Goal: Information Seeking & Learning: Learn about a topic

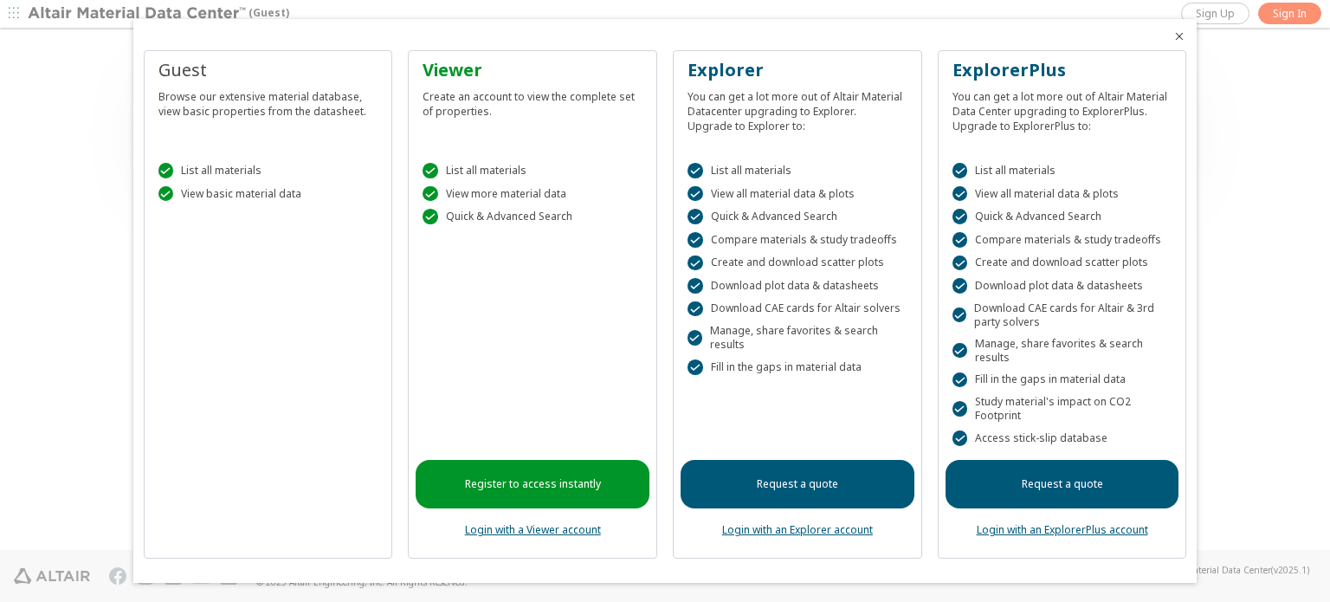
click at [1180, 40] on icon "Close" at bounding box center [1179, 36] width 14 height 14
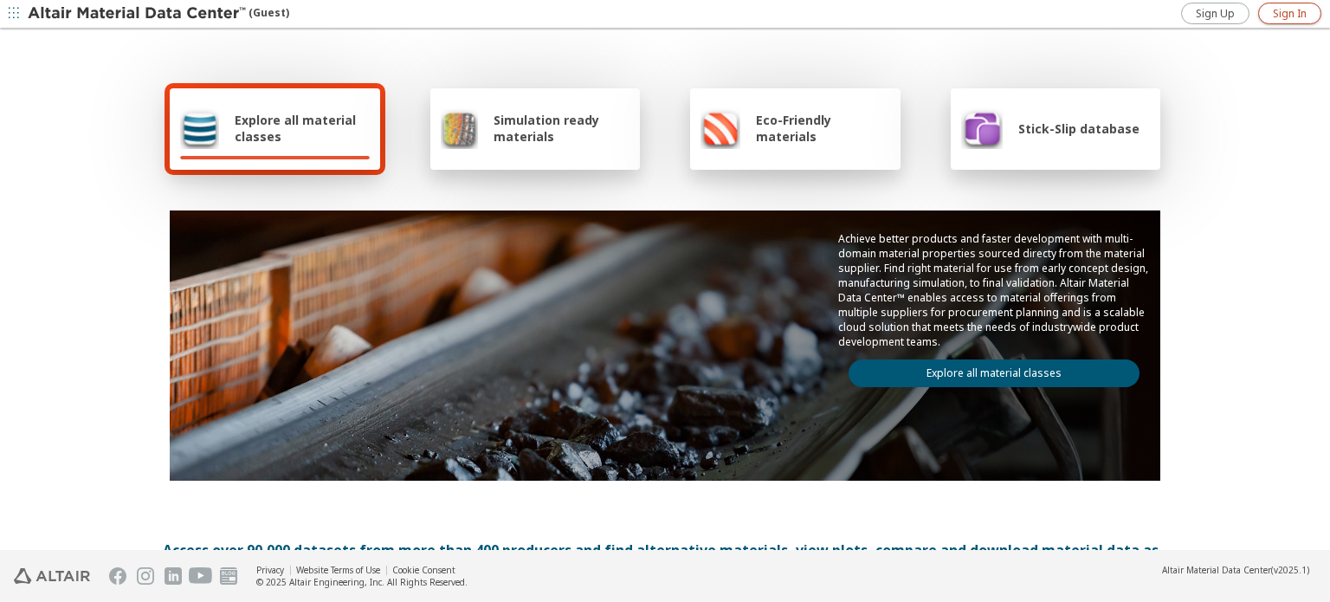
click at [1277, 12] on span "Sign In" at bounding box center [1289, 14] width 34 height 14
click at [305, 151] on div "Explore all material classes" at bounding box center [275, 128] width 210 height 81
click at [316, 101] on div "Explore all material classes" at bounding box center [275, 128] width 210 height 81
drag, startPoint x: 1074, startPoint y: 136, endPoint x: 1008, endPoint y: 107, distance: 72.5
click at [1008, 107] on div "Stick-Slip database" at bounding box center [1050, 128] width 178 height 42
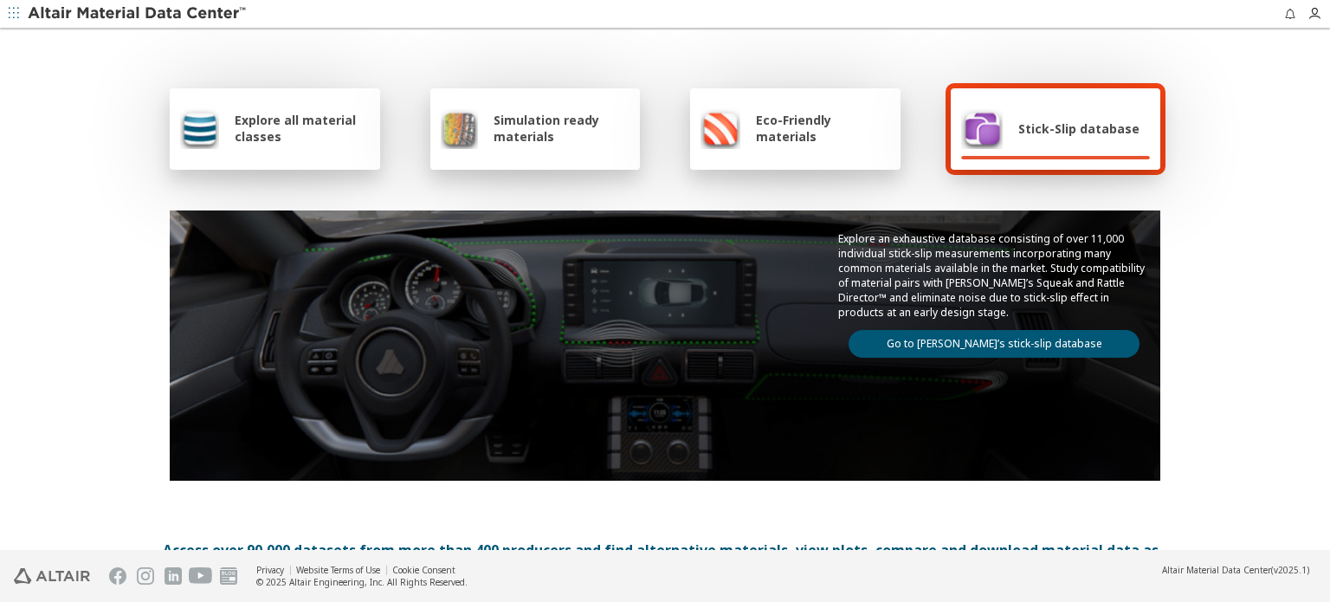
click at [1039, 333] on link "Go to Altair’s stick-slip database" at bounding box center [993, 344] width 291 height 28
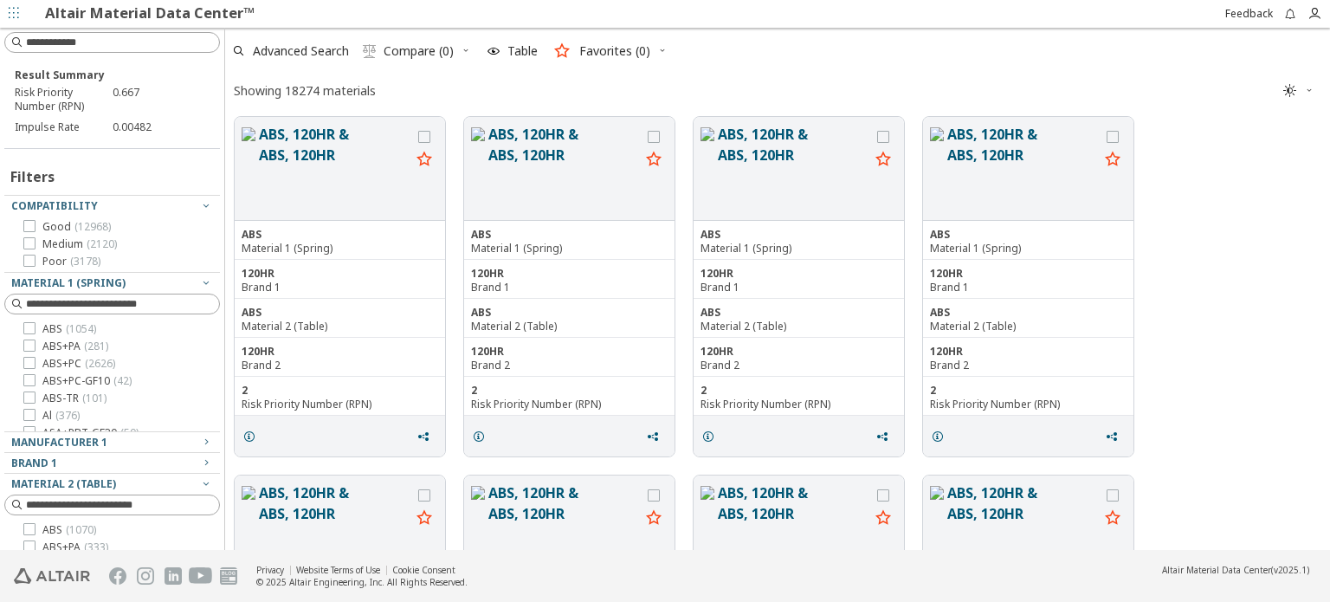
scroll to position [429, 1091]
click at [148, 45] on input at bounding box center [114, 42] width 212 height 19
type input "*****"
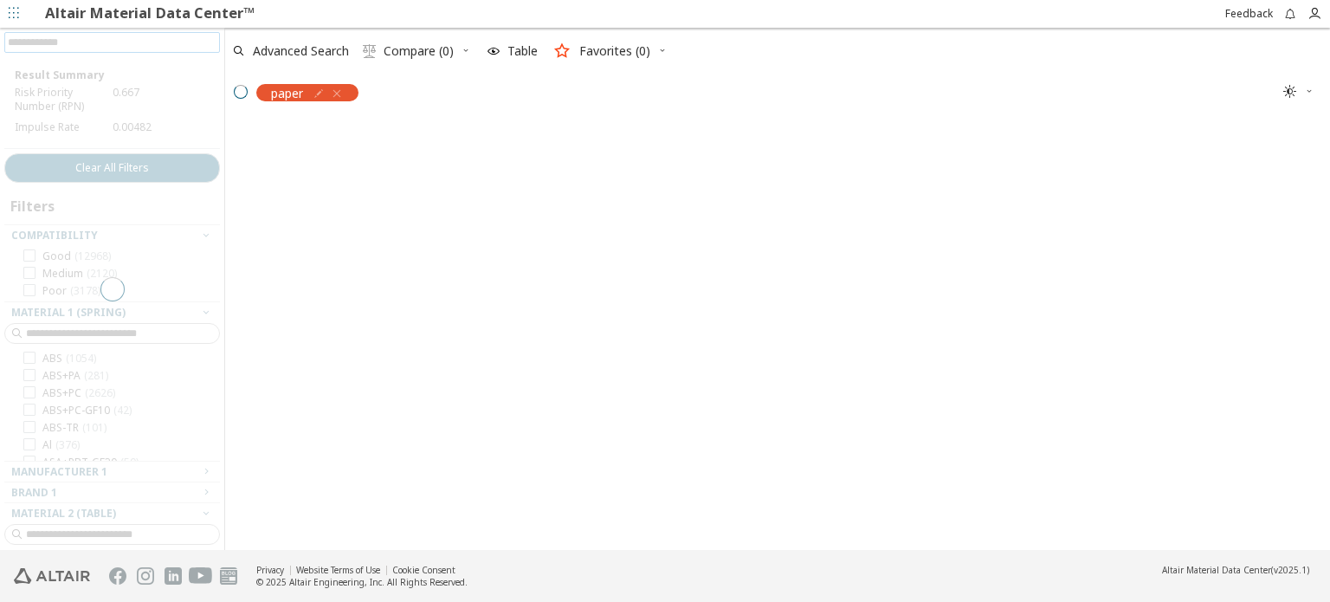
scroll to position [14, 14]
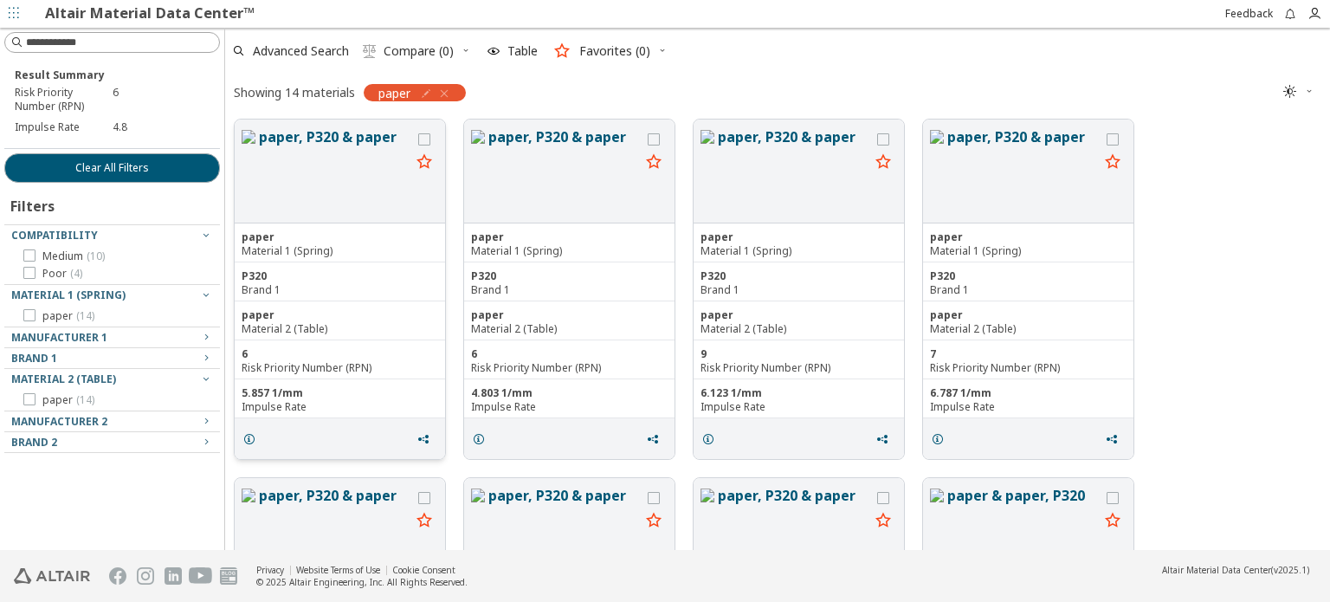
click at [291, 135] on button "paper, P320 & paper" at bounding box center [334, 170] width 151 height 89
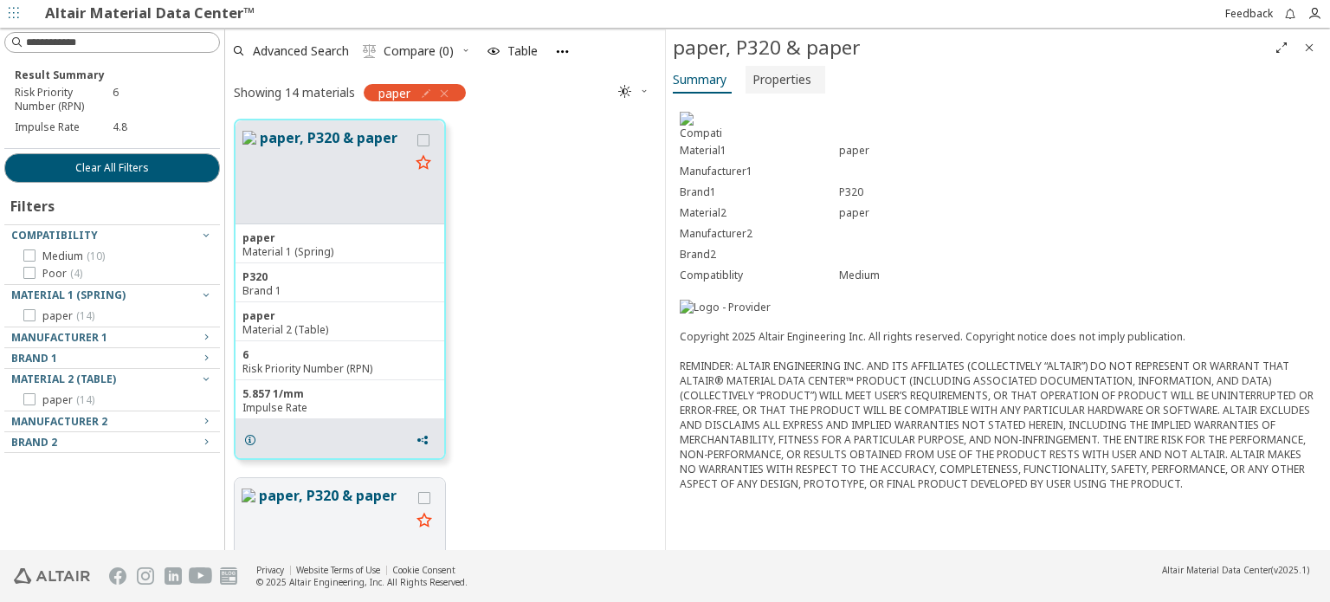
click at [777, 80] on span "Properties" at bounding box center [781, 80] width 59 height 28
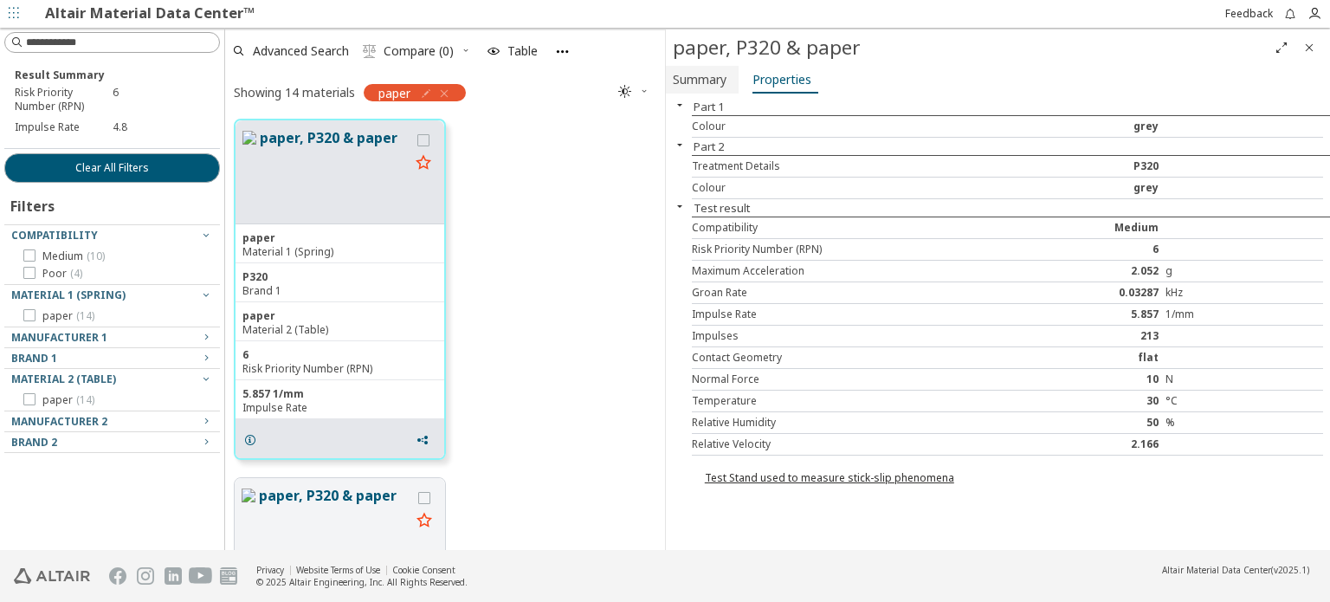
click at [716, 76] on span "Summary" at bounding box center [700, 80] width 54 height 28
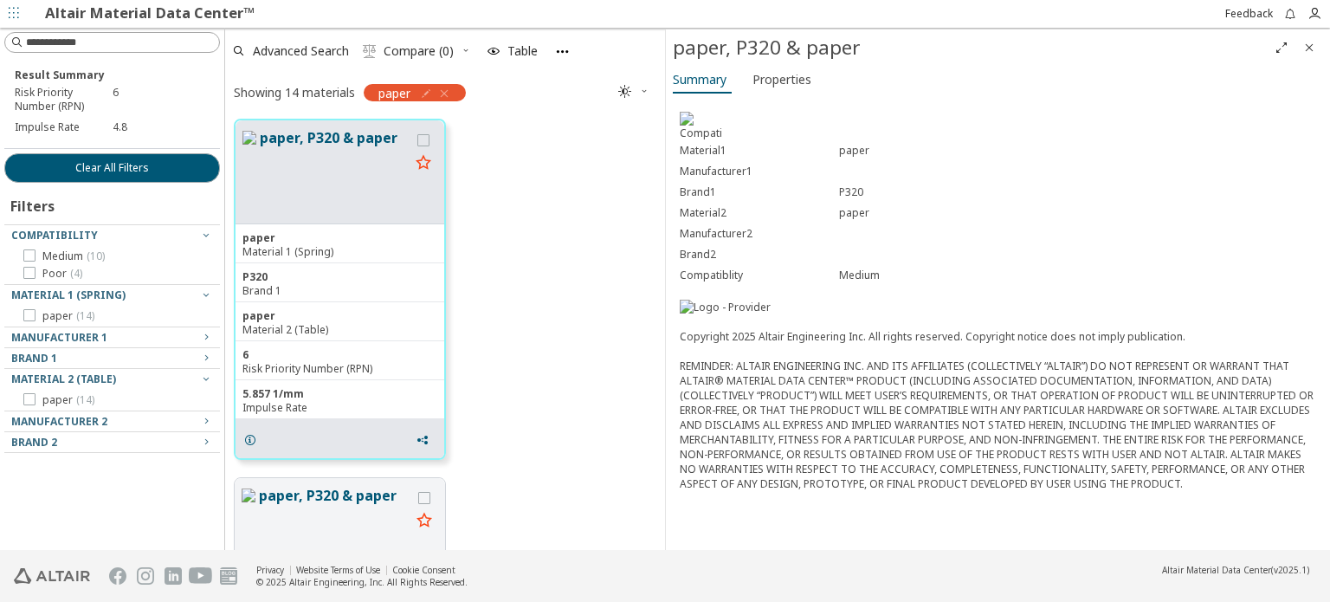
scroll to position [76, 0]
click at [791, 85] on span "Properties" at bounding box center [781, 80] width 59 height 28
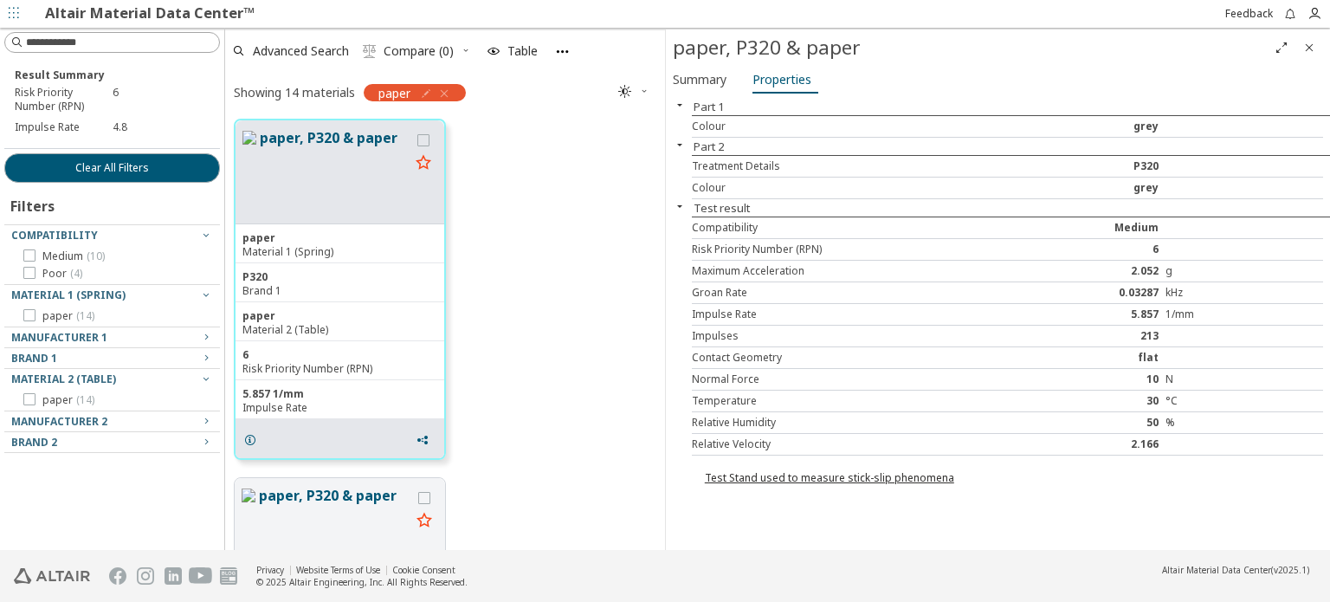
click at [879, 473] on link "Test Stand used to measure stick-slip phenomena" at bounding box center [829, 477] width 249 height 15
click at [883, 87] on div "Summary Properties" at bounding box center [998, 82] width 664 height 32
click at [719, 93] on button "Summary" at bounding box center [702, 80] width 73 height 28
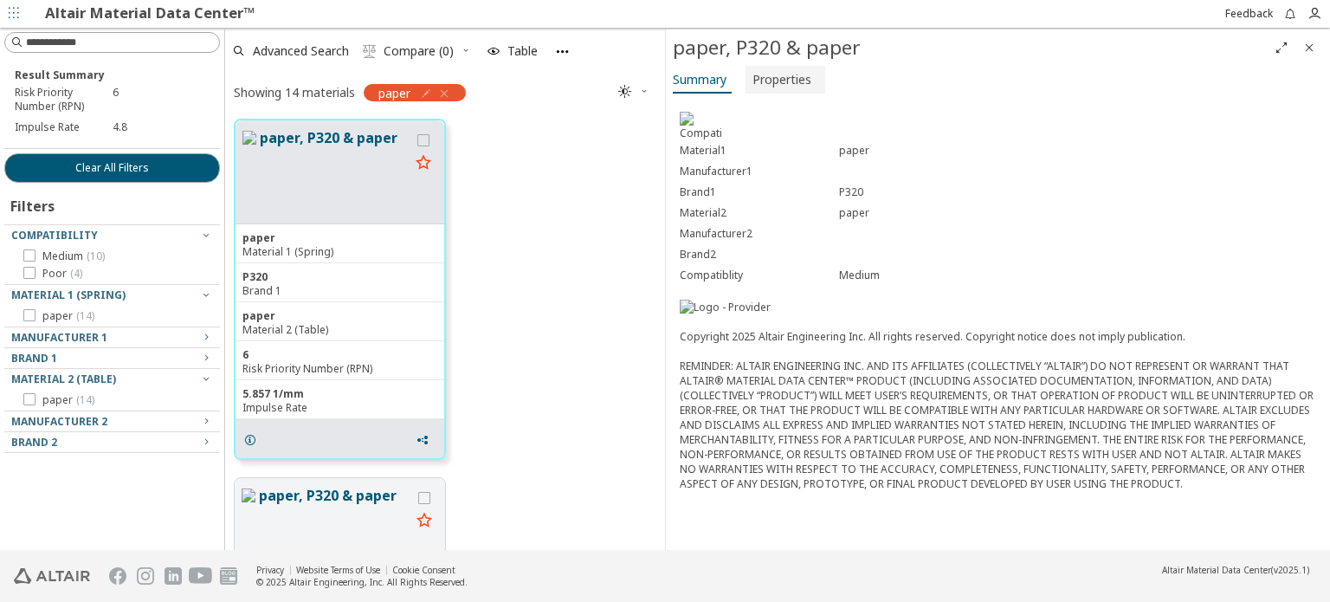
click at [762, 87] on span "Properties" at bounding box center [781, 80] width 59 height 28
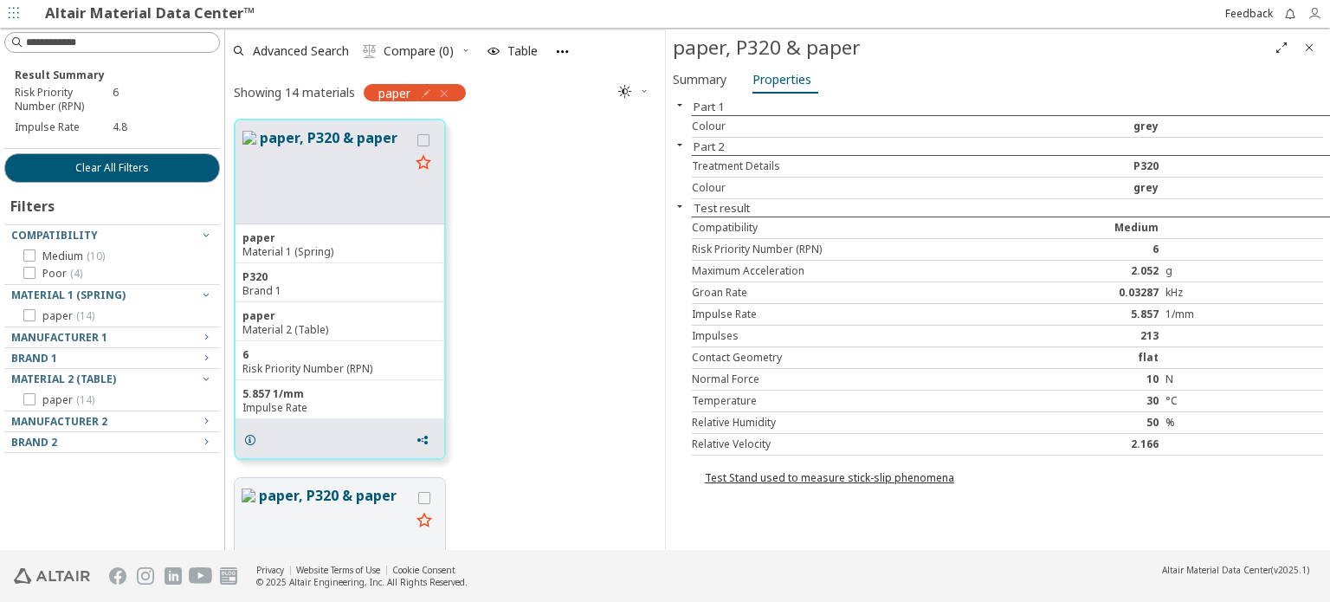
click at [1315, 13] on icon "button" at bounding box center [1314, 14] width 14 height 14
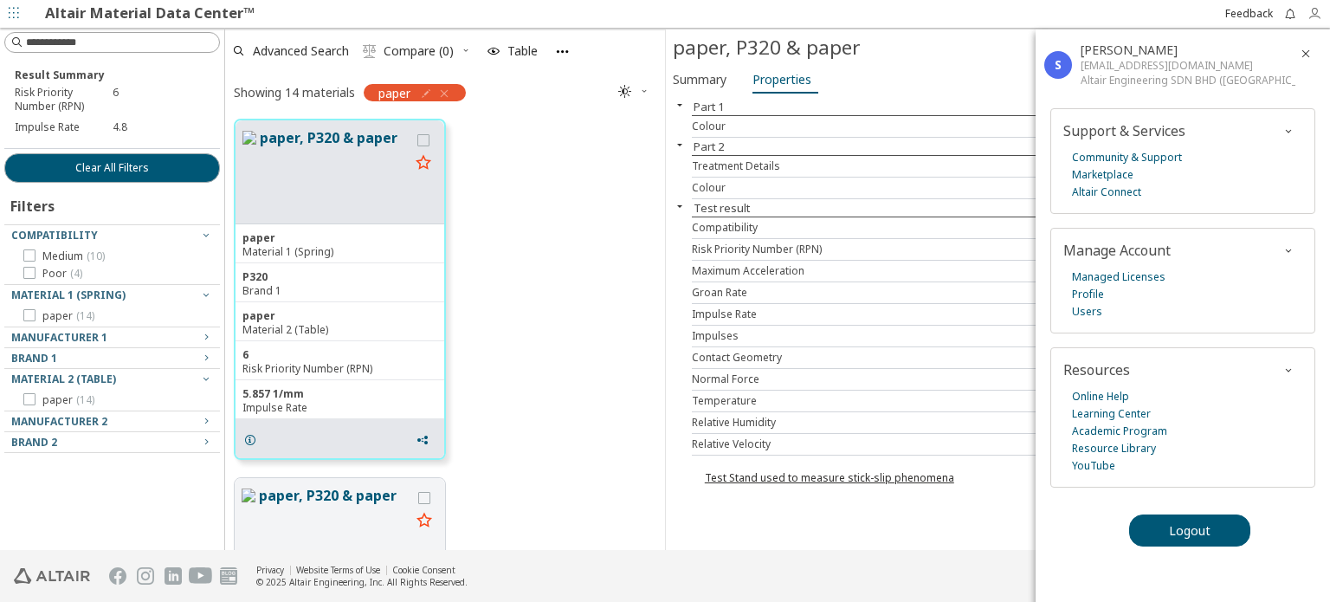
click at [1315, 13] on icon "button" at bounding box center [1314, 14] width 14 height 14
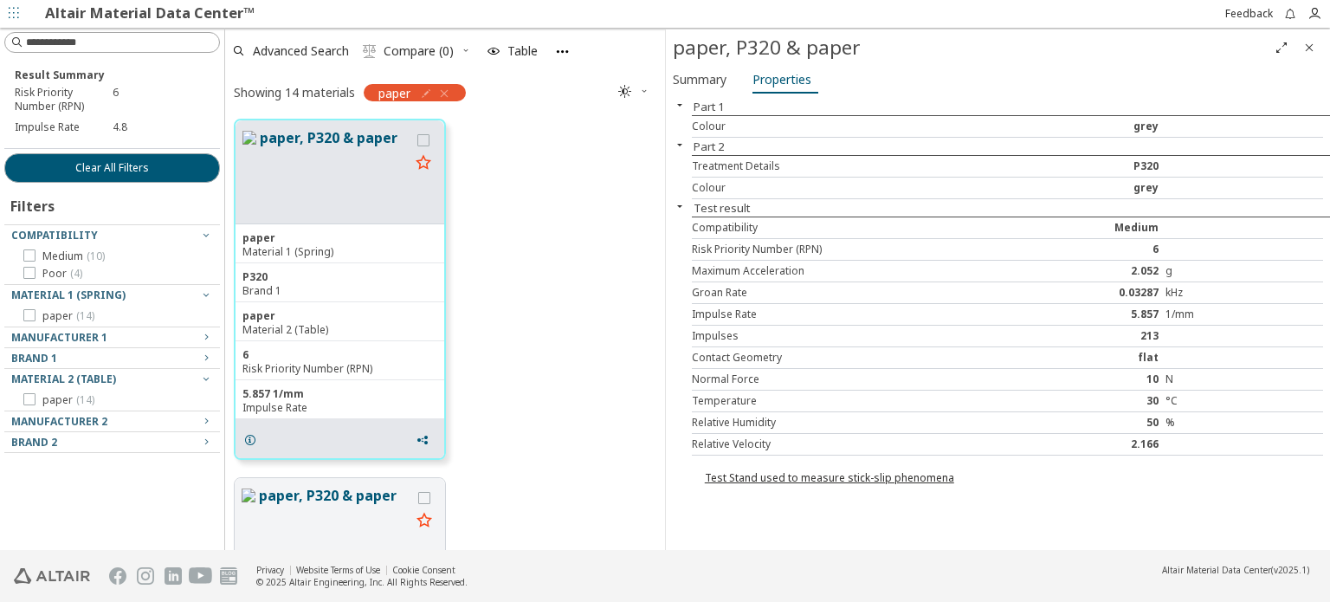
click at [1304, 48] on icon "Close" at bounding box center [1309, 48] width 14 height 14
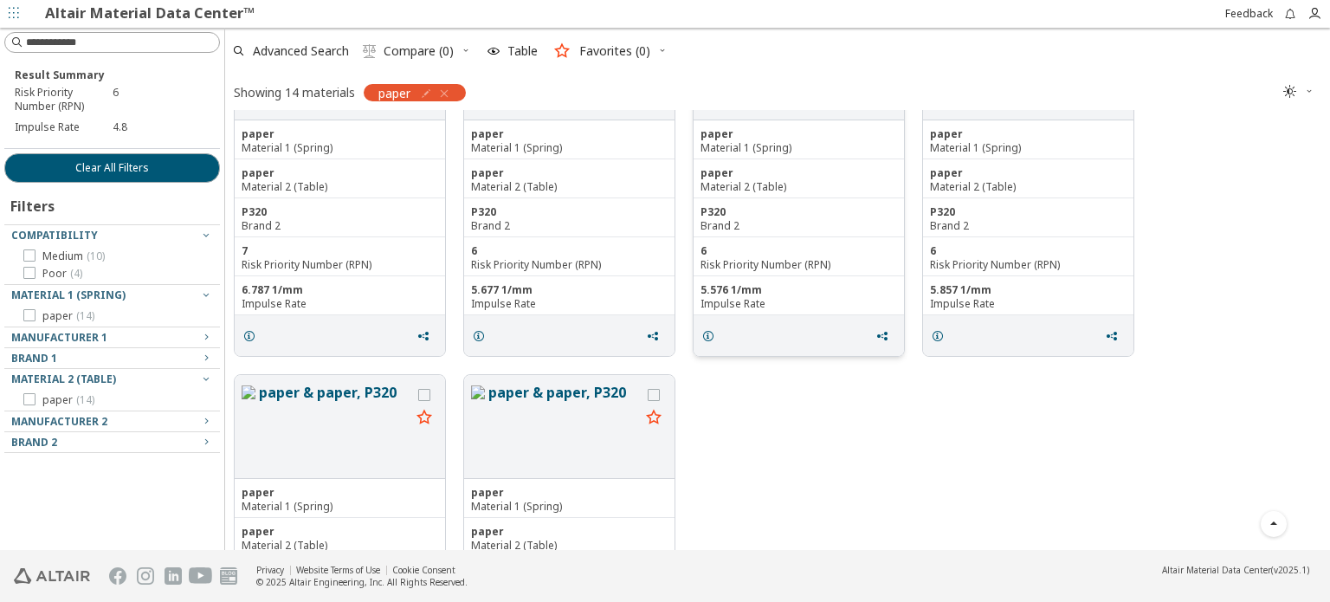
scroll to position [473, 0]
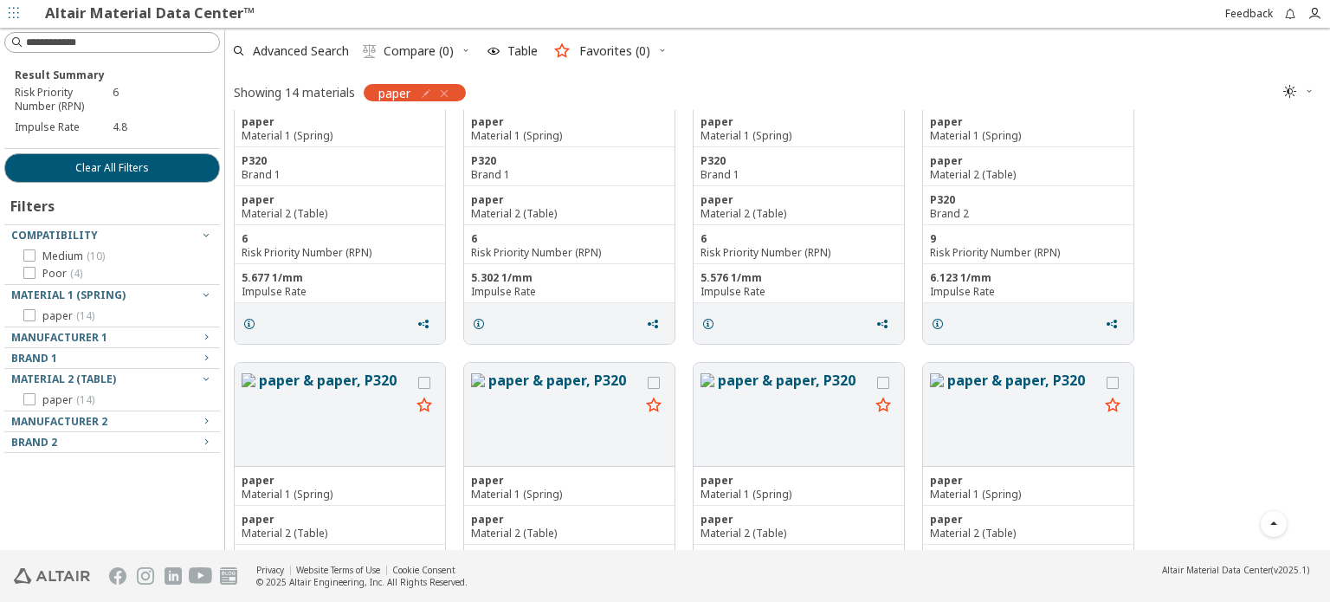
click at [1232, 345] on div "paper, P320 & paper paper Material 1 (Spring) P320 Brand 1 paper Material 2 (Ta…" at bounding box center [777, 174] width 1105 height 358
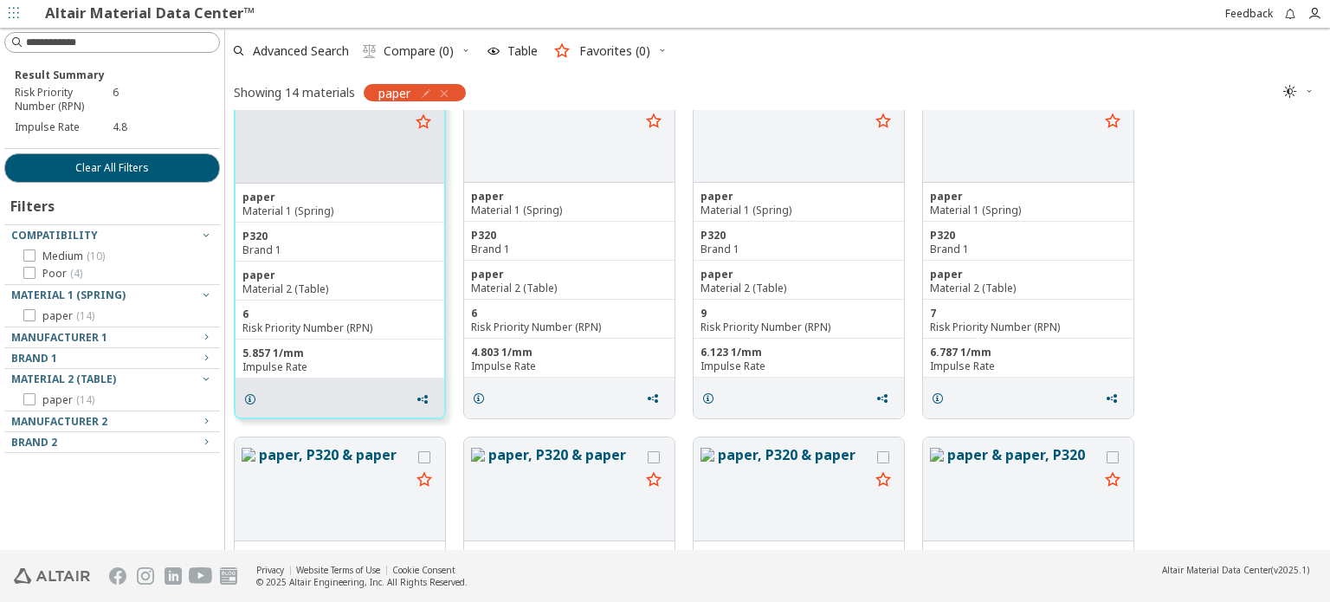
scroll to position [0, 0]
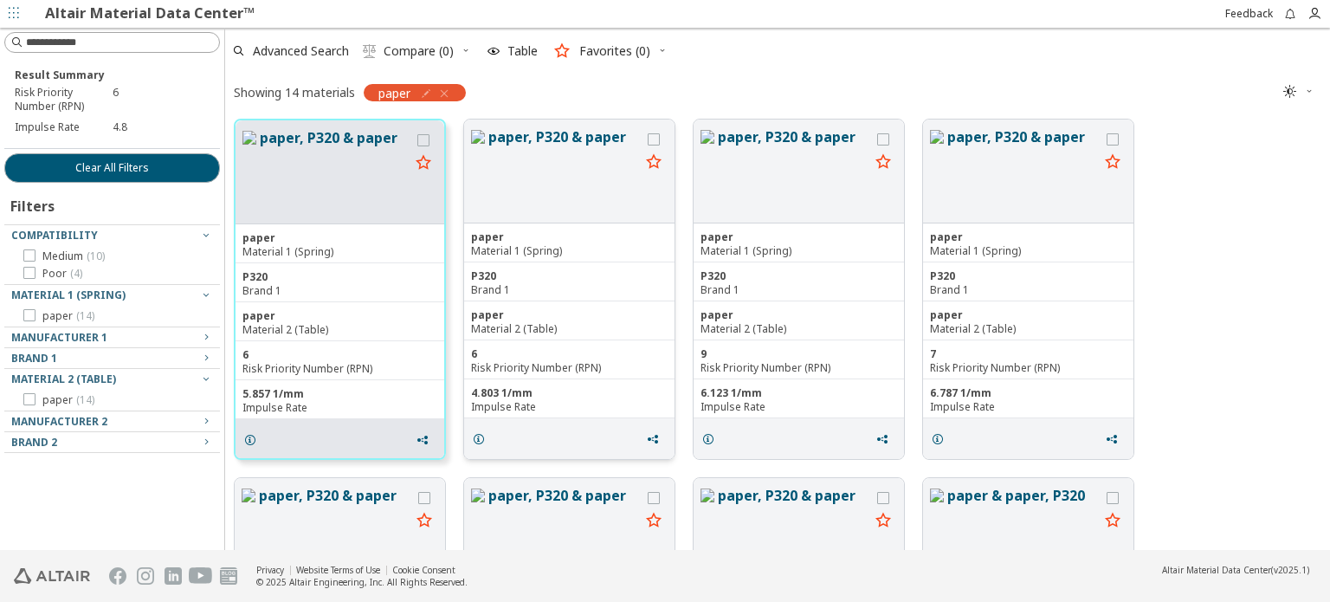
click at [567, 138] on button "paper, P320 & paper" at bounding box center [563, 170] width 151 height 89
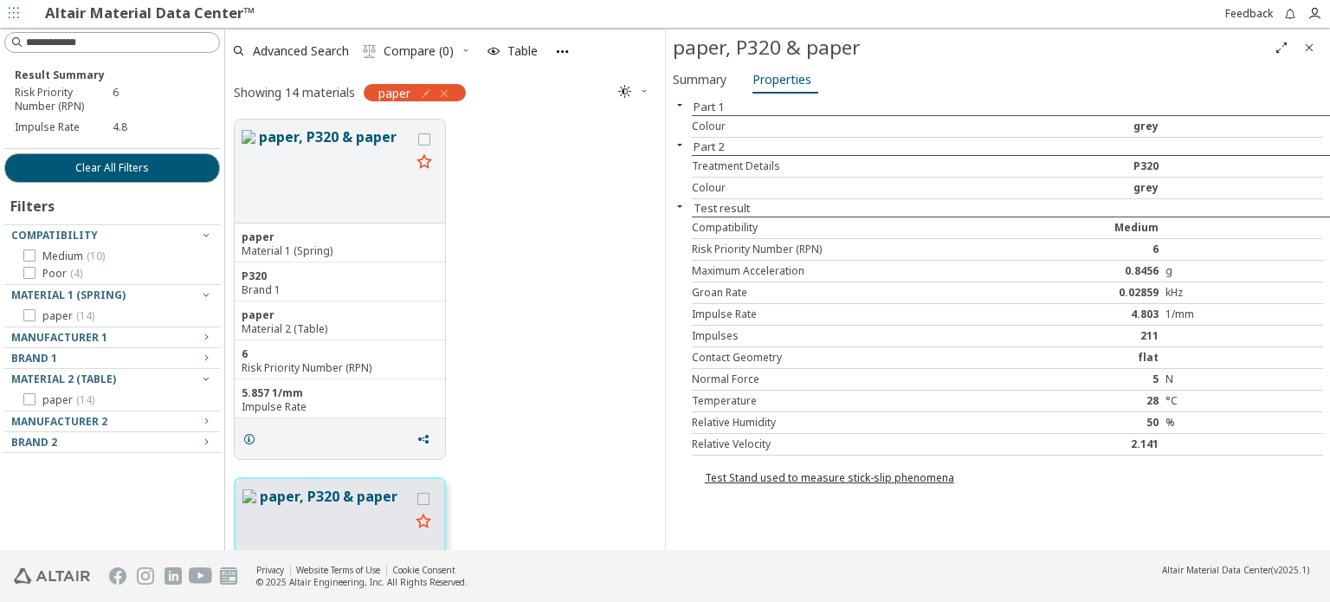
click at [1311, 43] on icon "Close" at bounding box center [1309, 48] width 14 height 14
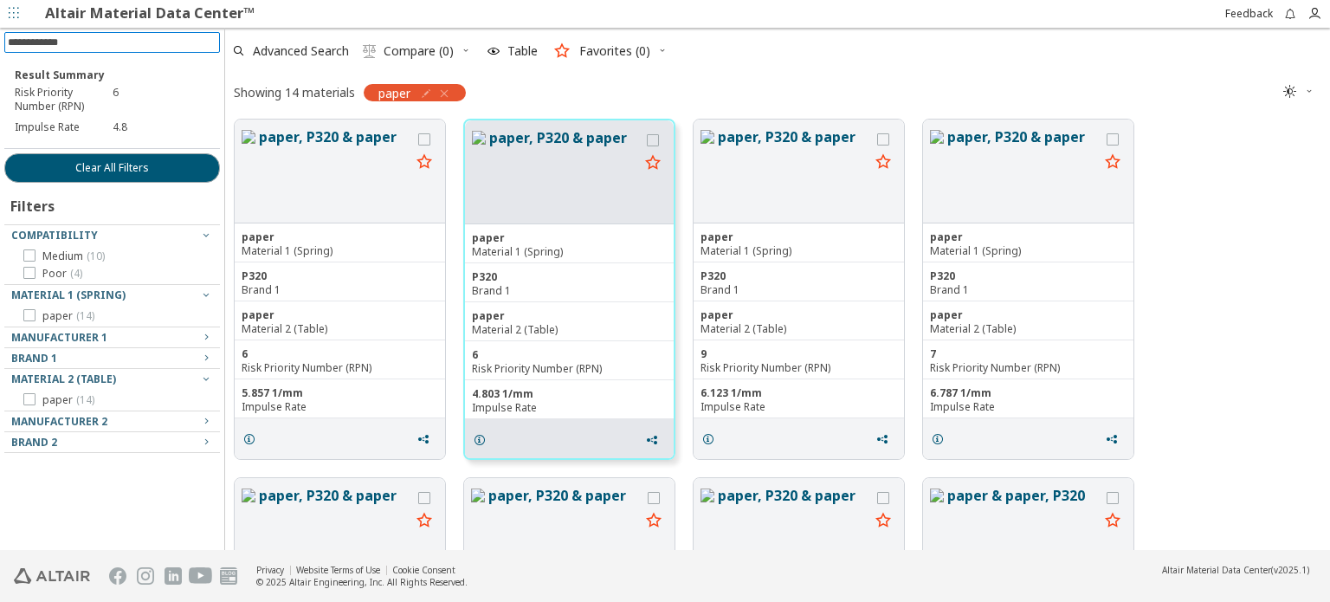
click at [55, 35] on input at bounding box center [114, 42] width 212 height 19
click at [367, 278] on div "P320" at bounding box center [340, 276] width 196 height 14
click at [606, 132] on button "paper, P320 & paper" at bounding box center [564, 171] width 150 height 89
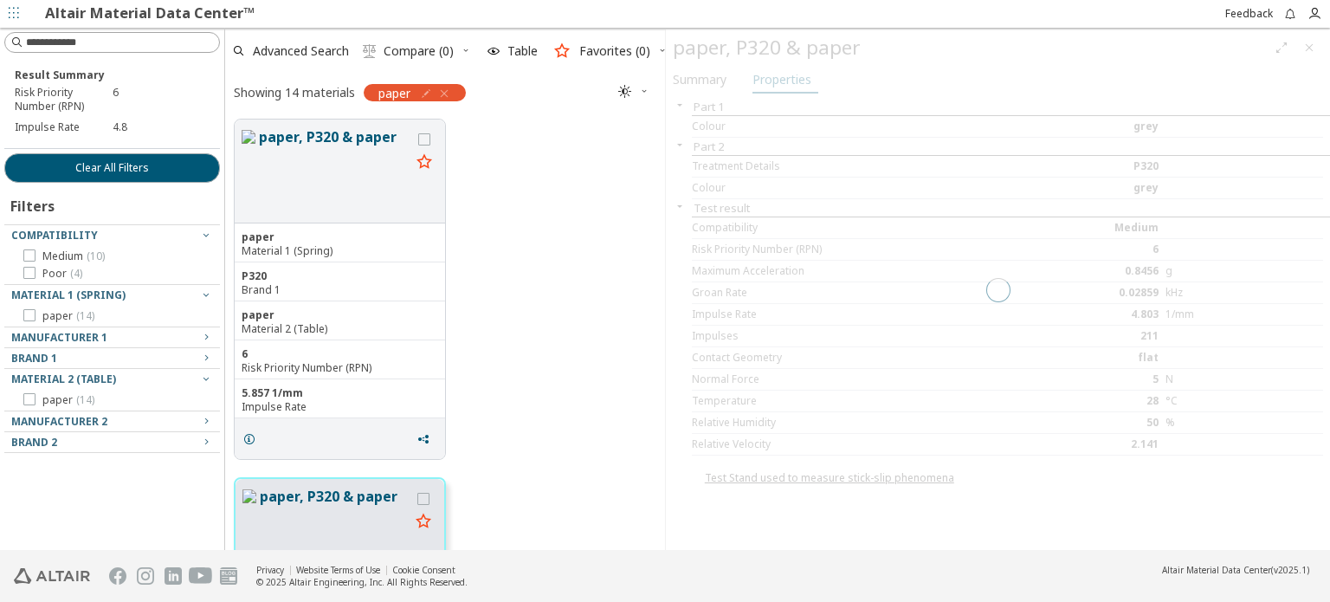
scroll to position [428, 426]
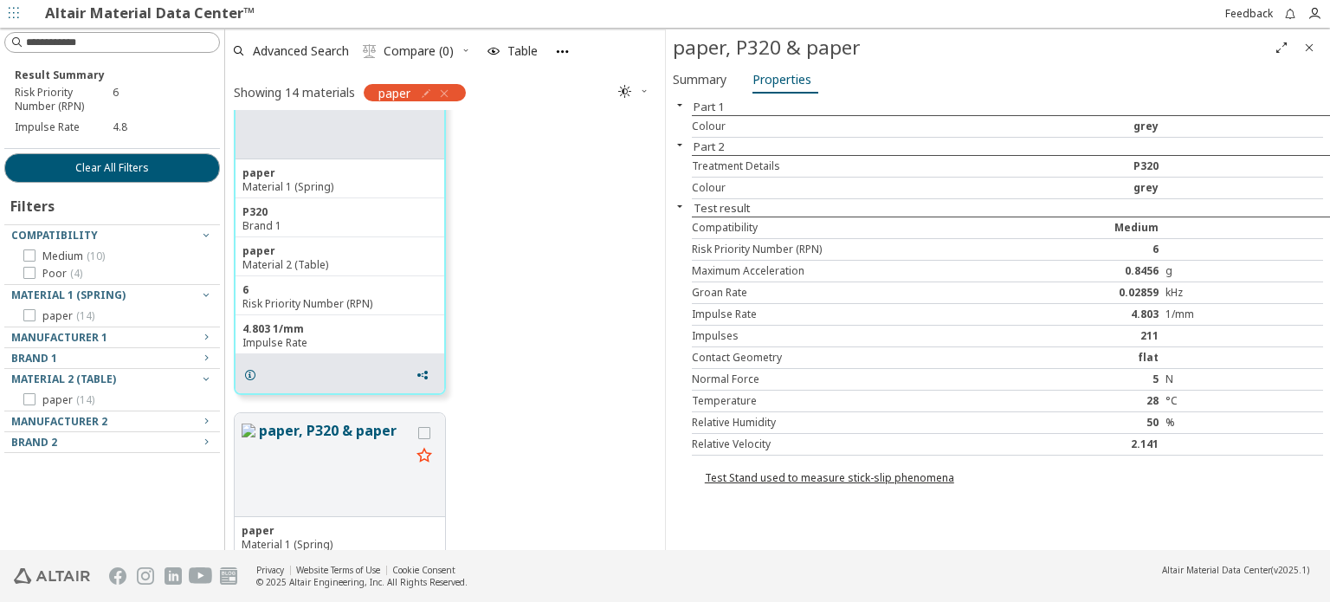
scroll to position [433, 0]
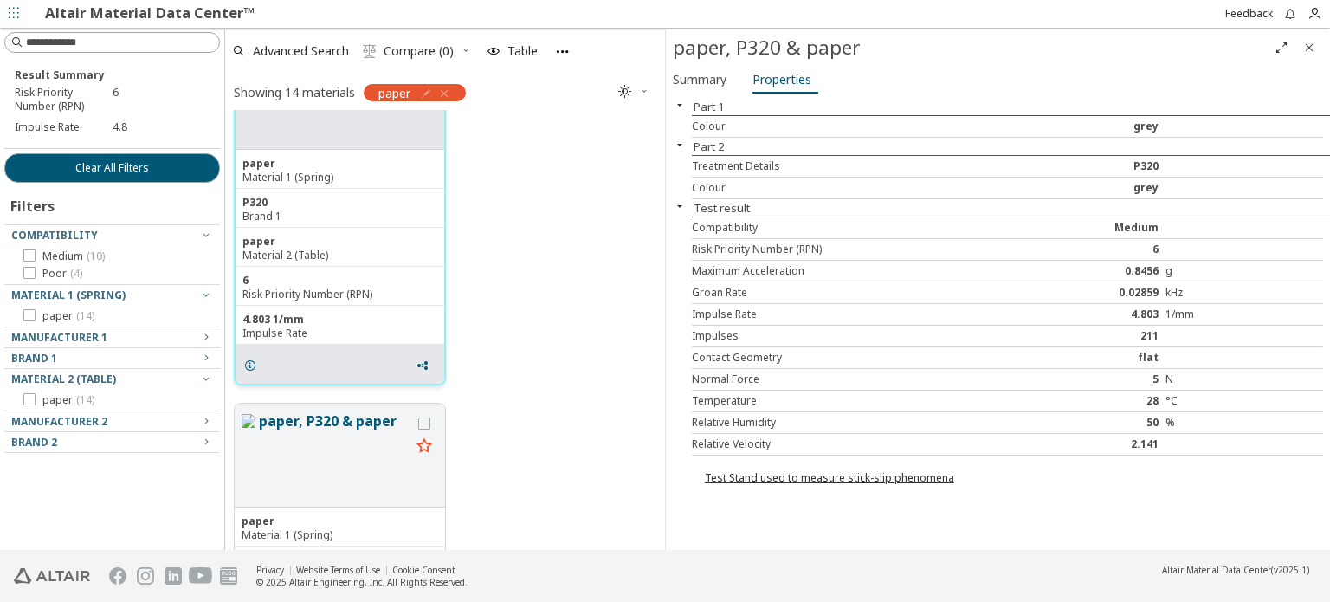
click at [371, 313] on div "4.803 1/mm" at bounding box center [339, 319] width 195 height 14
click at [339, 464] on button "paper, P320 & paper" at bounding box center [334, 454] width 151 height 89
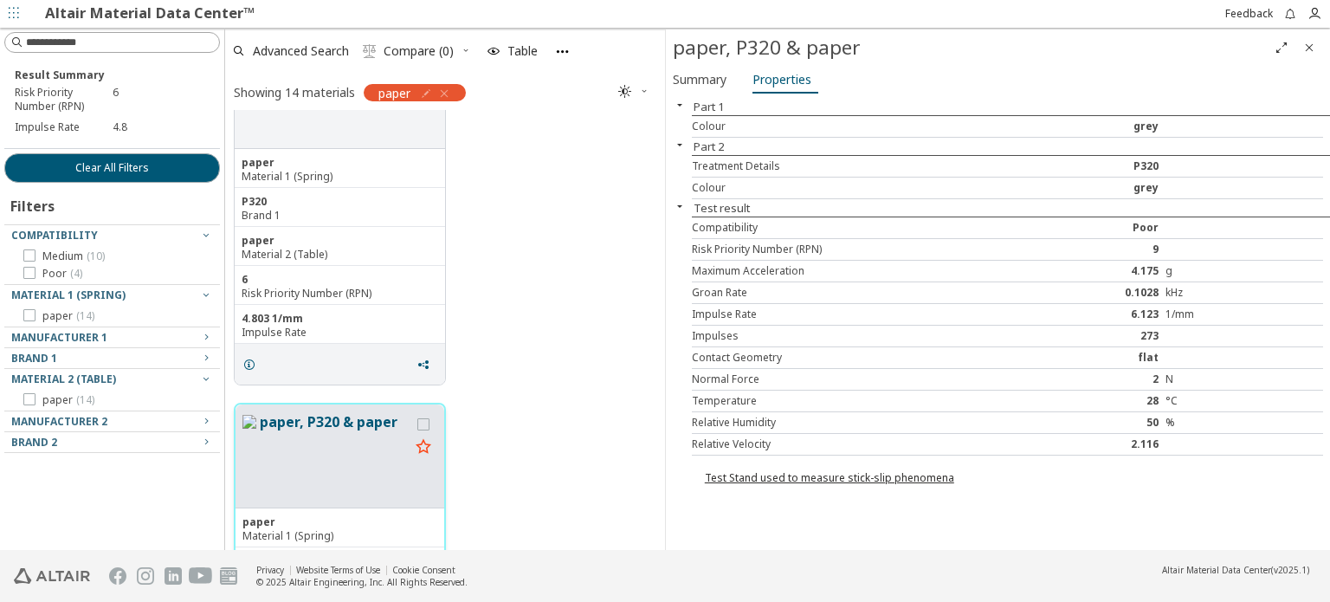
scroll to position [432, 0]
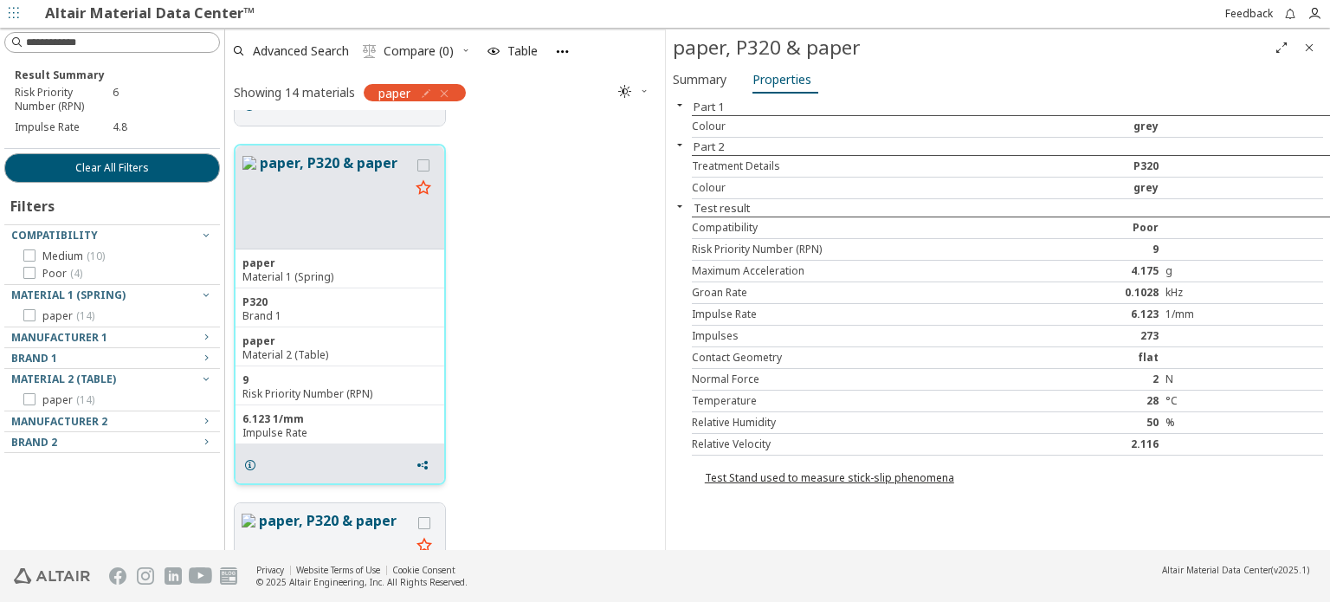
click at [351, 428] on div "Impulse Rate" at bounding box center [339, 433] width 195 height 14
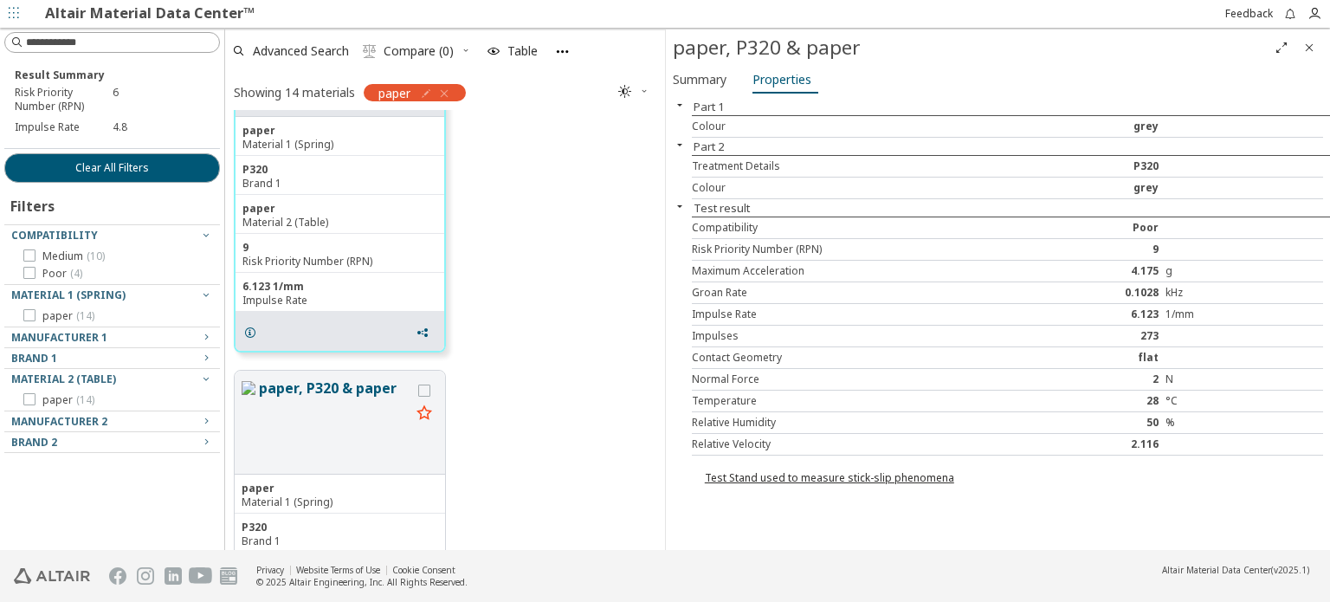
scroll to position [951, 0]
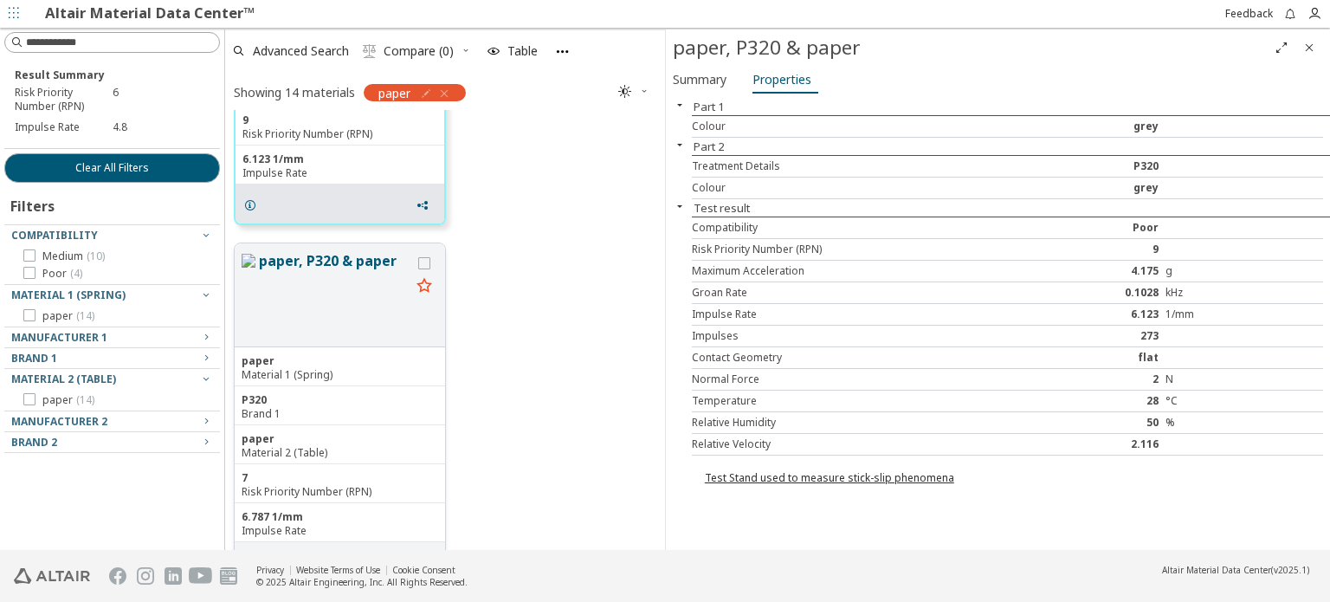
click at [347, 354] on div "paper" at bounding box center [340, 361] width 196 height 14
click at [360, 304] on button "paper, P320 & paper" at bounding box center [334, 294] width 151 height 89
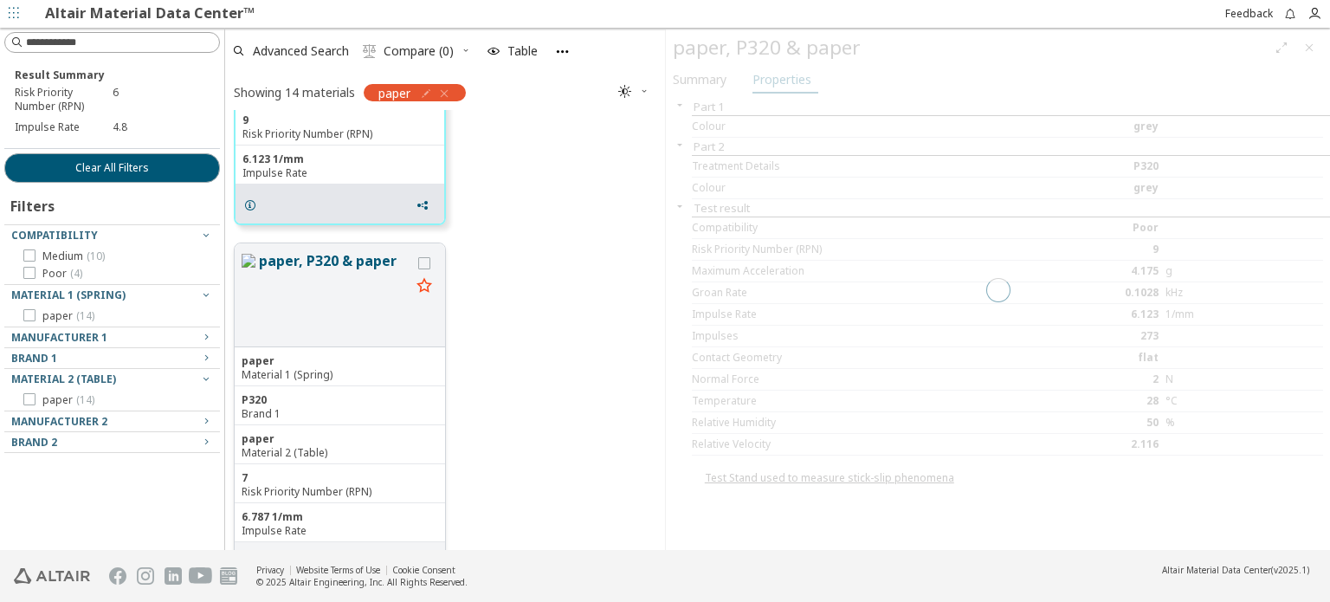
click at [350, 248] on div "paper, P320 & paper" at bounding box center [340, 295] width 210 height 104
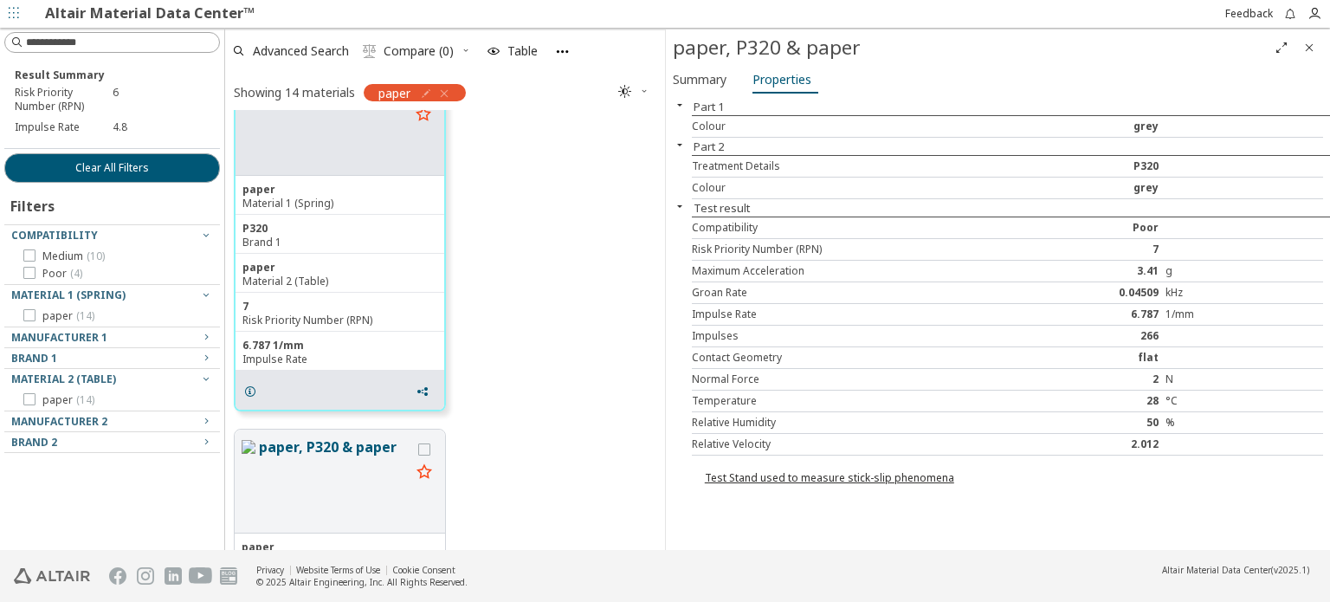
scroll to position [1383, 0]
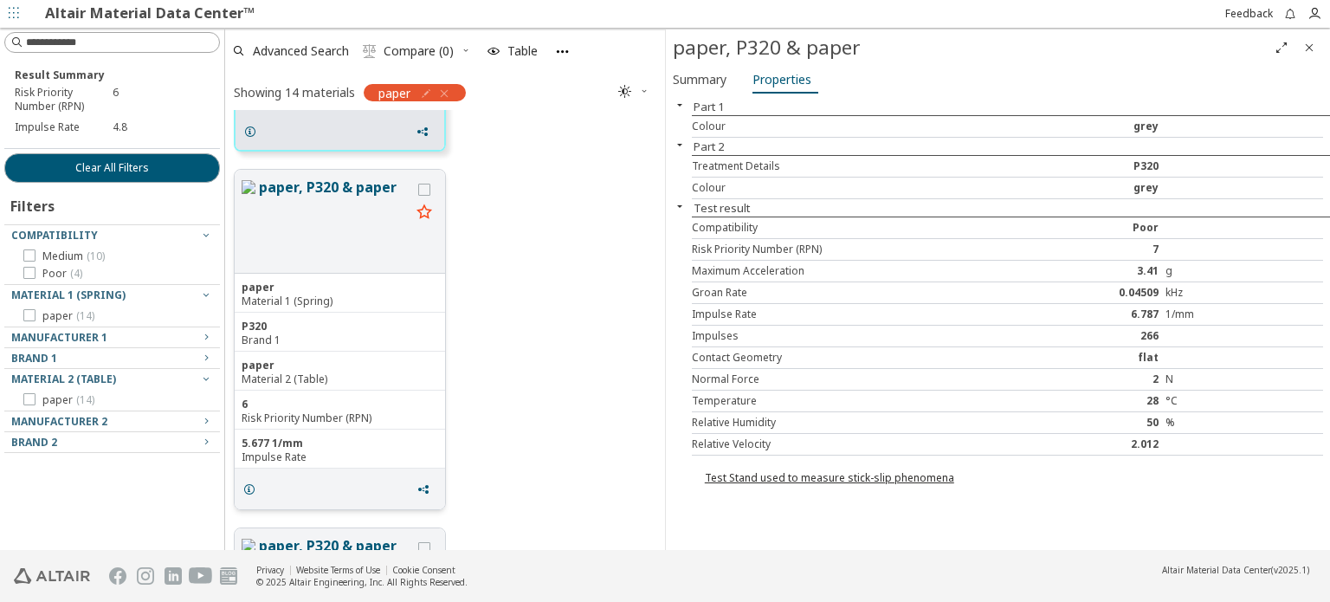
click at [329, 187] on button "paper, P320 & paper" at bounding box center [334, 221] width 151 height 89
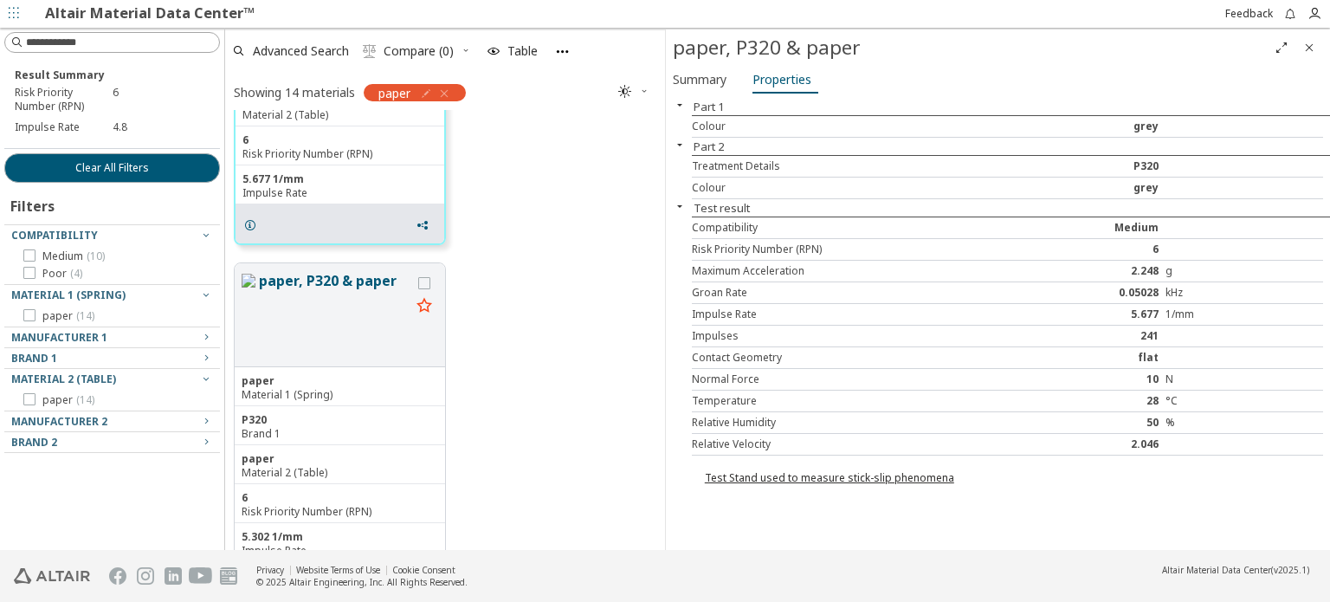
scroll to position [1729, 0]
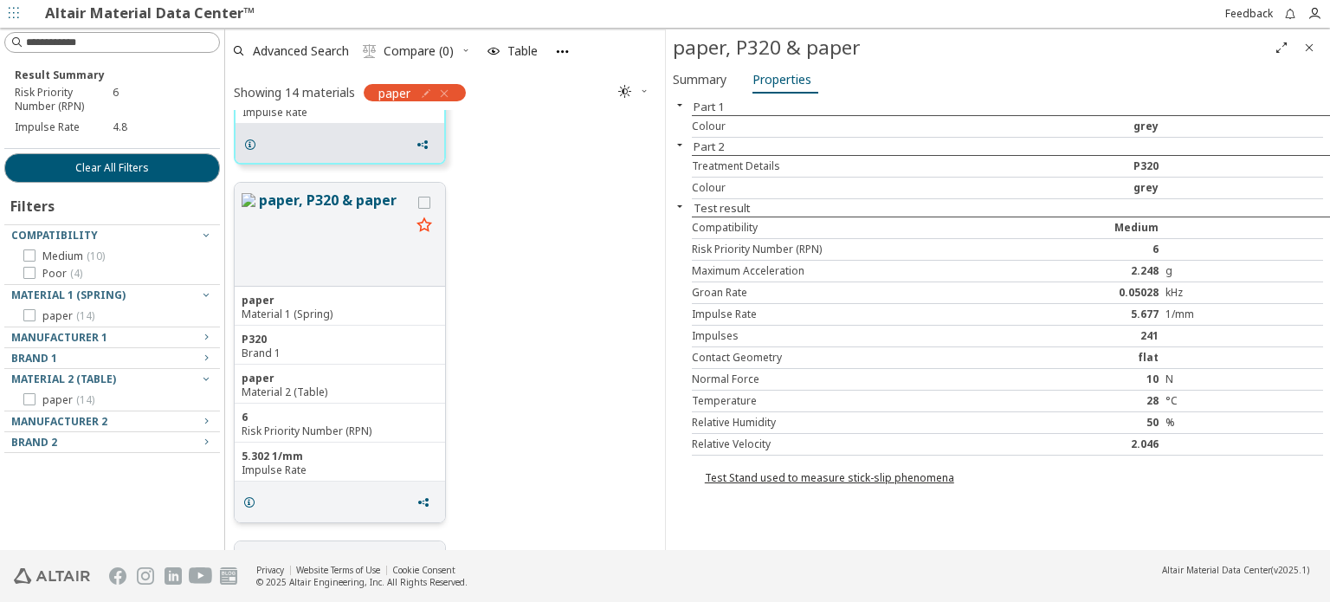
click at [312, 193] on button "paper, P320 & paper" at bounding box center [334, 234] width 151 height 89
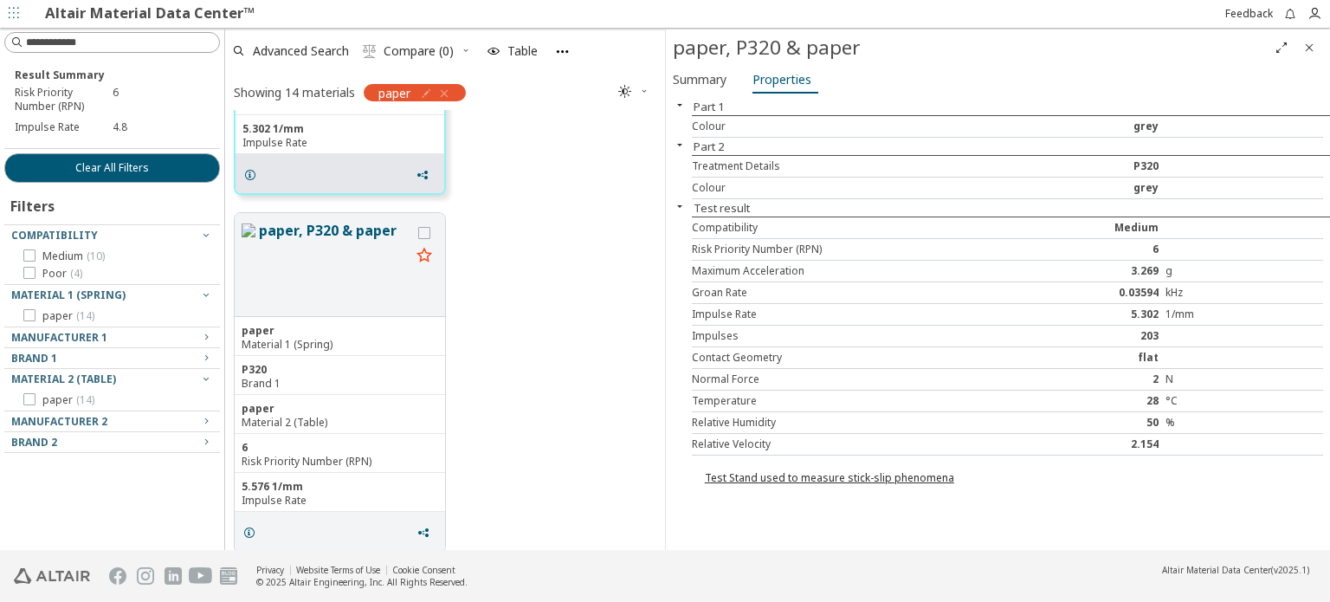
scroll to position [2074, 0]
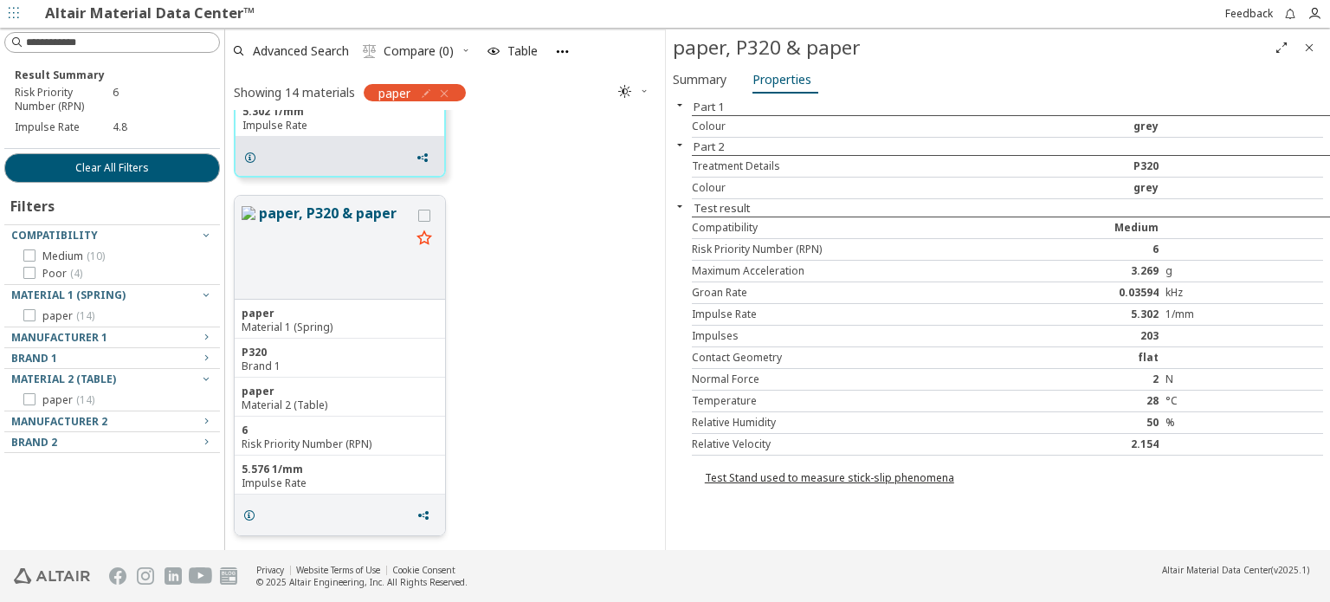
click at [345, 338] on div "P320 Brand 1" at bounding box center [340, 357] width 210 height 39
click at [360, 223] on button "paper, P320 & paper" at bounding box center [334, 247] width 151 height 89
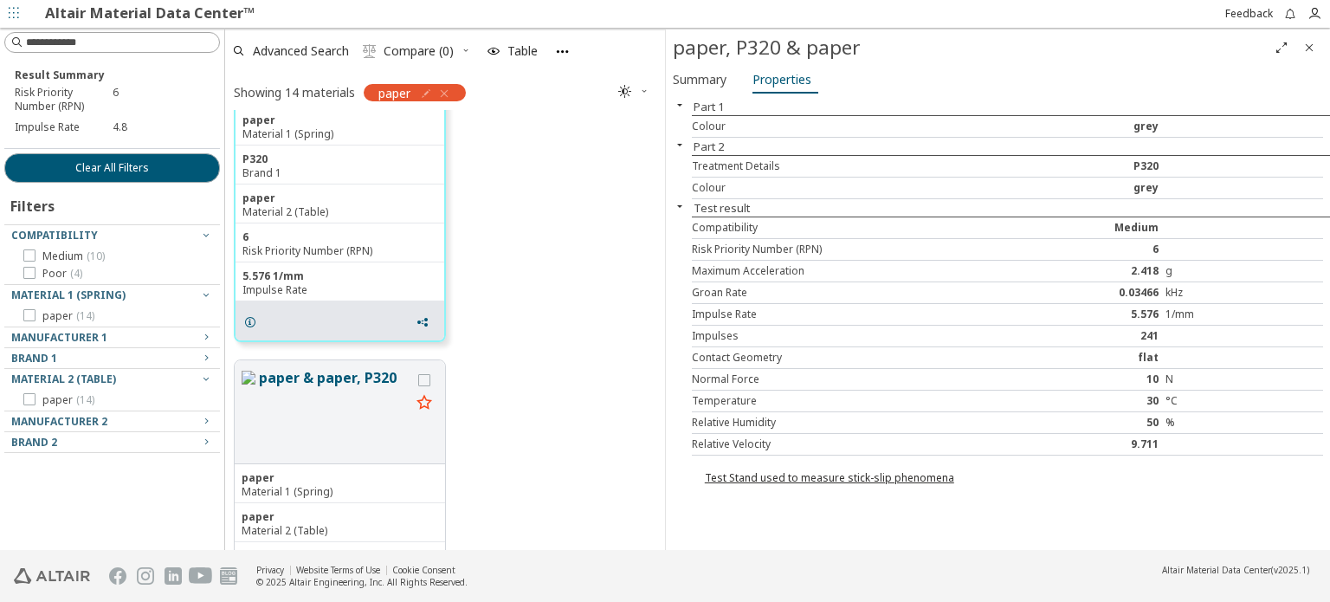
scroll to position [2334, 0]
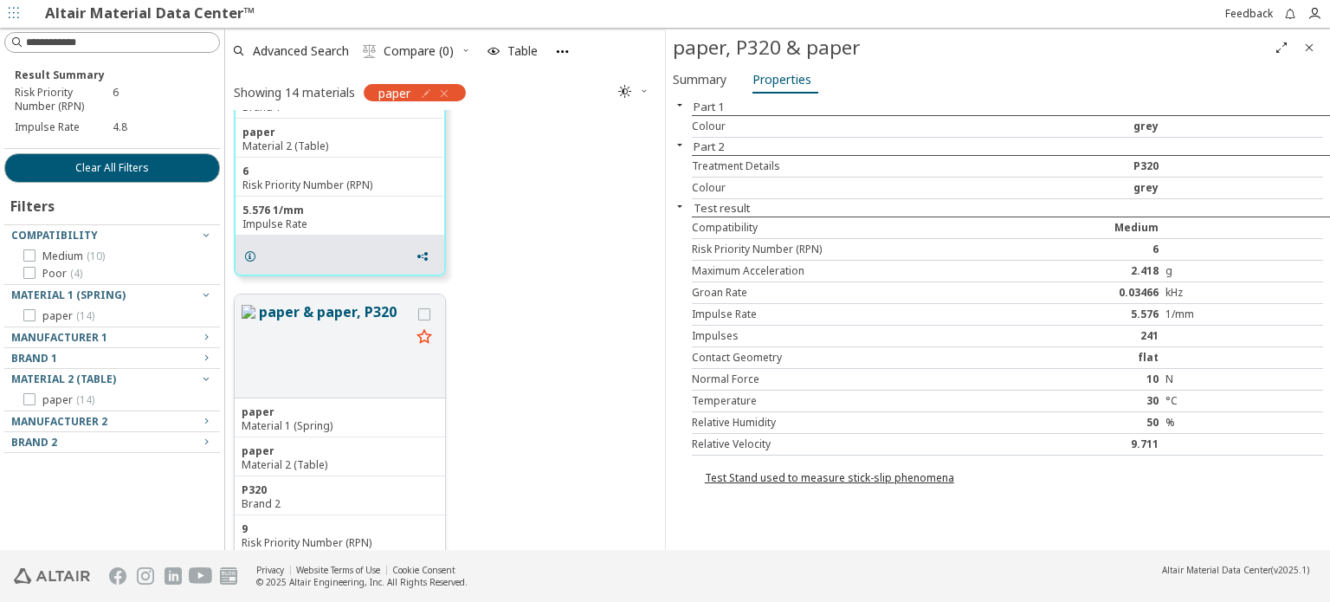
click at [339, 318] on button "paper & paper, P320" at bounding box center [334, 345] width 151 height 89
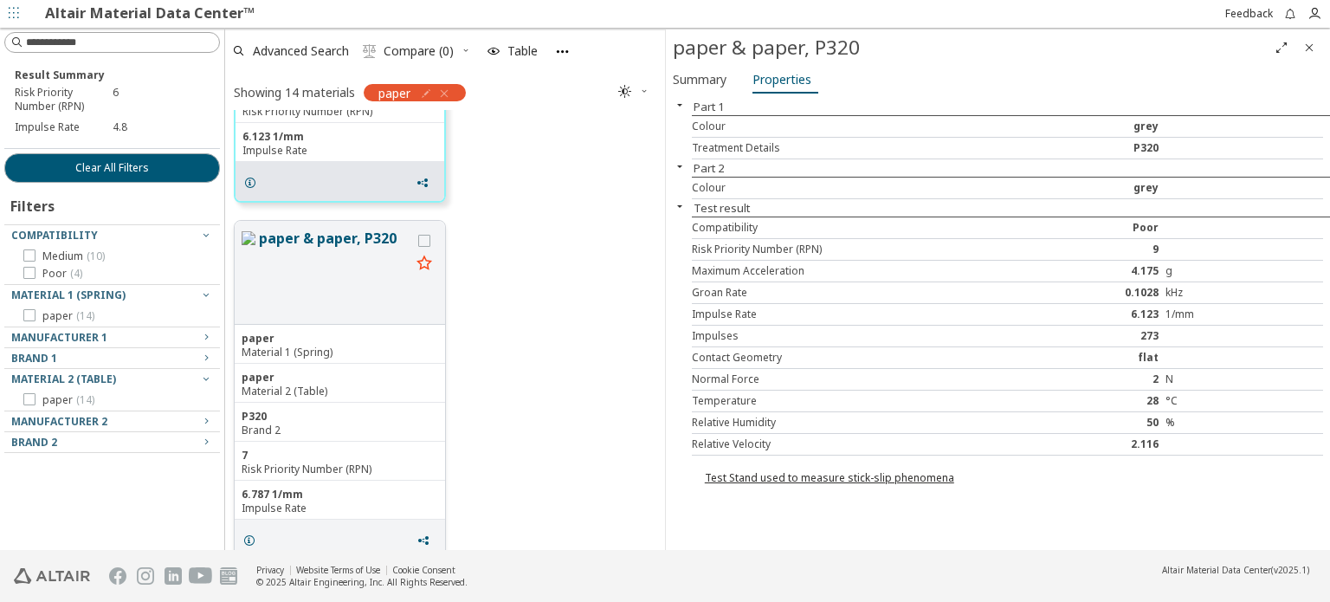
click at [352, 241] on button "paper & paper, P320" at bounding box center [334, 272] width 151 height 89
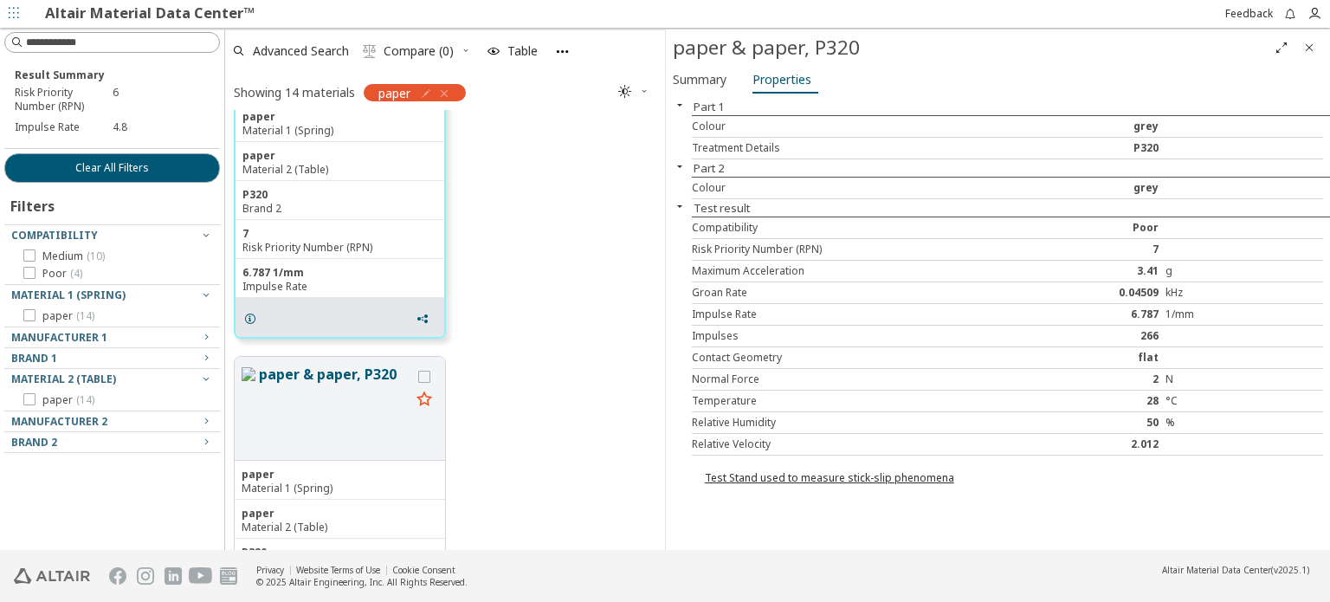
scroll to position [3024, 0]
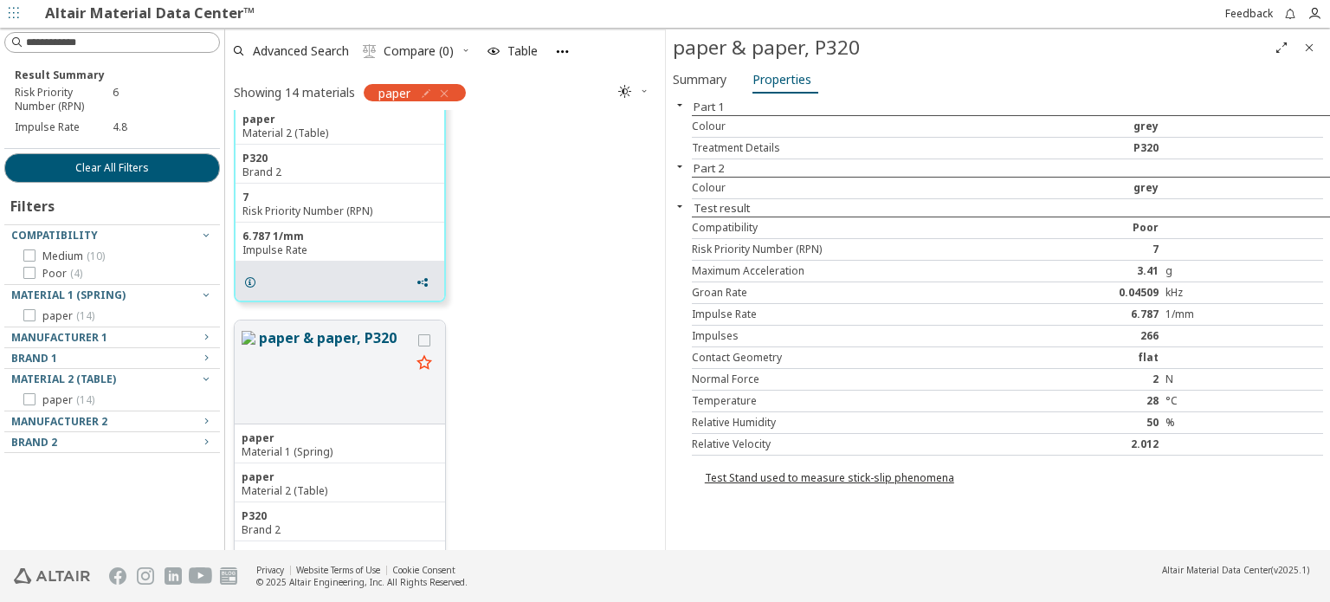
click at [329, 346] on button "paper & paper, P320" at bounding box center [334, 371] width 151 height 89
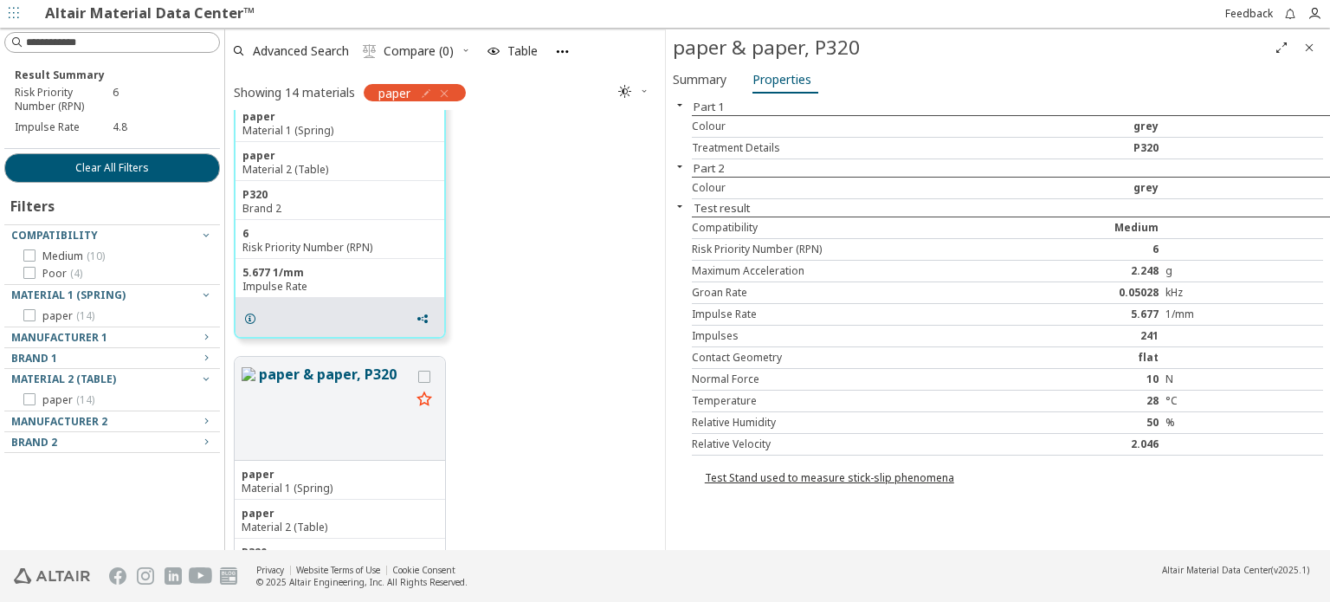
scroll to position [3456, 0]
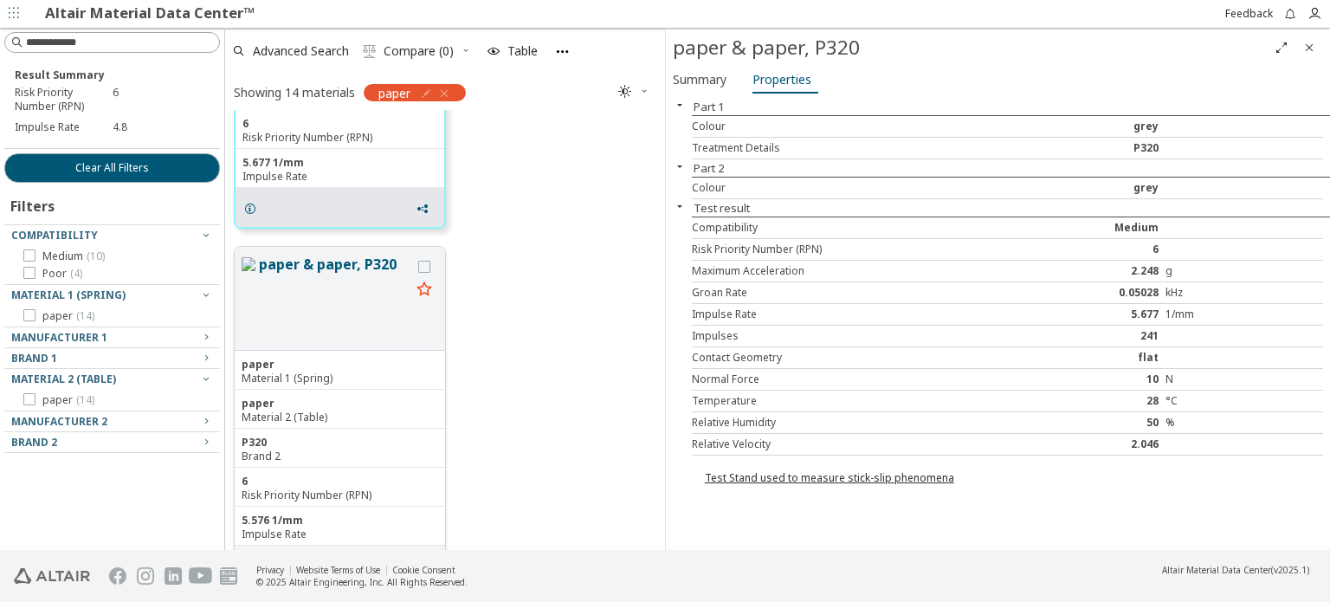
click at [368, 275] on button "paper & paper, P320" at bounding box center [334, 298] width 151 height 89
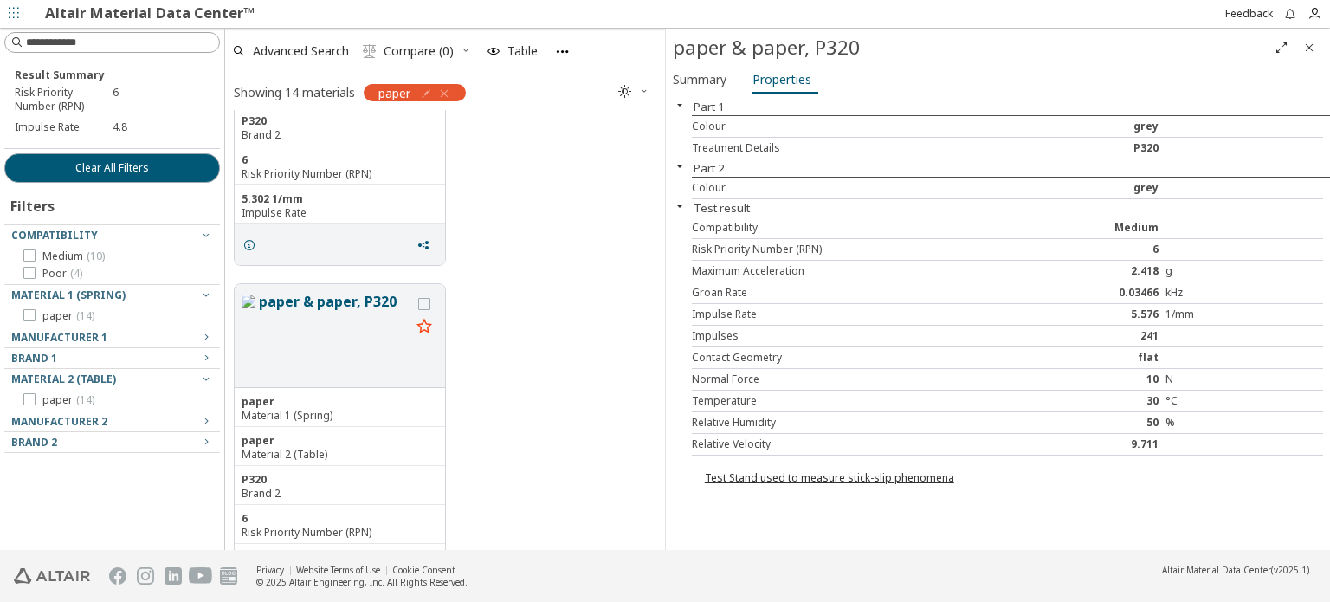
scroll to position [4576, 0]
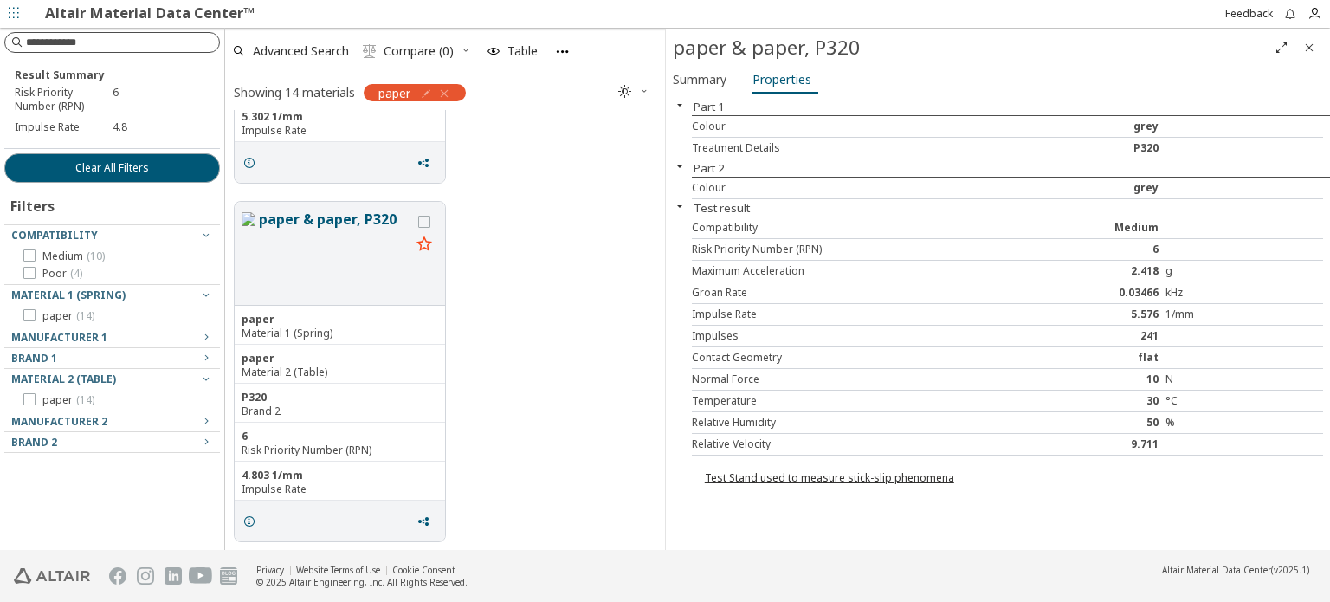
click at [114, 47] on input at bounding box center [122, 42] width 193 height 17
type input "*"
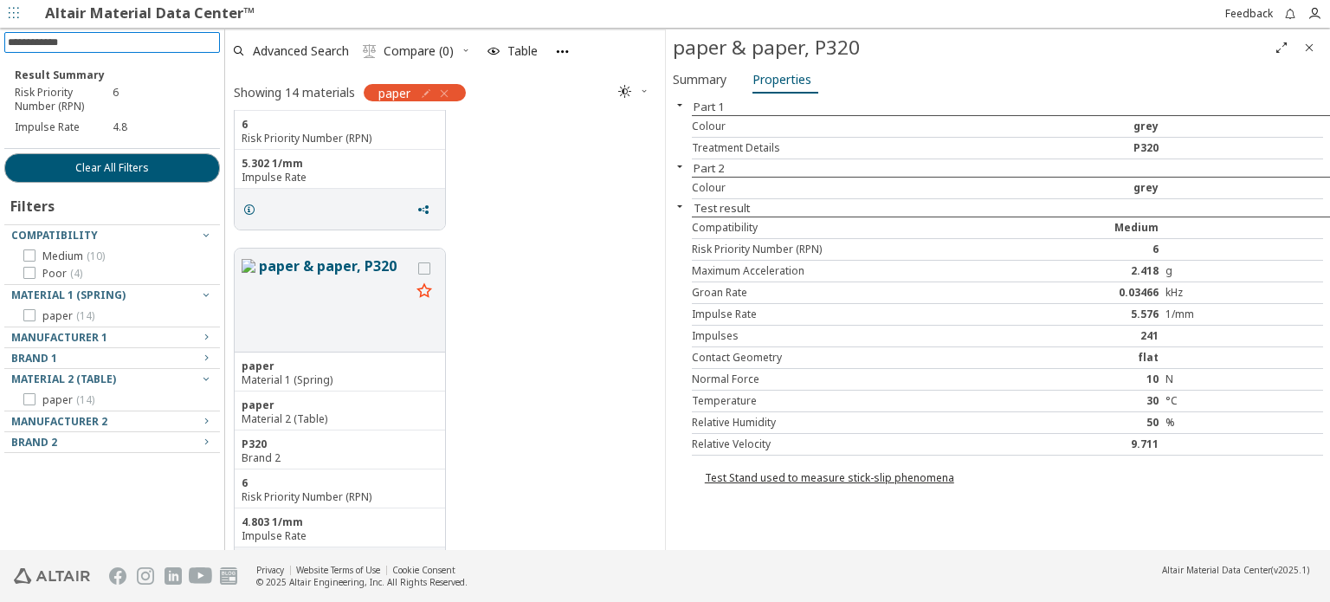
scroll to position [4490, 0]
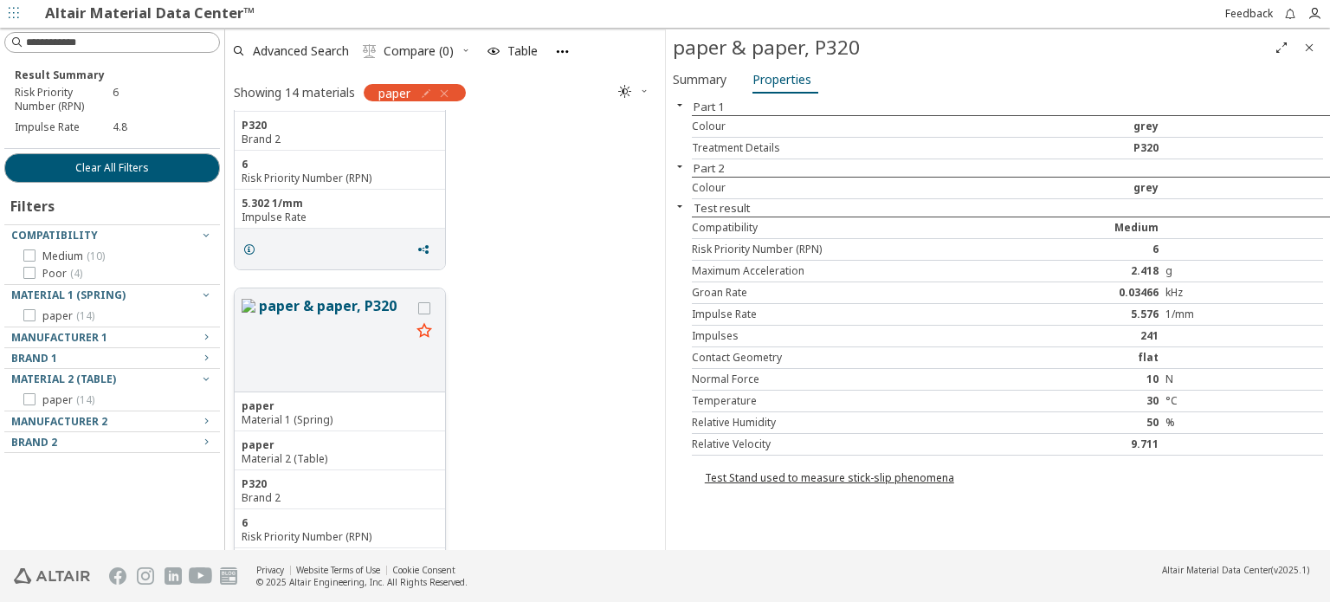
click at [370, 299] on button "paper & paper, P320" at bounding box center [334, 339] width 151 height 89
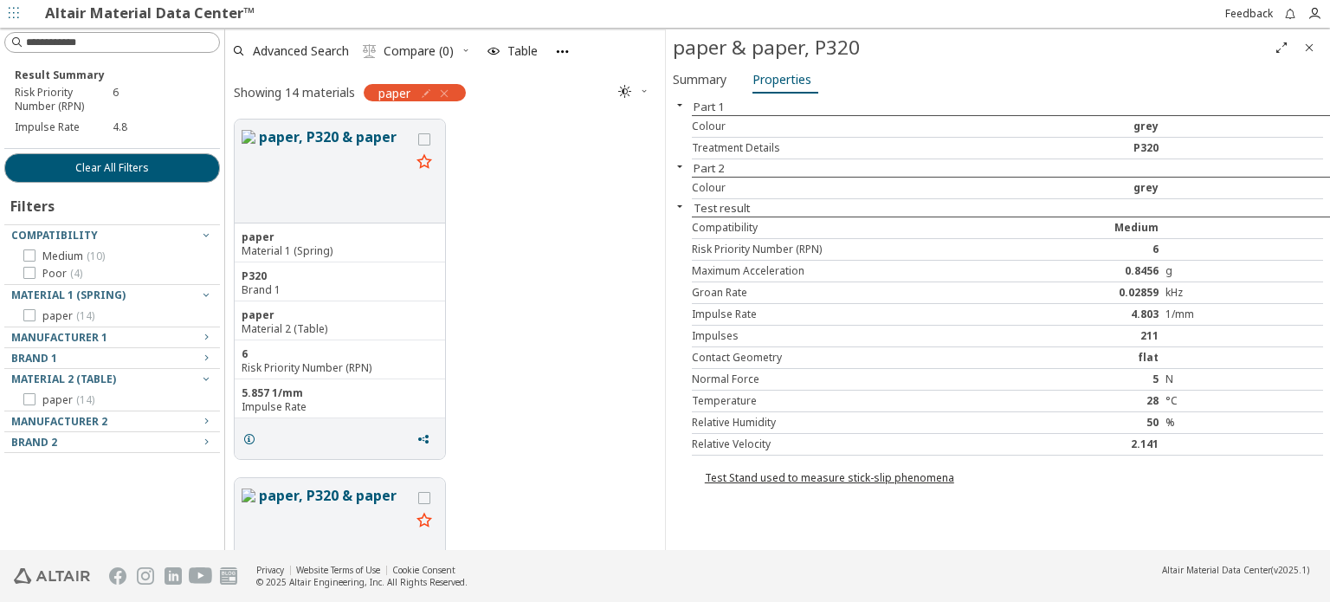
click at [622, 87] on icon "" at bounding box center [625, 92] width 14 height 14
click at [659, 179] on span "Dark" at bounding box center [688, 175] width 138 height 28
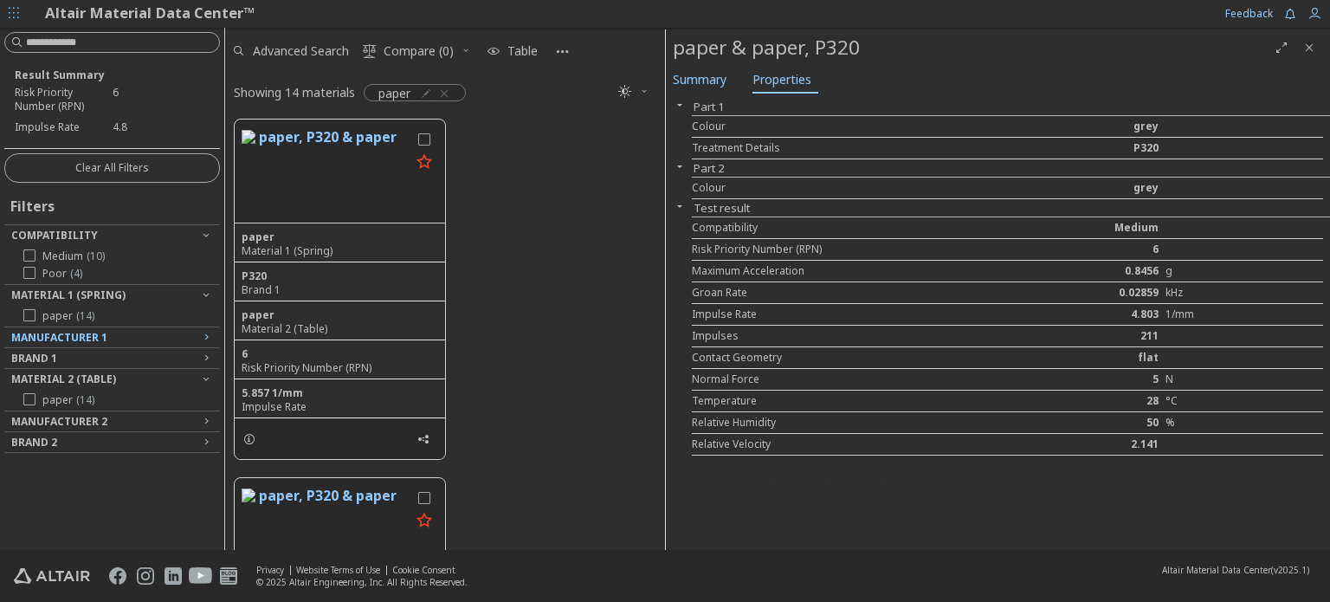
click at [199, 332] on icon "button" at bounding box center [206, 337] width 14 height 14
click at [203, 334] on icon "button" at bounding box center [206, 337] width 14 height 14
click at [204, 338] on icon "button" at bounding box center [206, 337] width 14 height 14
click at [446, 93] on icon "button" at bounding box center [444, 94] width 14 height 14
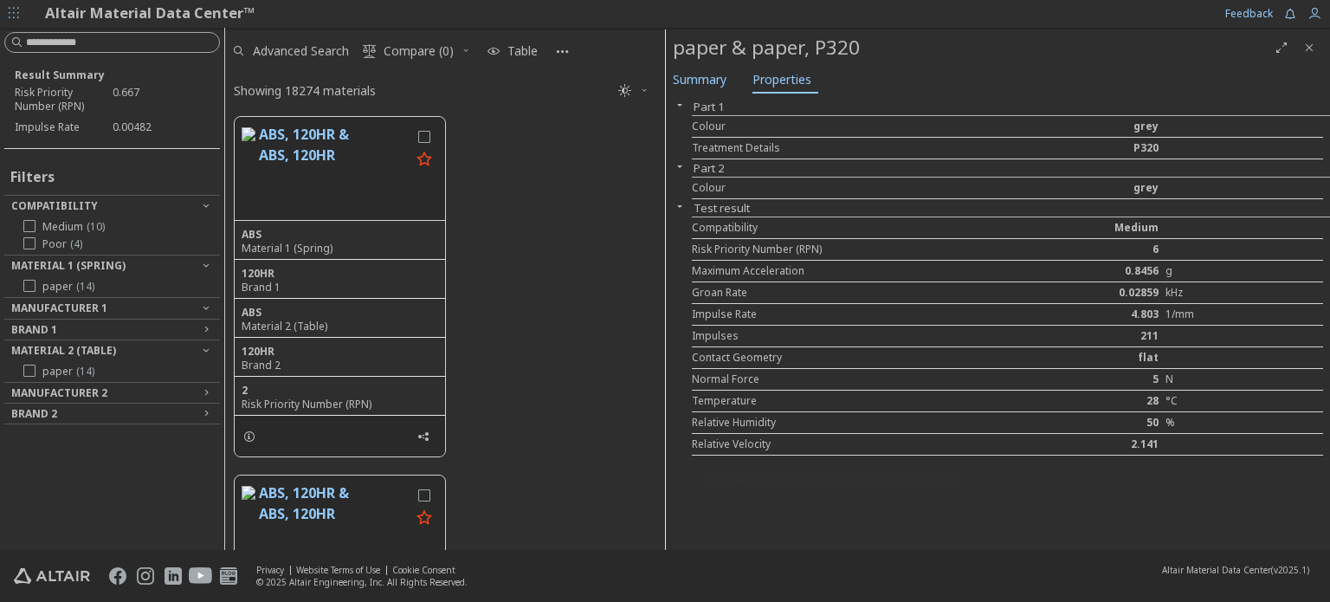
scroll to position [429, 426]
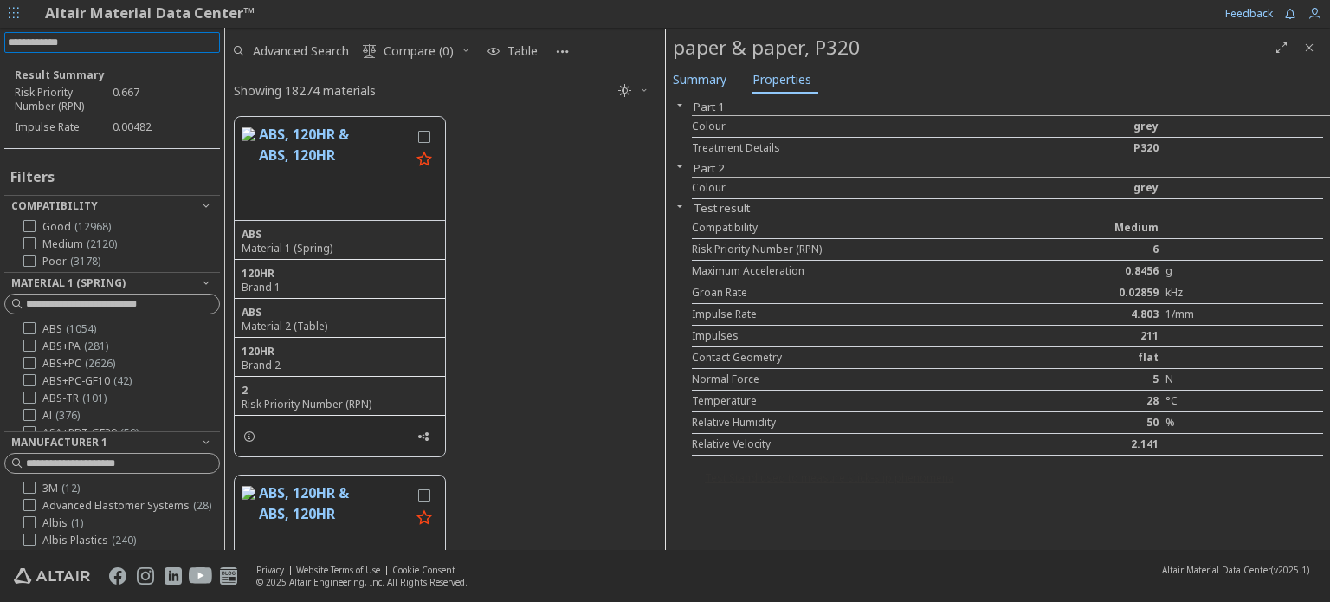
click at [151, 44] on input at bounding box center [114, 42] width 212 height 19
click at [90, 35] on input at bounding box center [114, 42] width 212 height 19
type input "***"
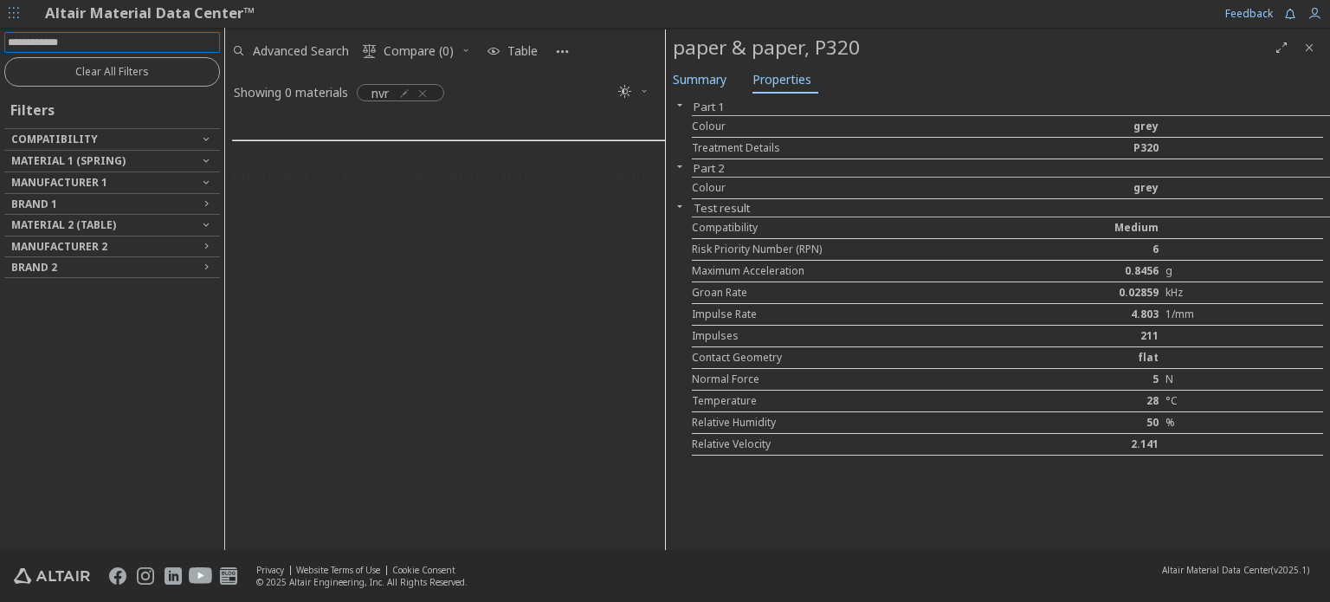
click at [81, 48] on input at bounding box center [114, 42] width 212 height 19
type input "***"
click at [427, 92] on icon "button" at bounding box center [422, 94] width 14 height 14
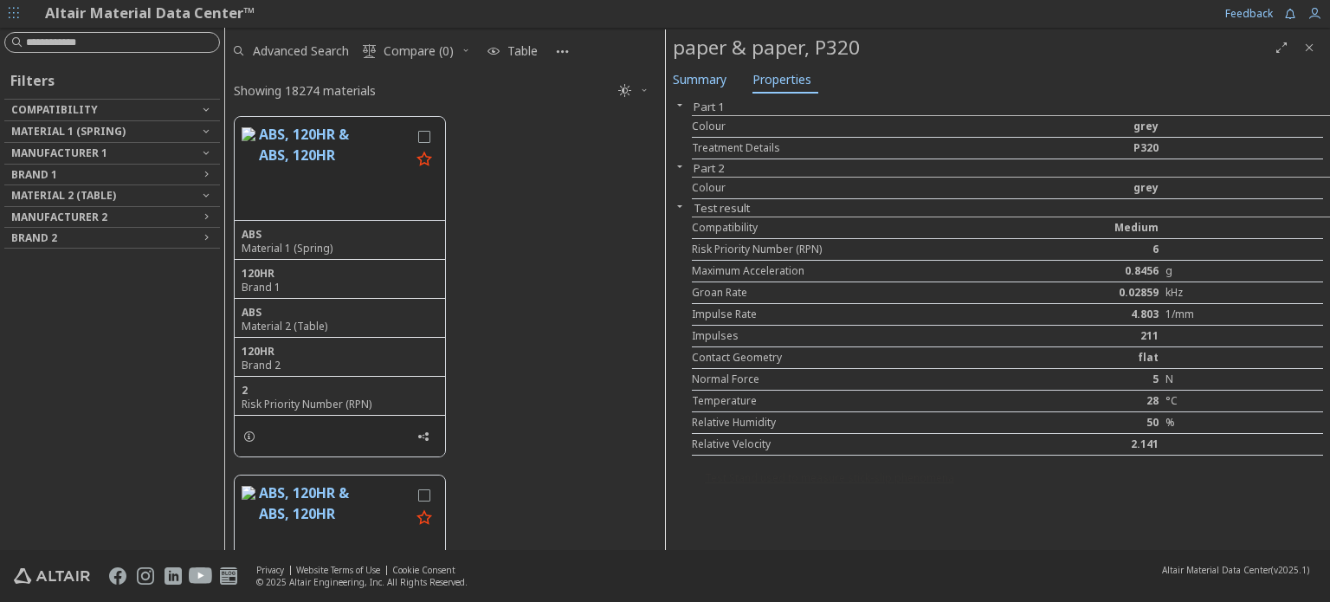
scroll to position [429, 426]
click at [135, 37] on input at bounding box center [122, 42] width 193 height 17
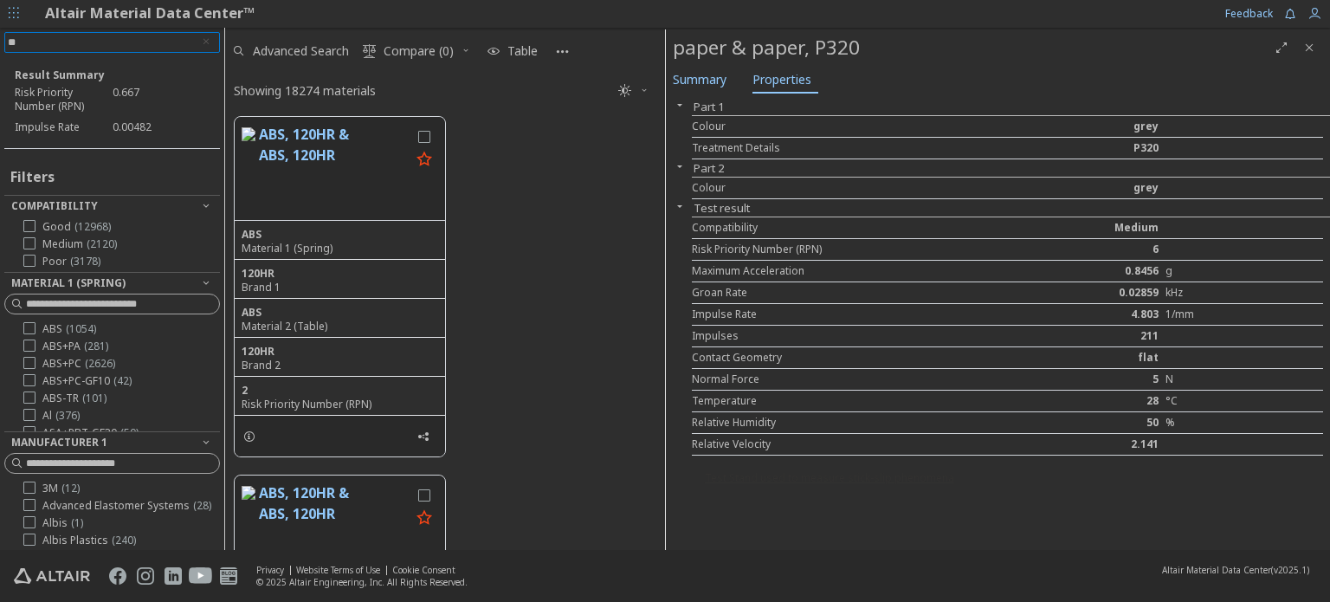
type input "***"
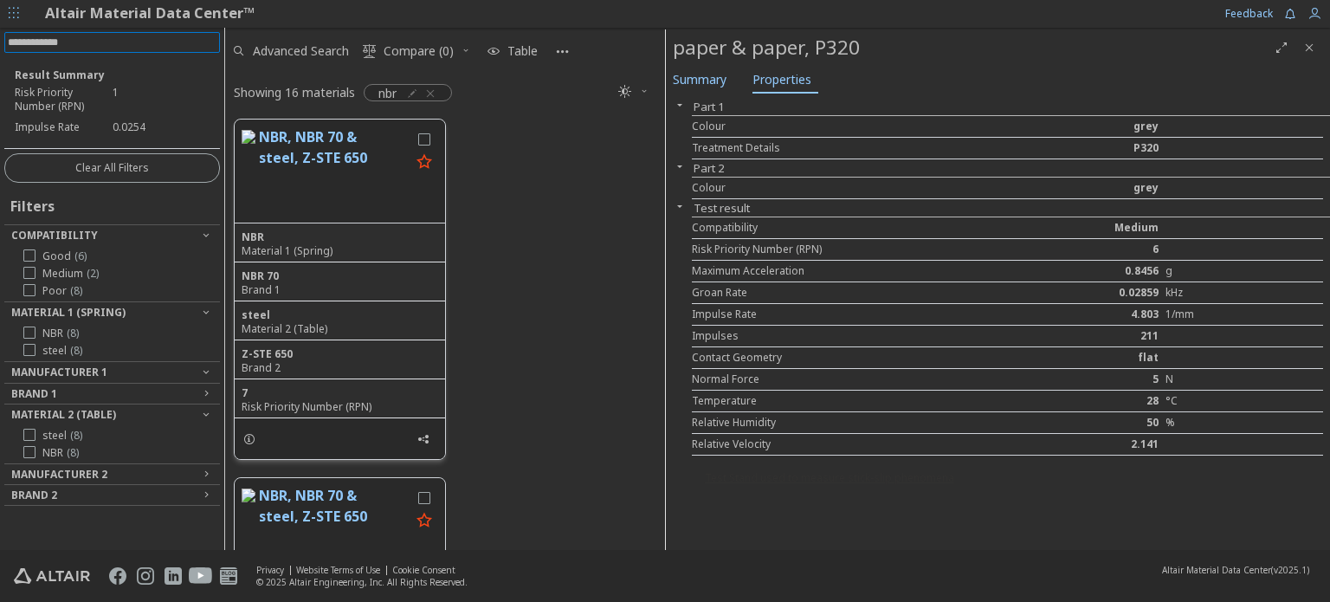
click at [328, 143] on button "NBR, NBR 70 & steel, Z-STE 650" at bounding box center [334, 170] width 151 height 89
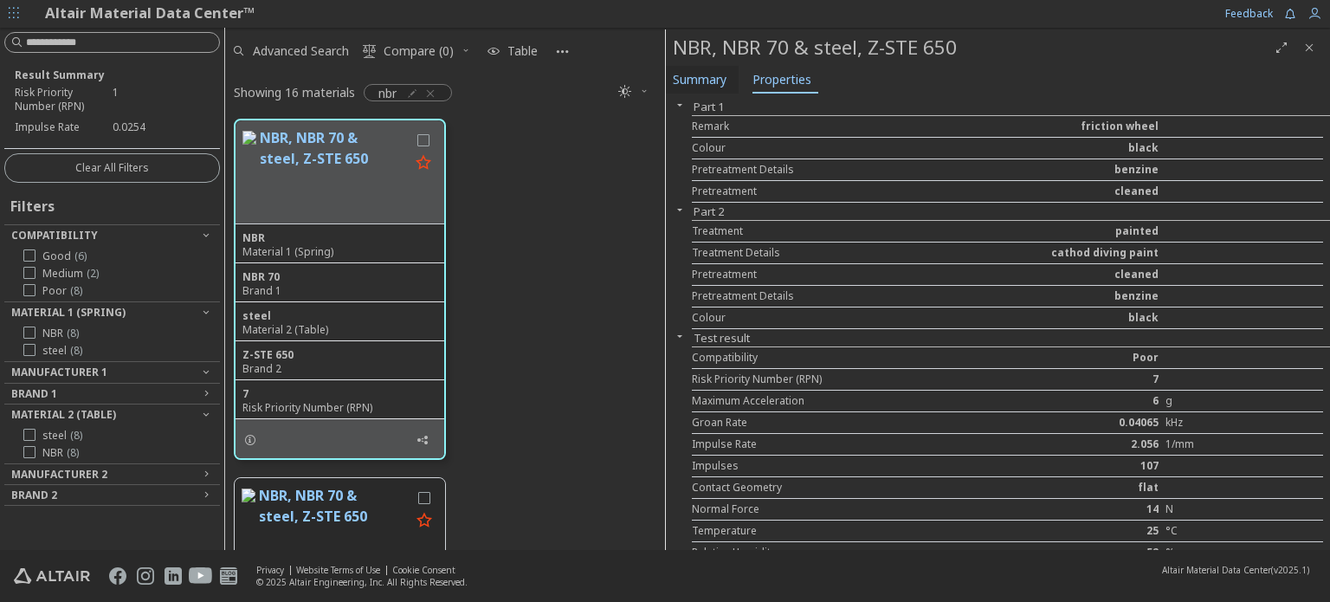
click at [689, 85] on span "Summary" at bounding box center [700, 80] width 54 height 28
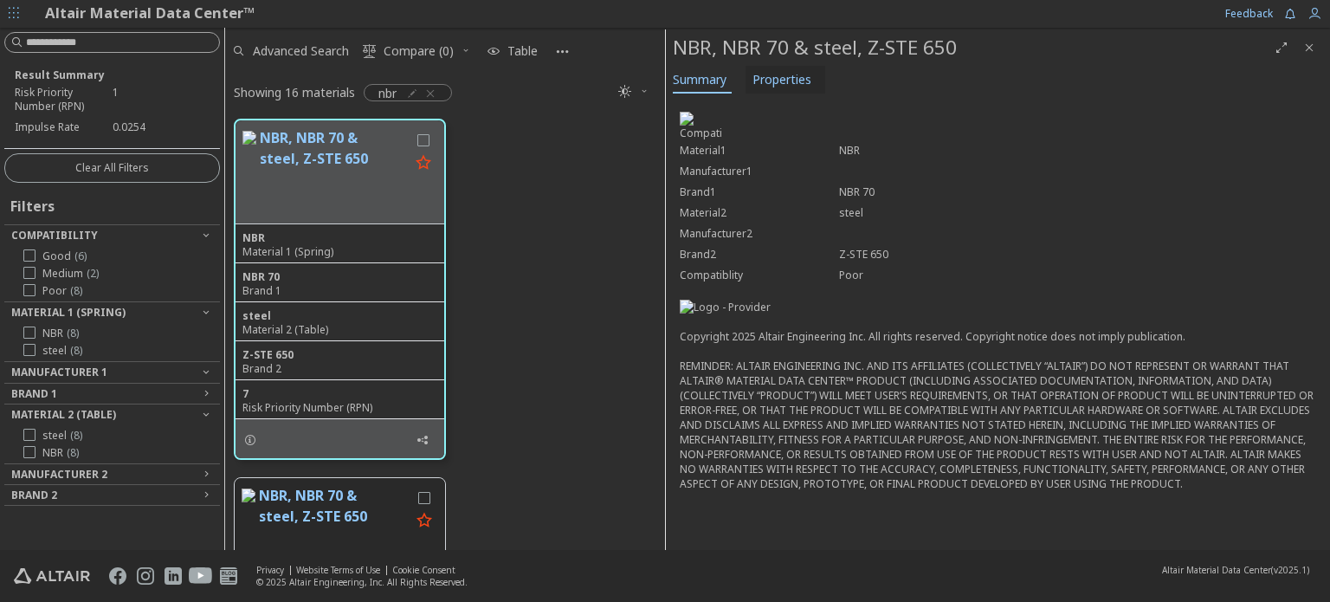
click at [785, 75] on span "Properties" at bounding box center [781, 80] width 59 height 28
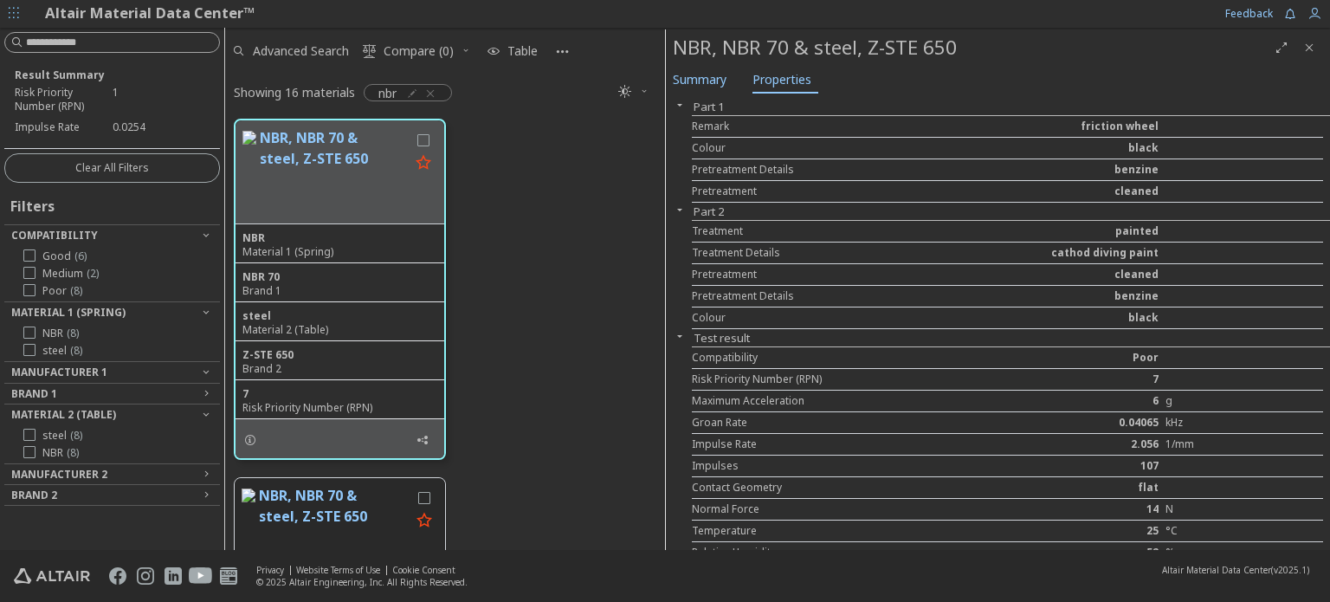
click at [22, 326] on div at bounding box center [17, 333] width 12 height 14
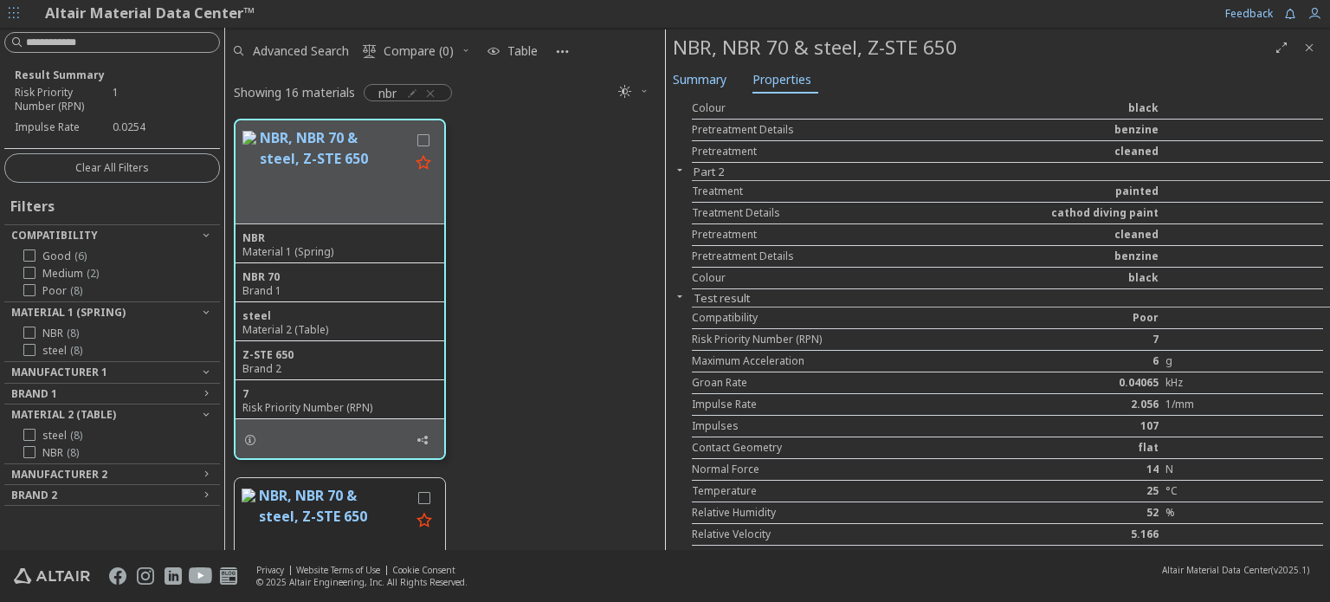
scroll to position [59, 0]
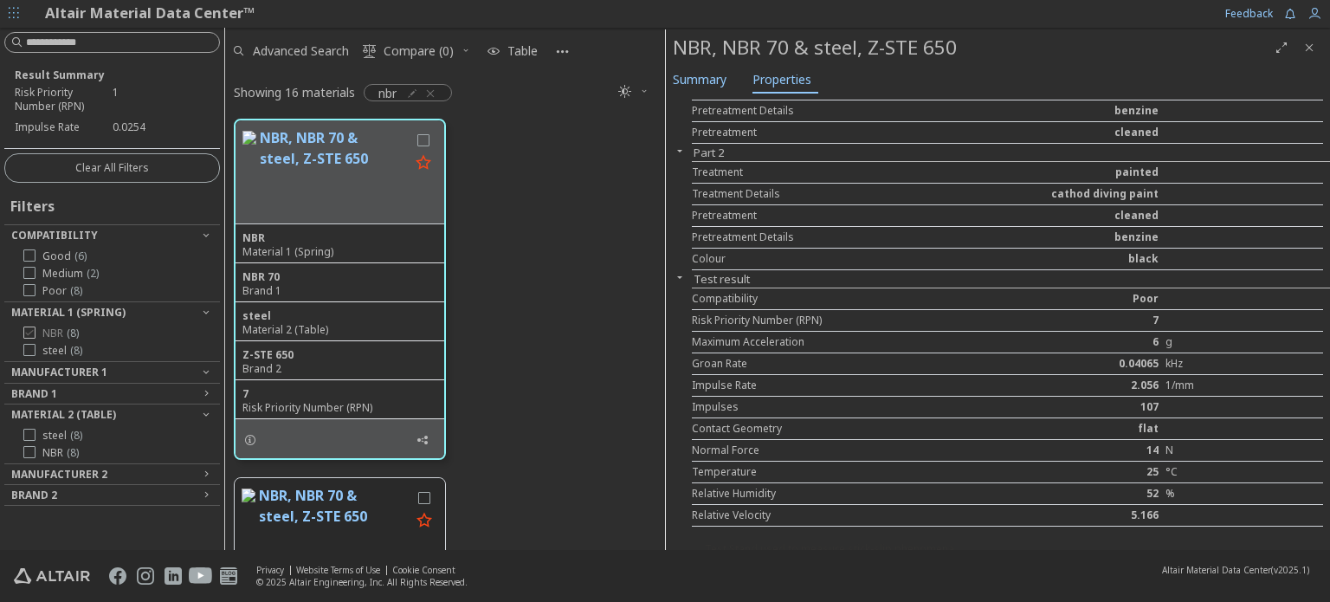
click at [24, 332] on icon at bounding box center [29, 332] width 12 height 12
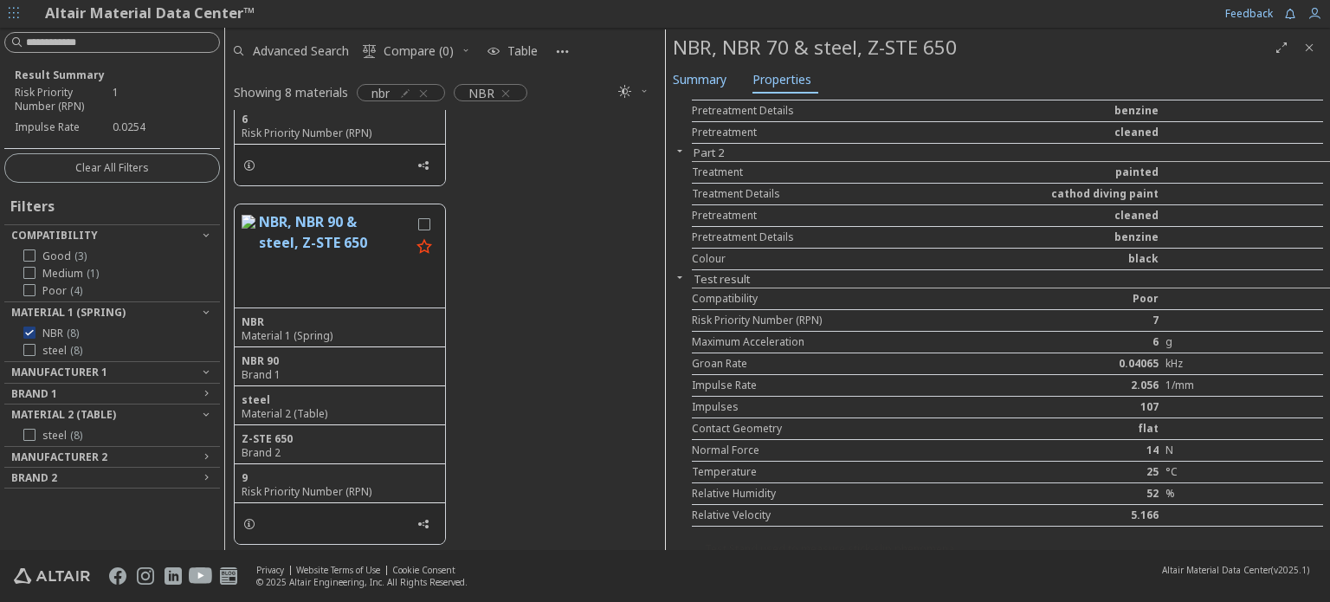
scroll to position [2426, 0]
click at [429, 95] on icon "button" at bounding box center [423, 94] width 14 height 14
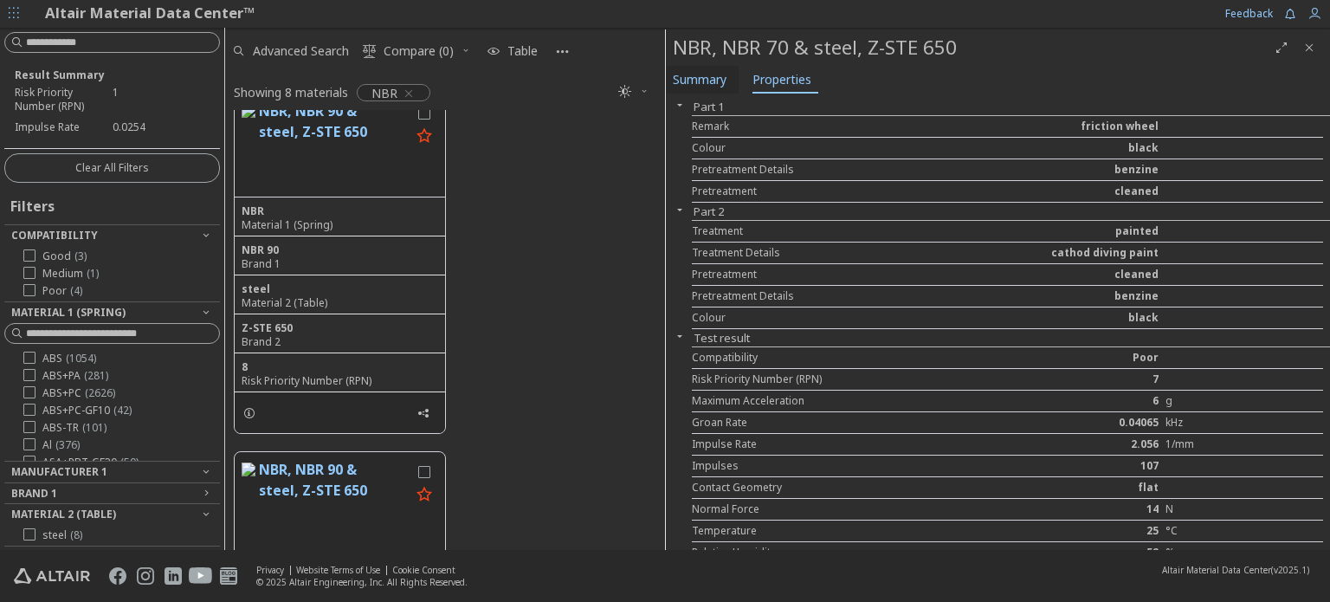
click at [712, 75] on span "Summary" at bounding box center [700, 80] width 54 height 28
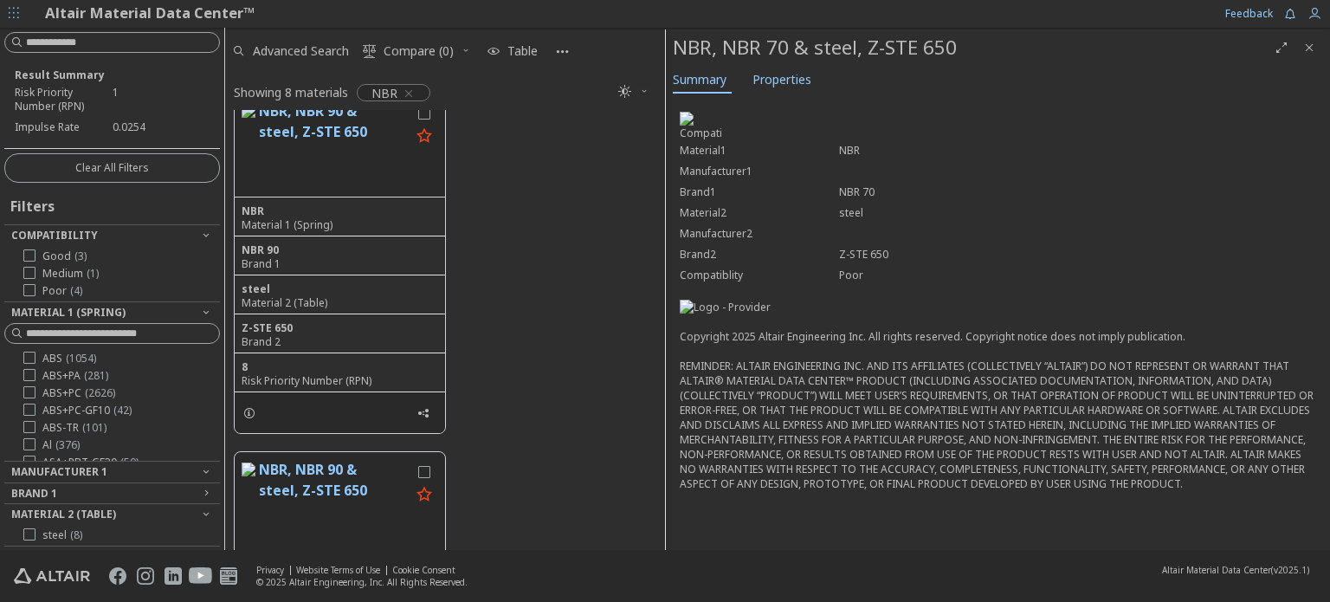
scroll to position [76, 0]
click at [815, 314] on img at bounding box center [756, 307] width 152 height 15
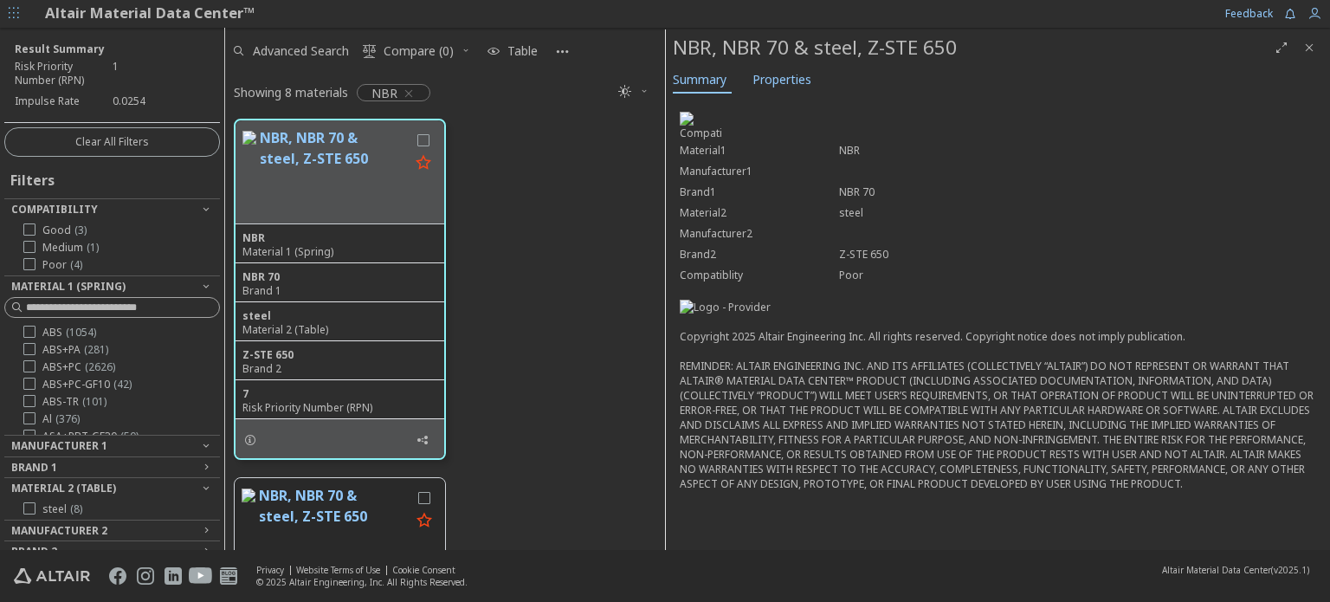
scroll to position [41, 0]
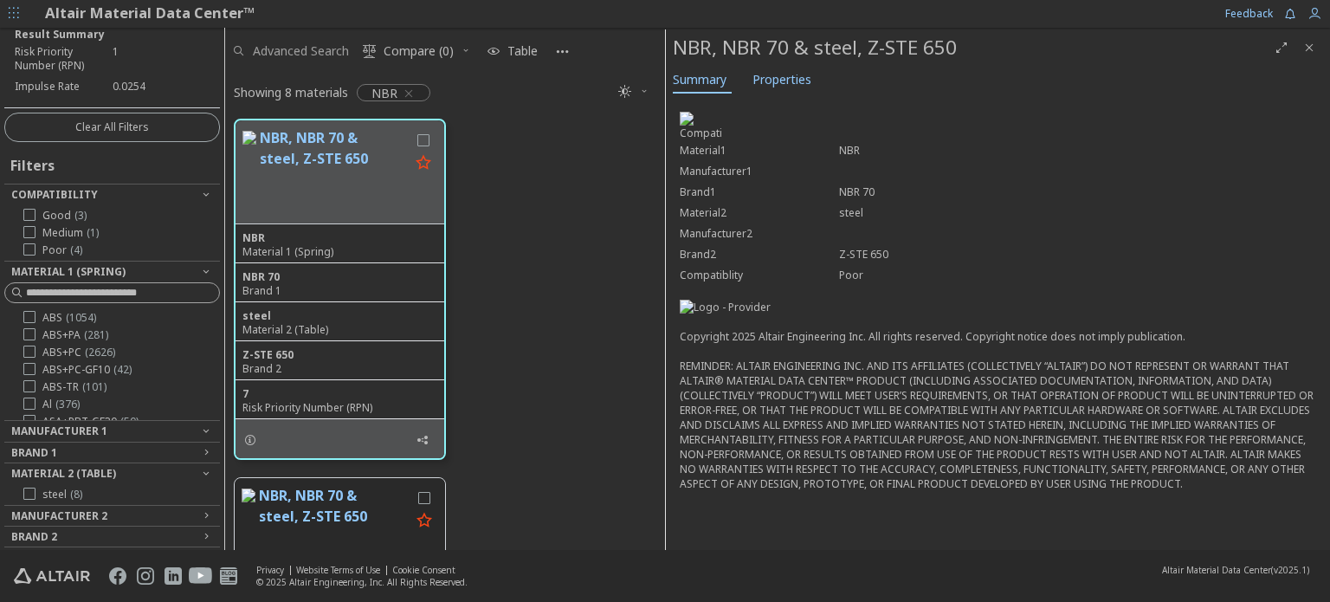
click at [301, 53] on span "Advanced Search" at bounding box center [301, 51] width 96 height 12
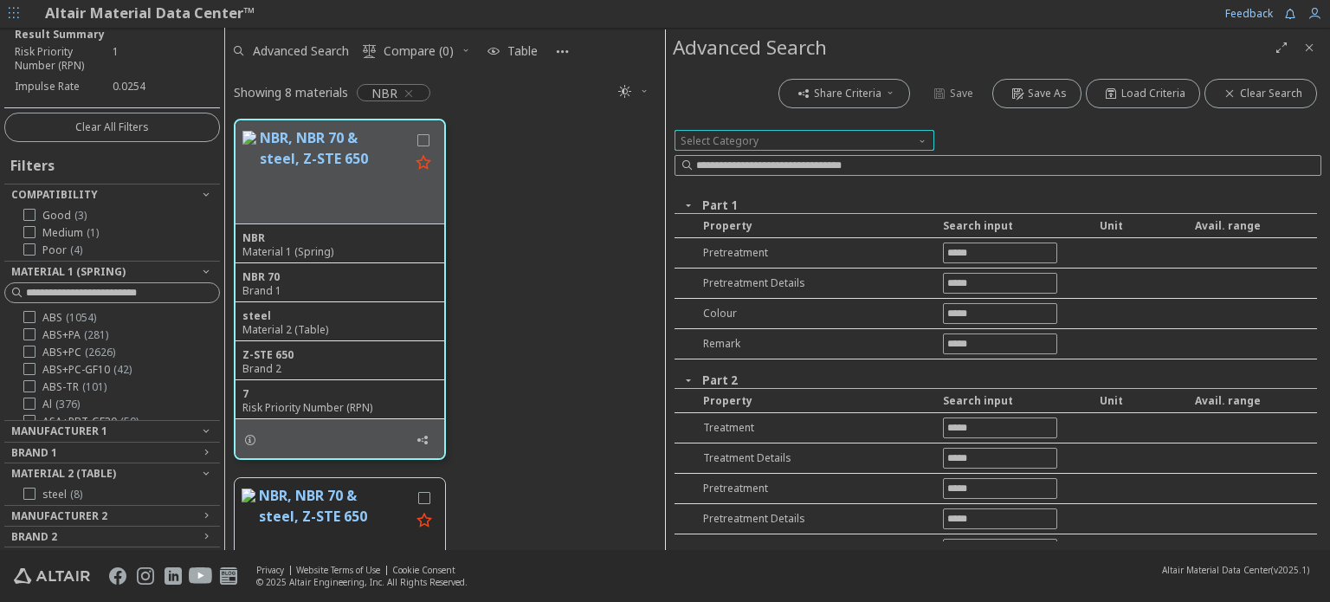
click at [763, 131] on span "Select Category" at bounding box center [804, 140] width 260 height 21
click at [757, 108] on div "Share Criteria Save Save As Load Criteria Clear Search" at bounding box center [997, 93] width 647 height 38
click at [1260, 99] on span "Clear Search" at bounding box center [1271, 94] width 62 height 14
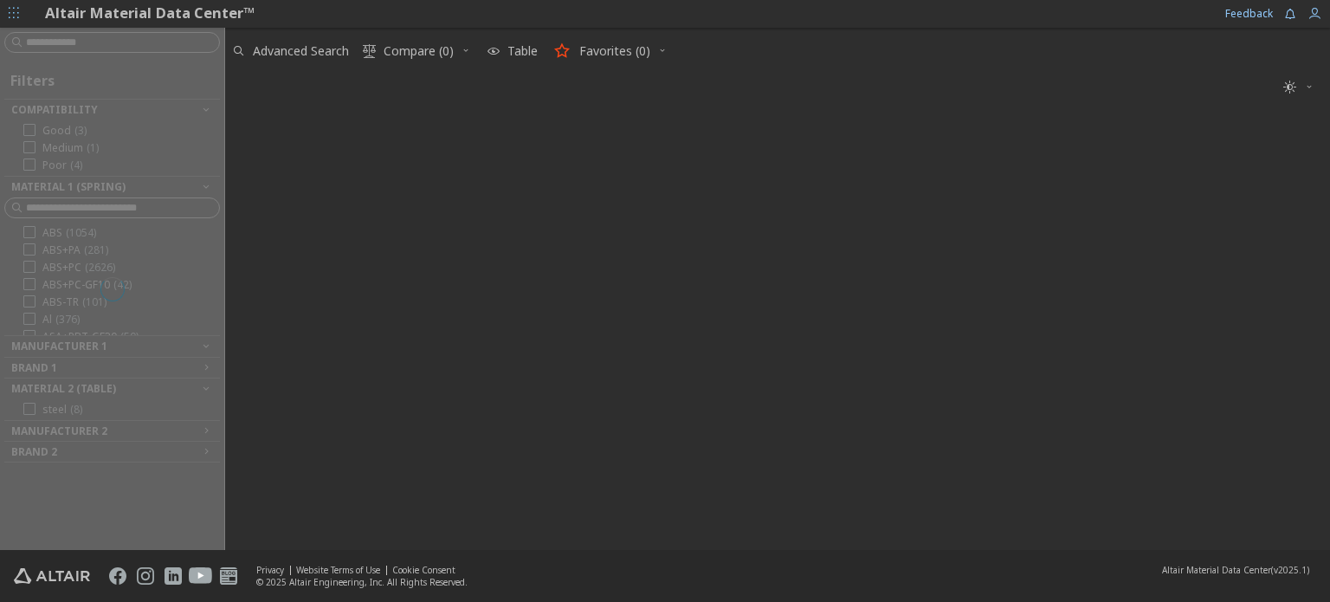
scroll to position [429, 1091]
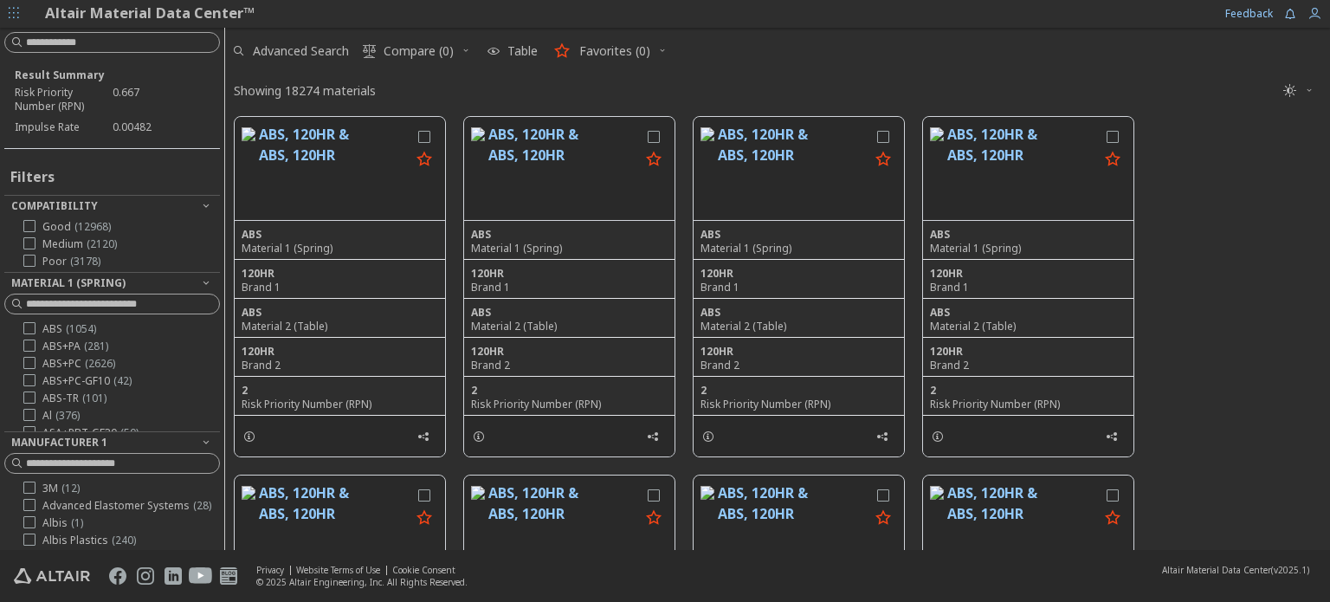
click at [149, 55] on div "Result Summary Risk Priority Number (RPN) 0.667 Impulse Rate 0.00482 Filters Co…" at bounding box center [112, 289] width 224 height 522
click at [152, 39] on input at bounding box center [114, 42] width 212 height 19
click at [119, 51] on div at bounding box center [112, 42] width 216 height 21
click at [140, 42] on input at bounding box center [122, 42] width 193 height 17
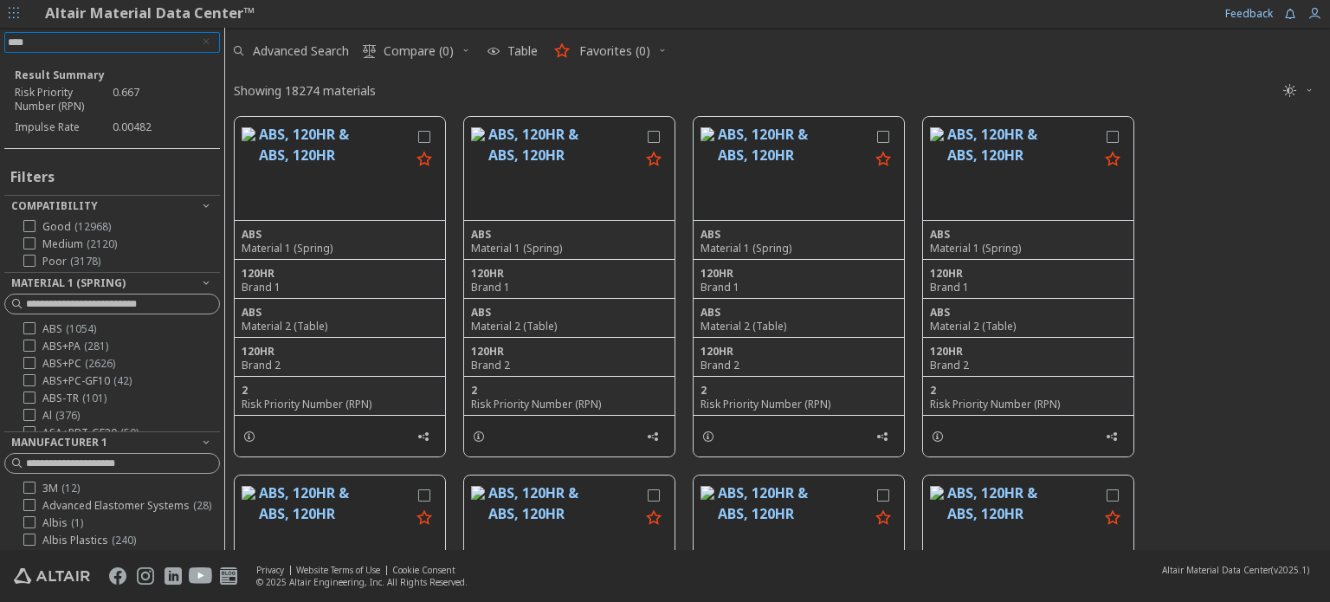
type input "*****"
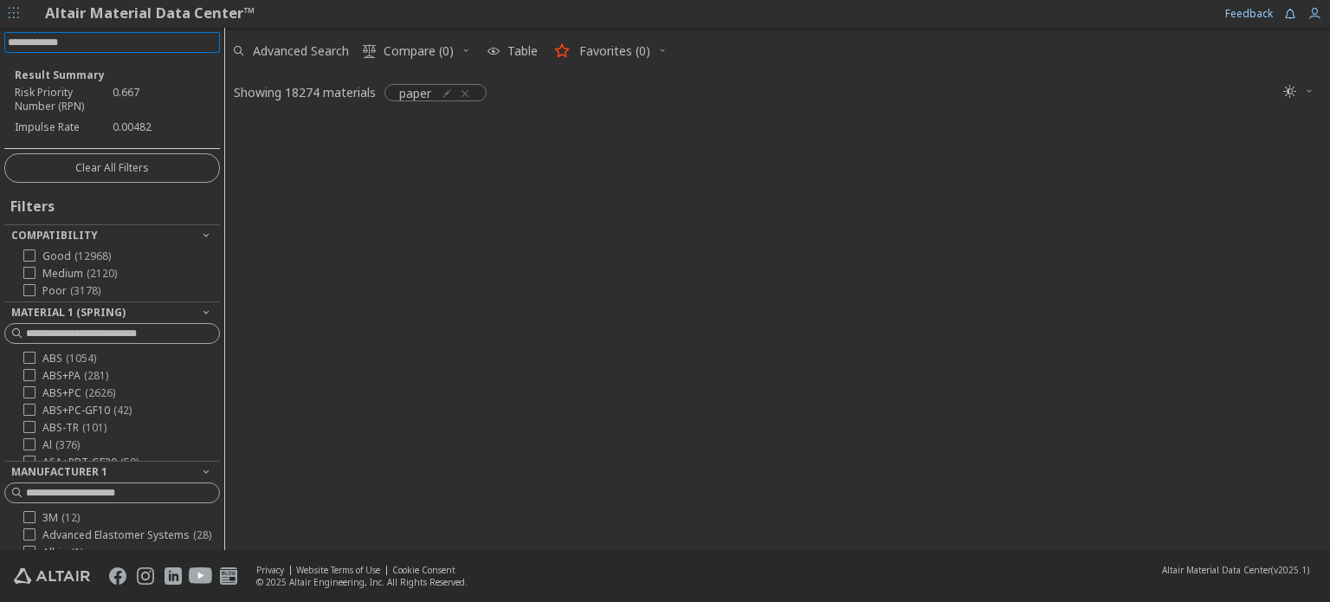
scroll to position [14, 14]
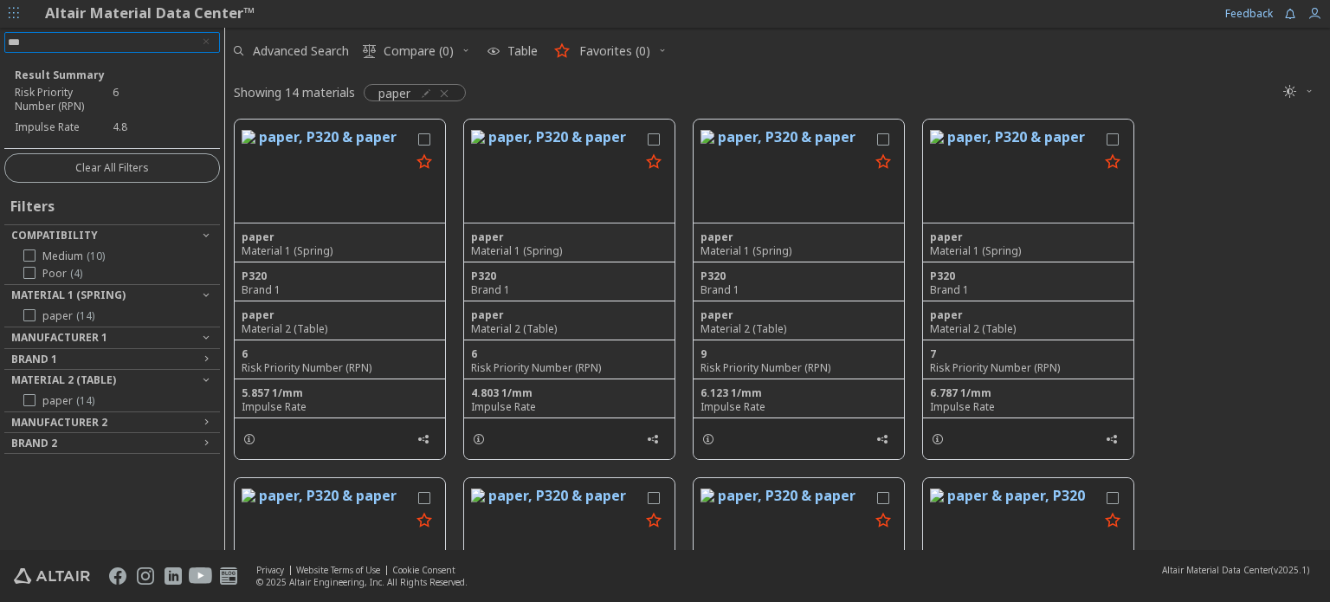
type input "****"
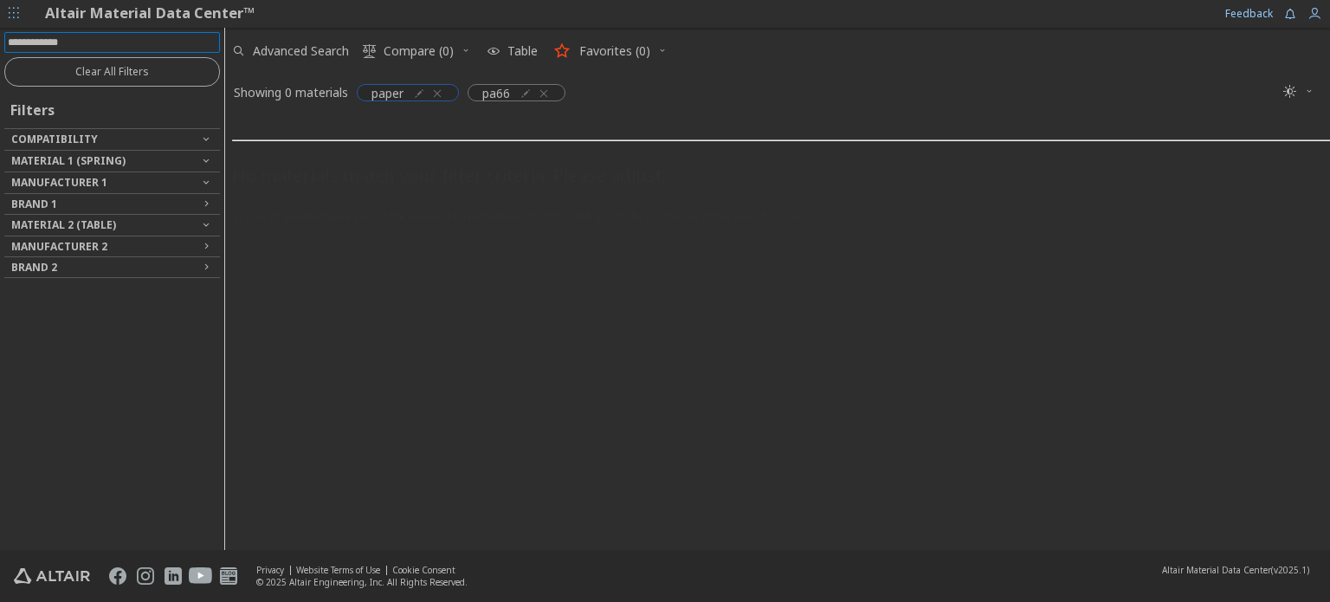
click at [439, 89] on icon "button" at bounding box center [437, 94] width 14 height 14
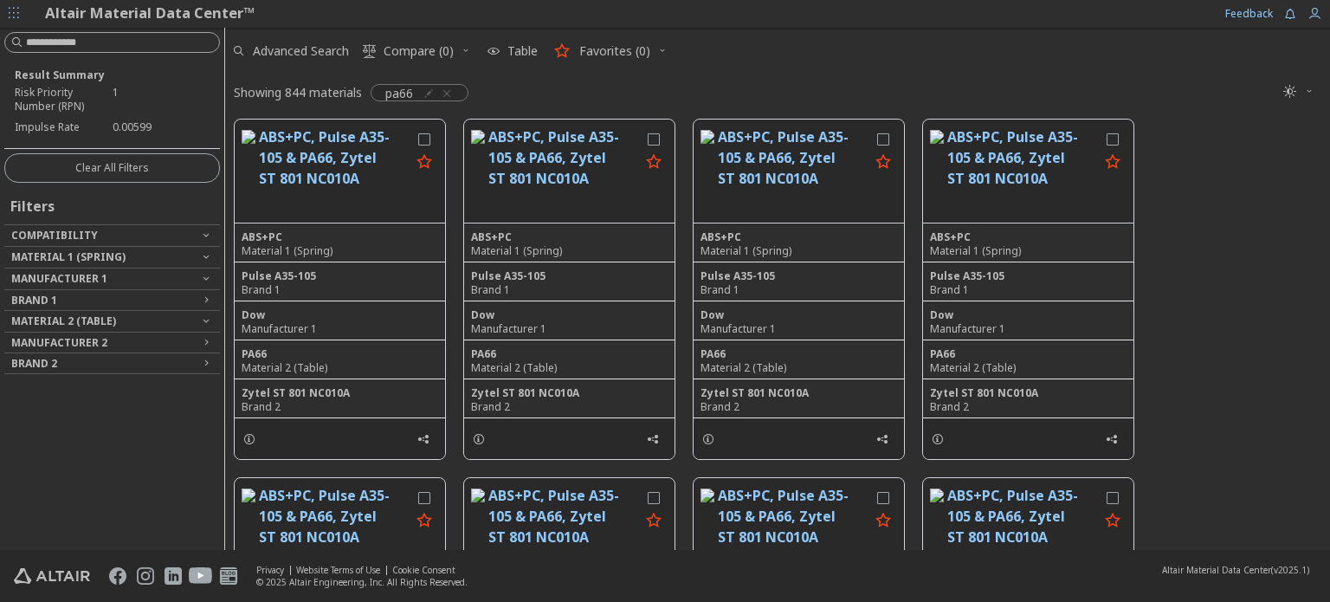
scroll to position [428, 1091]
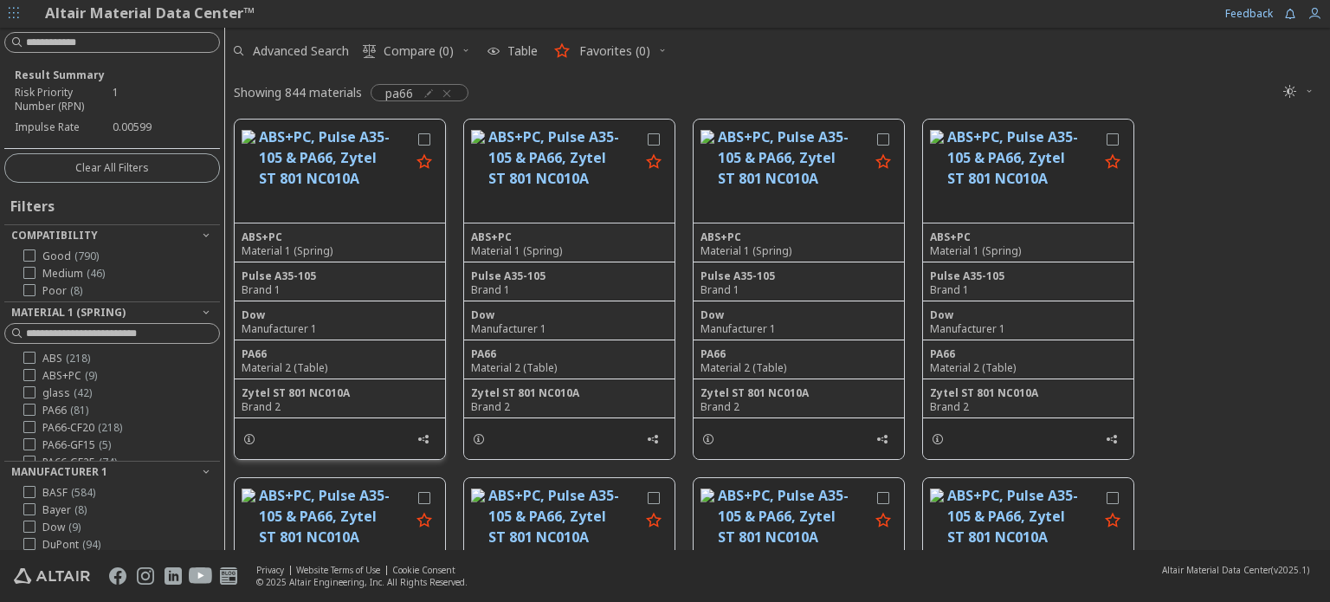
click at [341, 179] on button "ABS+PC, Pulse A35-105 & PA66, Zytel ST 801 NC010A" at bounding box center [334, 170] width 151 height 89
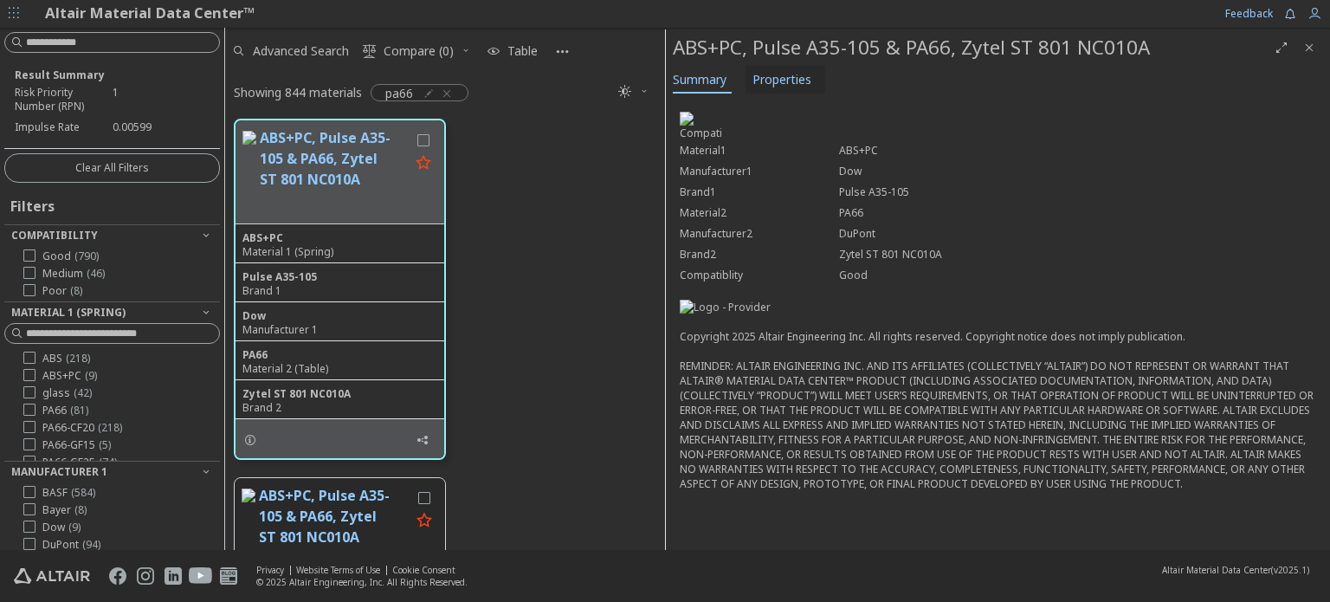
click at [799, 83] on span "Properties" at bounding box center [781, 80] width 59 height 28
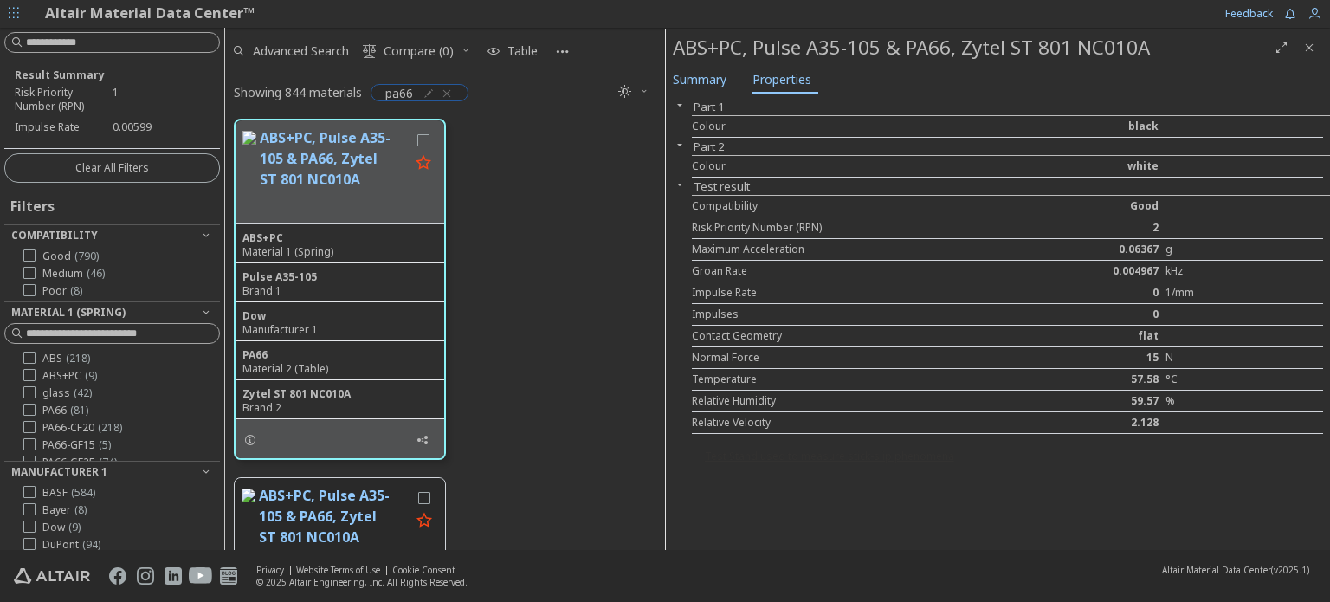
click at [449, 95] on icon "button" at bounding box center [447, 94] width 14 height 14
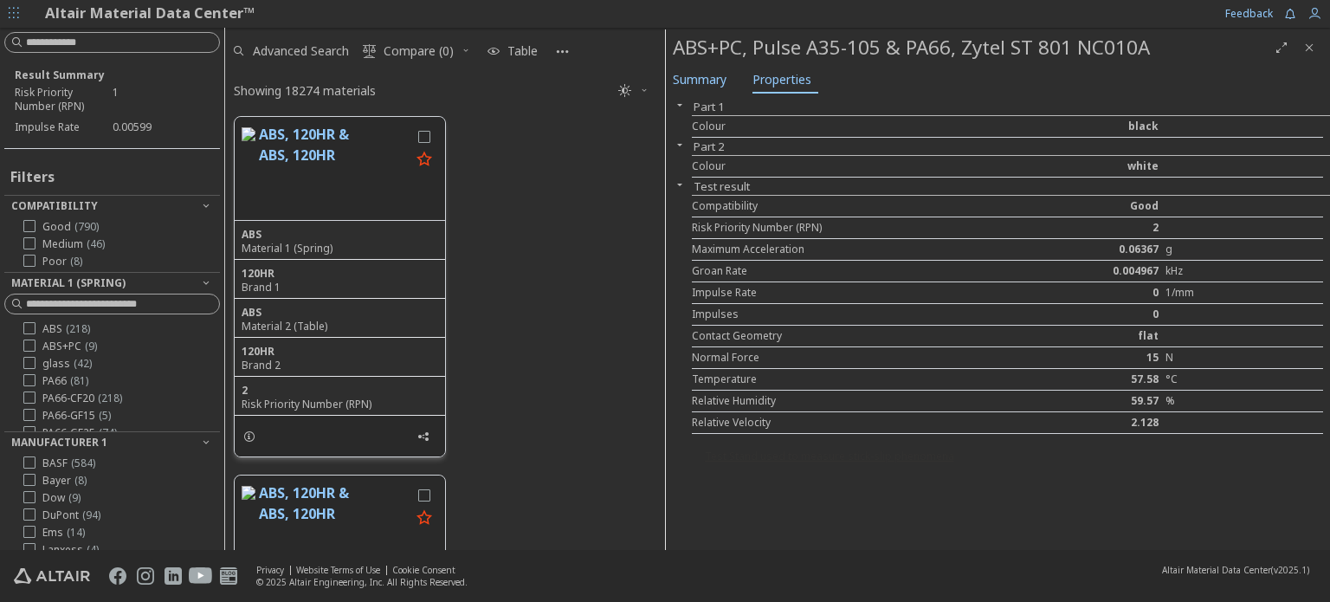
scroll to position [429, 426]
click at [100, 13] on link "Altair Material Data Center™" at bounding box center [149, 13] width 209 height 20
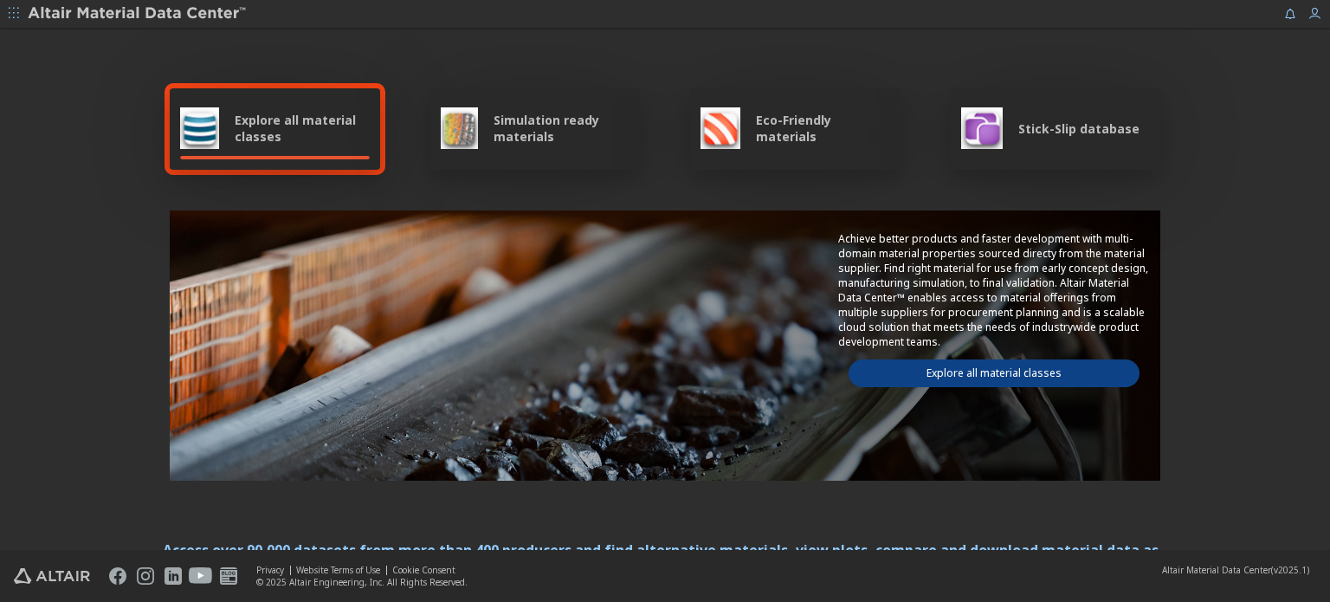
click at [239, 115] on span "Explore all material classes" at bounding box center [302, 128] width 135 height 33
click at [280, 106] on div "Explore all material classes" at bounding box center [275, 128] width 210 height 81
click at [938, 366] on link "Explore all material classes" at bounding box center [993, 373] width 291 height 28
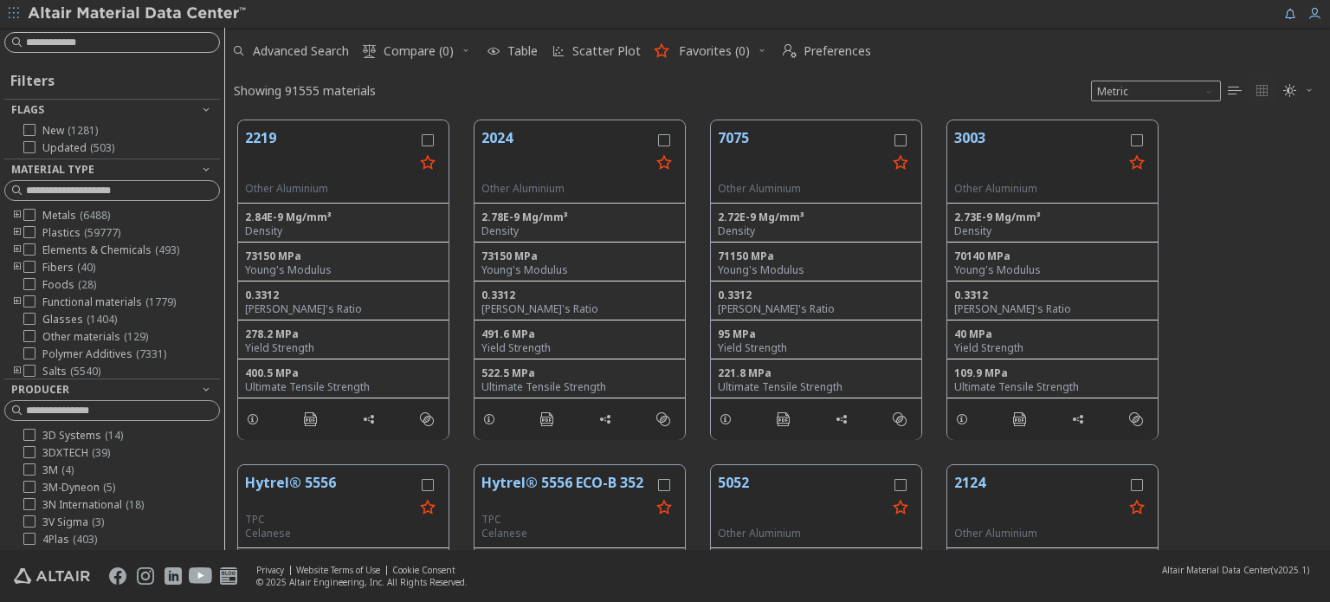
scroll to position [429, 1091]
click at [121, 42] on input at bounding box center [122, 42] width 193 height 17
type input "*****"
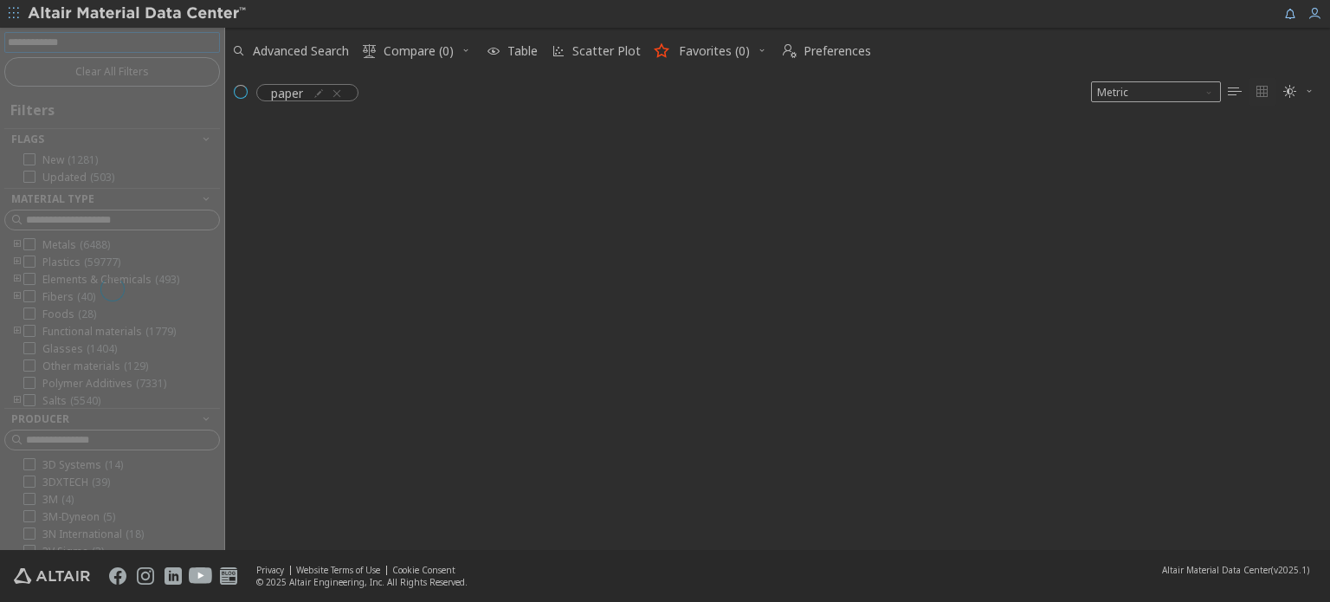
scroll to position [14, 14]
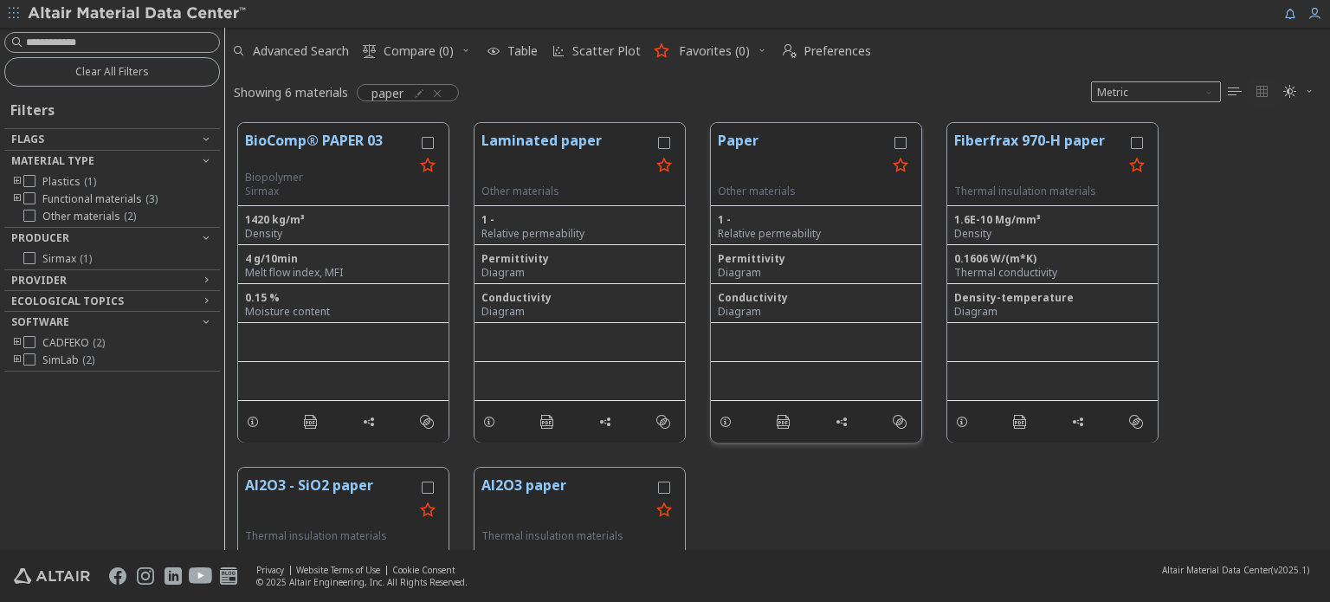
click at [750, 144] on button "Paper" at bounding box center [802, 157] width 169 height 55
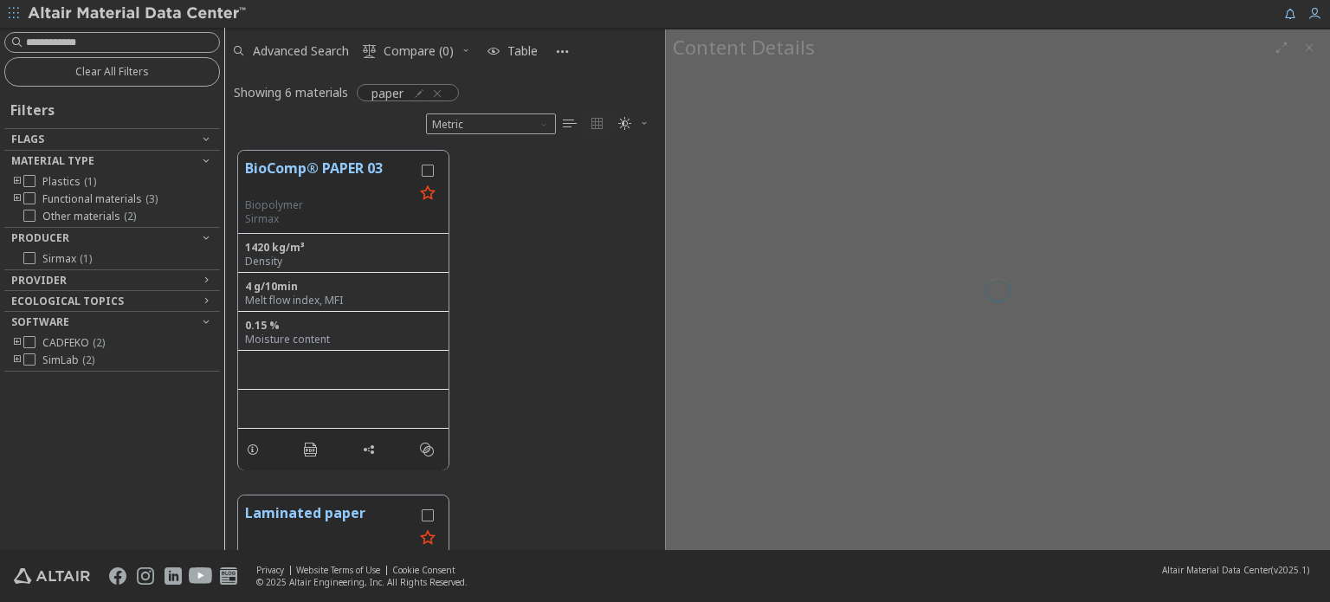
scroll to position [626, 0]
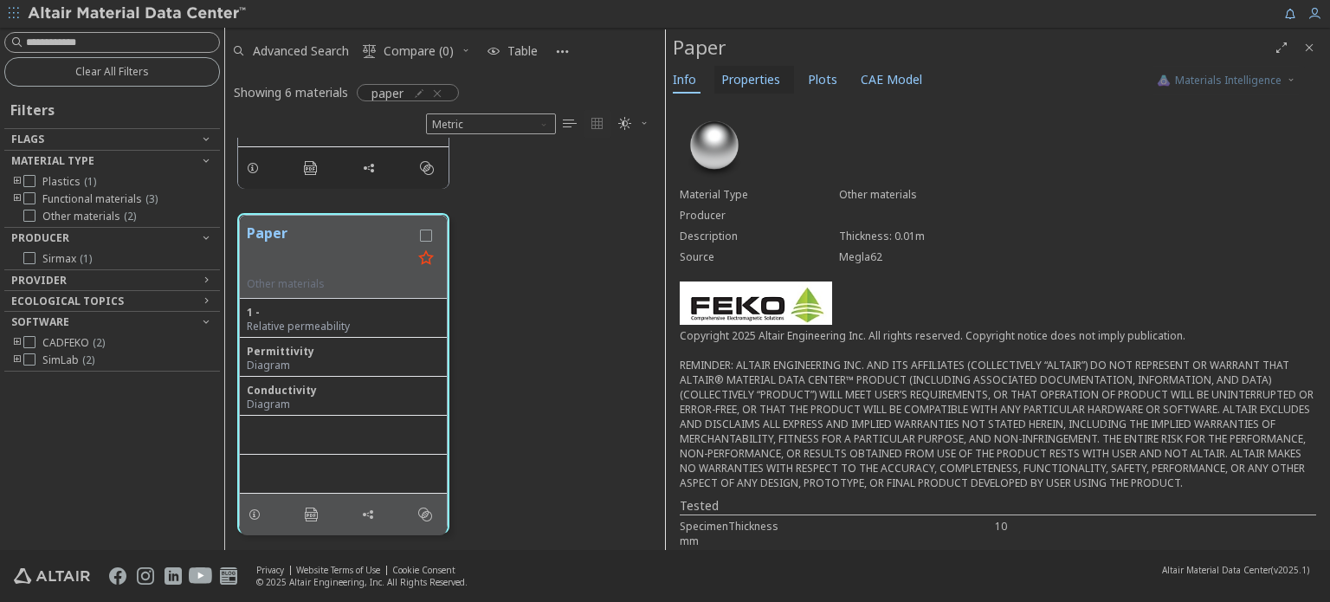
click at [749, 74] on span "Properties" at bounding box center [750, 80] width 59 height 28
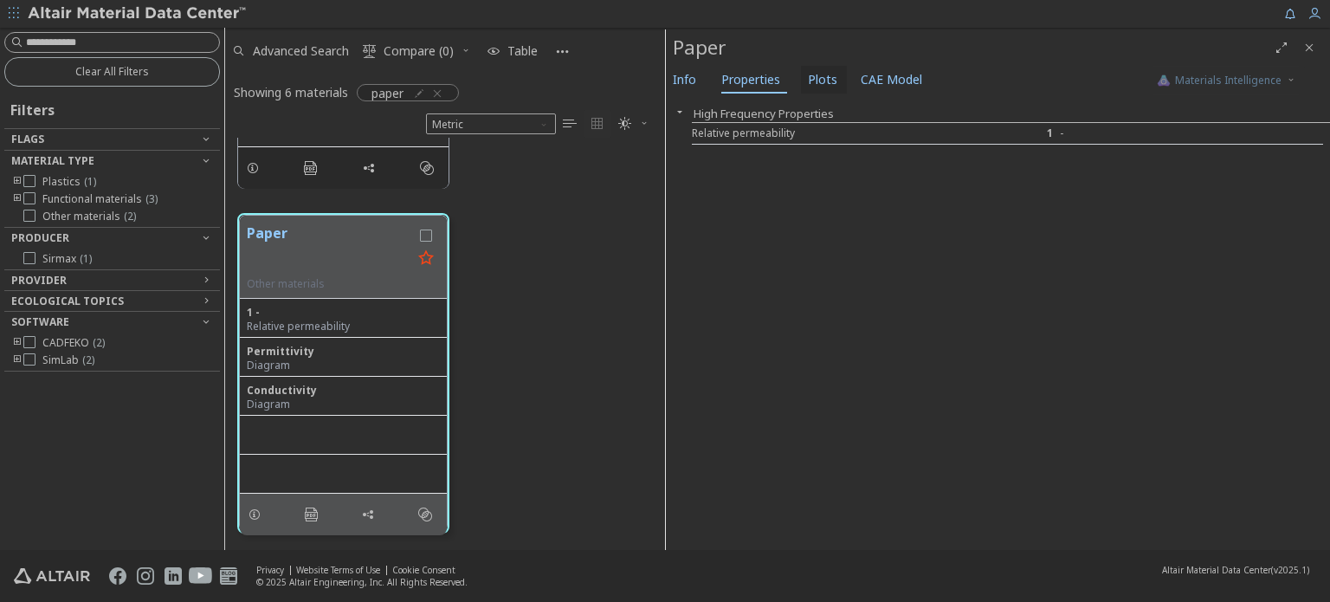
click at [815, 83] on span "Plots" at bounding box center [822, 80] width 29 height 28
click at [890, 78] on span "CAE Model" at bounding box center [890, 80] width 61 height 28
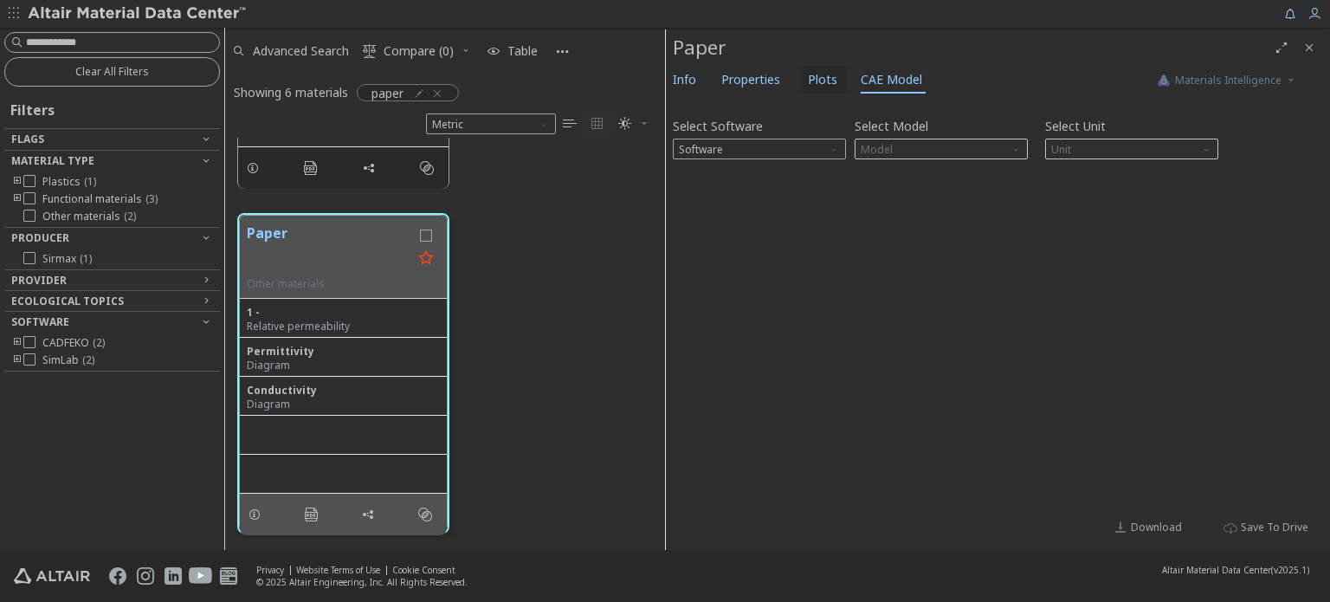
click at [812, 79] on span "Plots" at bounding box center [822, 80] width 29 height 28
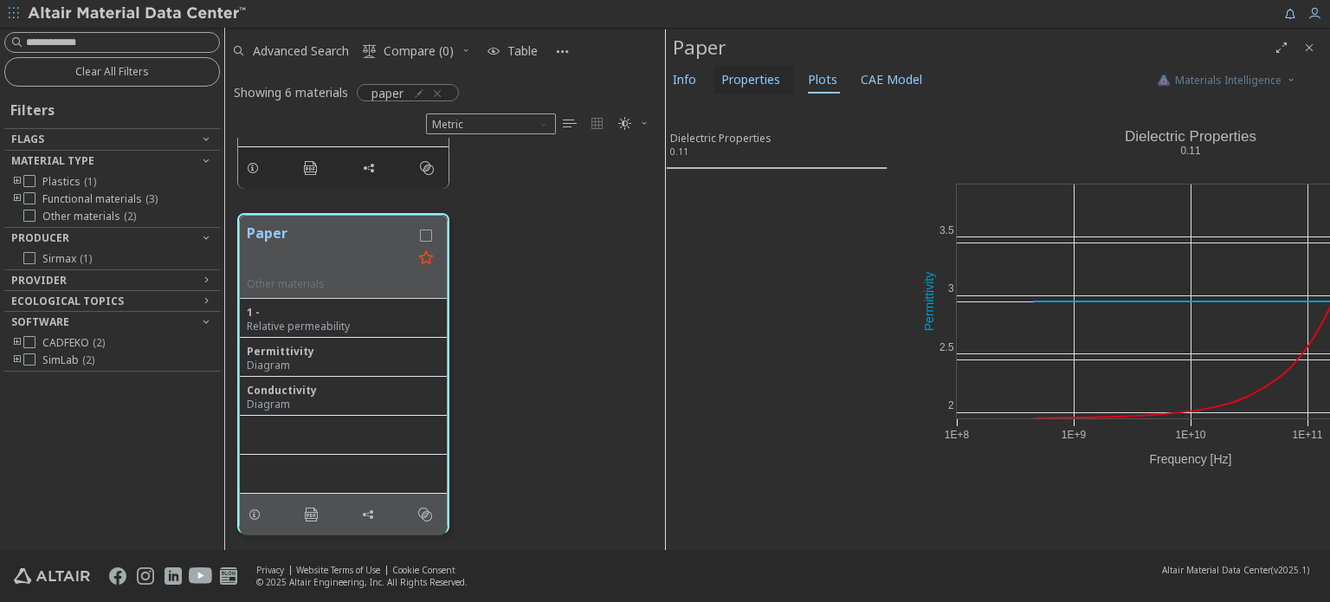
click at [774, 82] on span "Properties" at bounding box center [750, 80] width 59 height 28
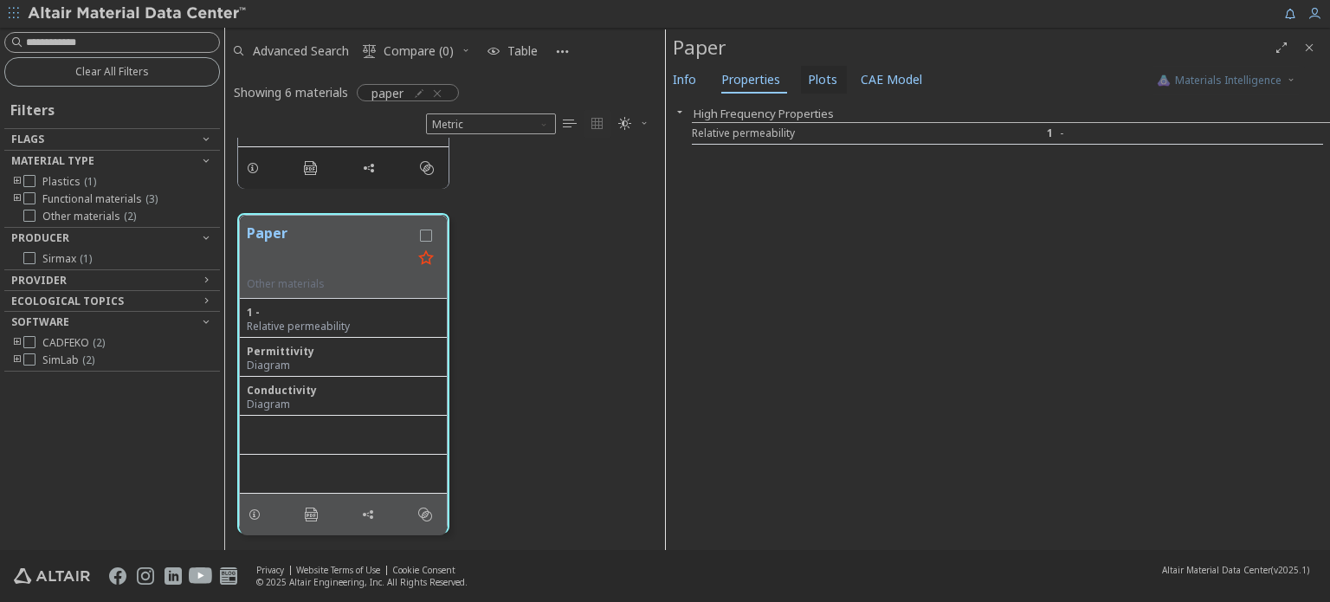
click at [808, 82] on span "Plots" at bounding box center [822, 80] width 29 height 28
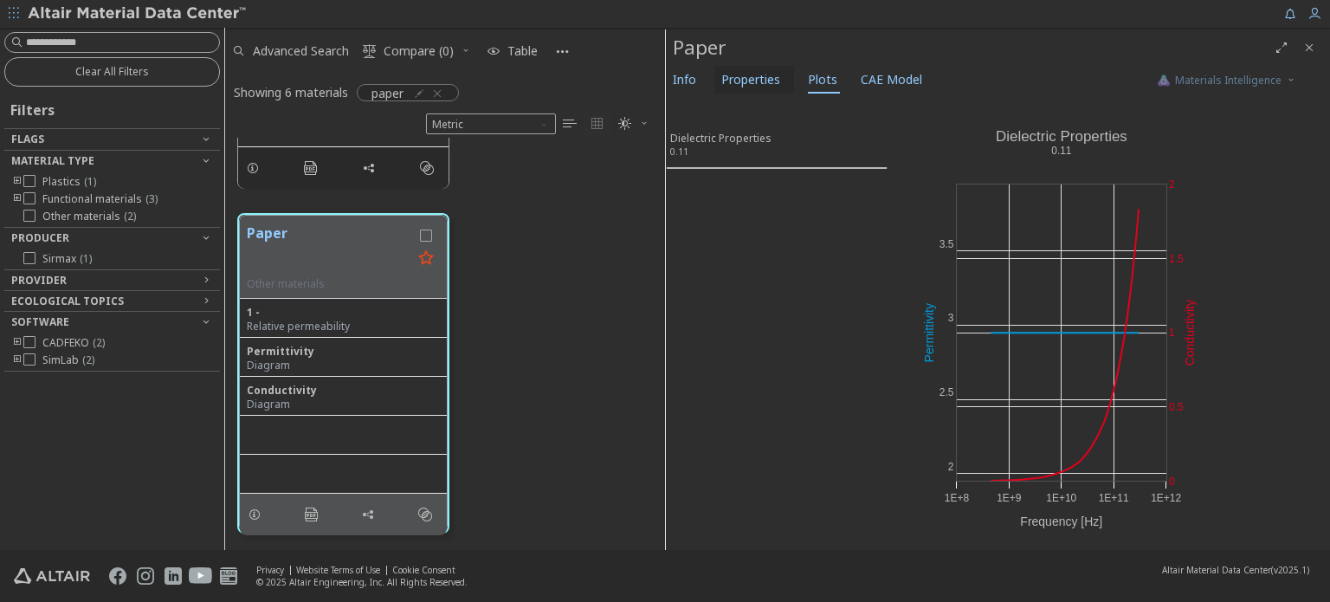
click at [768, 79] on span "Properties" at bounding box center [750, 80] width 59 height 28
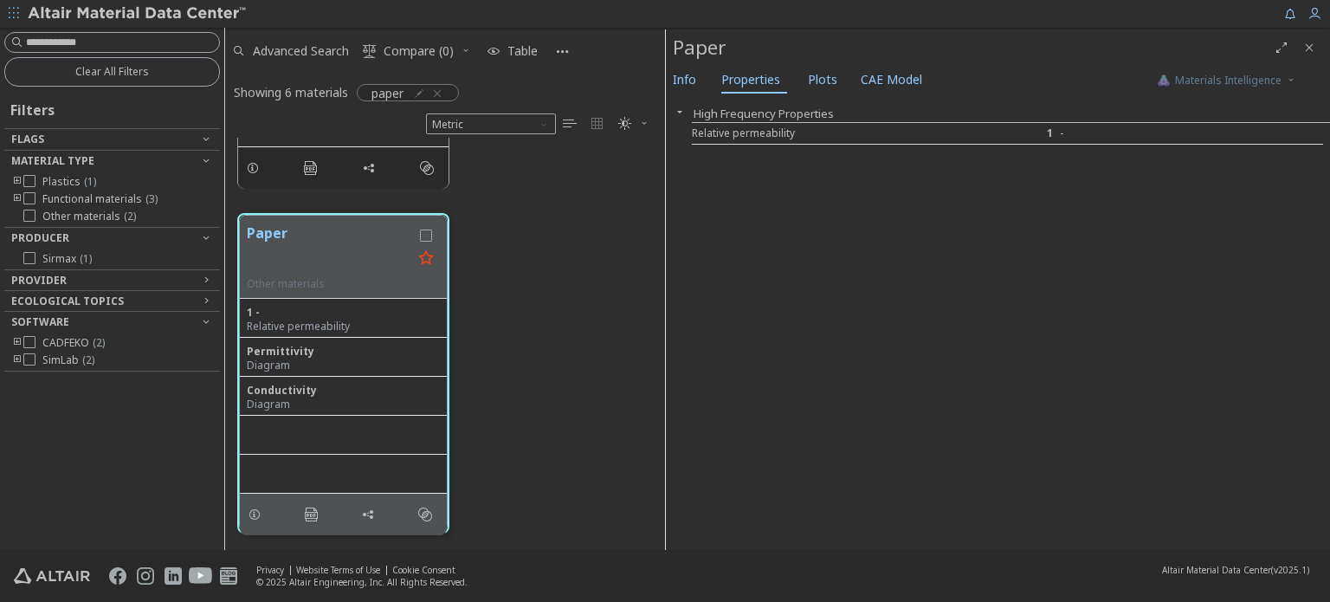
click at [679, 110] on icon "button" at bounding box center [680, 112] width 14 height 14
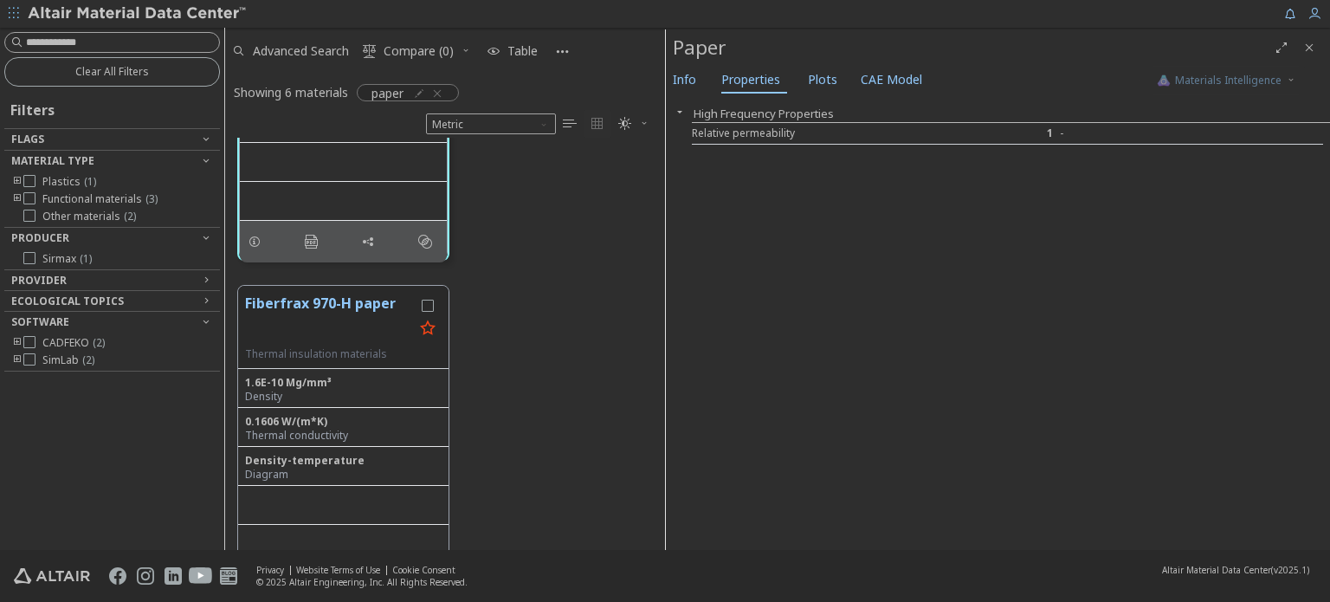
scroll to position [972, 0]
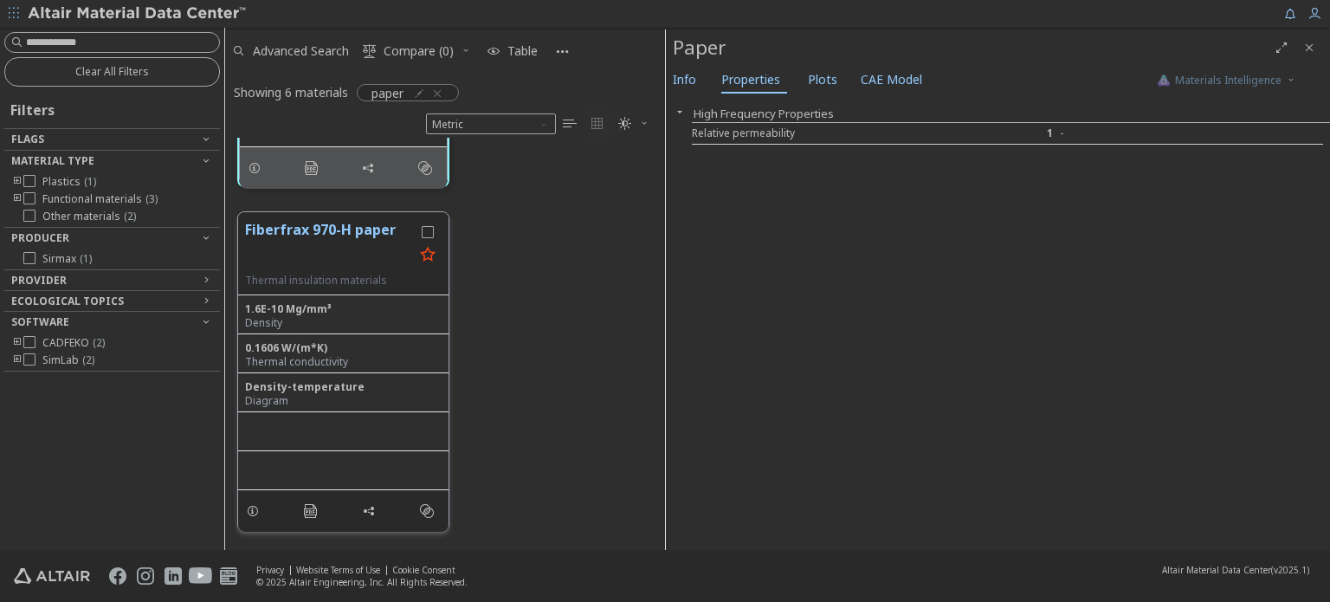
click at [358, 237] on button "Fiberfrax 970-H paper" at bounding box center [329, 246] width 169 height 55
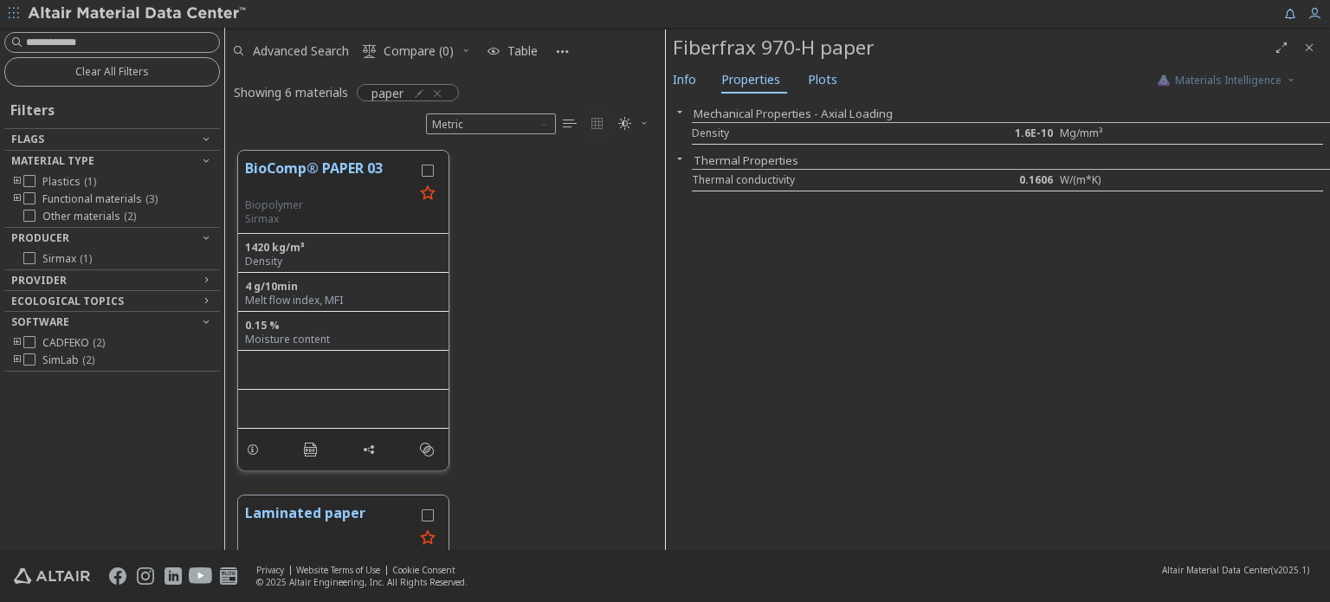
click at [312, 171] on button "BioComp® PAPER 03" at bounding box center [329, 178] width 169 height 41
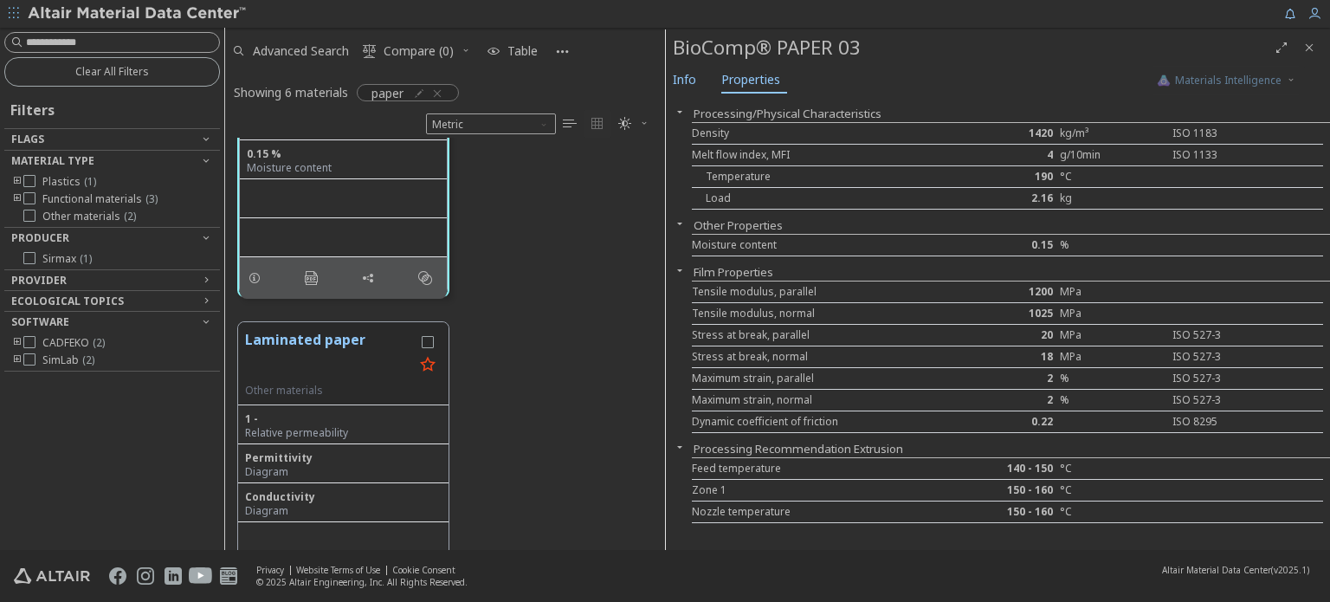
scroll to position [260, 0]
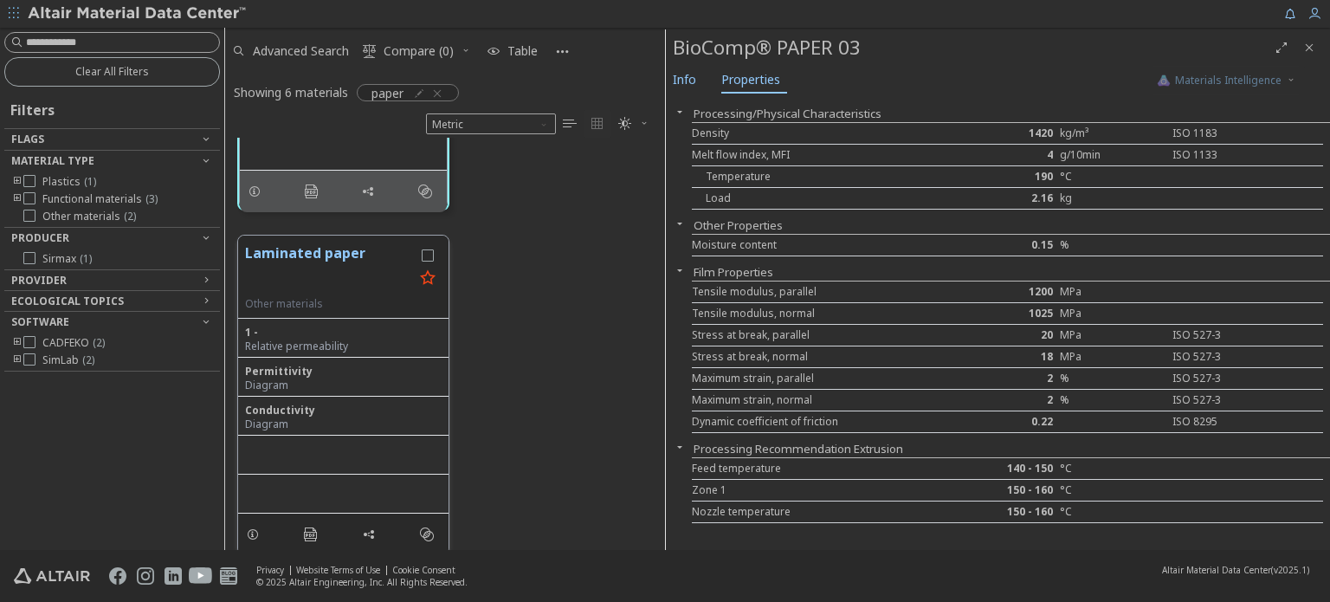
click at [340, 251] on button "Laminated paper" at bounding box center [329, 269] width 169 height 55
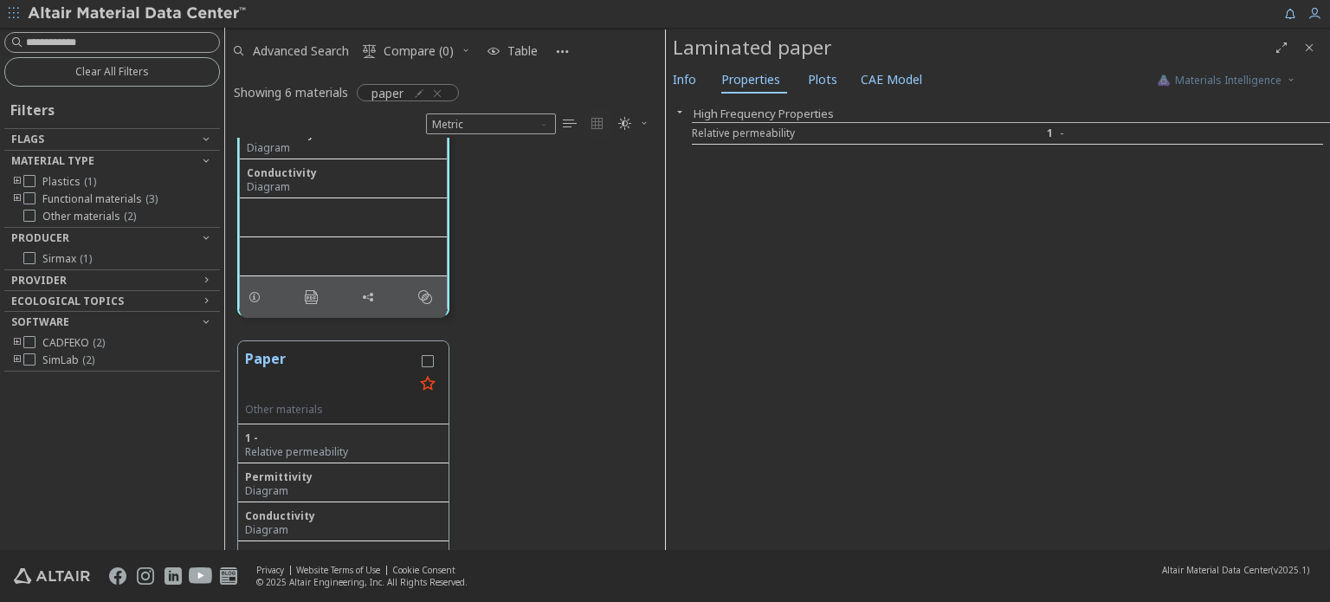
scroll to position [604, 0]
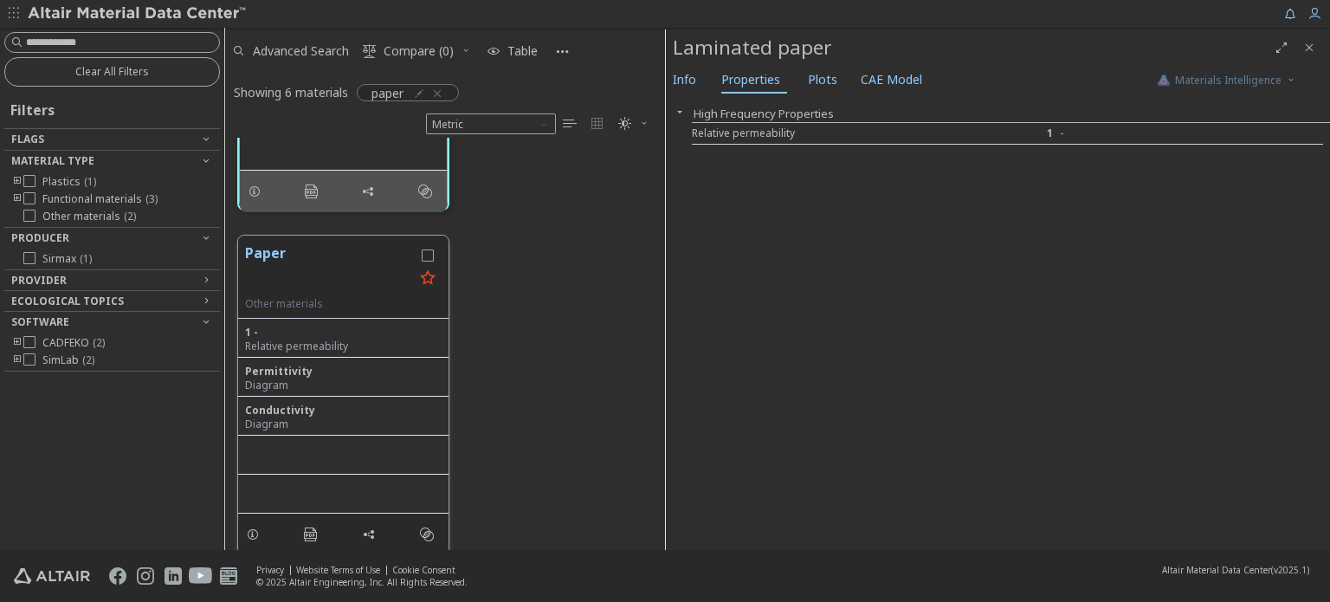
click at [298, 265] on button "Paper" at bounding box center [329, 269] width 169 height 55
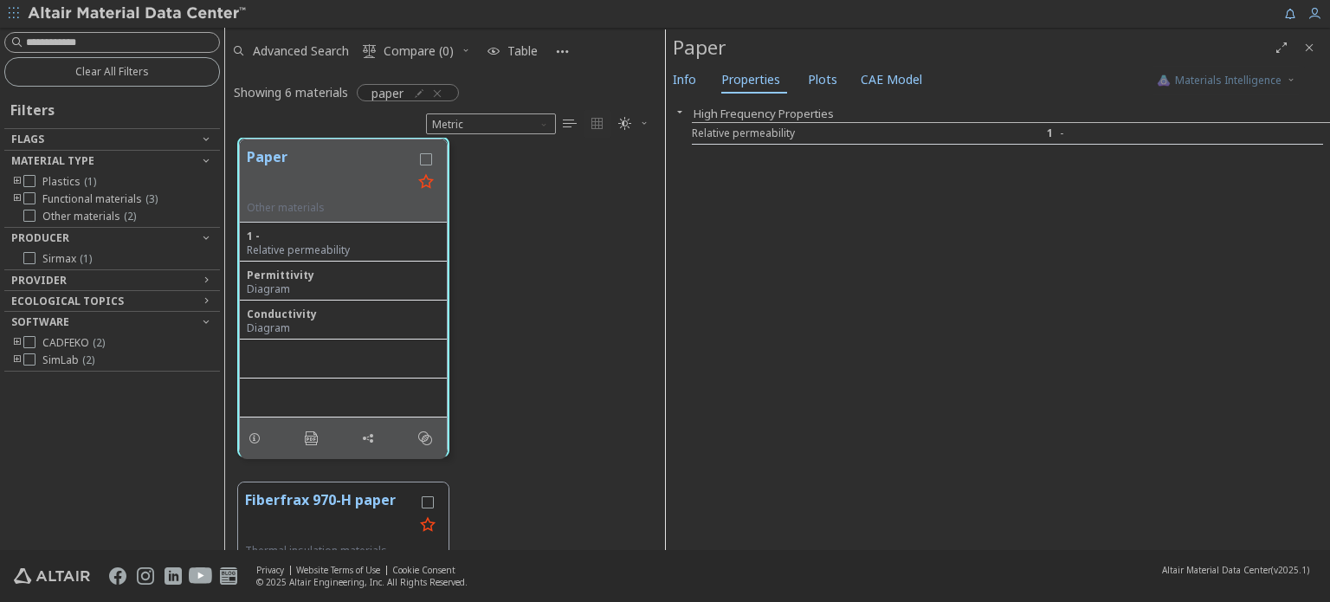
scroll to position [776, 0]
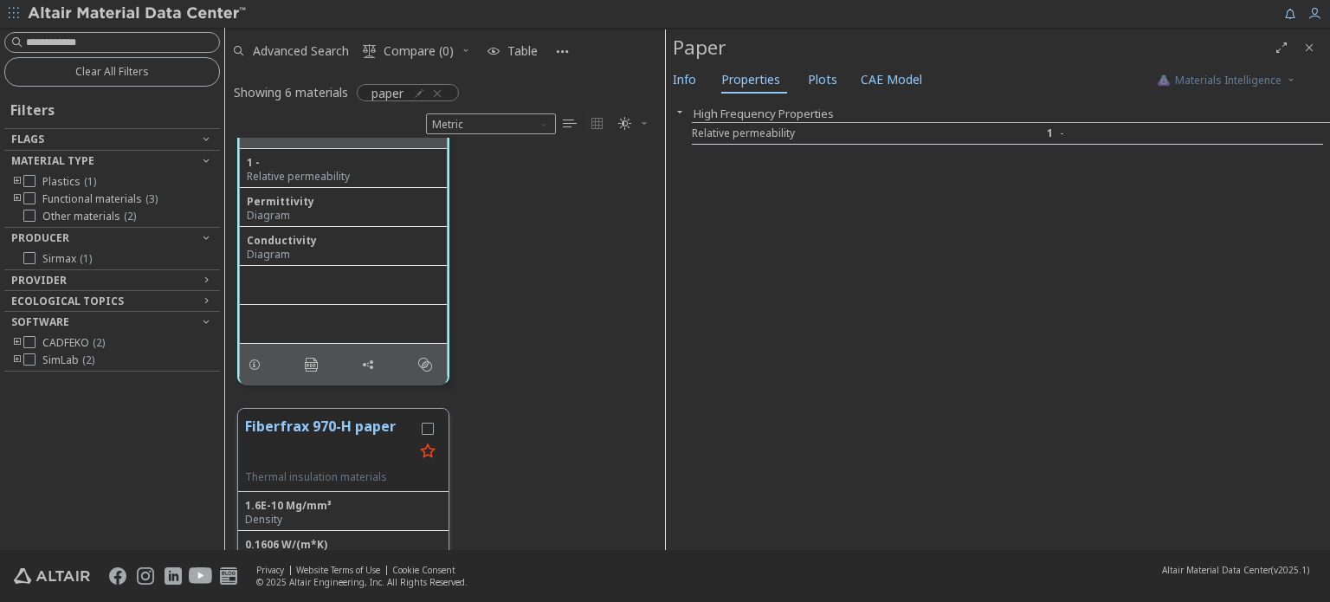
click at [277, 432] on button "Fiberfrax 970-H paper" at bounding box center [329, 442] width 169 height 55
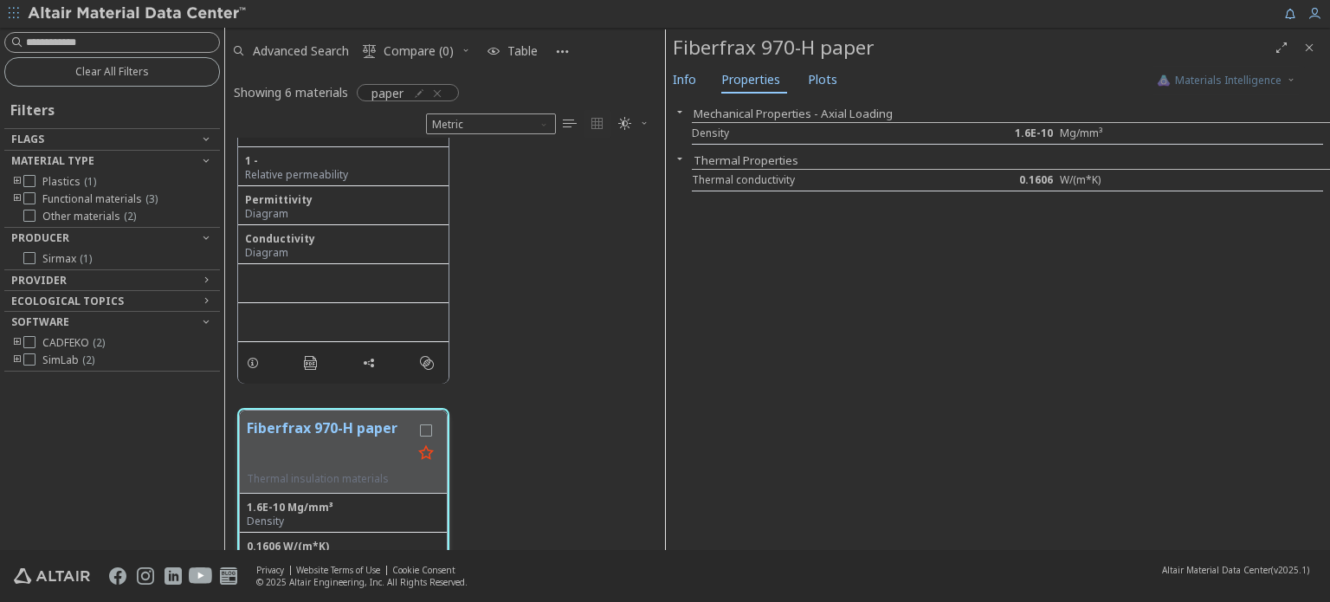
scroll to position [775, 0]
click at [31, 362] on div at bounding box center [107, 366] width 207 height 9
click at [31, 353] on icon at bounding box center [29, 359] width 12 height 12
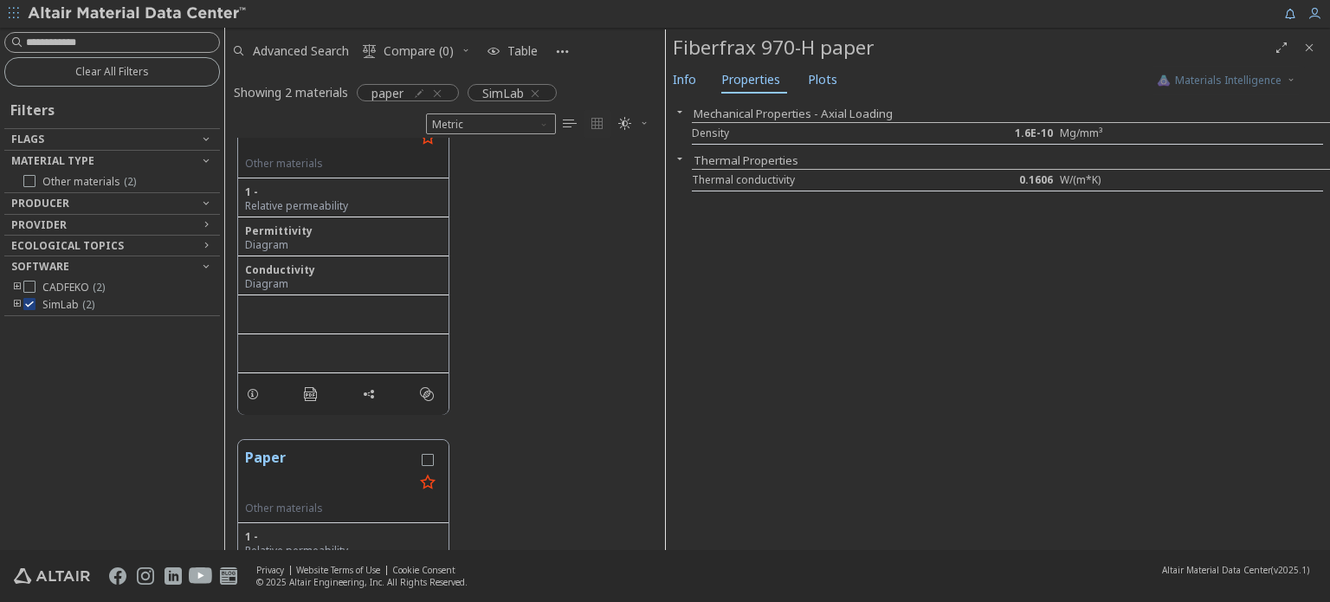
scroll to position [173, 0]
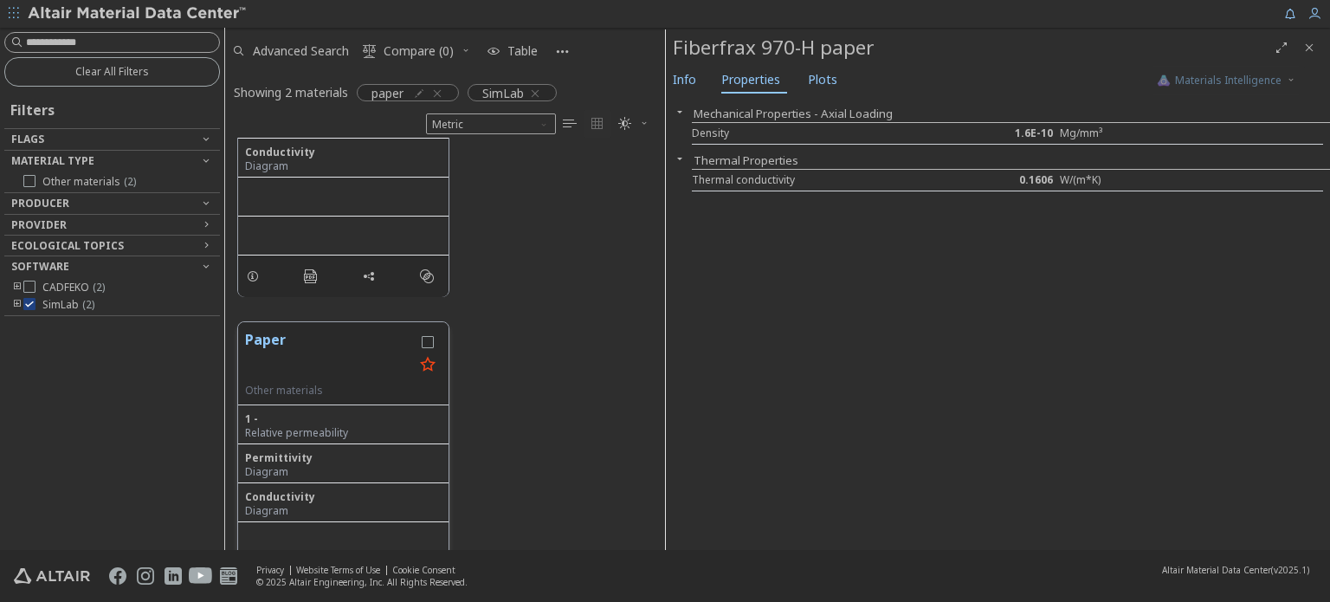
click at [260, 341] on button "Paper" at bounding box center [329, 356] width 169 height 55
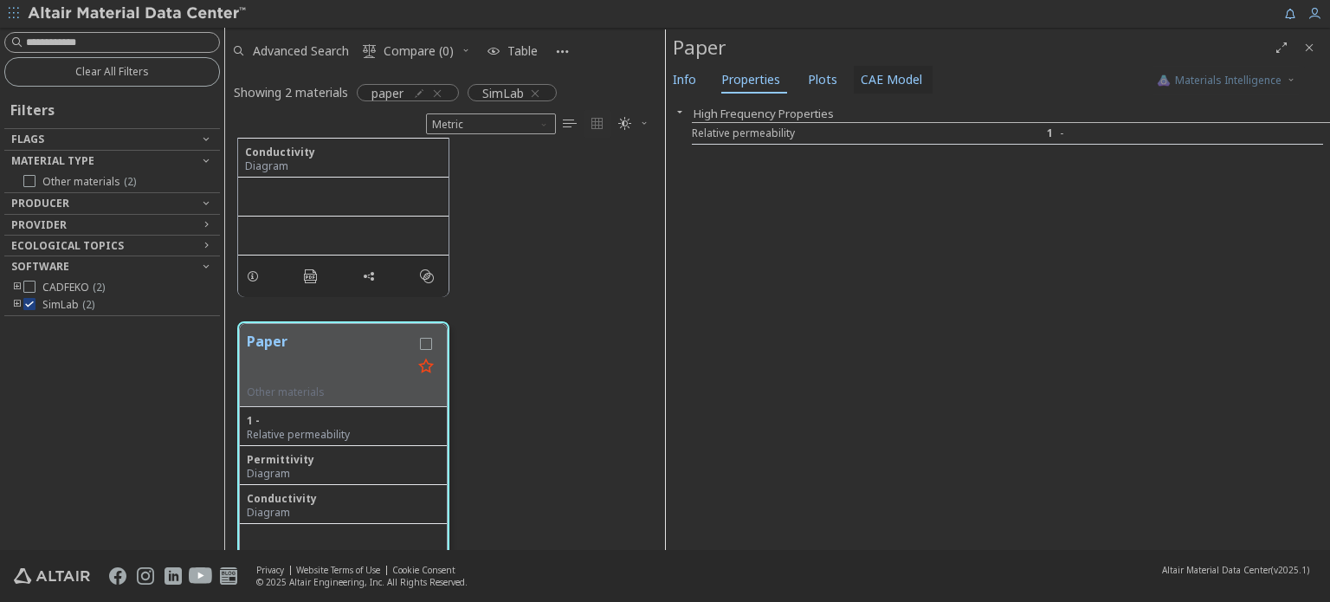
click at [881, 85] on span "CAE Model" at bounding box center [890, 80] width 61 height 28
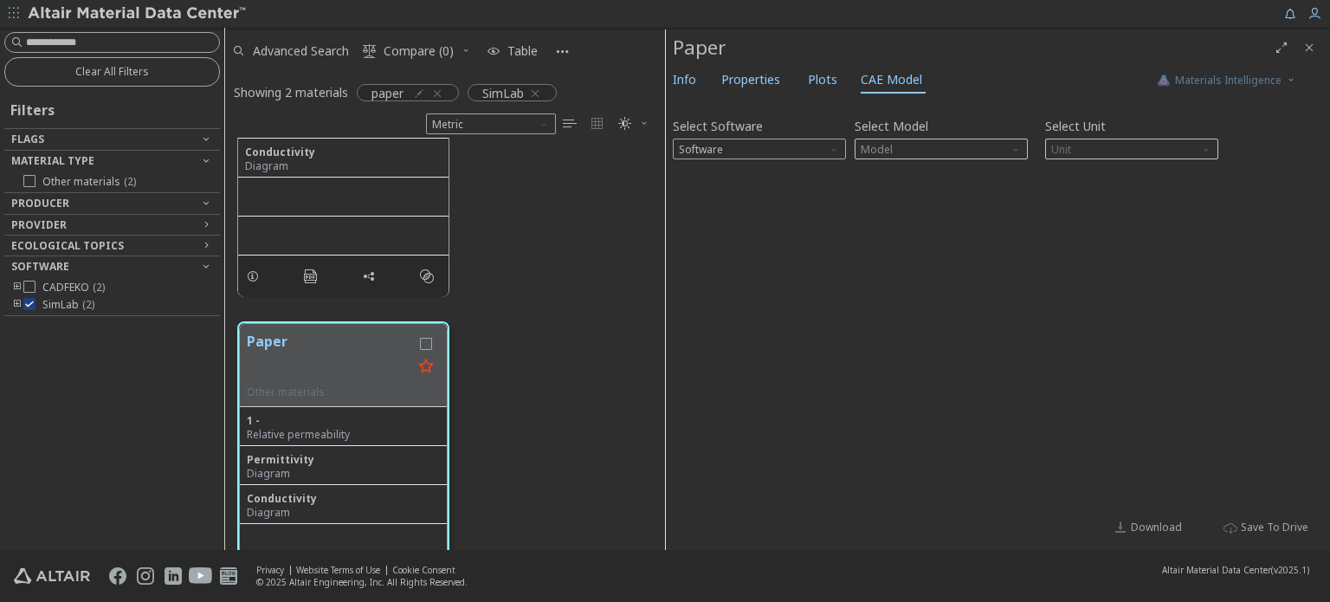
click at [875, 147] on span "Model" at bounding box center [940, 148] width 173 height 21
click at [789, 153] on span "Software" at bounding box center [759, 148] width 173 height 21
click at [737, 192] on span "SimLab" at bounding box center [759, 191] width 159 height 12
click at [958, 151] on span "Model" at bounding box center [940, 148] width 173 height 21
click at [958, 176] on span "Dielectric Frequency List" at bounding box center [921, 171] width 119 height 14
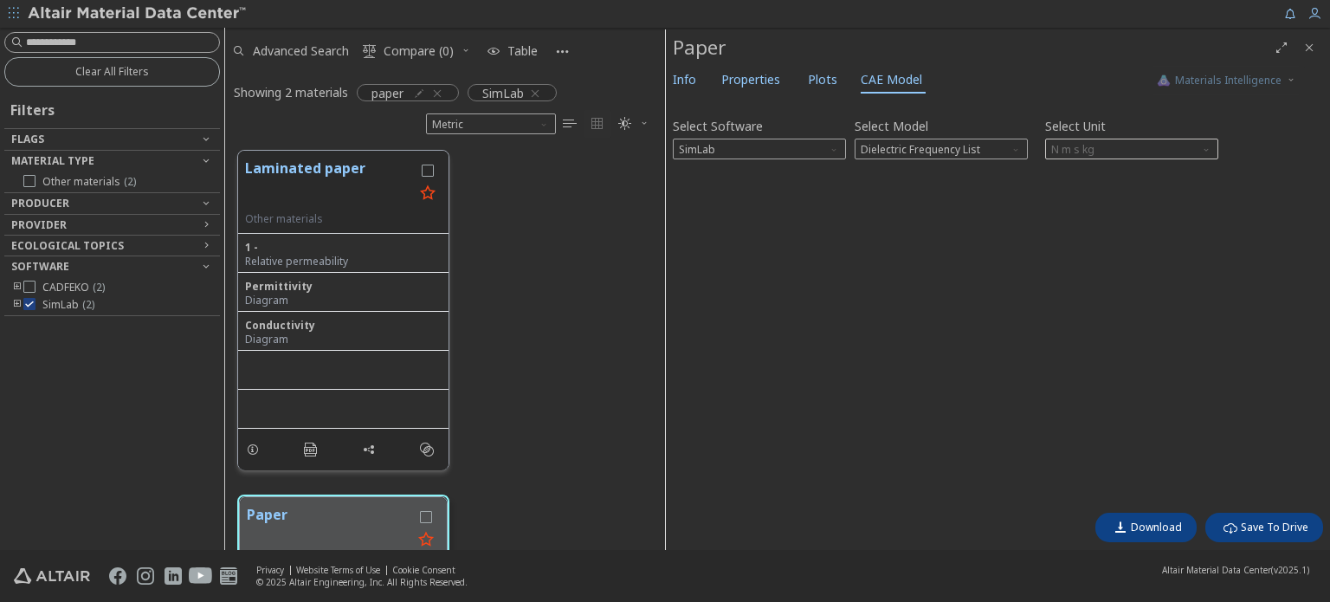
click at [383, 235] on div "1 - Relative permeability" at bounding box center [343, 253] width 210 height 39
click at [353, 167] on button "Laminated paper" at bounding box center [329, 185] width 169 height 55
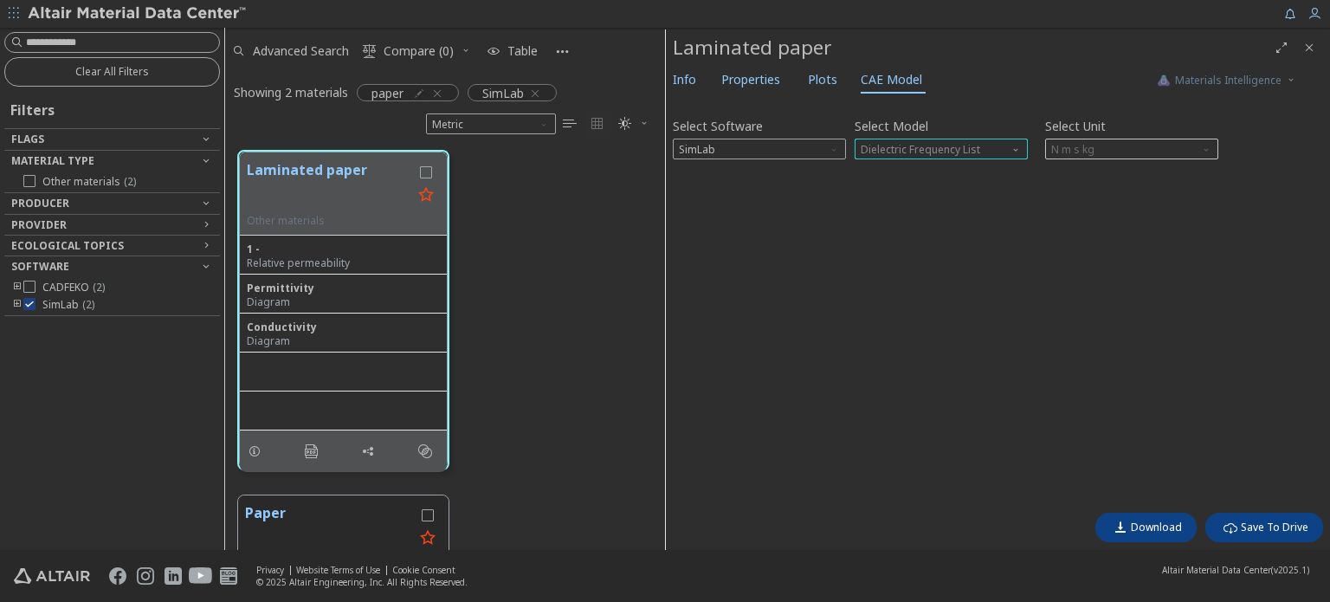
click at [955, 157] on span "Dielectric Frequency List" at bounding box center [940, 148] width 173 height 21
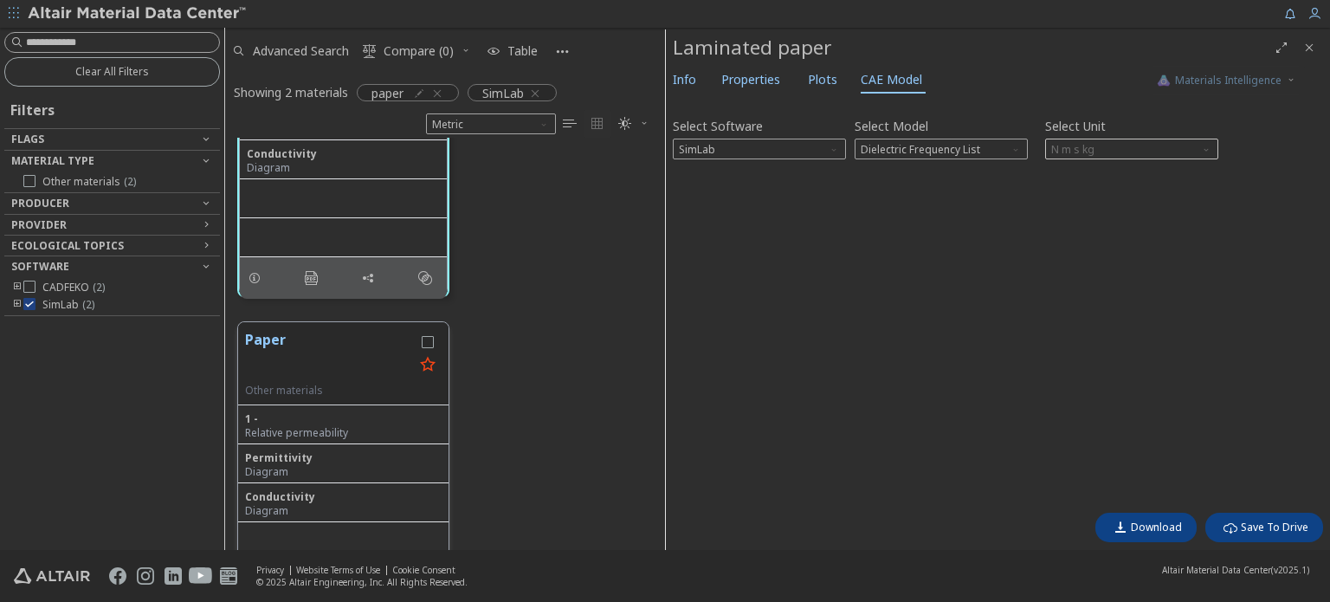
click at [256, 338] on button "Paper" at bounding box center [329, 356] width 169 height 55
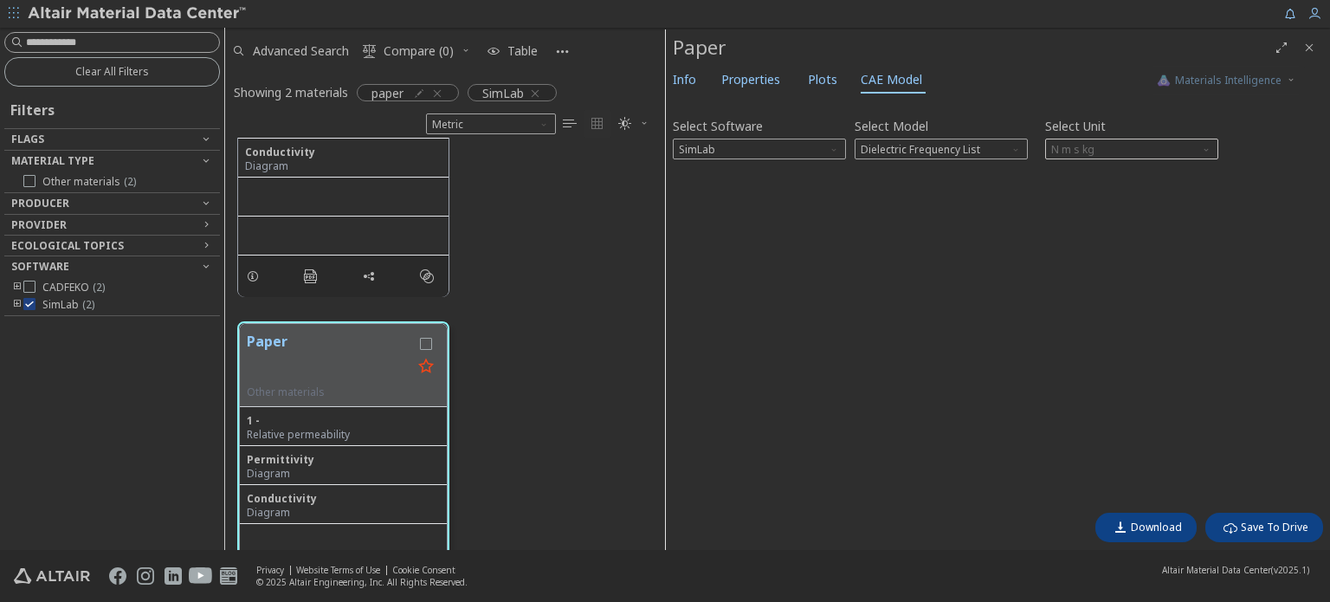
scroll to position [171, 0]
click at [977, 158] on span "Dielectric Frequency List" at bounding box center [940, 148] width 173 height 21
drag, startPoint x: 598, startPoint y: 287, endPoint x: 549, endPoint y: 280, distance: 49.8
click at [590, 281] on div "Laminated paper Other materials 1 - Relative permeability Permittivity Diagram …" at bounding box center [445, 138] width 440 height 345
click at [29, 302] on icon at bounding box center [29, 304] width 12 height 12
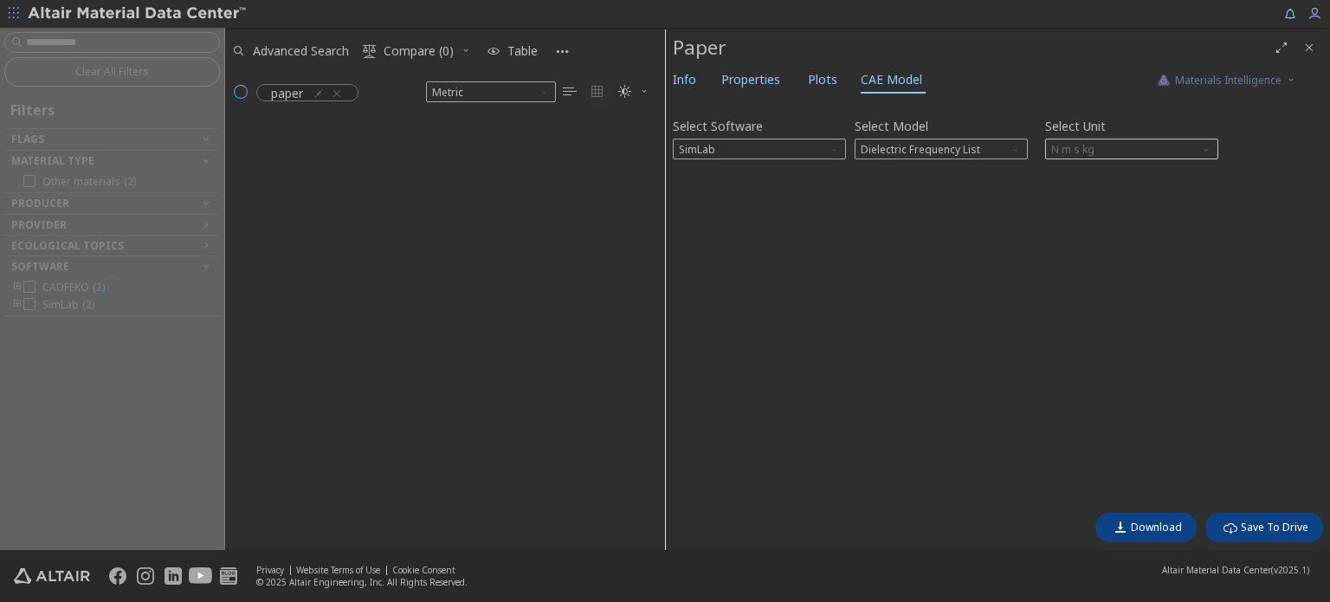
scroll to position [400, 426]
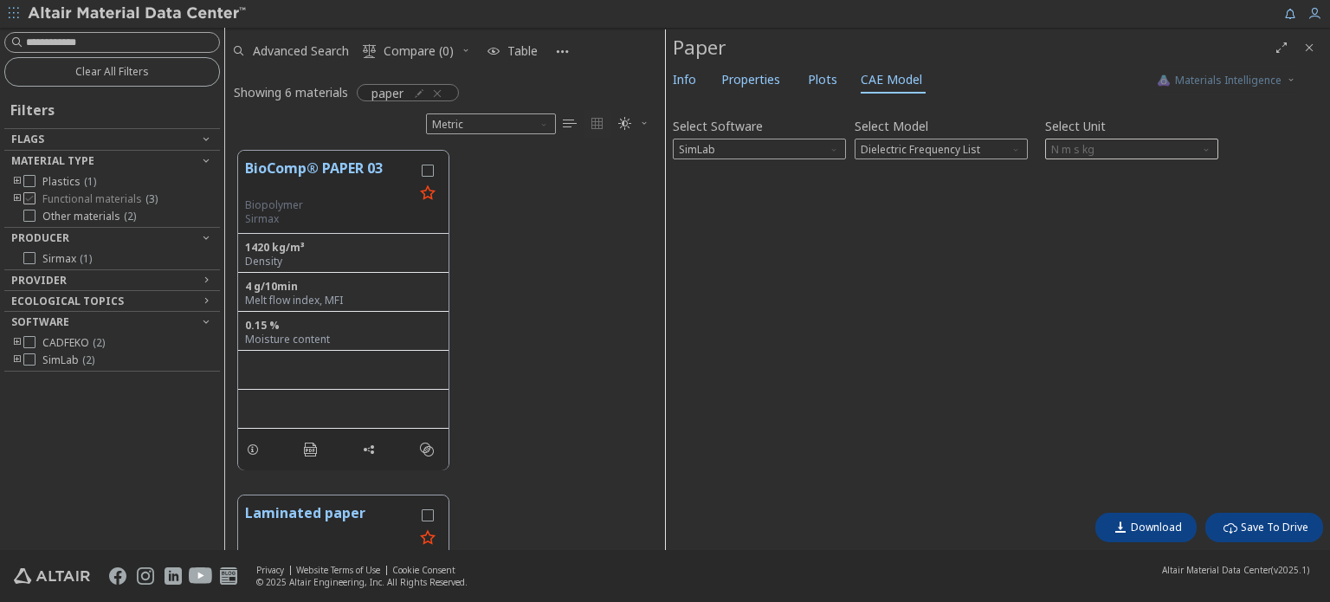
click at [33, 203] on icon at bounding box center [29, 198] width 12 height 12
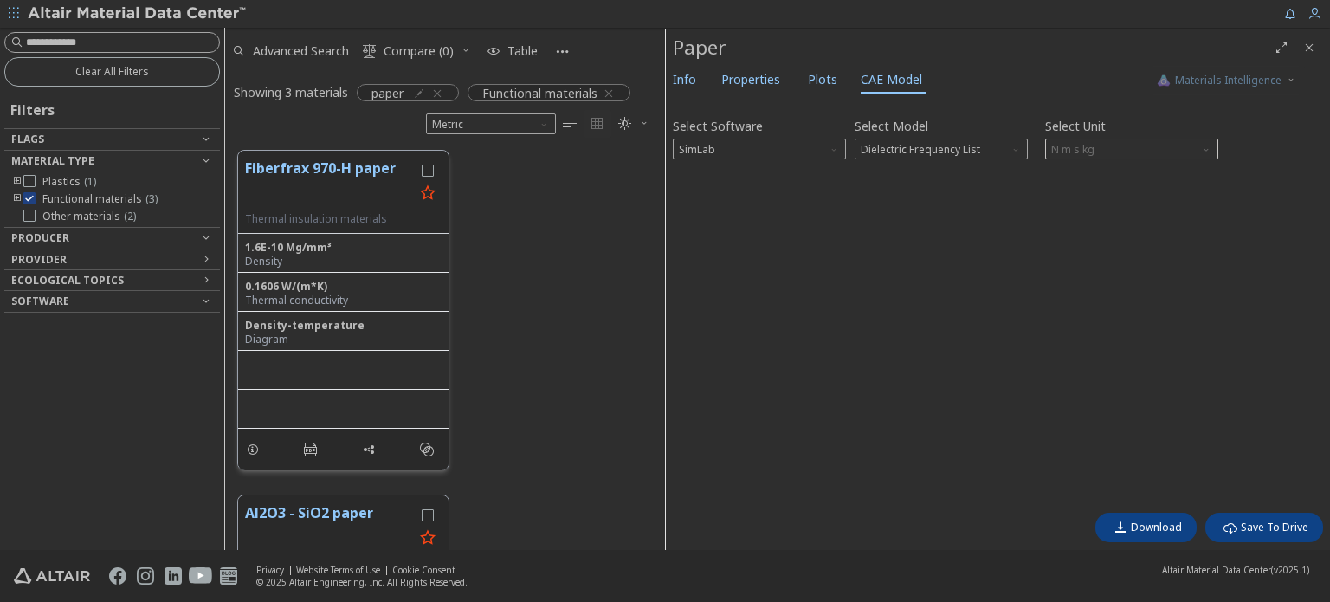
click at [353, 168] on button "Fiberfrax 970-H paper" at bounding box center [329, 185] width 169 height 55
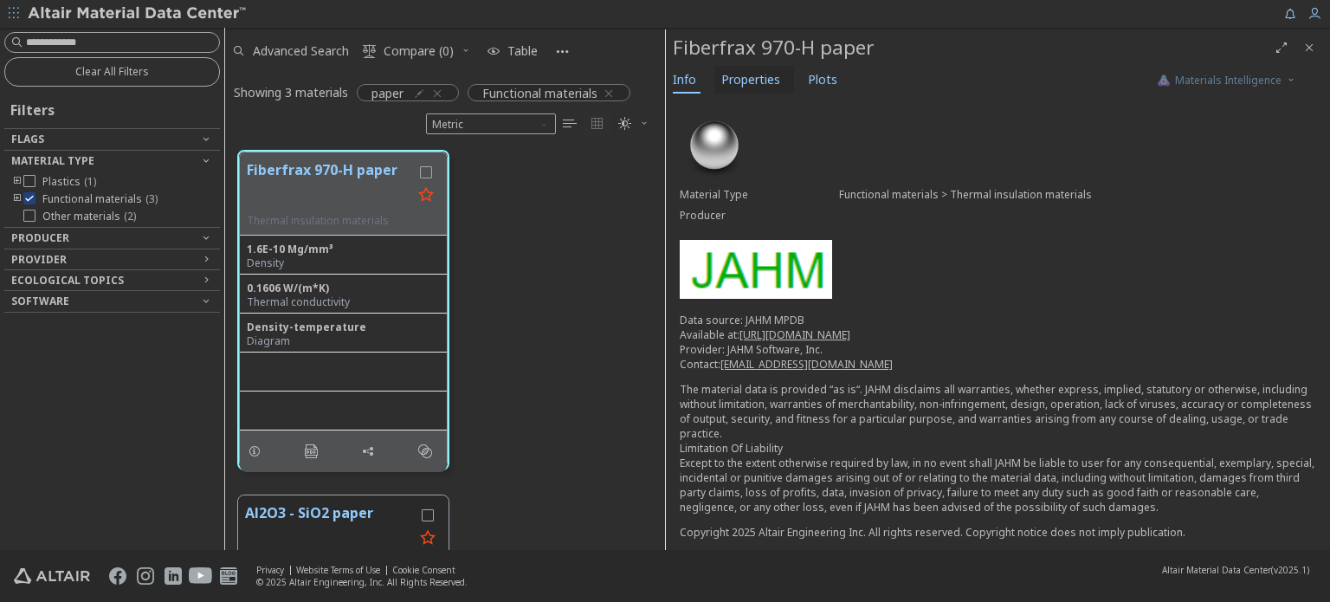
click at [748, 71] on span "Properties" at bounding box center [750, 80] width 59 height 28
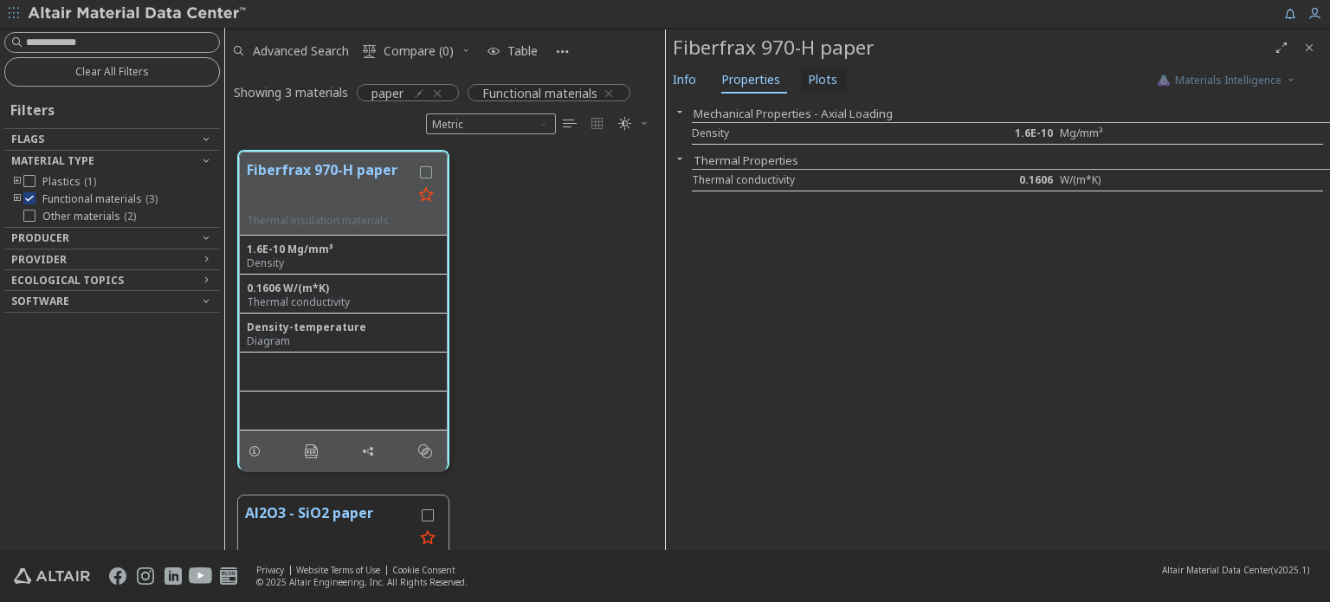
click at [819, 79] on span "Plots" at bounding box center [822, 80] width 29 height 28
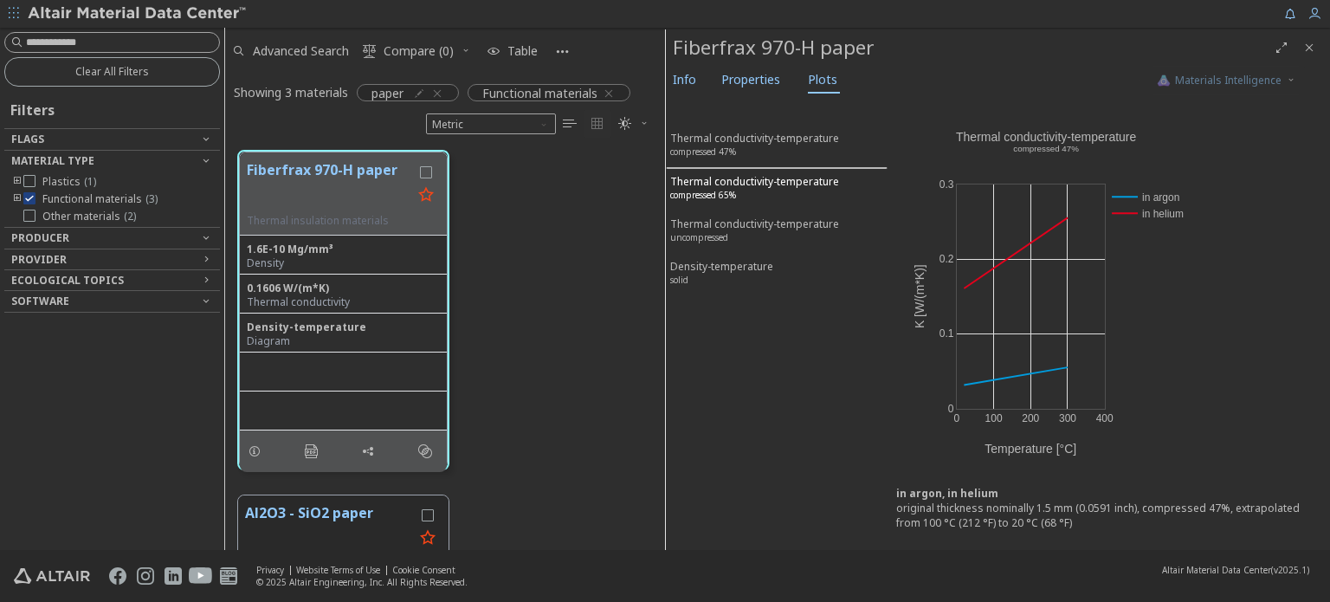
click at [729, 189] on sup "compressed 65%" at bounding box center [703, 195] width 66 height 12
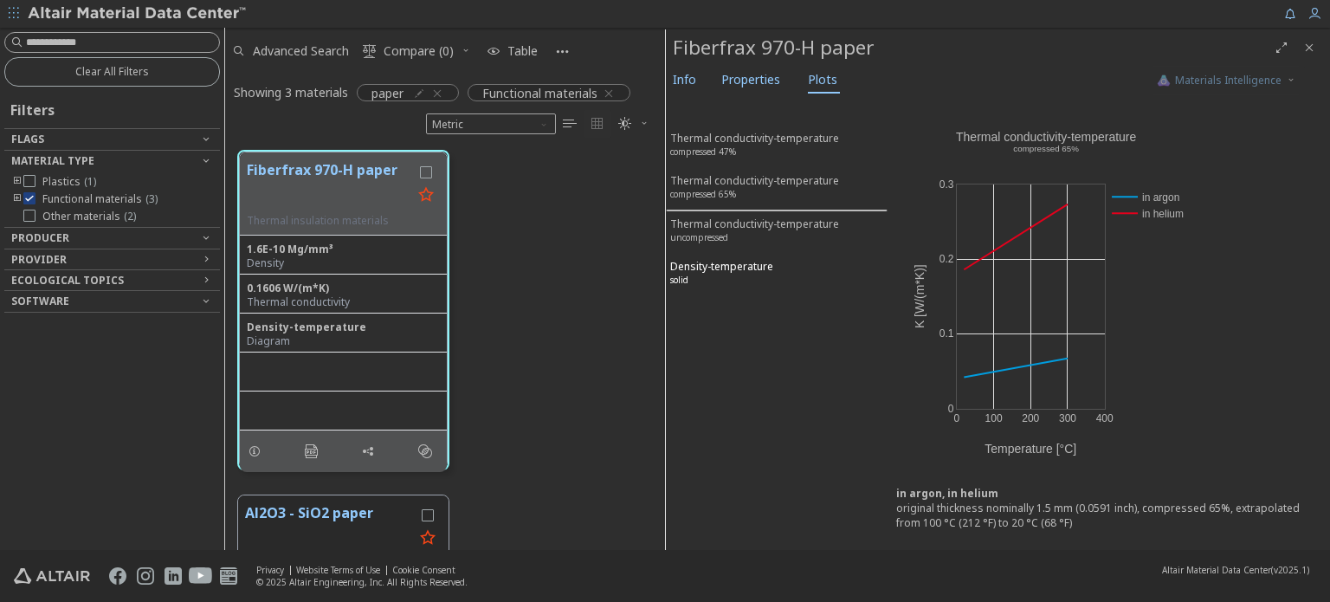
click at [735, 259] on div "Density-temperature solid" at bounding box center [721, 275] width 103 height 32
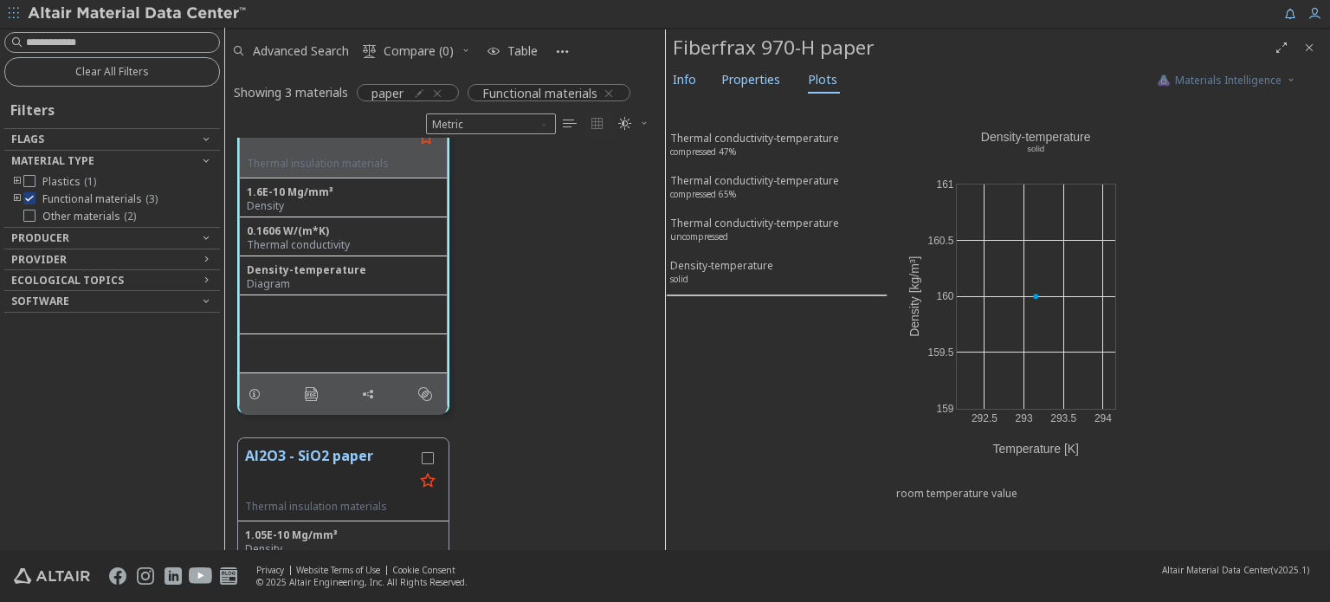
scroll to position [173, 0]
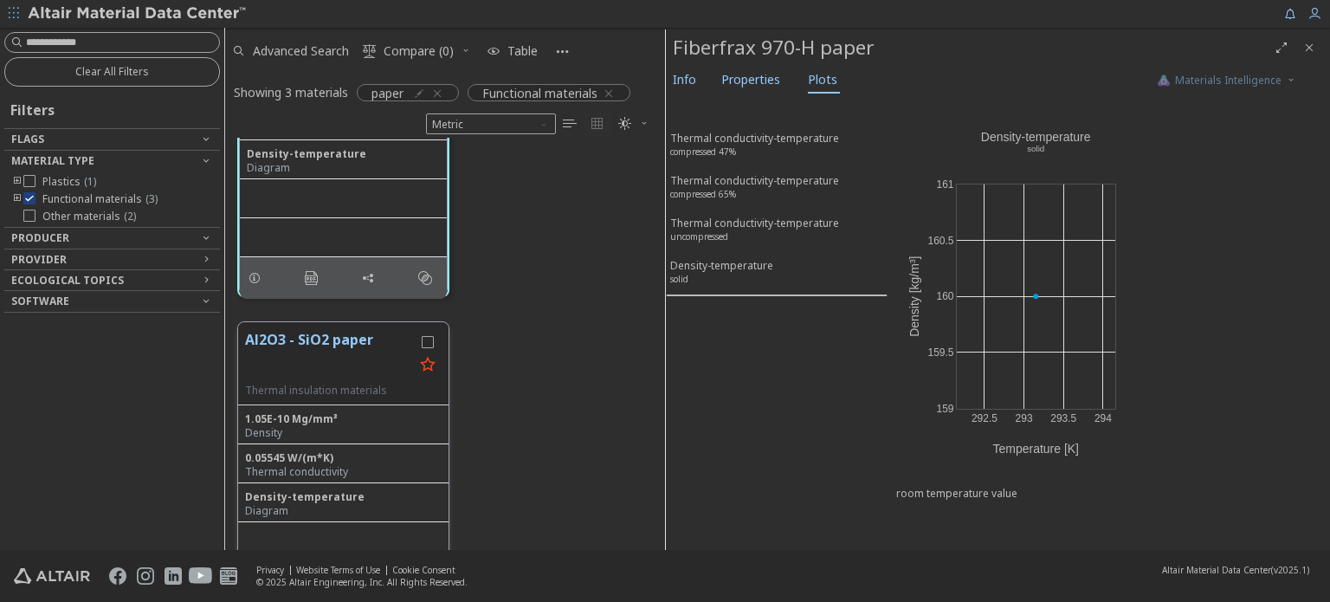
click at [343, 340] on button "Al2O3 - SiO2 paper" at bounding box center [329, 356] width 169 height 55
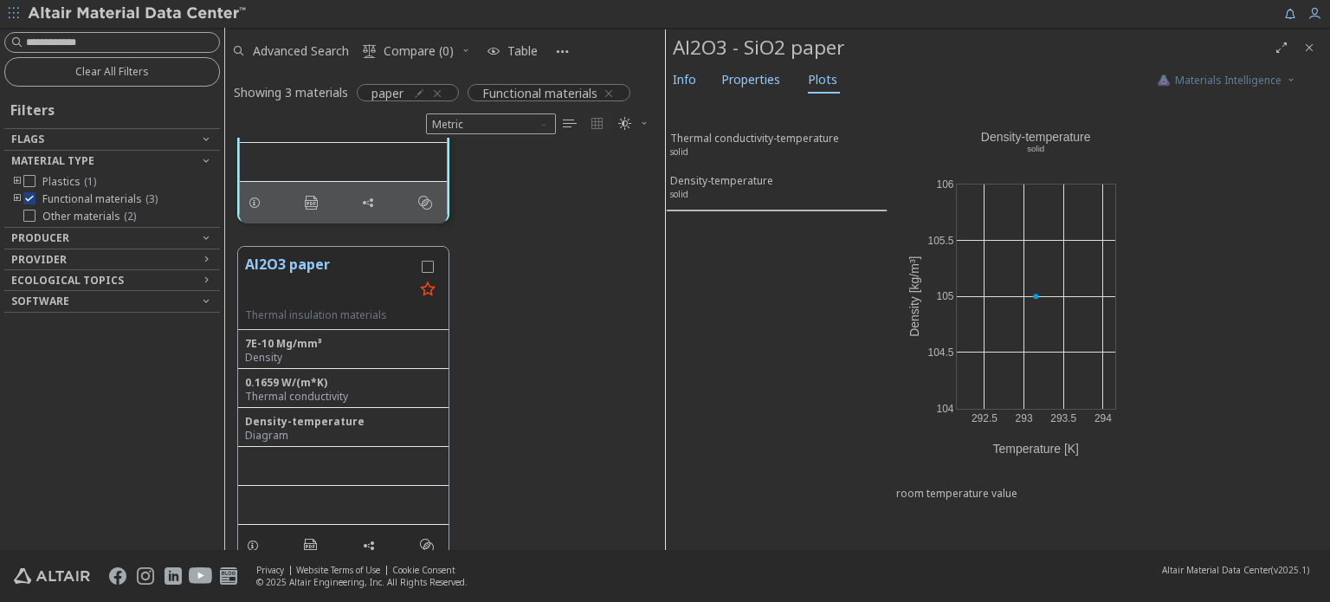
scroll to position [604, 0]
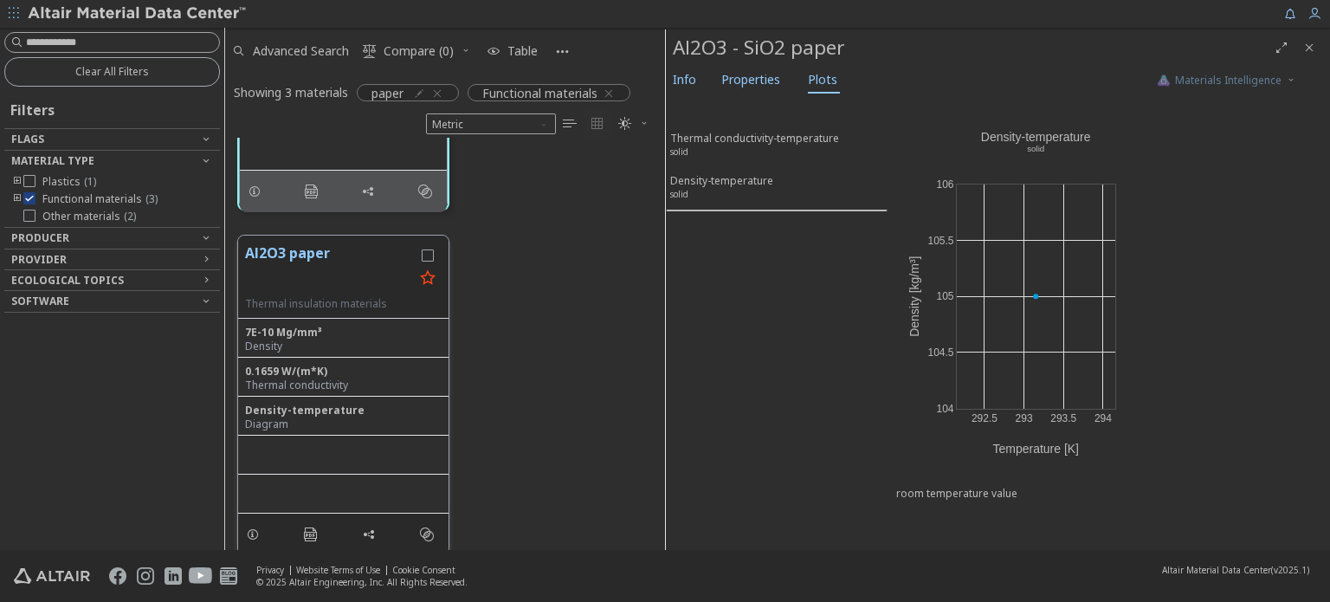
click at [308, 255] on button "Al2O3 paper" at bounding box center [329, 269] width 169 height 55
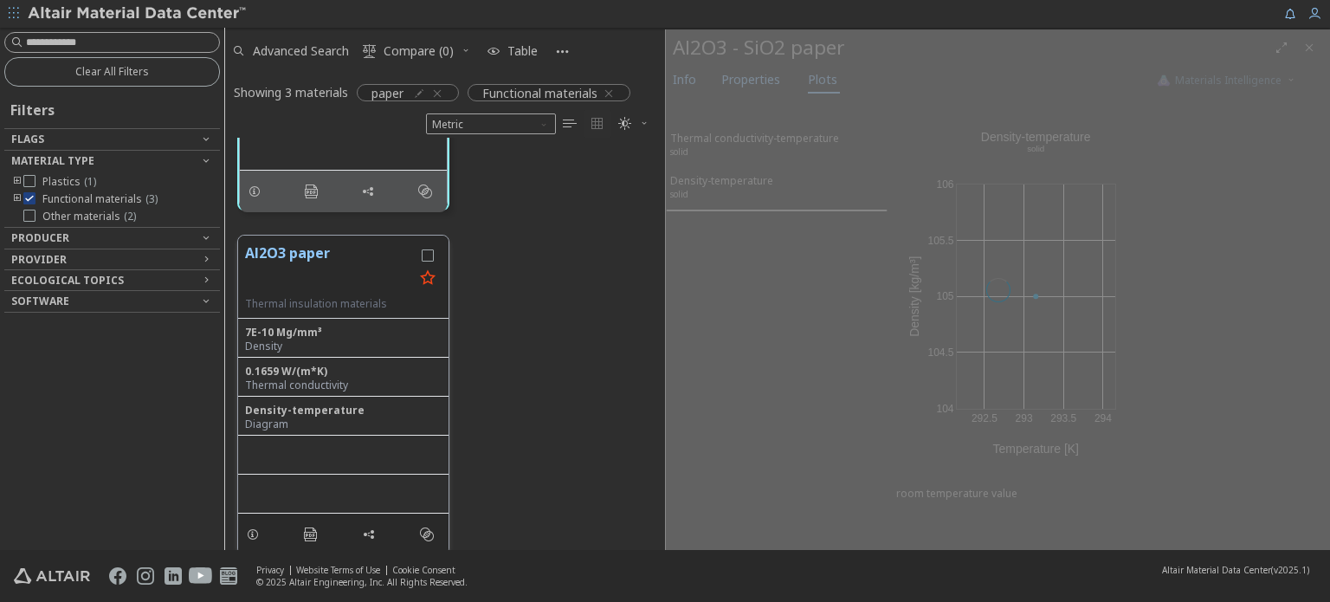
scroll to position [602, 0]
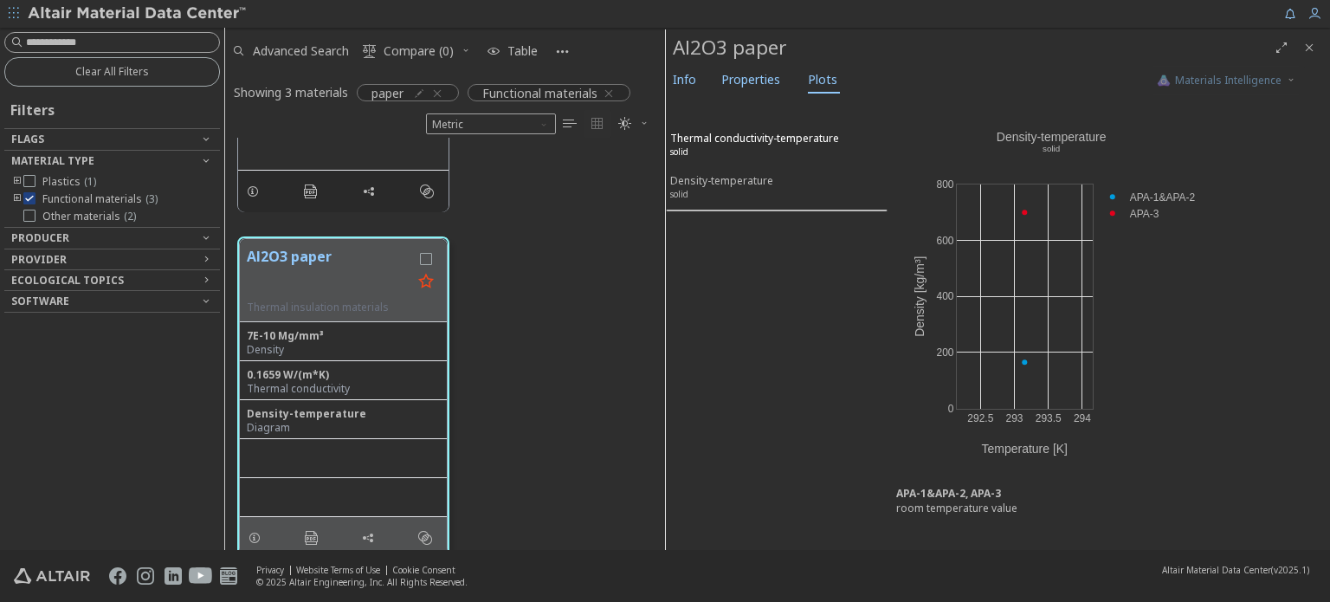
click at [770, 145] on div "Thermal conductivity-temperature solid" at bounding box center [754, 147] width 169 height 32
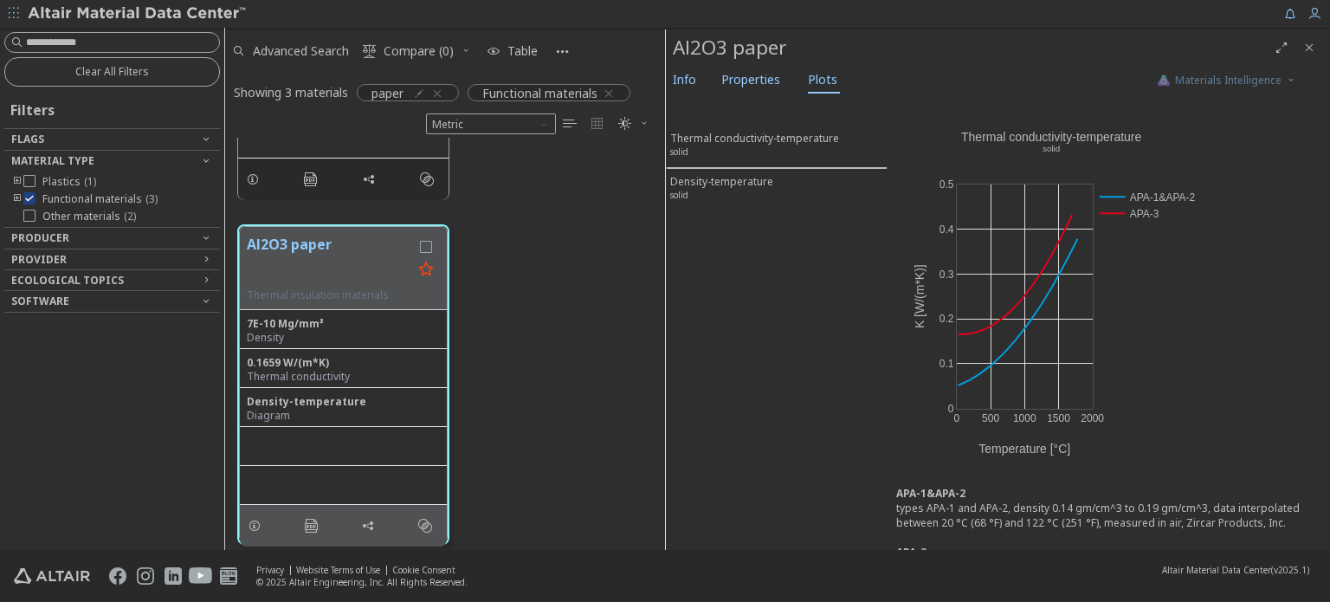
scroll to position [621, 0]
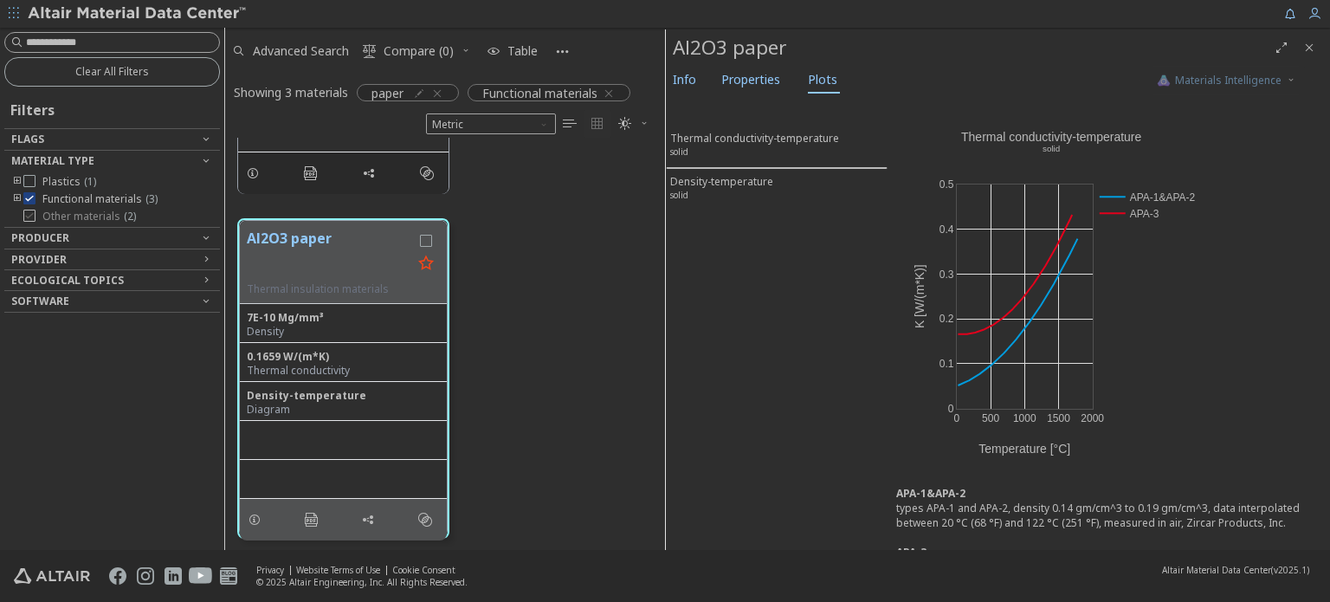
click at [31, 215] on icon at bounding box center [29, 215] width 12 height 12
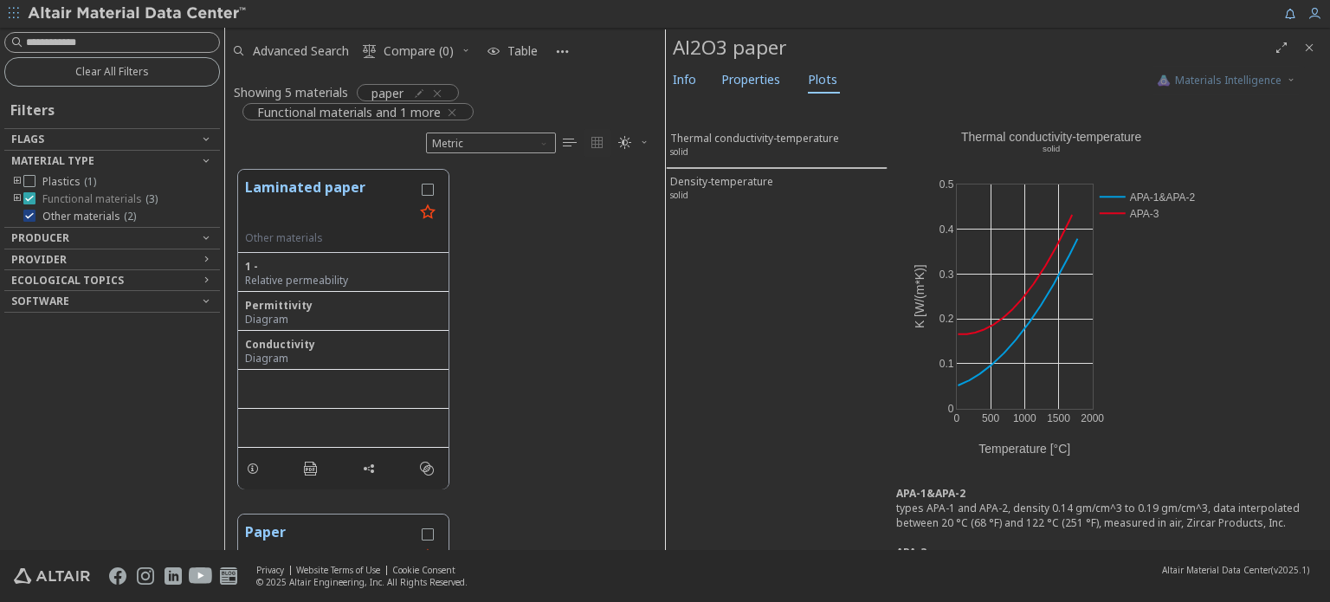
scroll to position [14, 14]
click at [457, 113] on icon "button" at bounding box center [452, 113] width 14 height 14
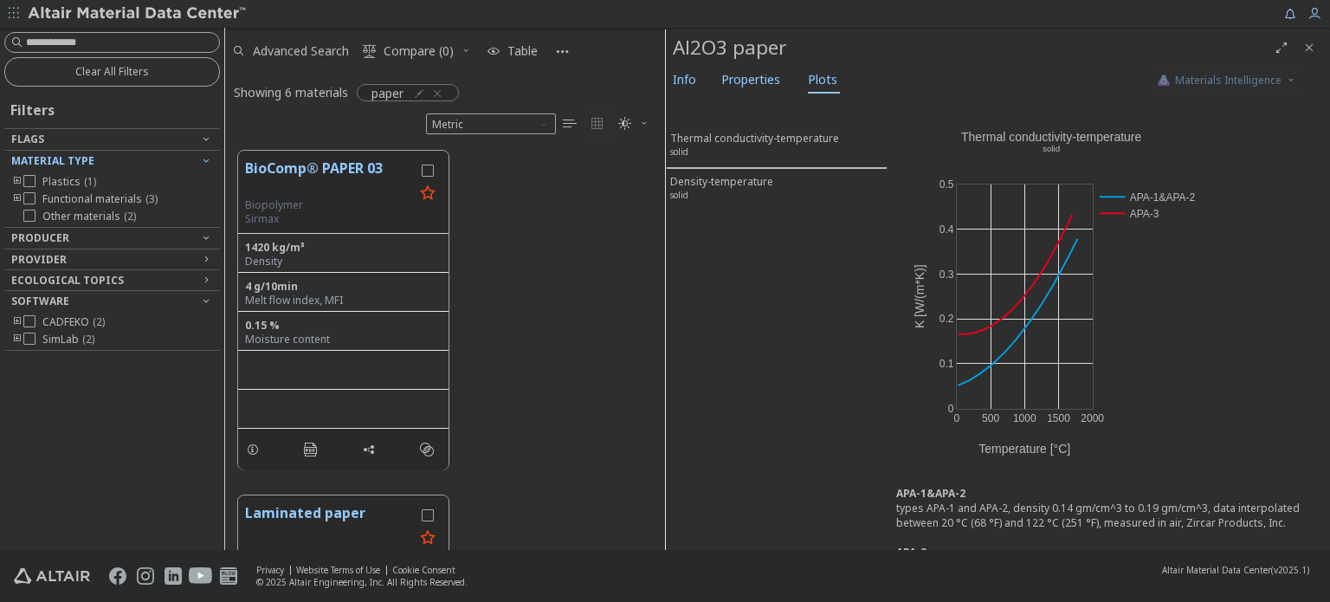
scroll to position [400, 426]
click at [98, 50] on input at bounding box center [114, 42] width 212 height 19
drag, startPoint x: 440, startPoint y: 92, endPoint x: 375, endPoint y: 93, distance: 64.9
click at [440, 91] on icon "button" at bounding box center [437, 94] width 14 height 14
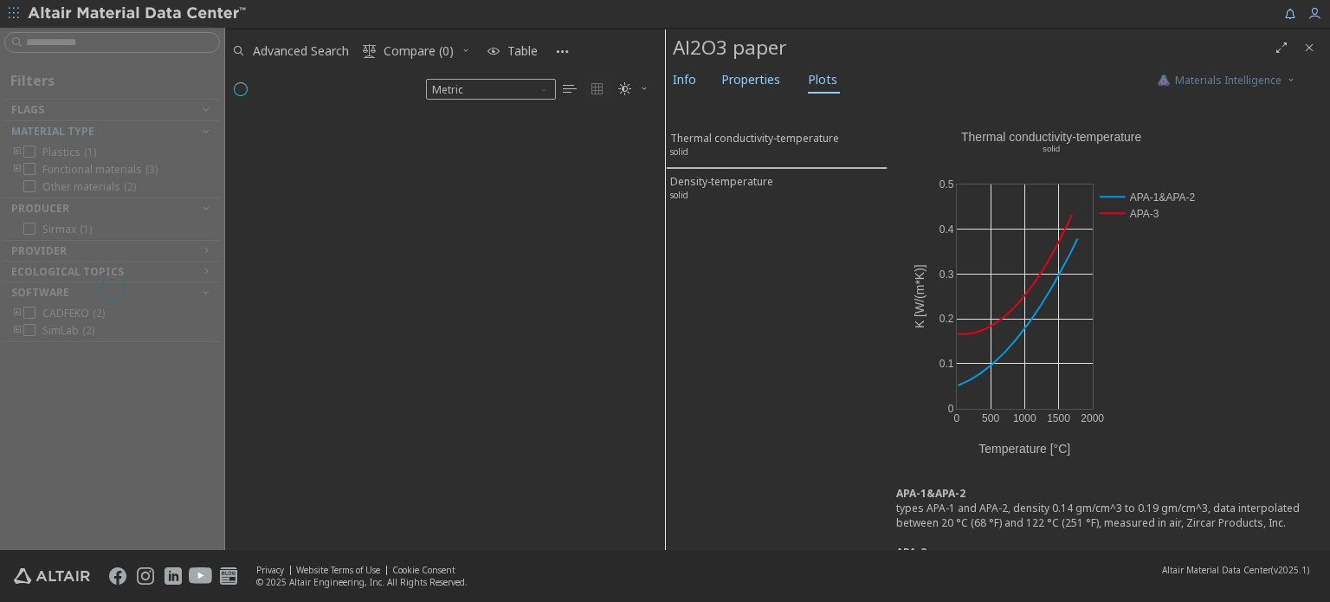
click at [142, 36] on div at bounding box center [112, 289] width 224 height 522
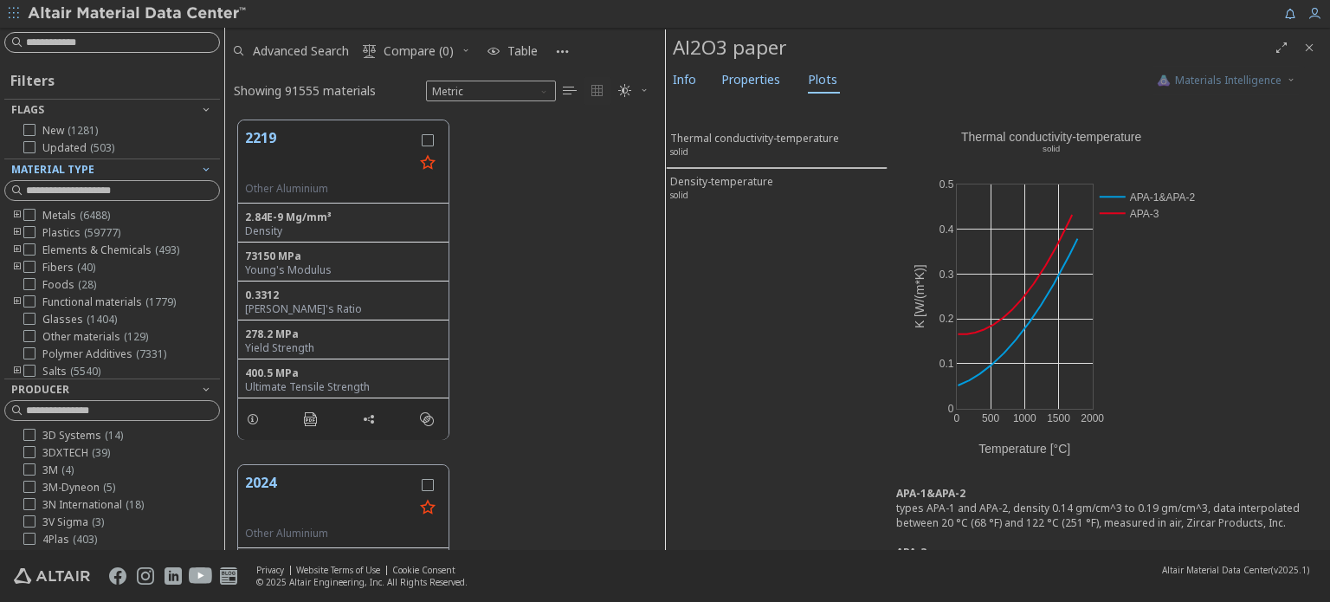
scroll to position [429, 426]
click at [137, 53] on div "Filters Flags New ( 1281 ) Updated ( 503 ) Material Type Metals ( 6488 ) Plasti…" at bounding box center [112, 289] width 224 height 522
click at [135, 44] on input at bounding box center [114, 42] width 212 height 19
type input "*****"
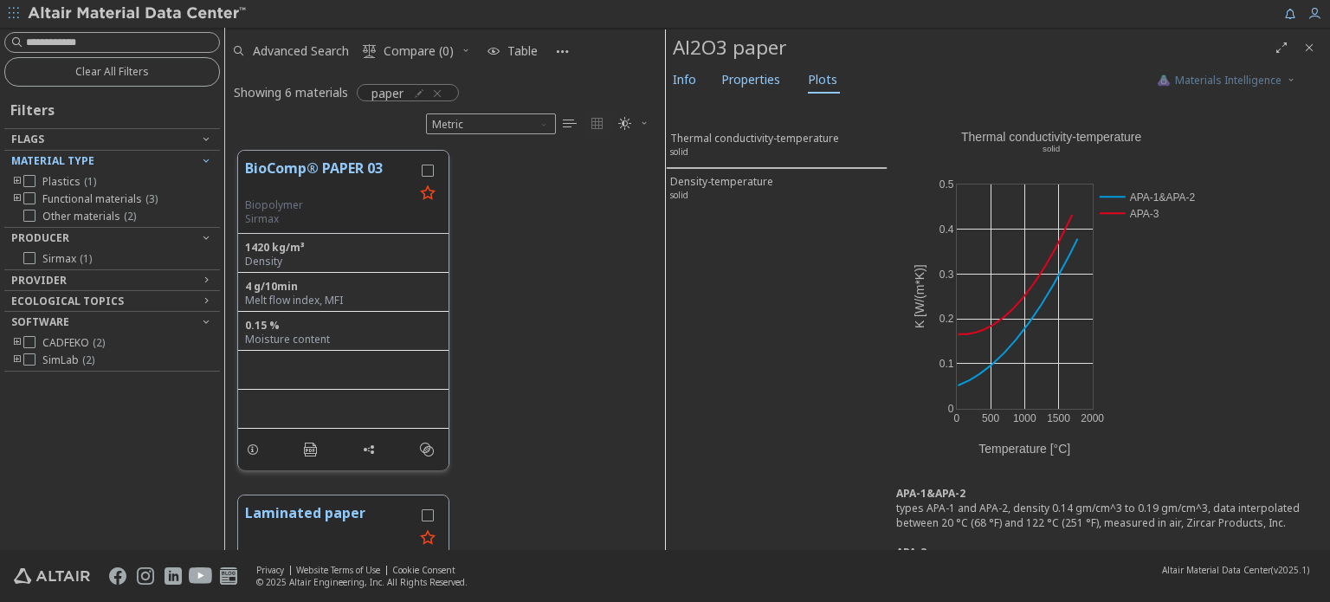
click at [318, 151] on div "BioComp® PAPER 03 Biopolymer Sirmax" at bounding box center [343, 192] width 210 height 83
click at [323, 162] on button "BioComp® PAPER 03" at bounding box center [329, 178] width 169 height 41
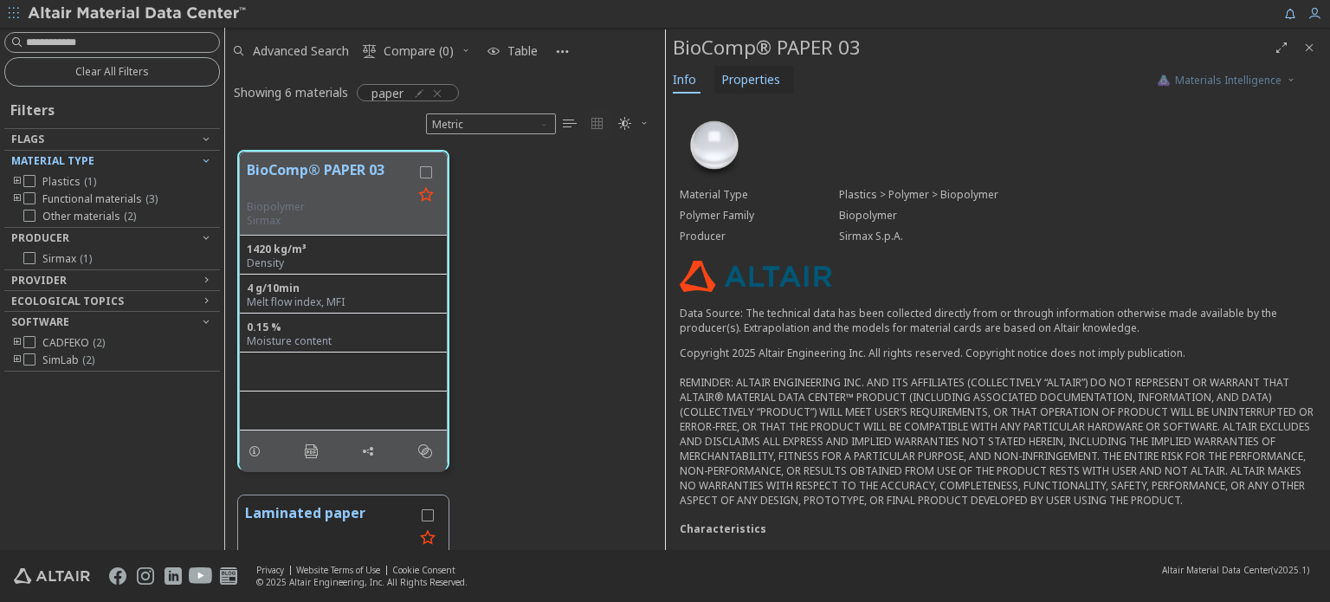
click at [761, 79] on span "Properties" at bounding box center [750, 80] width 59 height 28
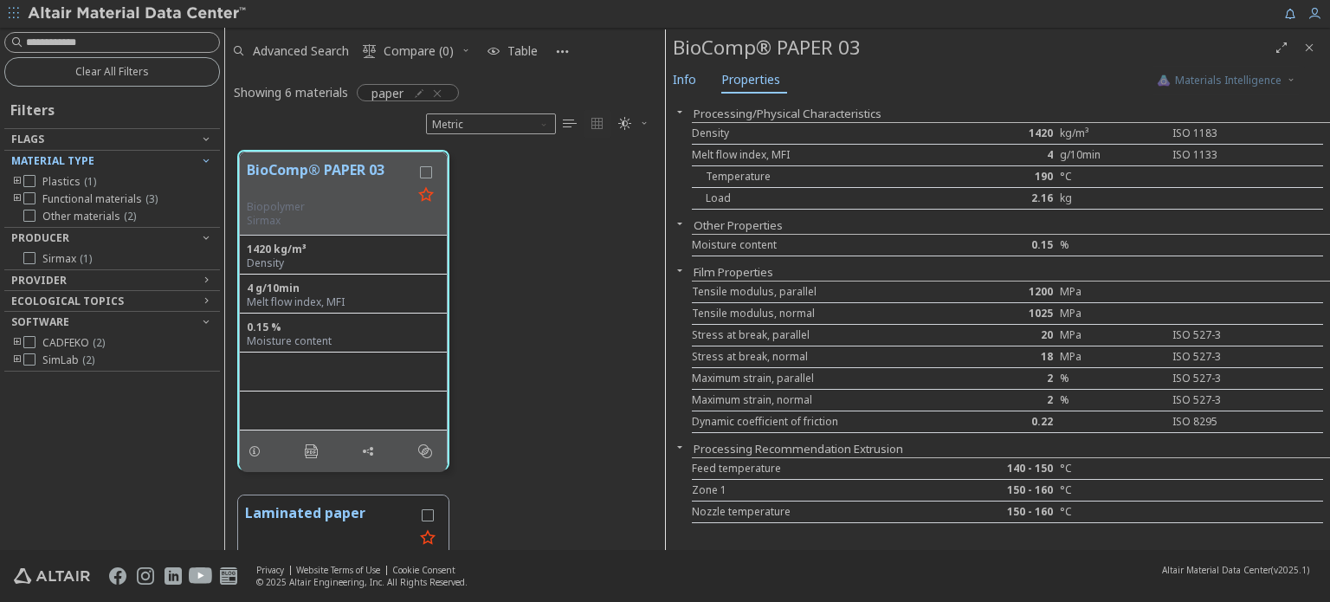
click at [747, 222] on button "Other Properties" at bounding box center [737, 225] width 89 height 16
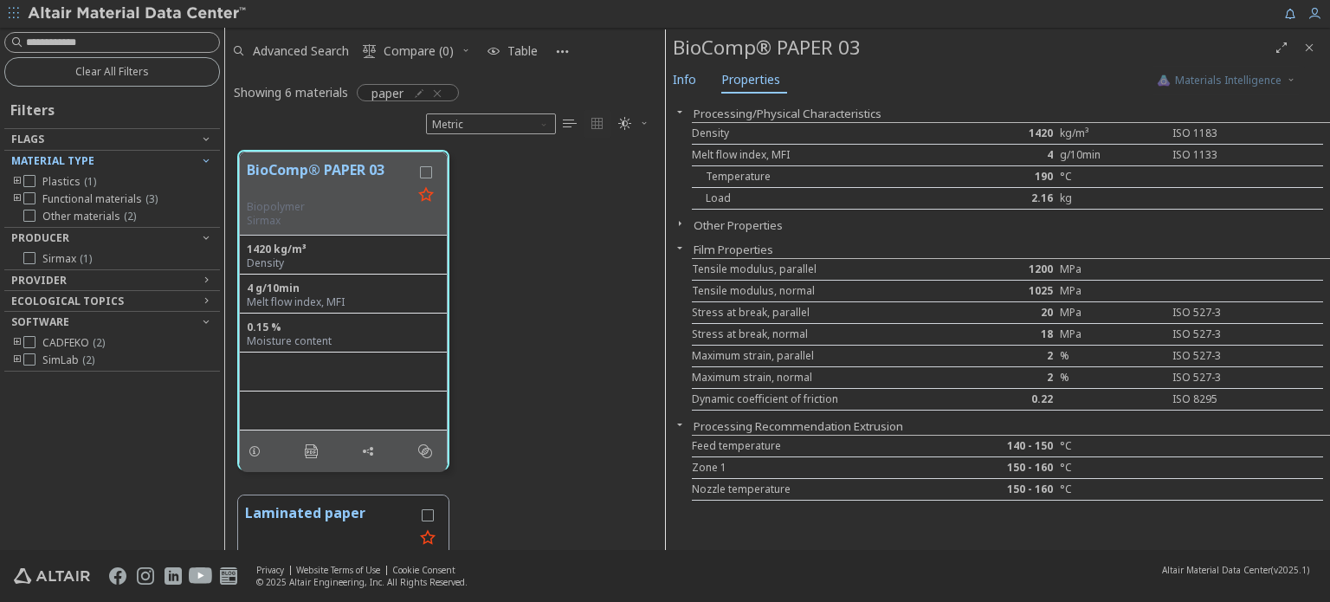
click at [747, 222] on button "Other Properties" at bounding box center [737, 225] width 89 height 16
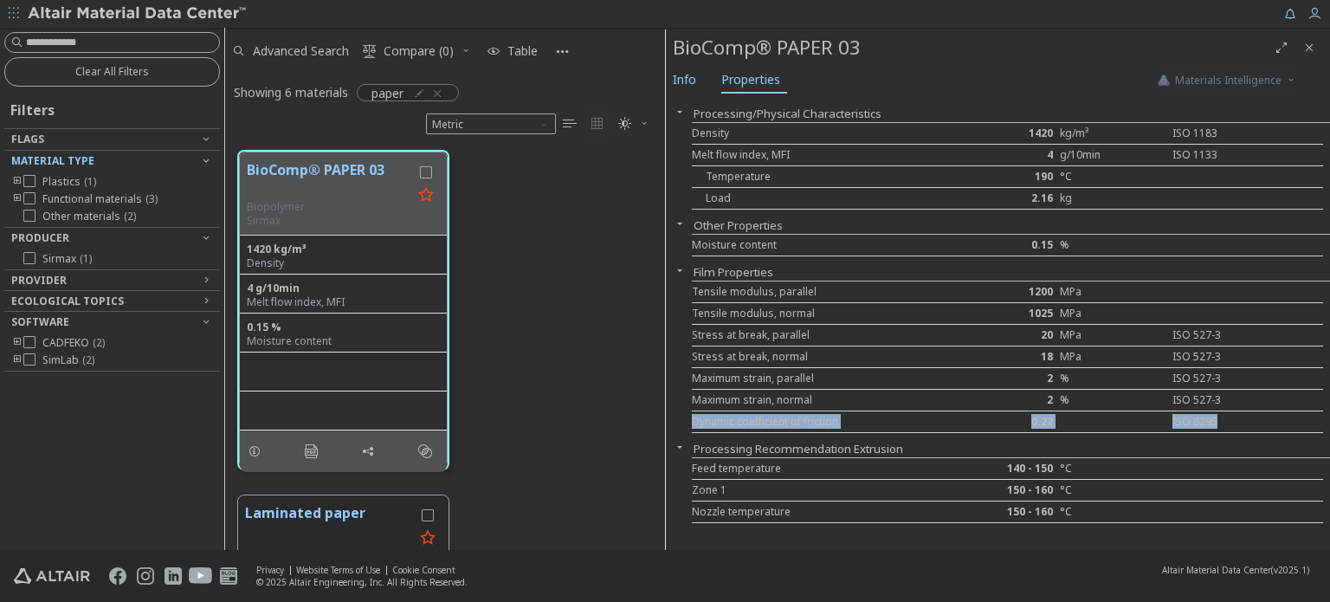
drag, startPoint x: 692, startPoint y: 419, endPoint x: 1235, endPoint y: 418, distance: 542.7
click at [1235, 418] on div "Dynamic coefficient of friction 0.22 ISO 8295" at bounding box center [1007, 422] width 631 height 22
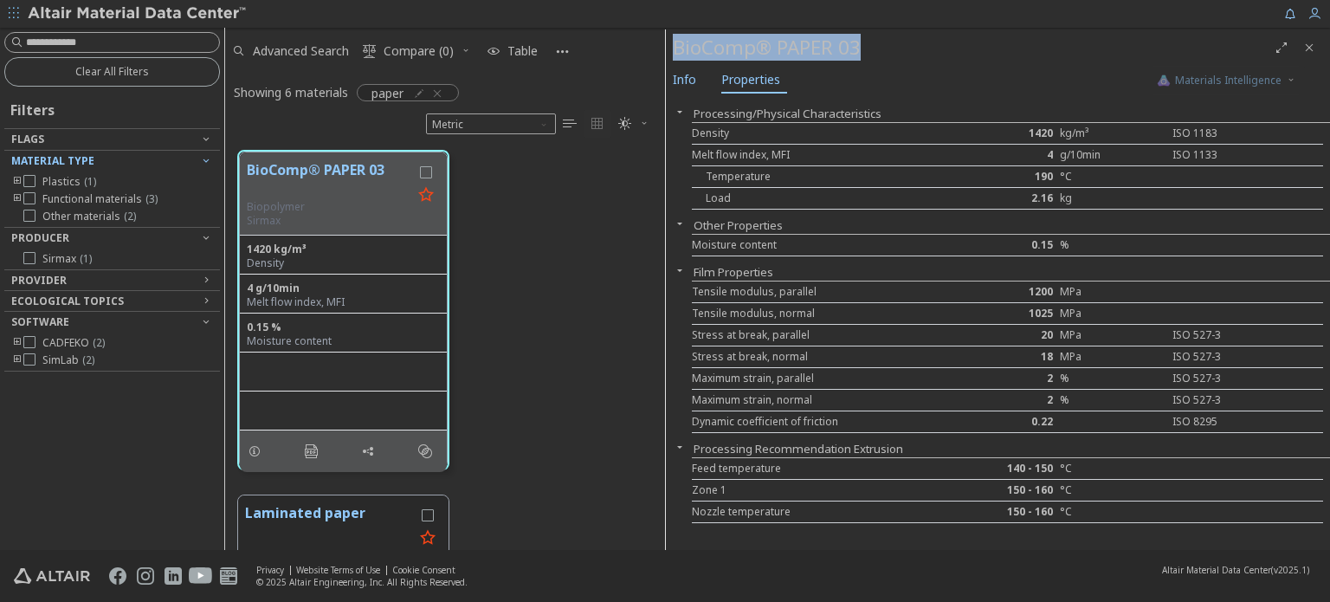
drag, startPoint x: 671, startPoint y: 55, endPoint x: 873, endPoint y: 42, distance: 203.0
click at [873, 42] on div "BioComp® PAPER 03" at bounding box center [998, 47] width 664 height 36
click at [681, 74] on span "Info" at bounding box center [684, 80] width 23 height 28
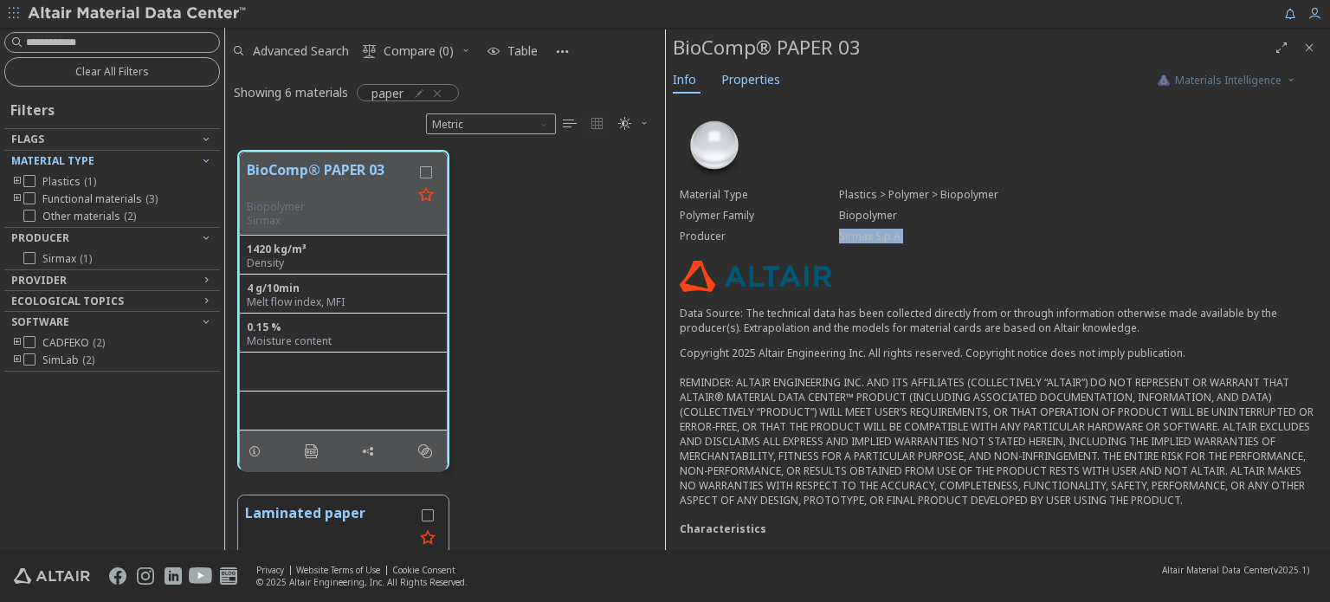
drag, startPoint x: 835, startPoint y: 235, endPoint x: 931, endPoint y: 233, distance: 96.1
click at [931, 233] on div "Sirmax S.p.A." at bounding box center [1077, 236] width 477 height 14
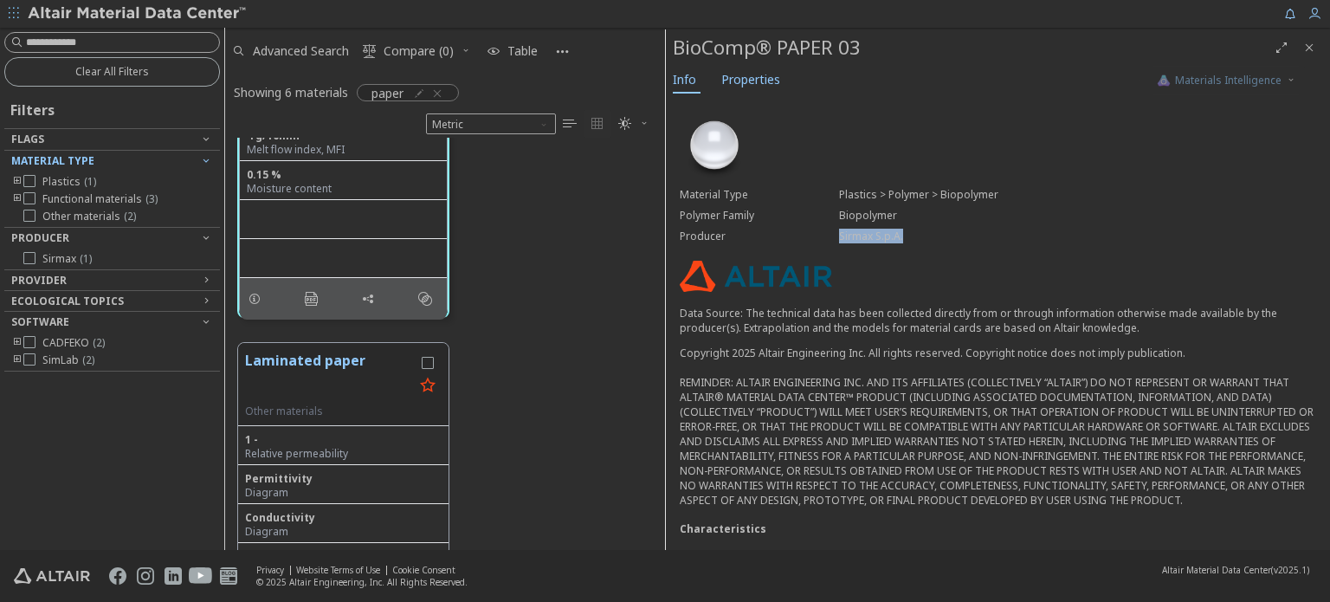
scroll to position [173, 0]
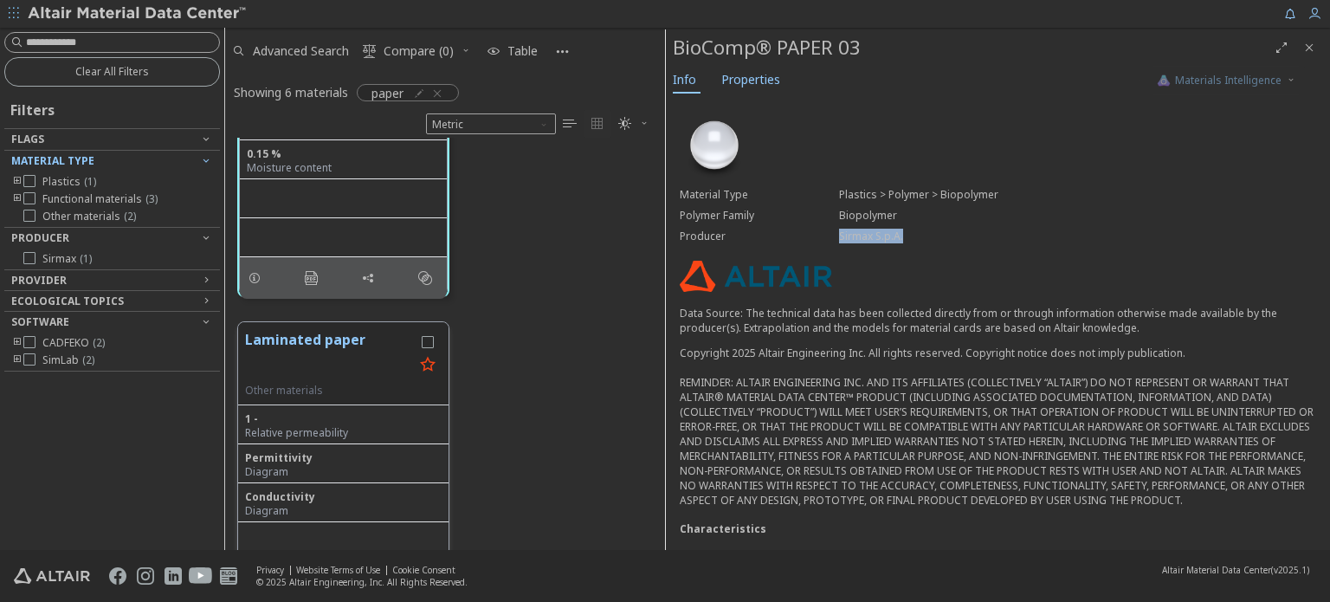
click at [325, 329] on button "Laminated paper" at bounding box center [329, 356] width 169 height 55
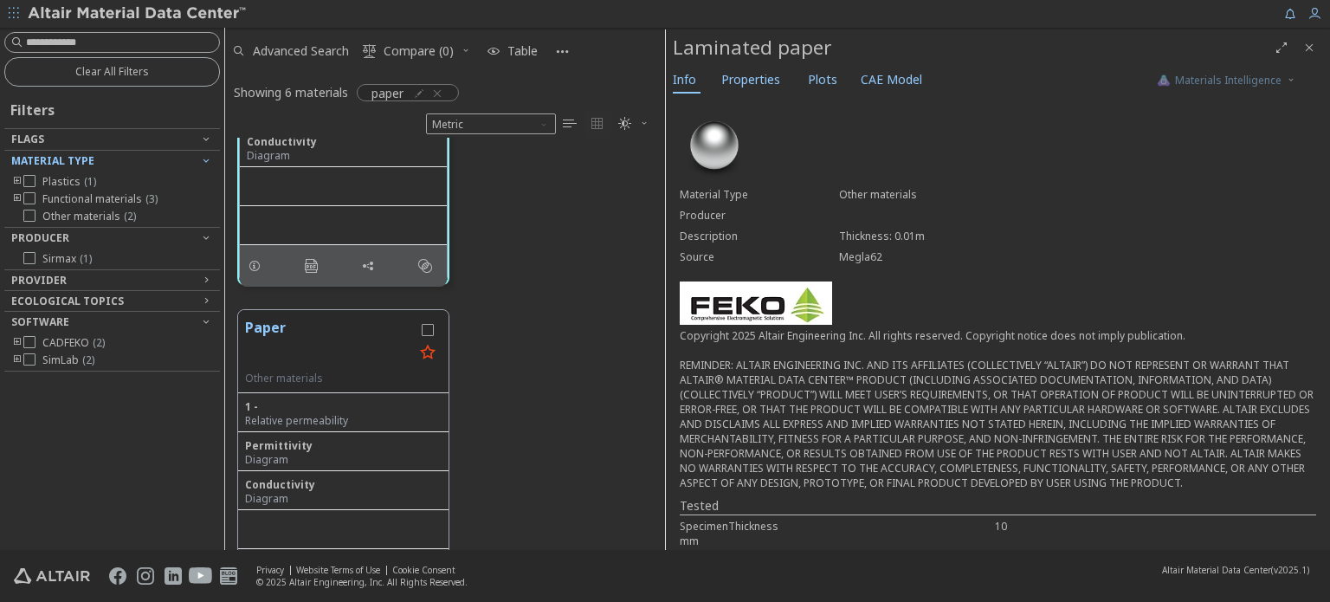
scroll to position [604, 0]
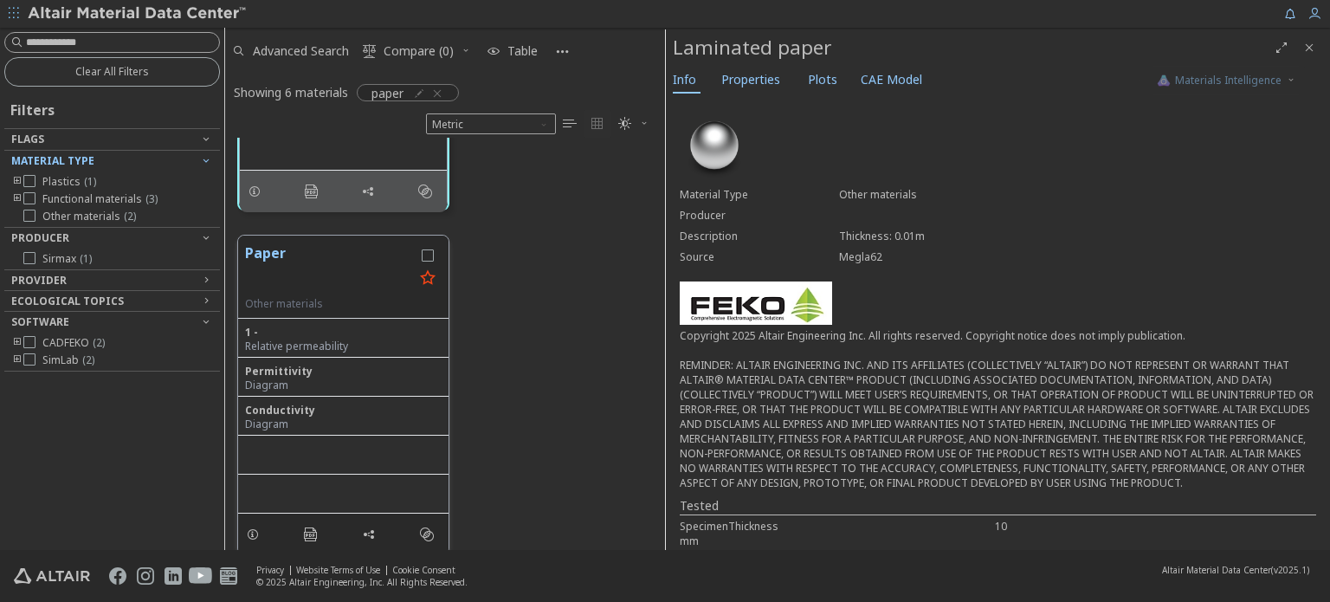
click at [270, 247] on button "Paper" at bounding box center [329, 269] width 169 height 55
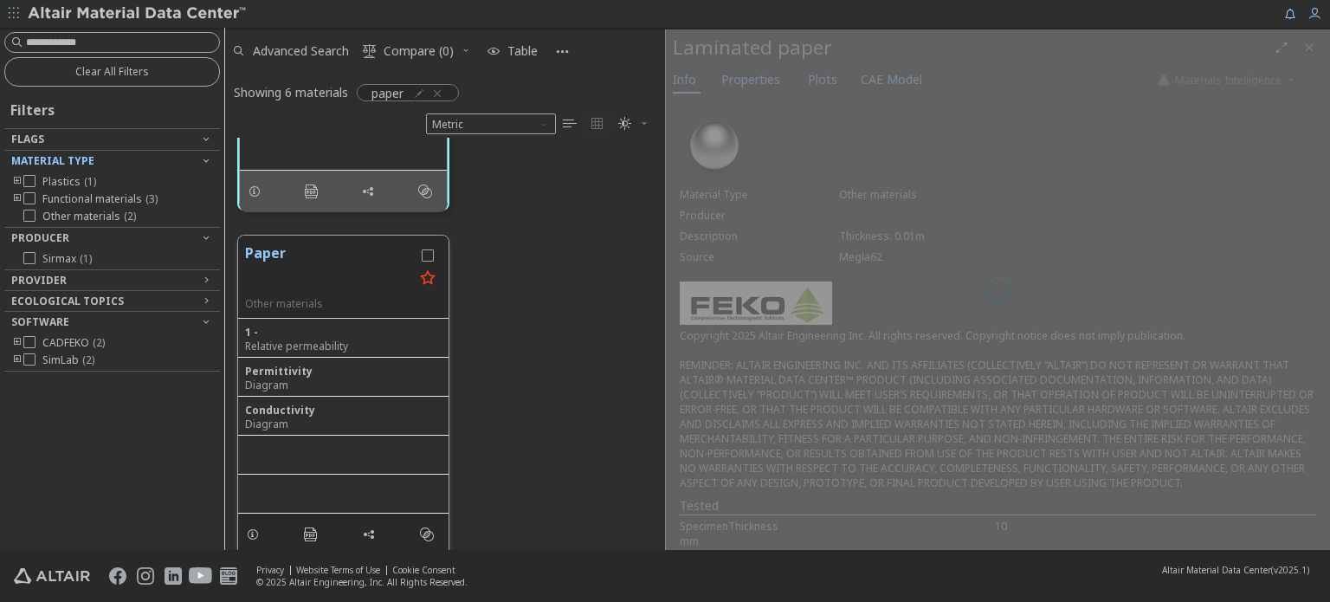
scroll to position [602, 0]
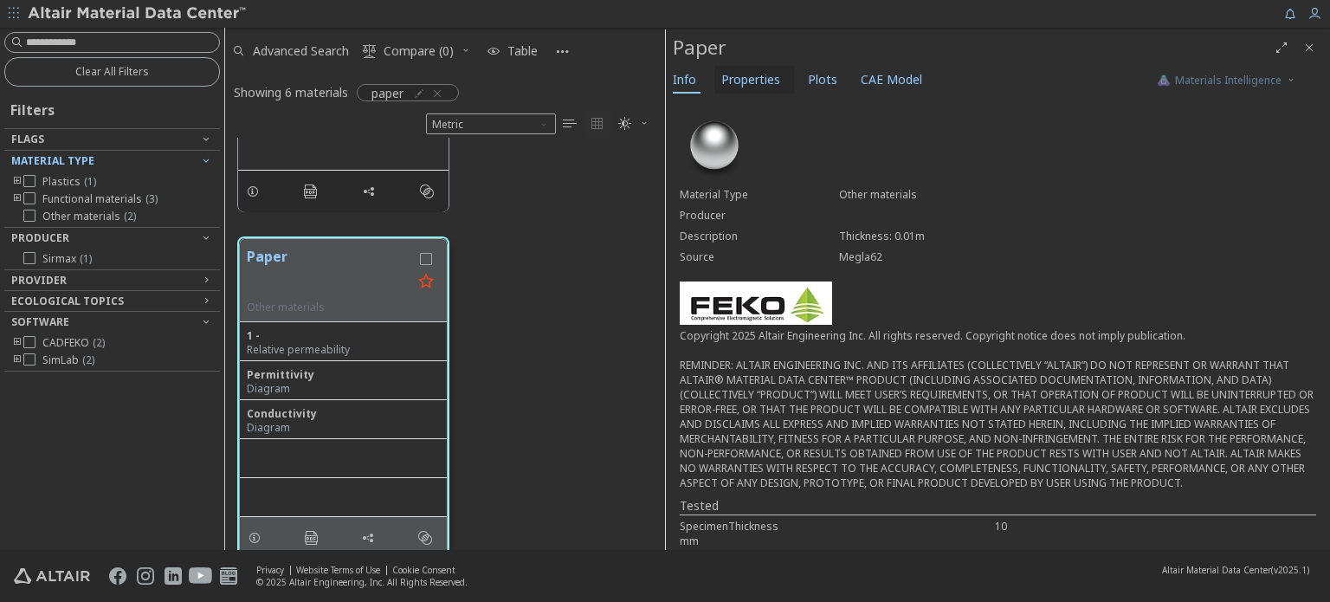
click at [758, 82] on span "Properties" at bounding box center [750, 80] width 59 height 28
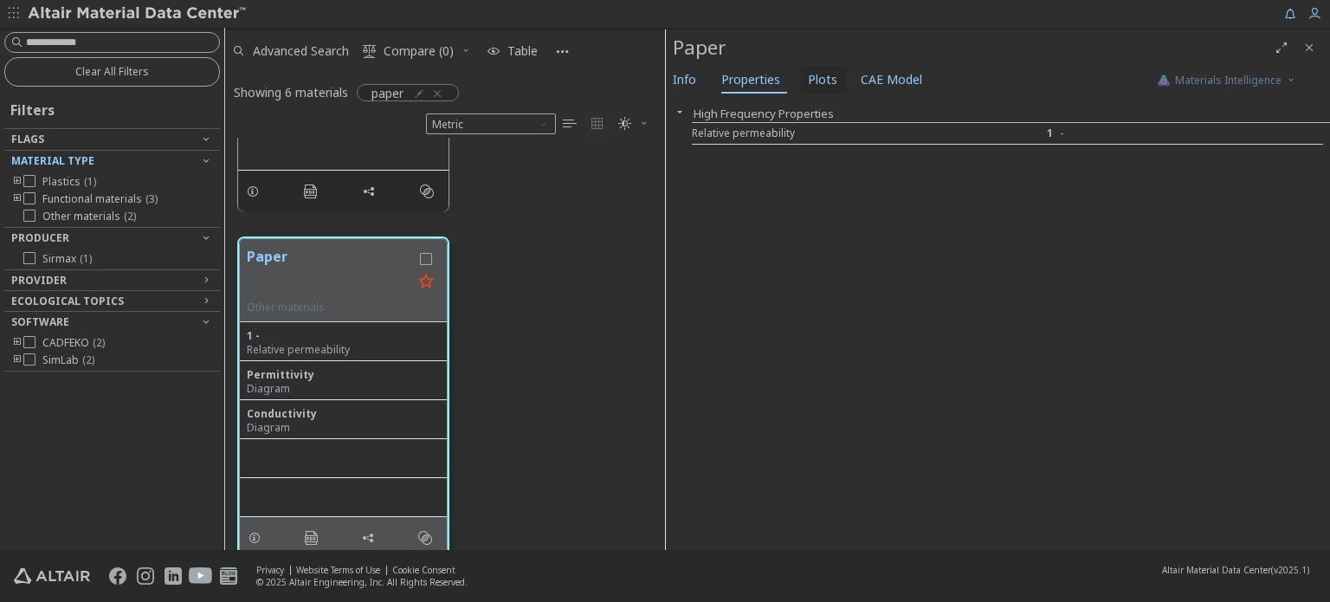
click at [834, 82] on button "Plots" at bounding box center [824, 80] width 46 height 28
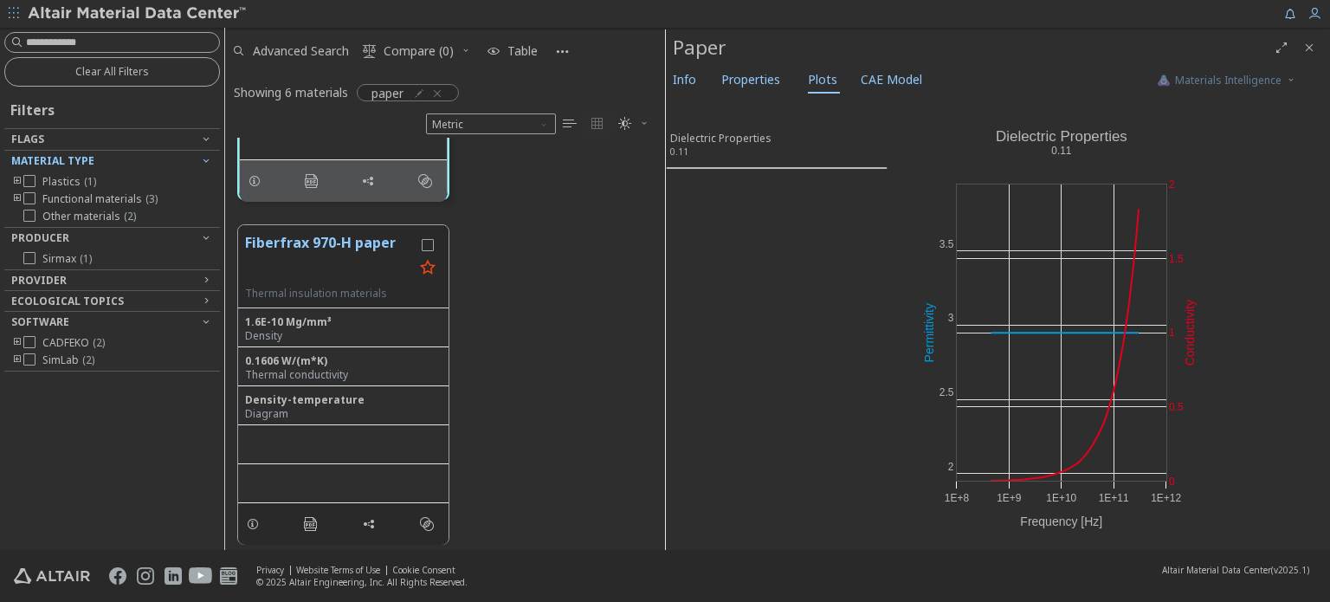
scroll to position [949, 0]
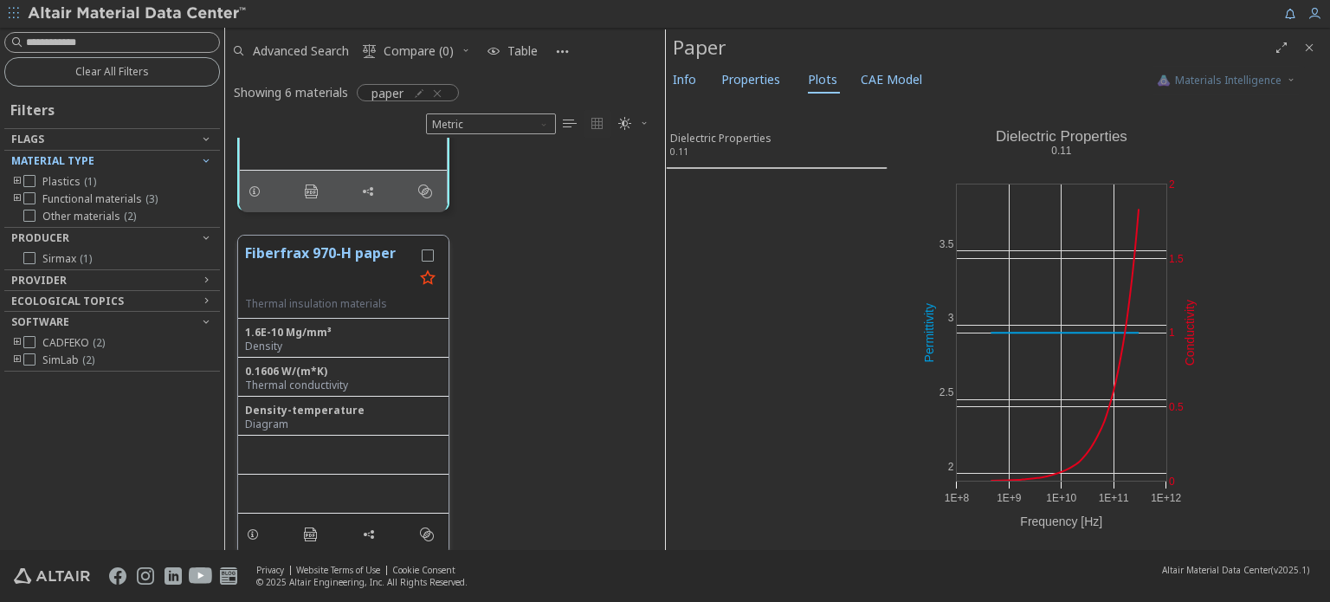
click at [357, 259] on button "Fiberfrax 970-H paper" at bounding box center [329, 269] width 169 height 55
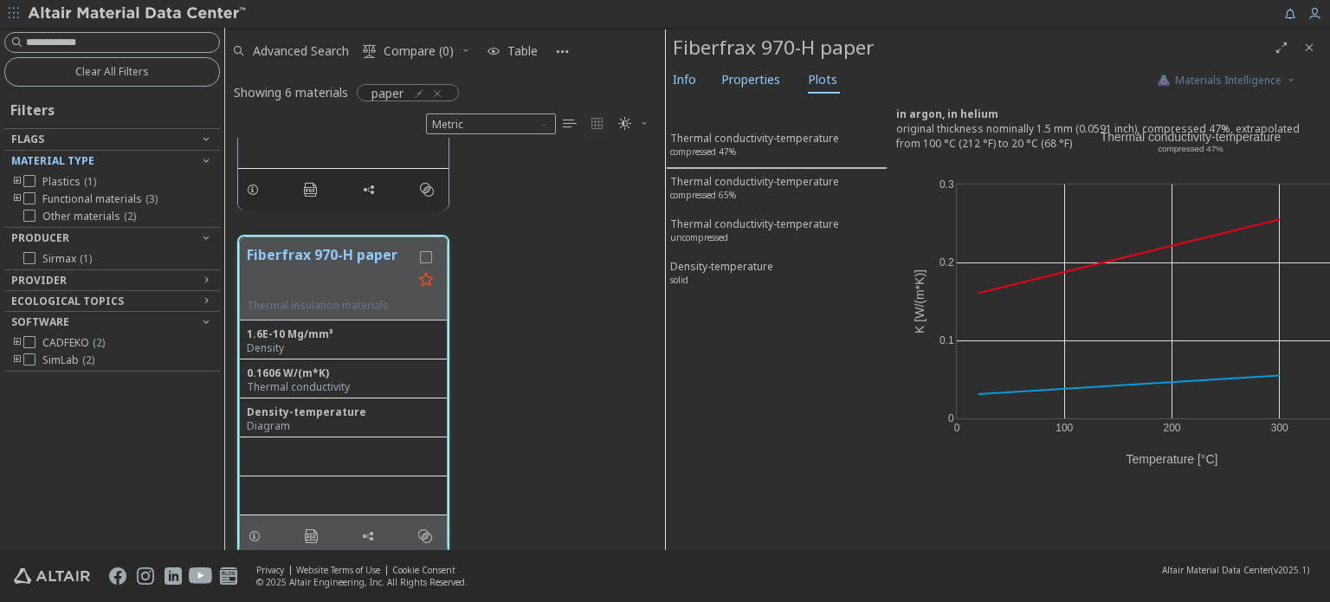
scroll to position [948, 0]
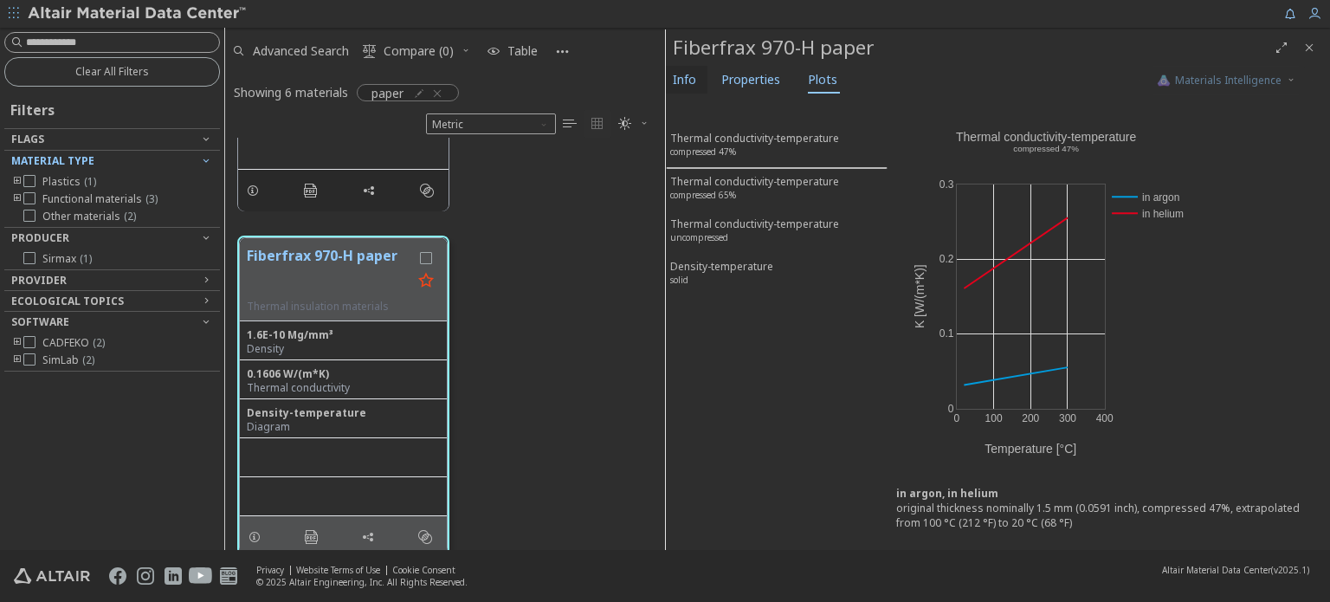
click at [675, 81] on span "Info" at bounding box center [684, 80] width 23 height 28
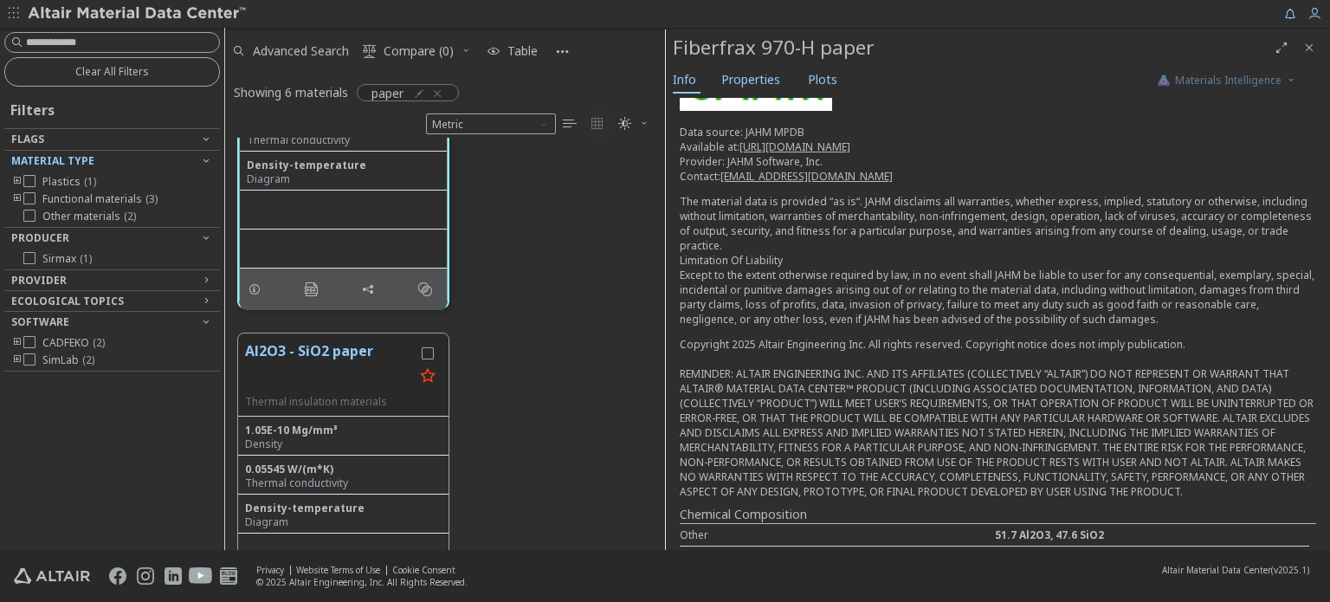
scroll to position [1294, 0]
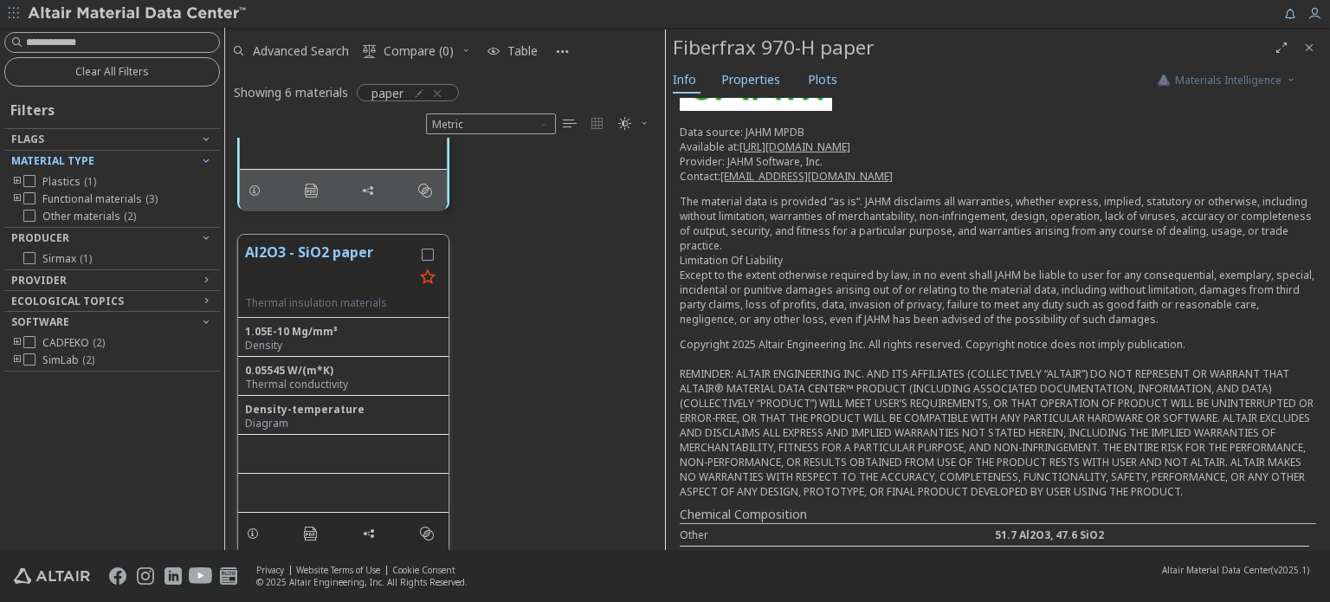
click at [352, 244] on button "Al2O3 - SiO2 paper" at bounding box center [329, 269] width 169 height 55
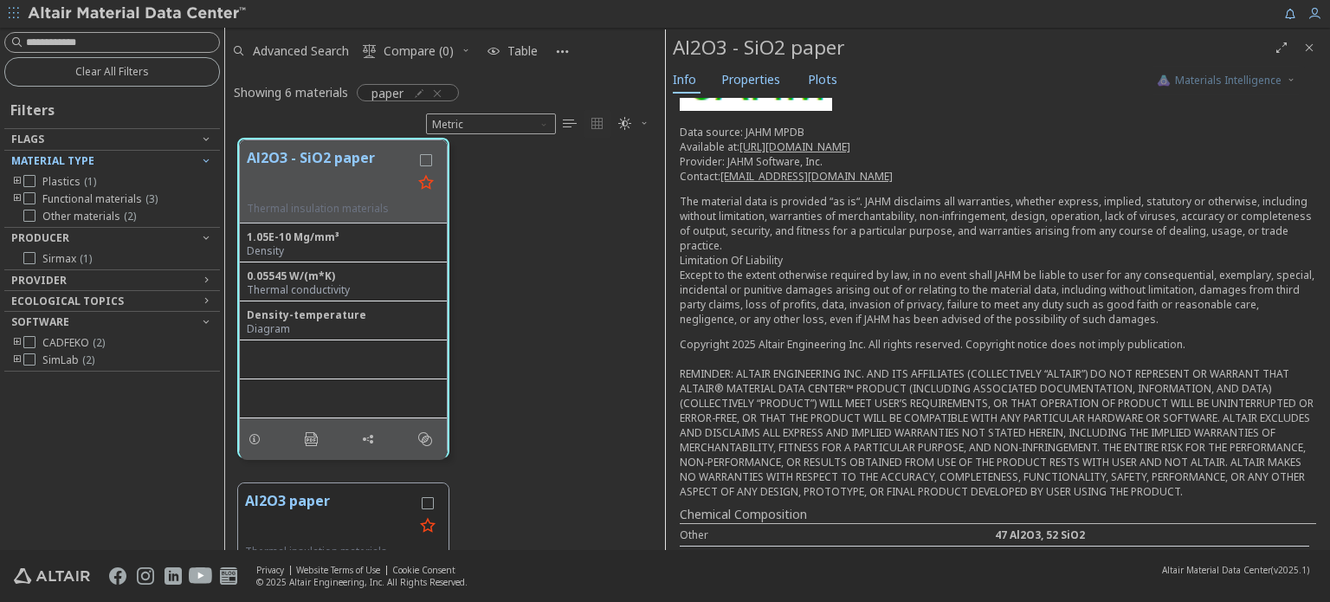
scroll to position [1292, 0]
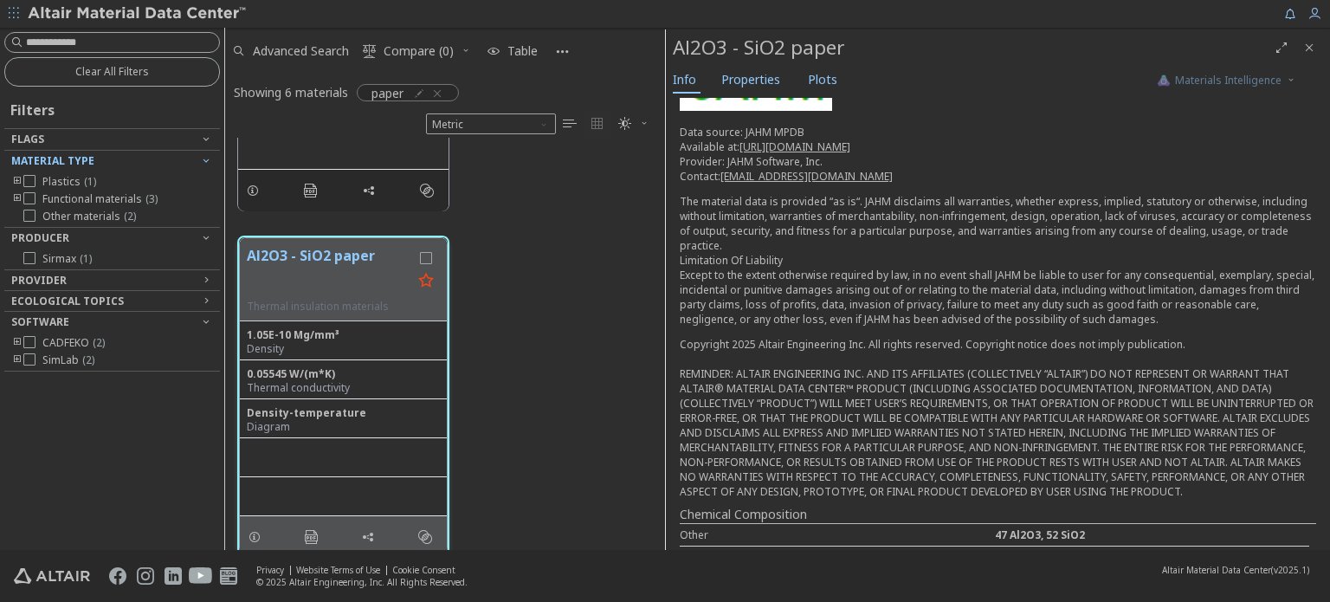
click at [325, 261] on button "Al2O3 - SiO2 paper" at bounding box center [329, 272] width 165 height 55
click at [113, 42] on input at bounding box center [122, 42] width 193 height 17
click at [433, 93] on icon "button" at bounding box center [437, 94] width 14 height 14
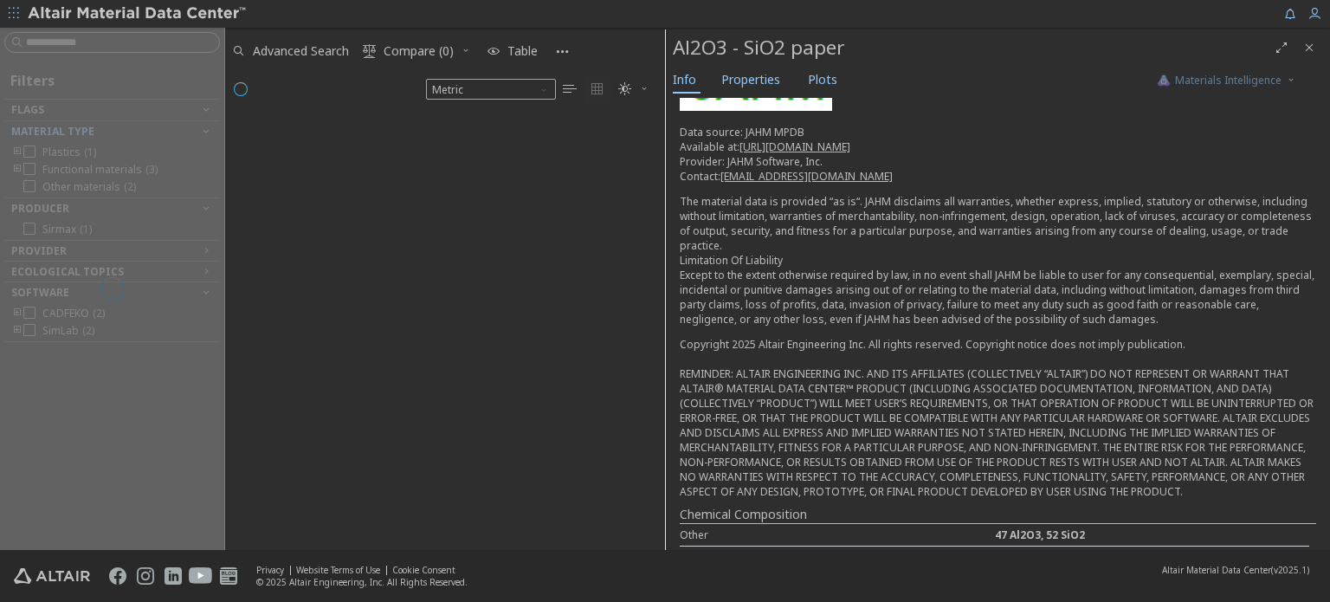
click at [74, 35] on div at bounding box center [112, 289] width 224 height 522
click at [155, 47] on div at bounding box center [112, 289] width 224 height 522
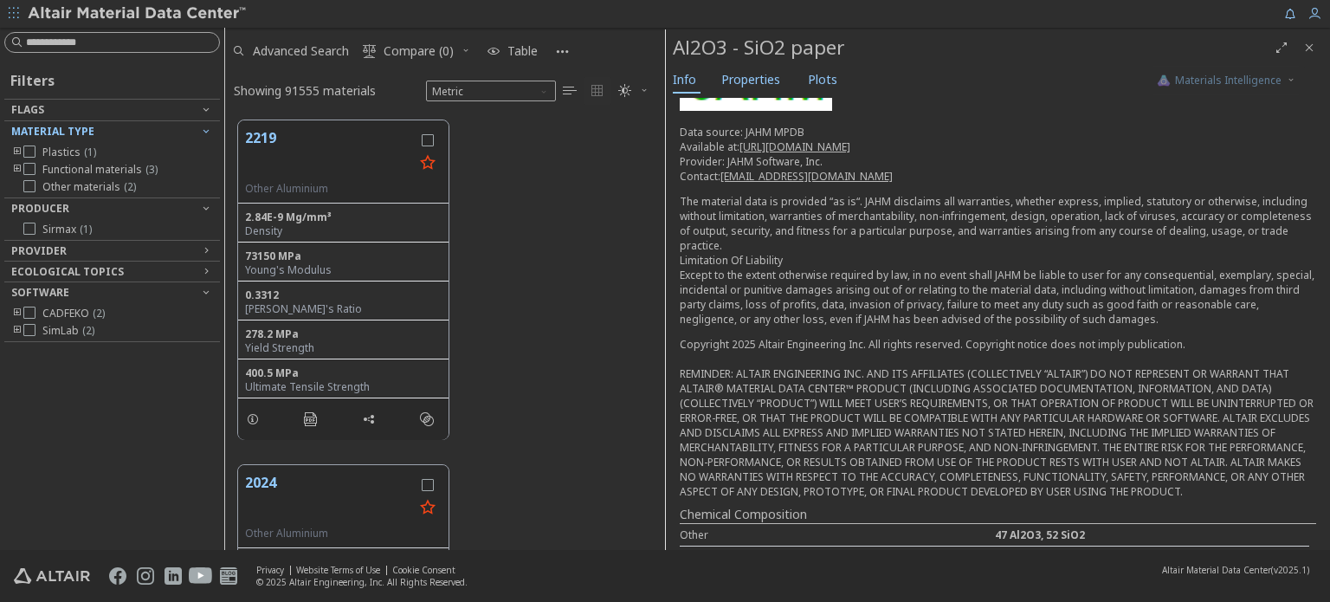
scroll to position [429, 426]
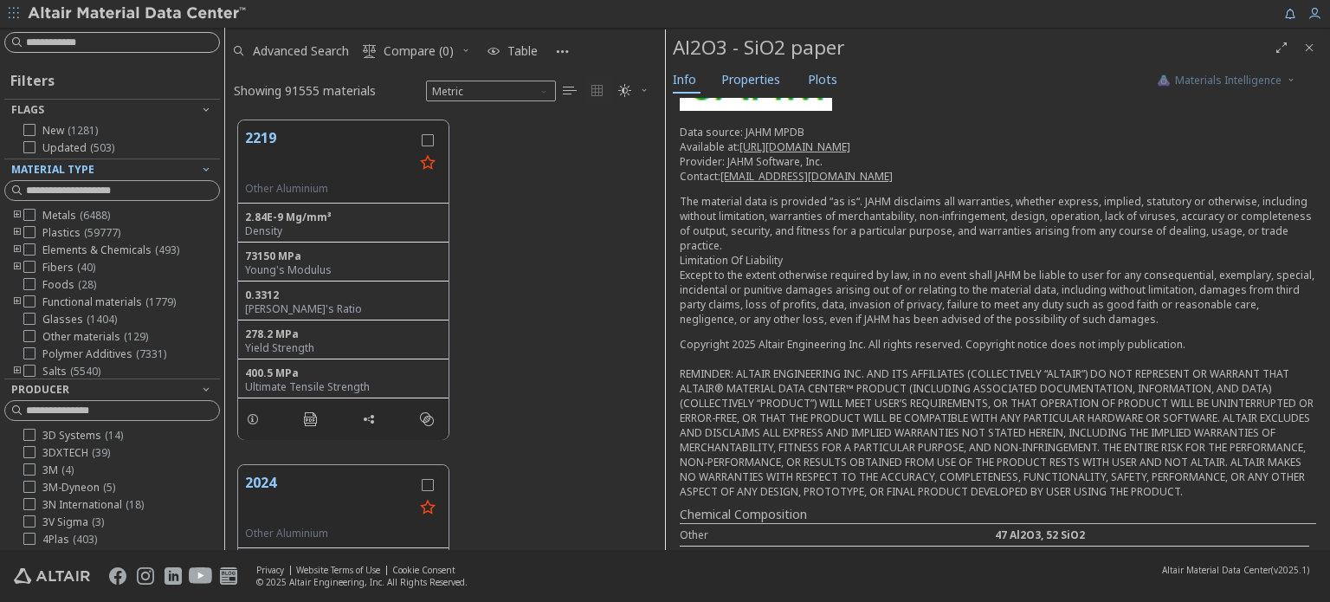
click at [104, 44] on input at bounding box center [122, 42] width 193 height 17
type input "*******"
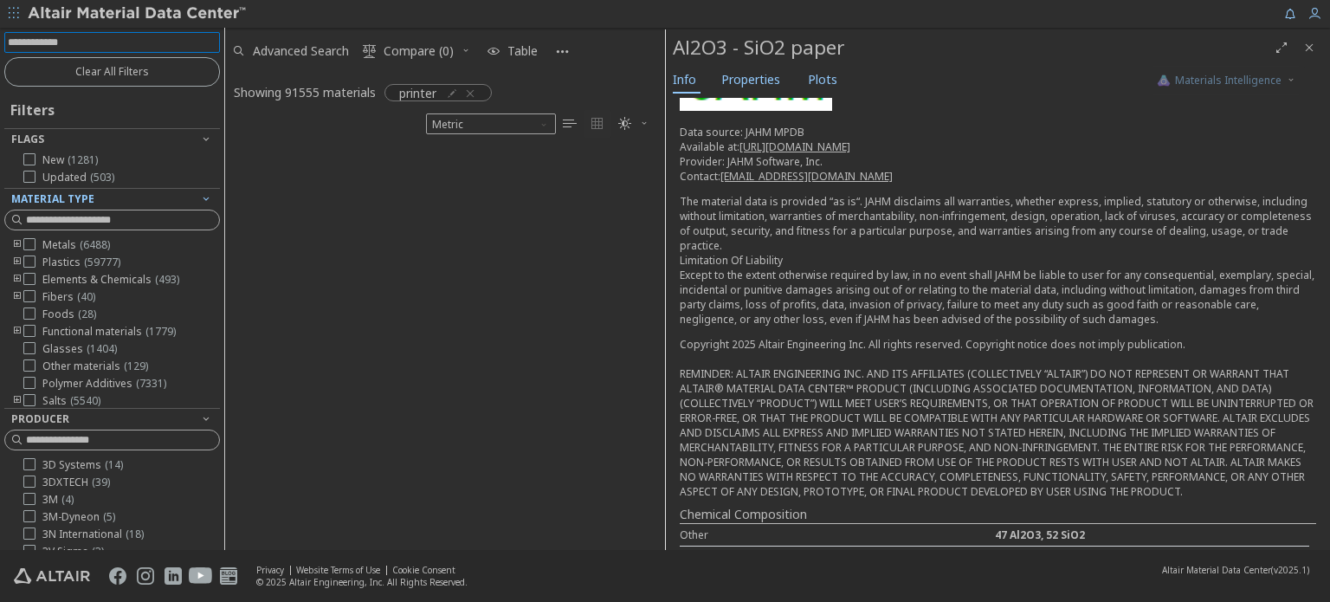
scroll to position [14, 14]
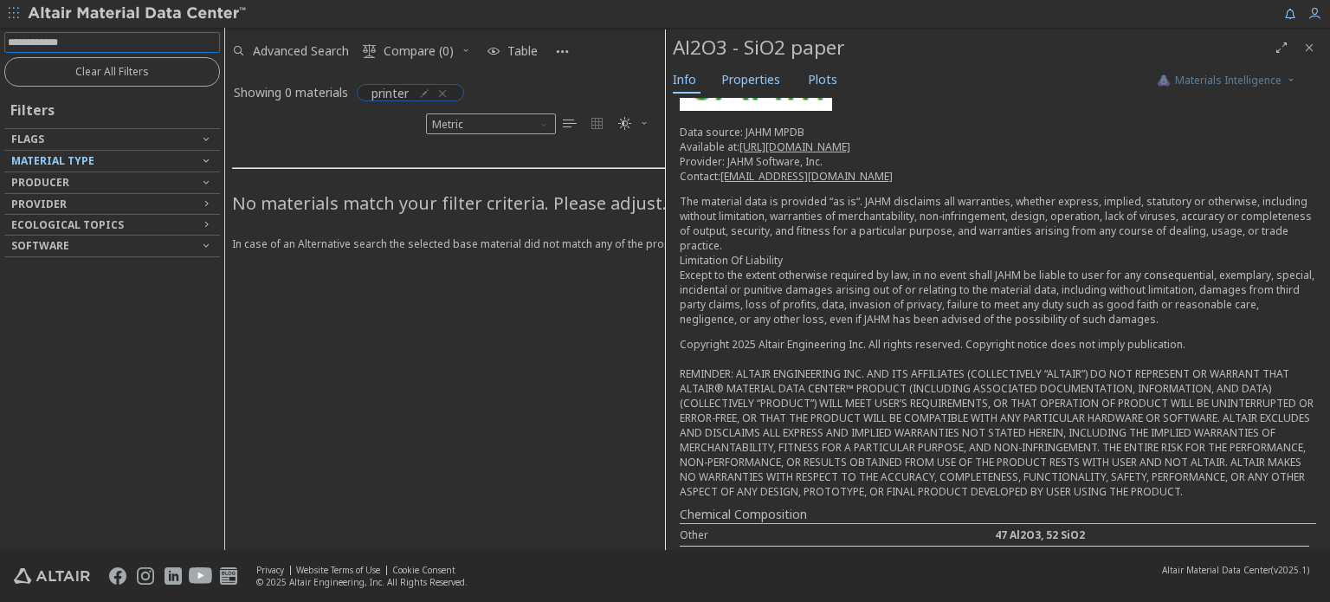
click at [448, 93] on icon "button" at bounding box center [442, 94] width 14 height 14
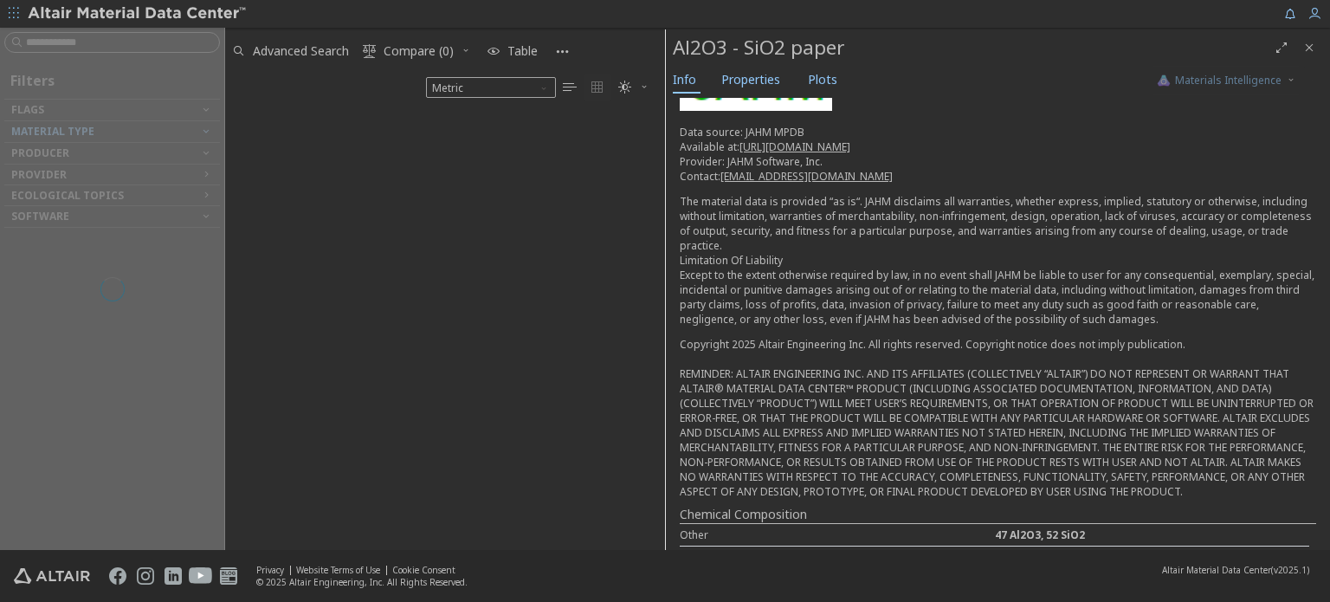
click at [103, 136] on div at bounding box center [107, 137] width 207 height 9
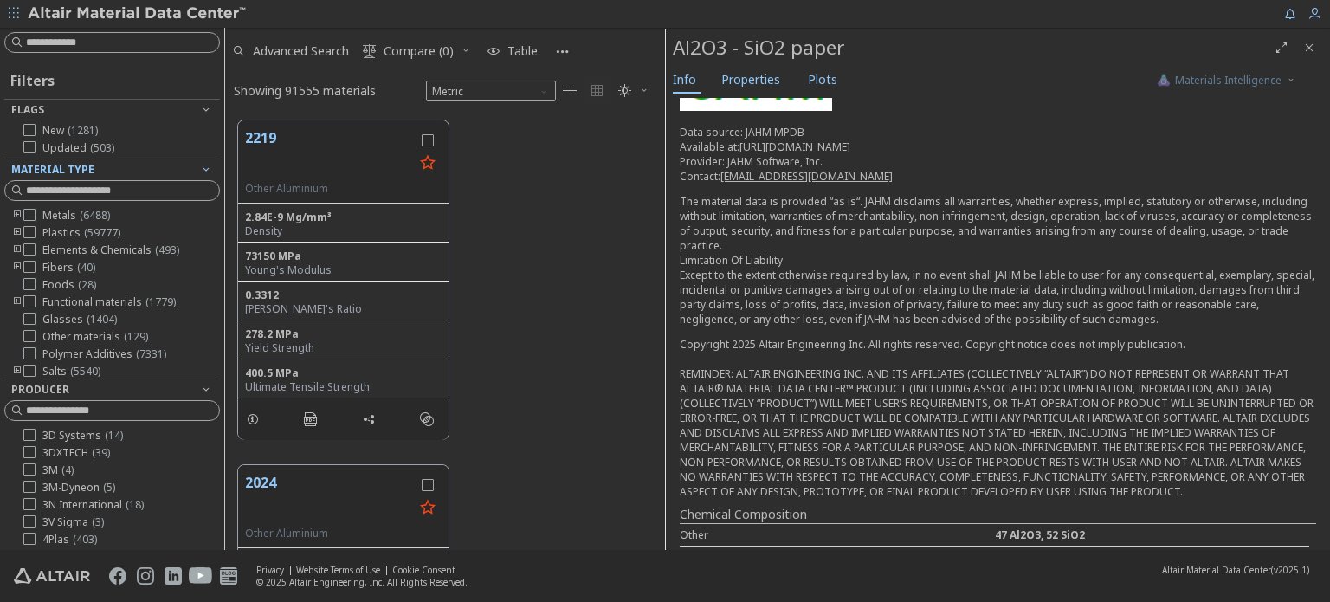
click at [209, 133] on div "Filters Flags New ( 1281 ) Updated ( 503 ) Material Type Metals ( 6488 ) Plasti…" at bounding box center [112, 289] width 224 height 522
click at [16, 261] on icon "toogle group" at bounding box center [17, 268] width 12 height 14
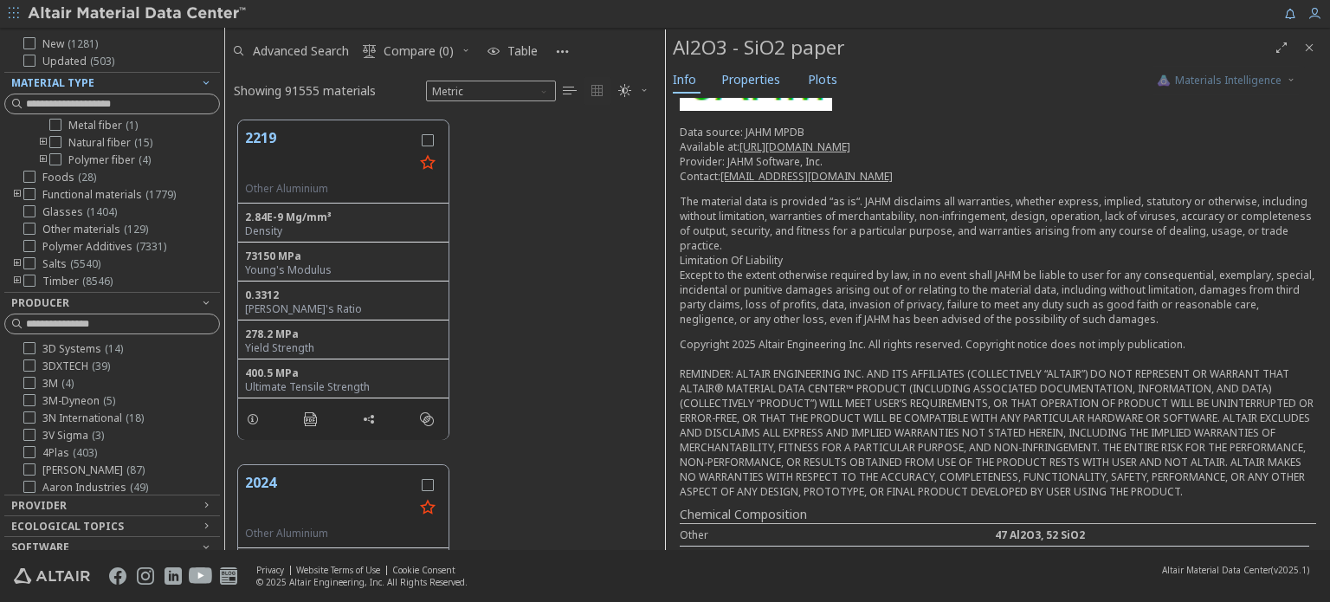
click at [17, 280] on icon "toogle group" at bounding box center [17, 281] width 12 height 14
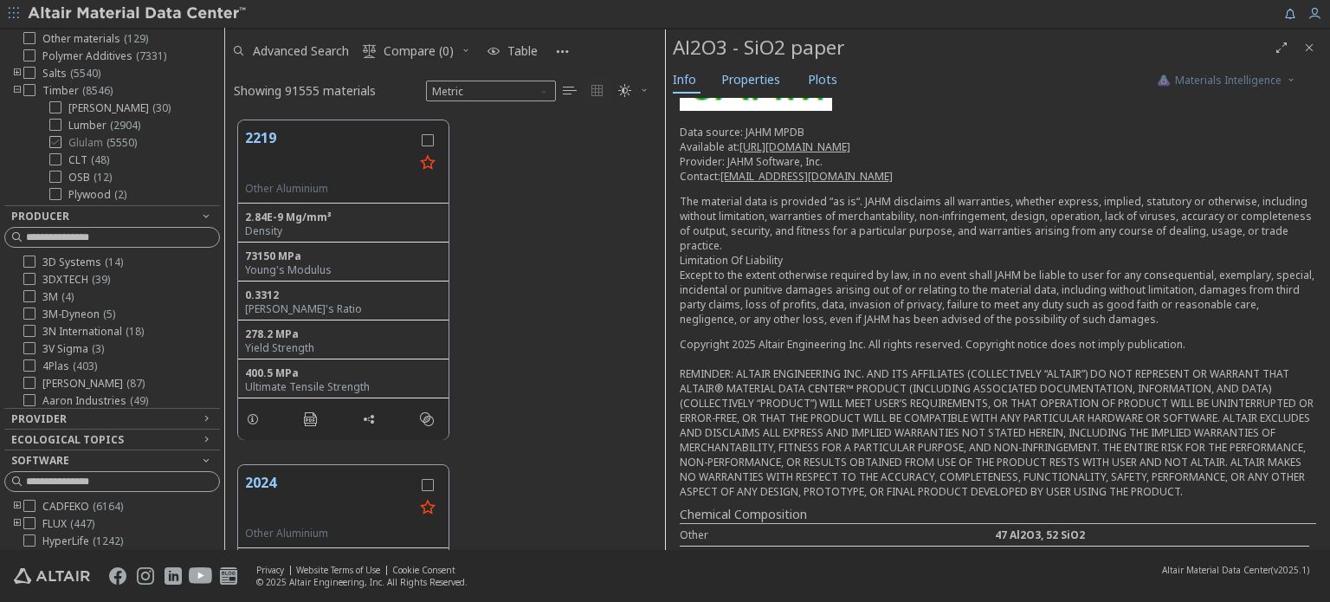
scroll to position [159, 0]
click at [15, 175] on icon "toogle group" at bounding box center [17, 178] width 12 height 14
click at [17, 106] on icon "toogle group" at bounding box center [17, 108] width 12 height 14
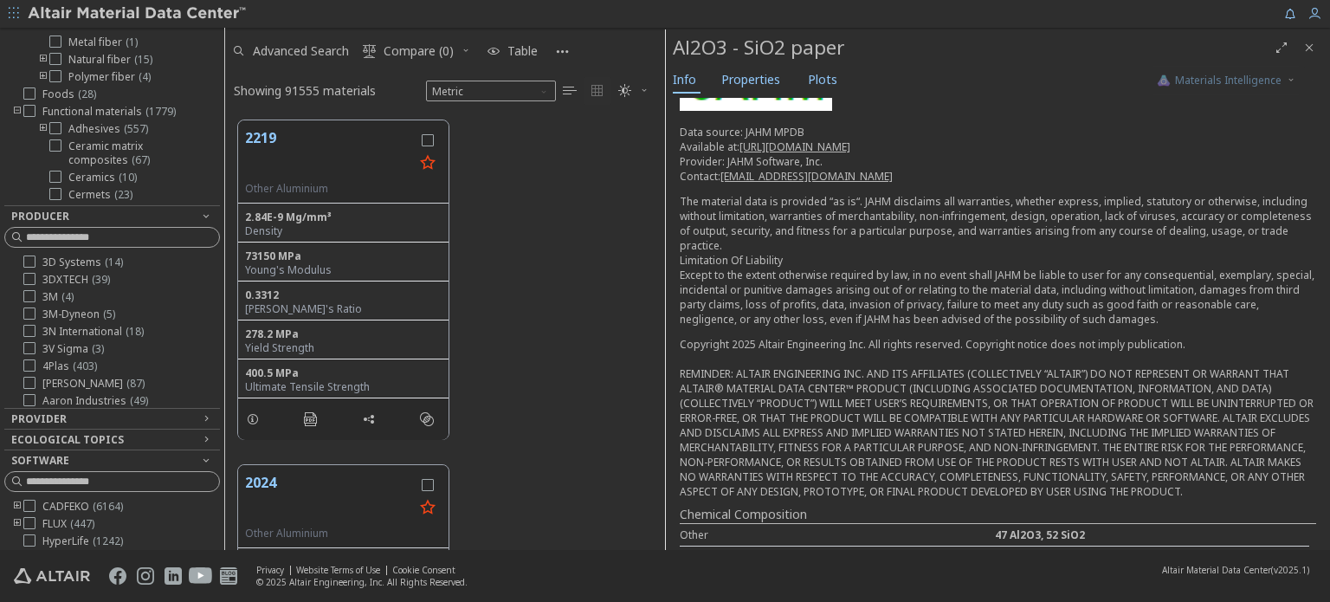
click at [15, 107] on icon "toogle group" at bounding box center [17, 112] width 12 height 14
click at [40, 141] on icon "toogle group" at bounding box center [43, 146] width 12 height 14
click at [40, 61] on icon "toogle group" at bounding box center [43, 60] width 12 height 14
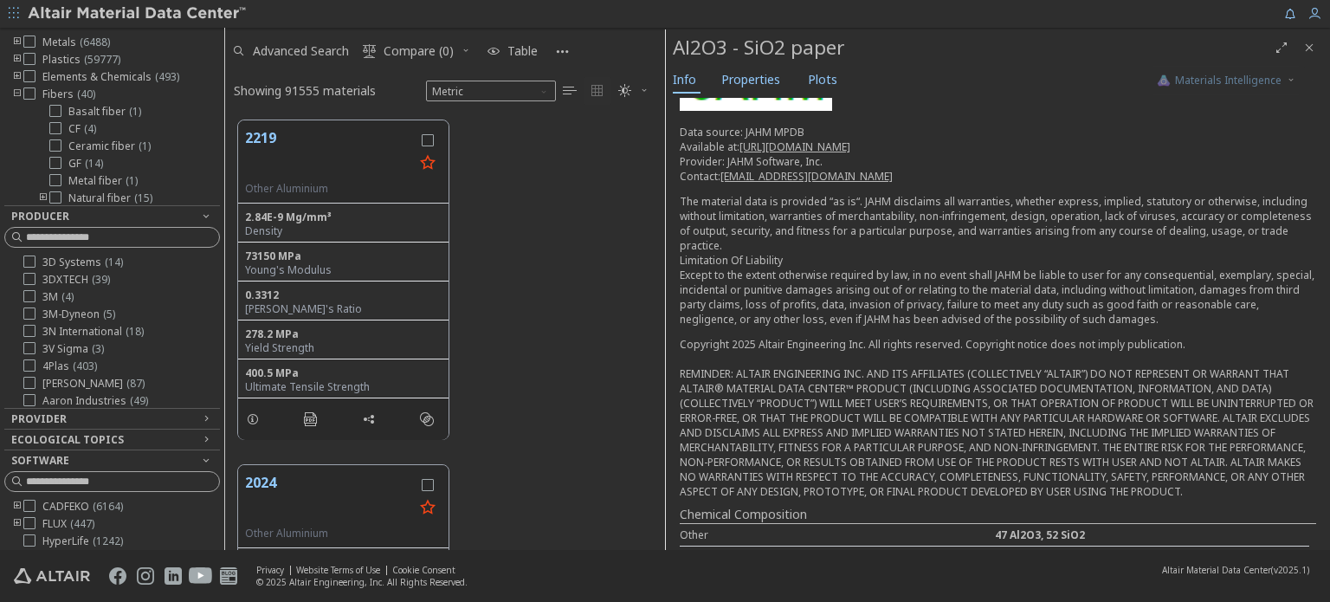
scroll to position [87, 0]
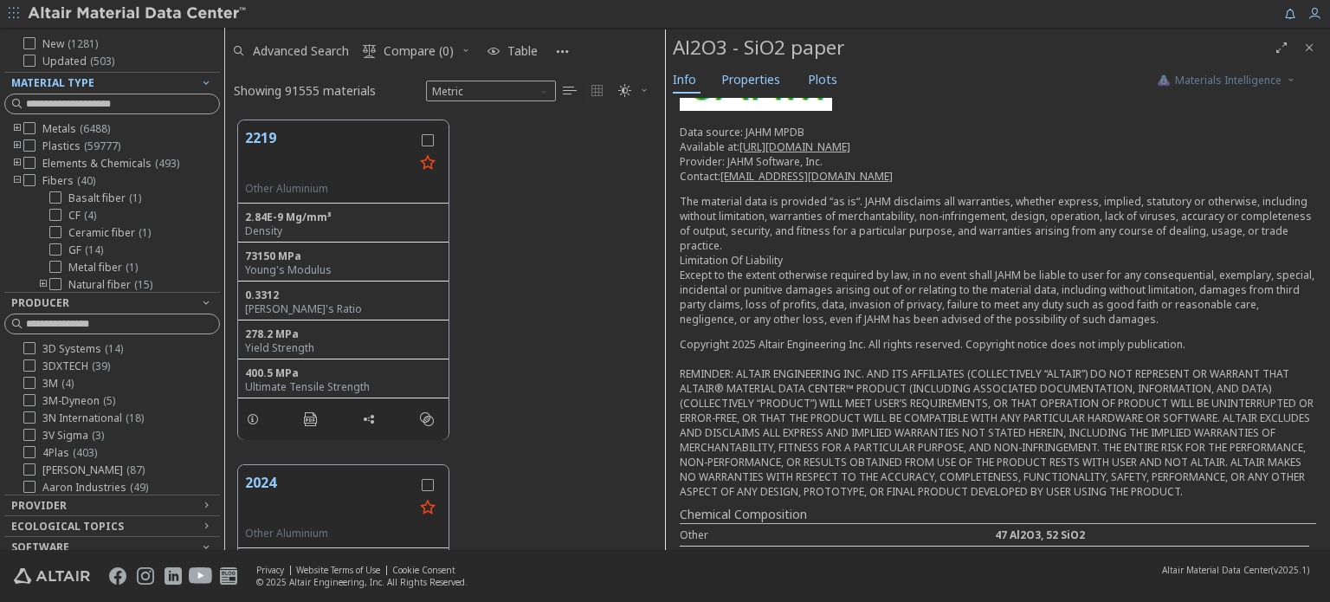
click at [12, 158] on icon "toogle group" at bounding box center [17, 164] width 12 height 14
click at [12, 141] on icon "toogle group" at bounding box center [17, 146] width 12 height 14
click at [18, 176] on icon "toogle group" at bounding box center [17, 181] width 12 height 14
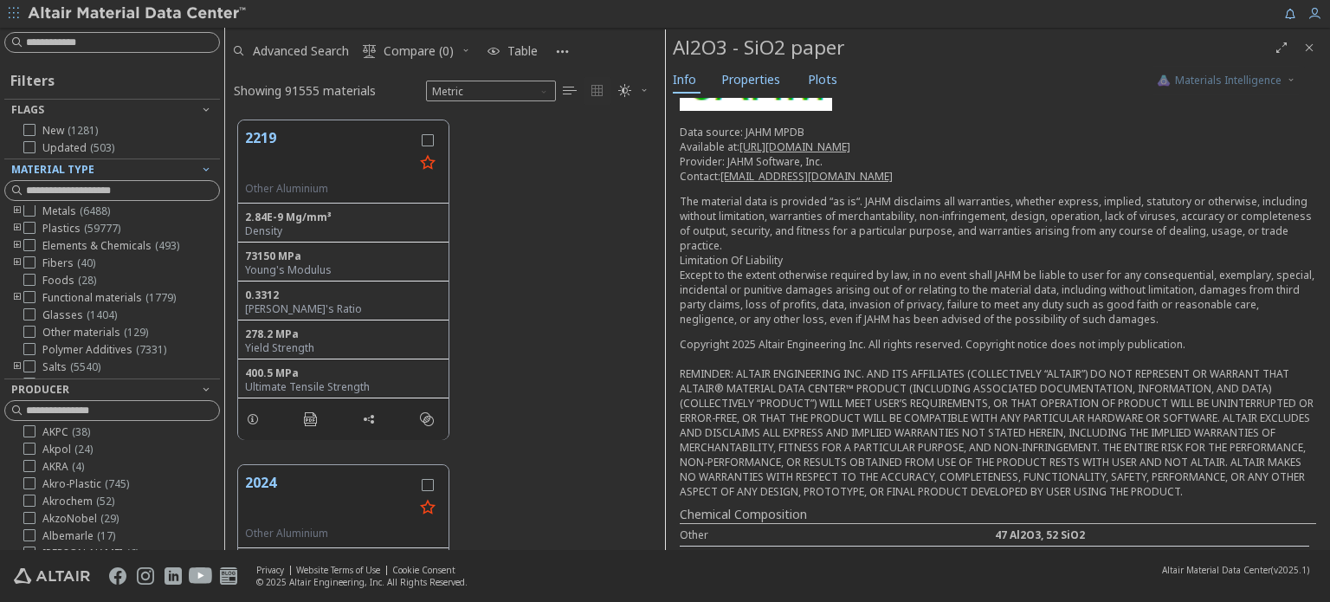
scroll to position [0, 0]
click at [93, 54] on div "Filters Flags New ( 1281 ) Updated ( 503 ) Material Type Metals ( 6488 ) Plasti…" at bounding box center [112, 289] width 224 height 522
click at [96, 44] on input at bounding box center [122, 42] width 193 height 17
type input "*****"
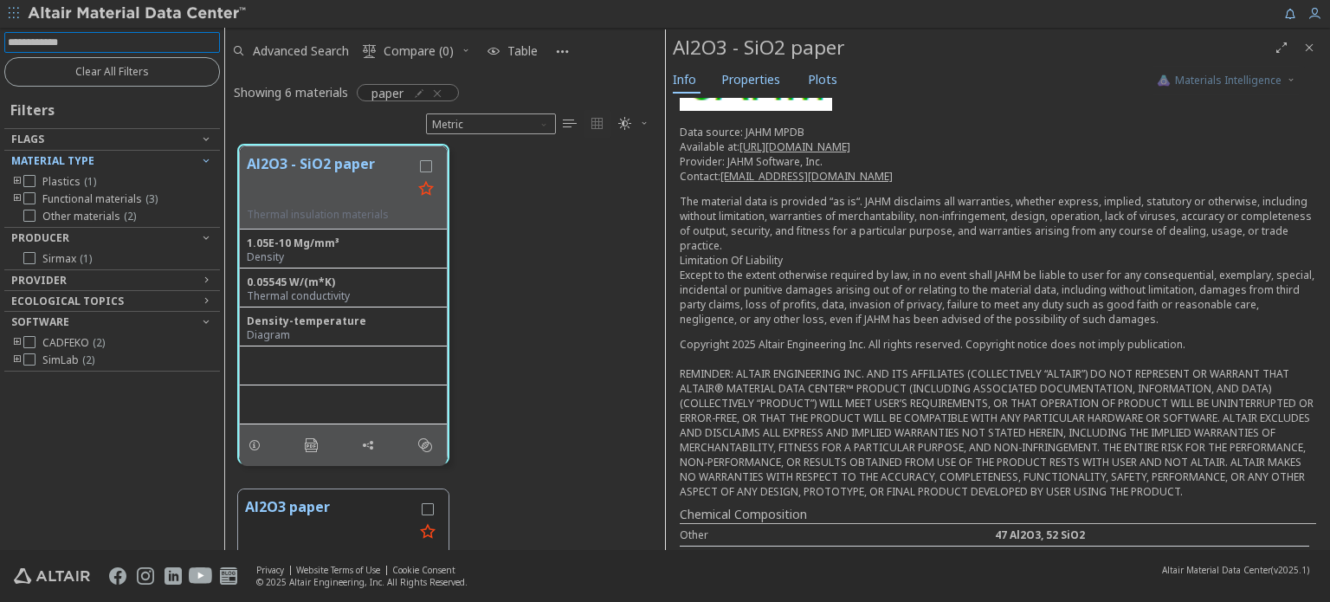
scroll to position [1558, 0]
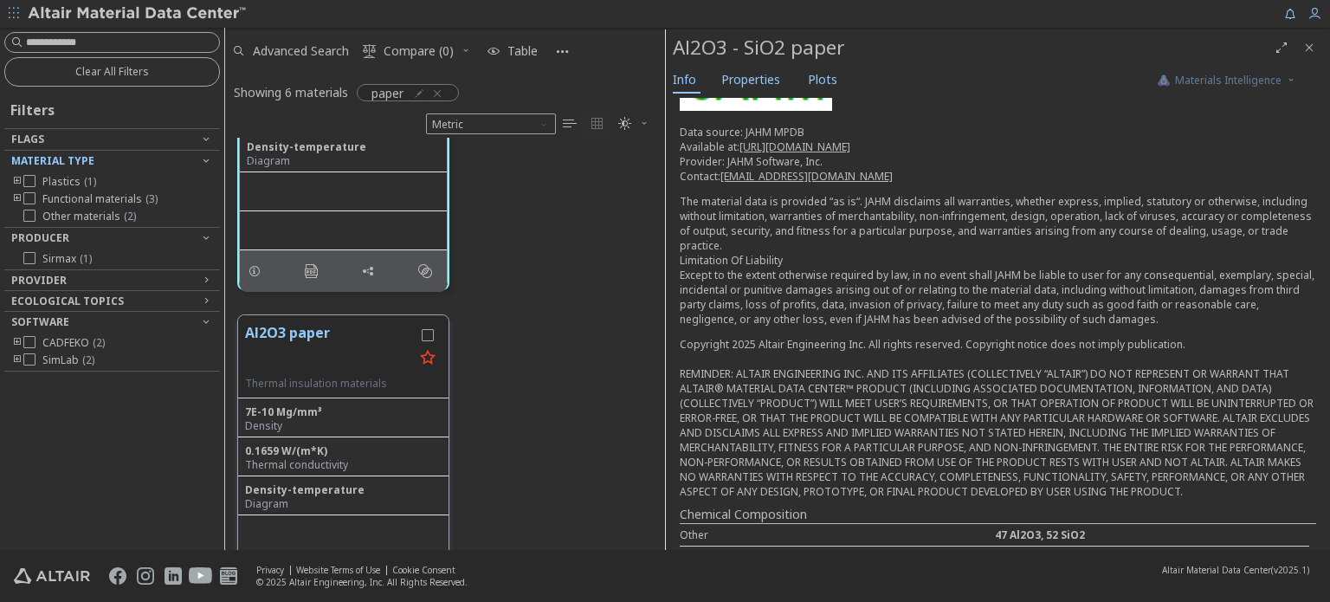
click at [329, 331] on button "Al2O3 paper" at bounding box center [329, 349] width 169 height 55
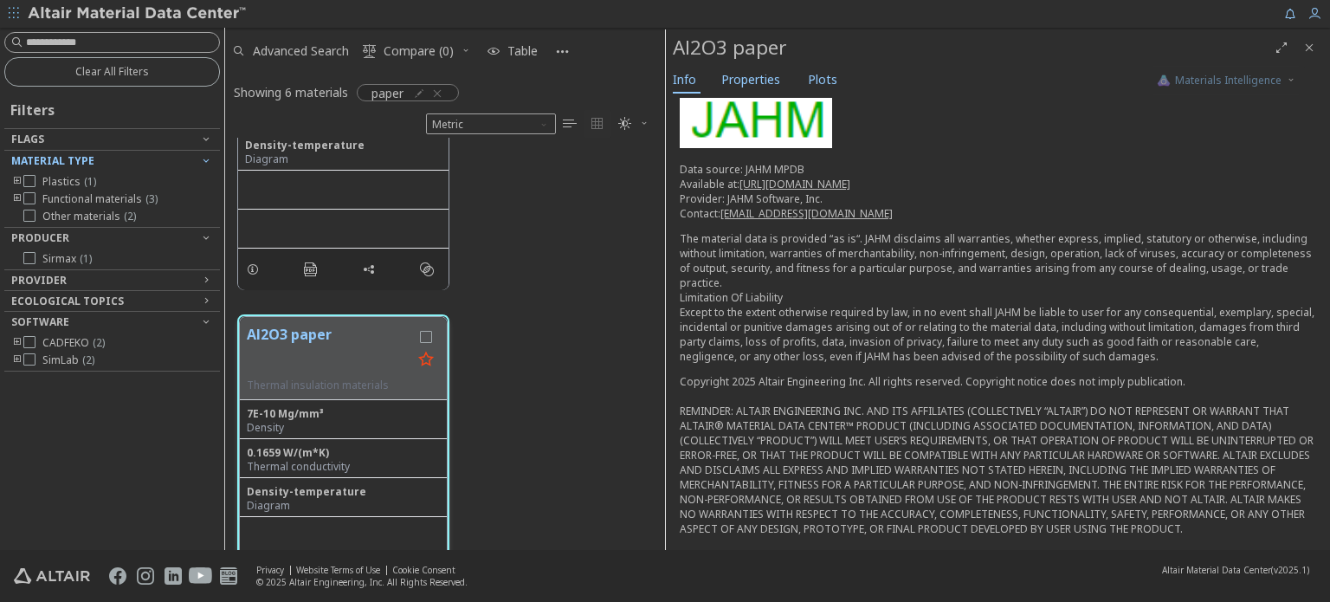
scroll to position [1556, 0]
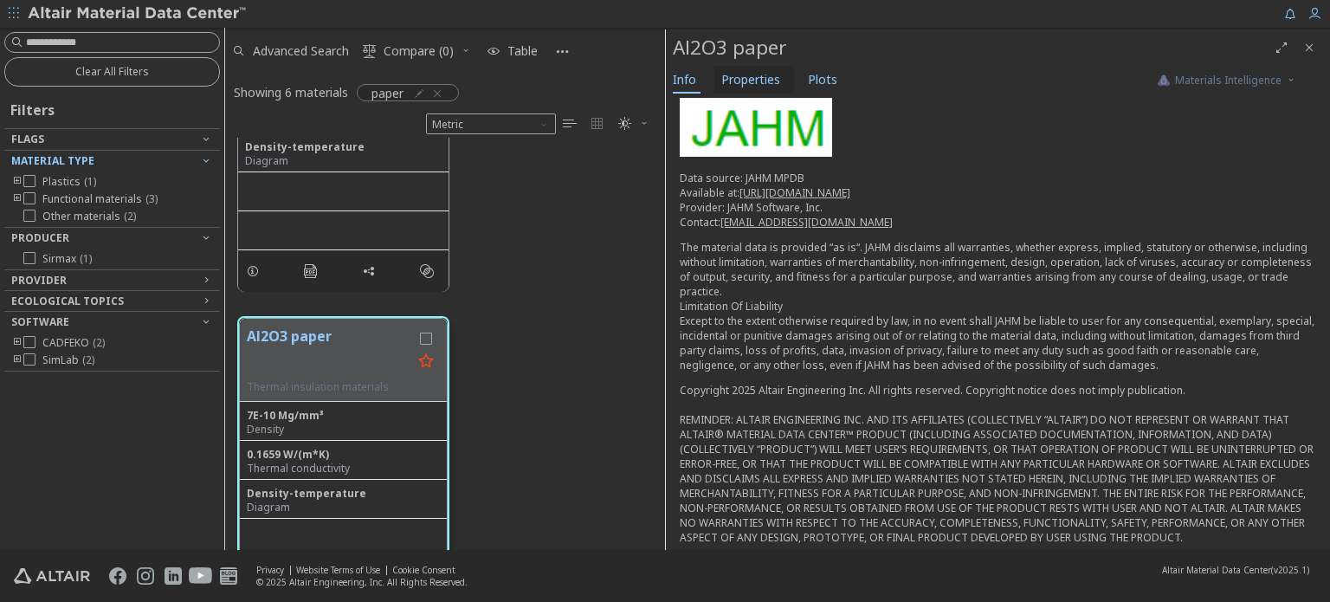
click at [765, 86] on span "Properties" at bounding box center [750, 80] width 59 height 28
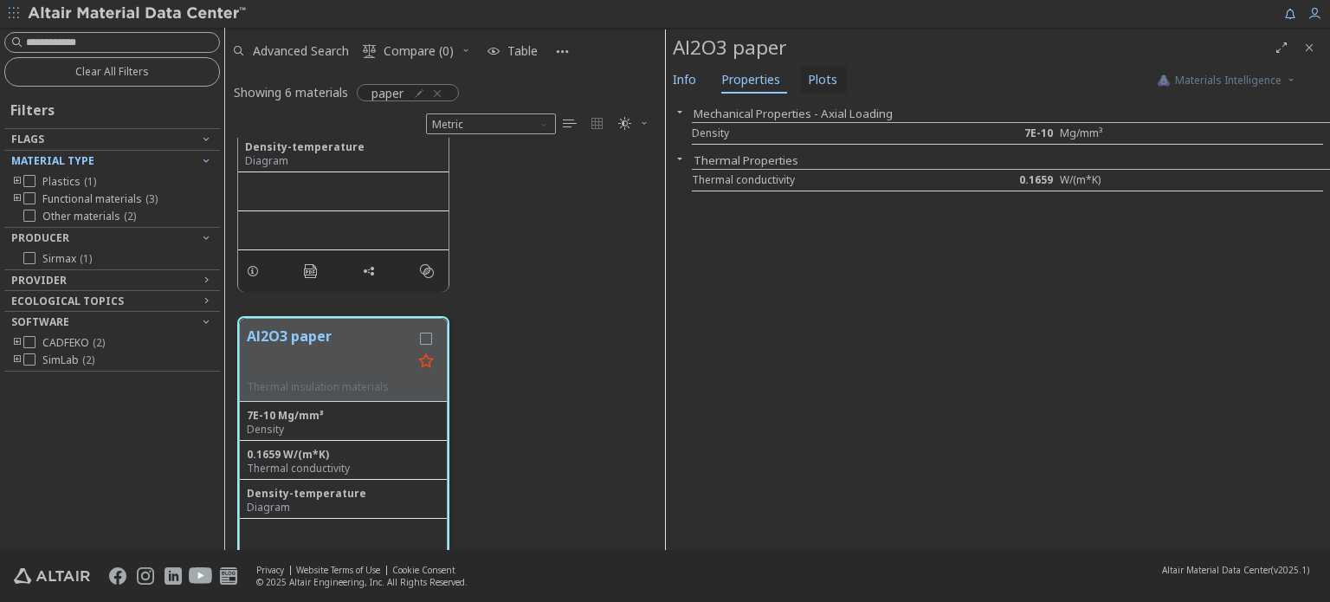
click at [821, 76] on span "Plots" at bounding box center [822, 80] width 29 height 28
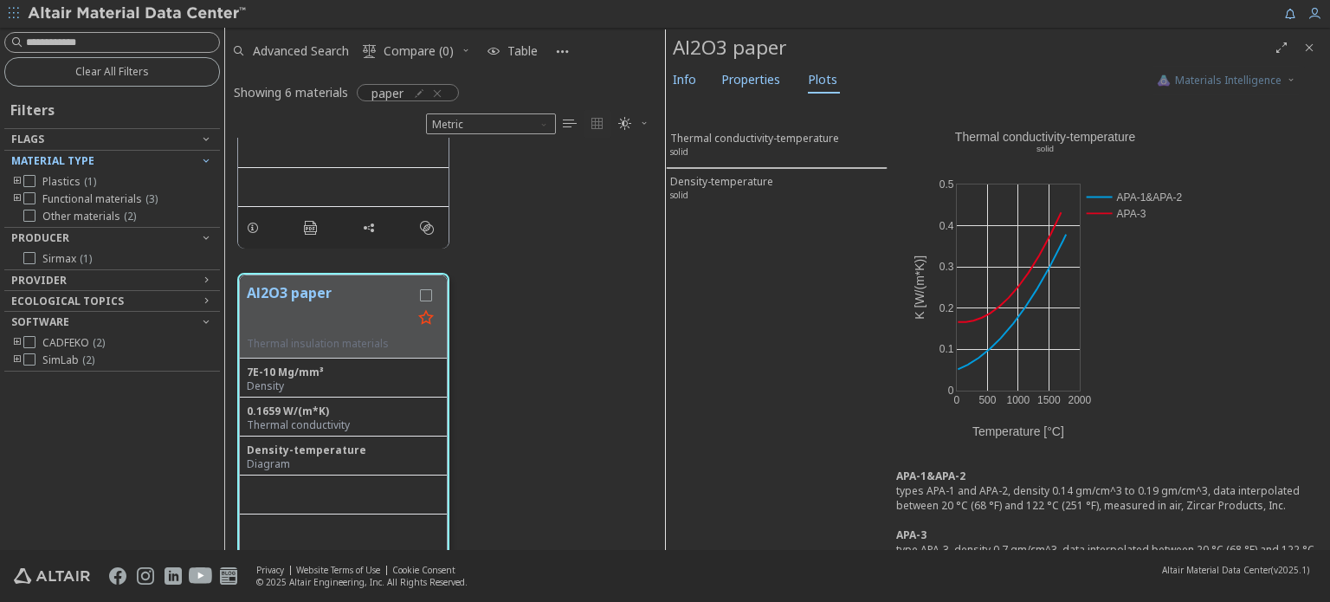
scroll to position [1654, 0]
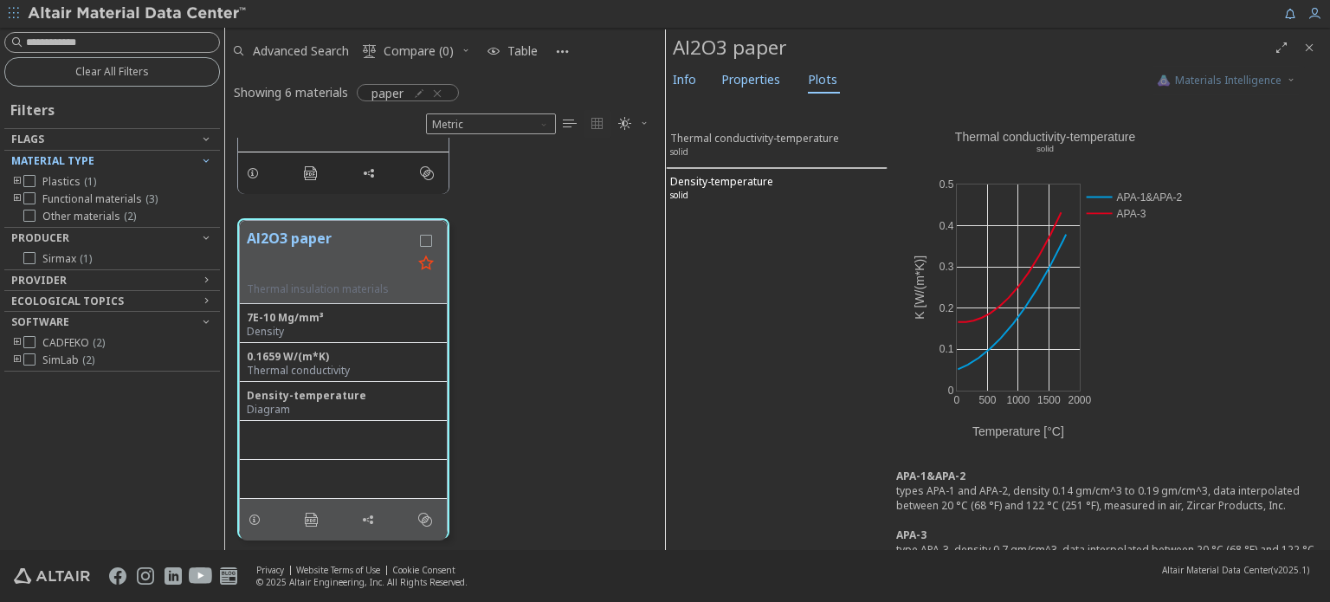
click at [724, 179] on div "Density-temperature solid" at bounding box center [721, 190] width 103 height 32
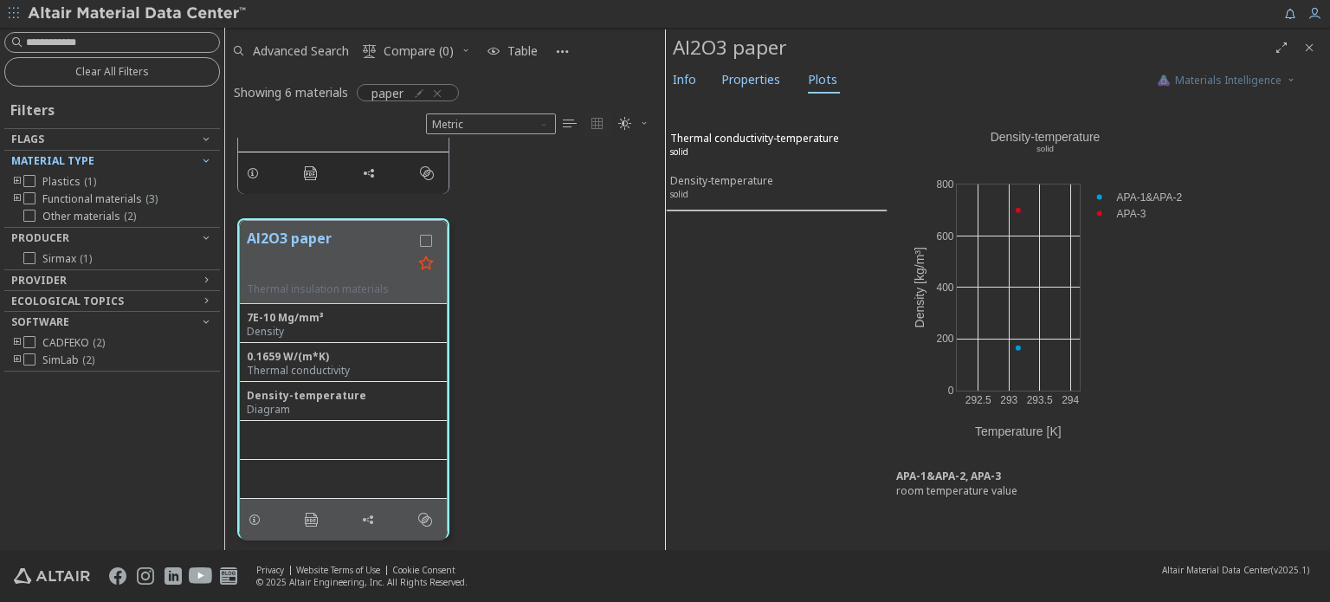
click at [734, 131] on div "Thermal conductivity-temperature solid" at bounding box center [754, 147] width 169 height 32
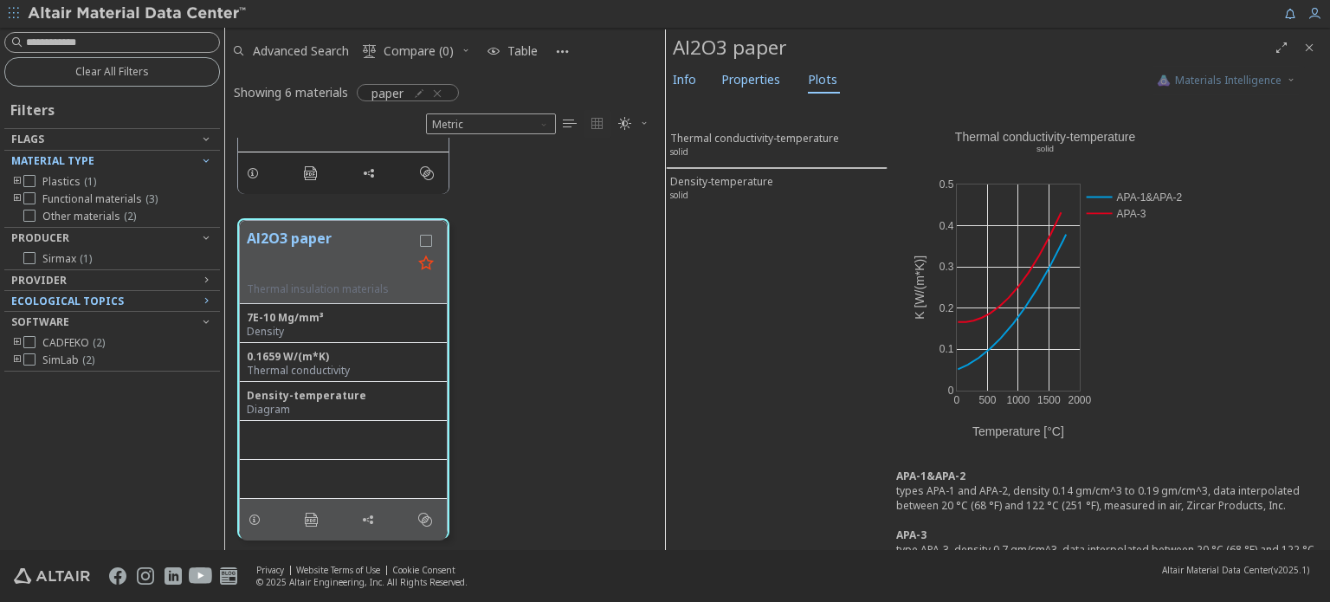
click at [129, 298] on div "Ecological Topics" at bounding box center [105, 301] width 188 height 14
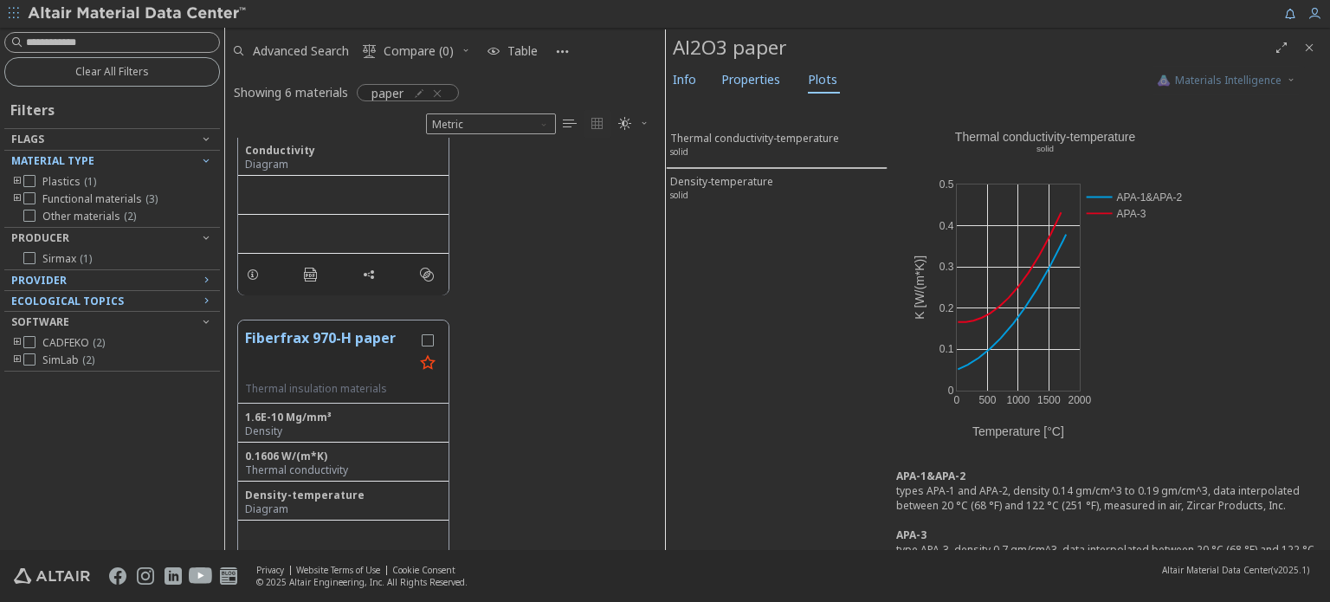
scroll to position [789, 0]
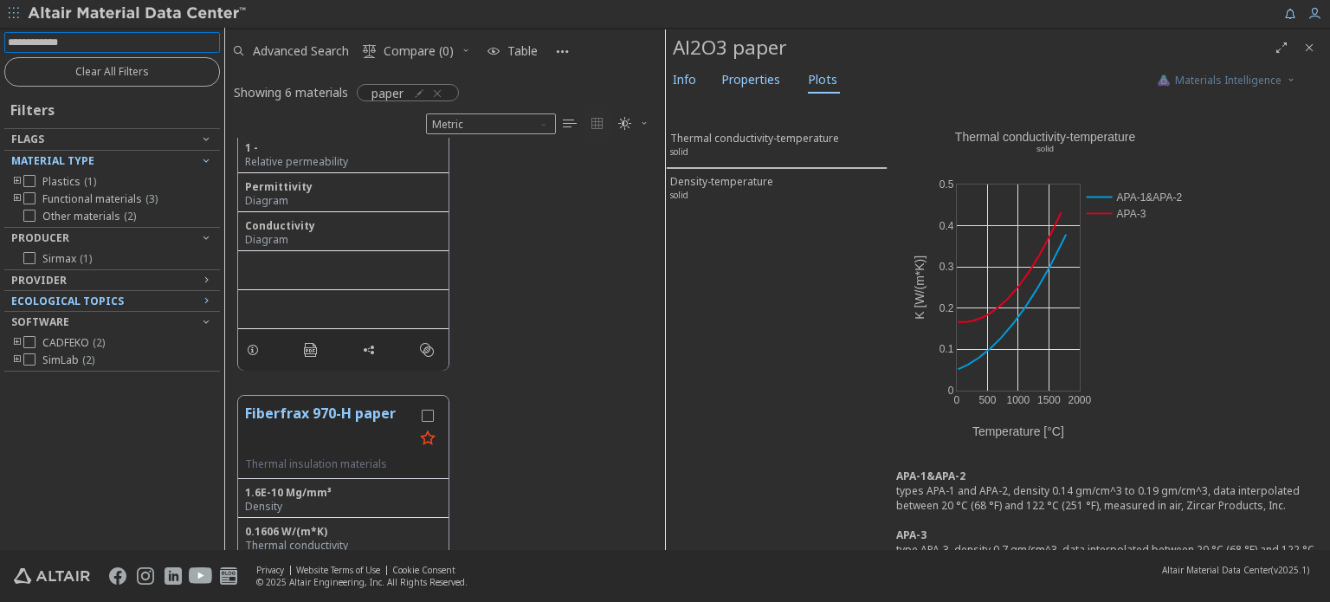
click at [82, 42] on input at bounding box center [114, 42] width 212 height 19
type input "********"
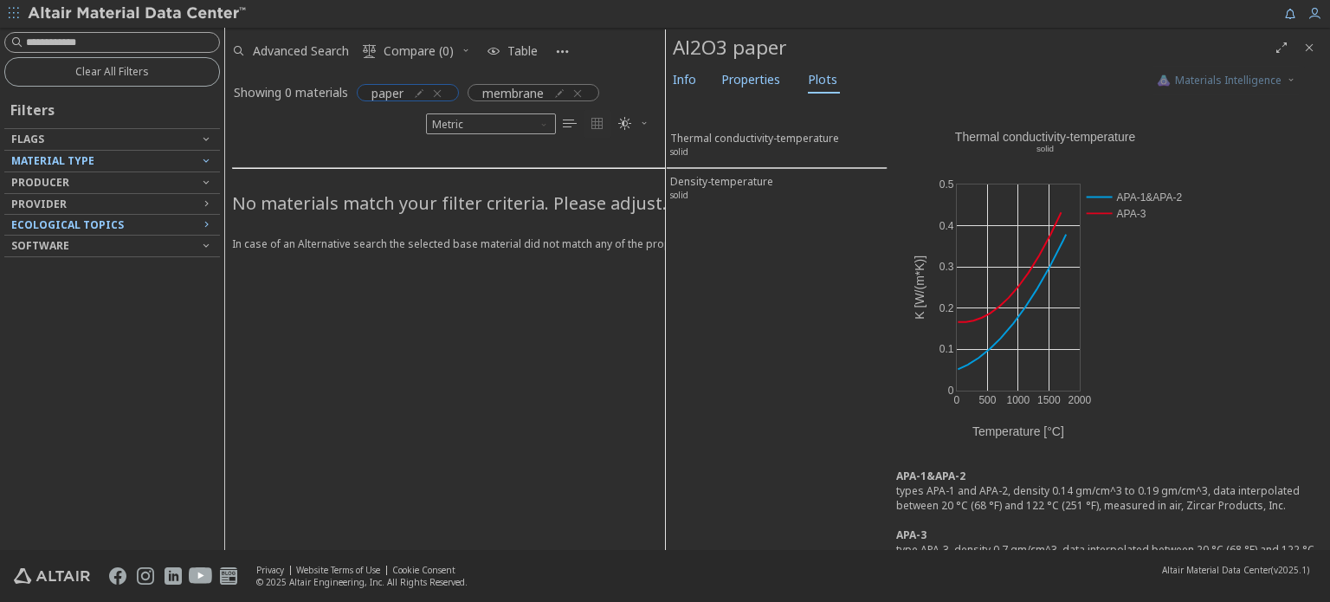
click at [448, 90] on div "paper" at bounding box center [408, 92] width 102 height 17
click at [442, 90] on icon "button" at bounding box center [437, 94] width 14 height 14
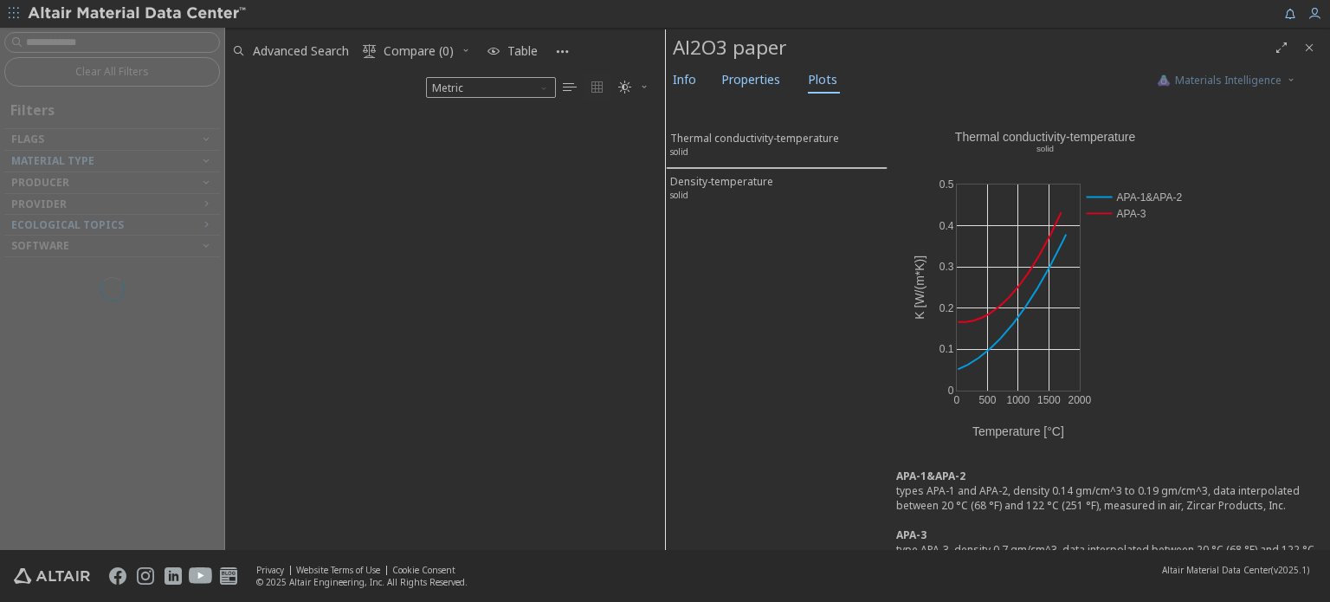
click at [54, 29] on div at bounding box center [112, 289] width 224 height 522
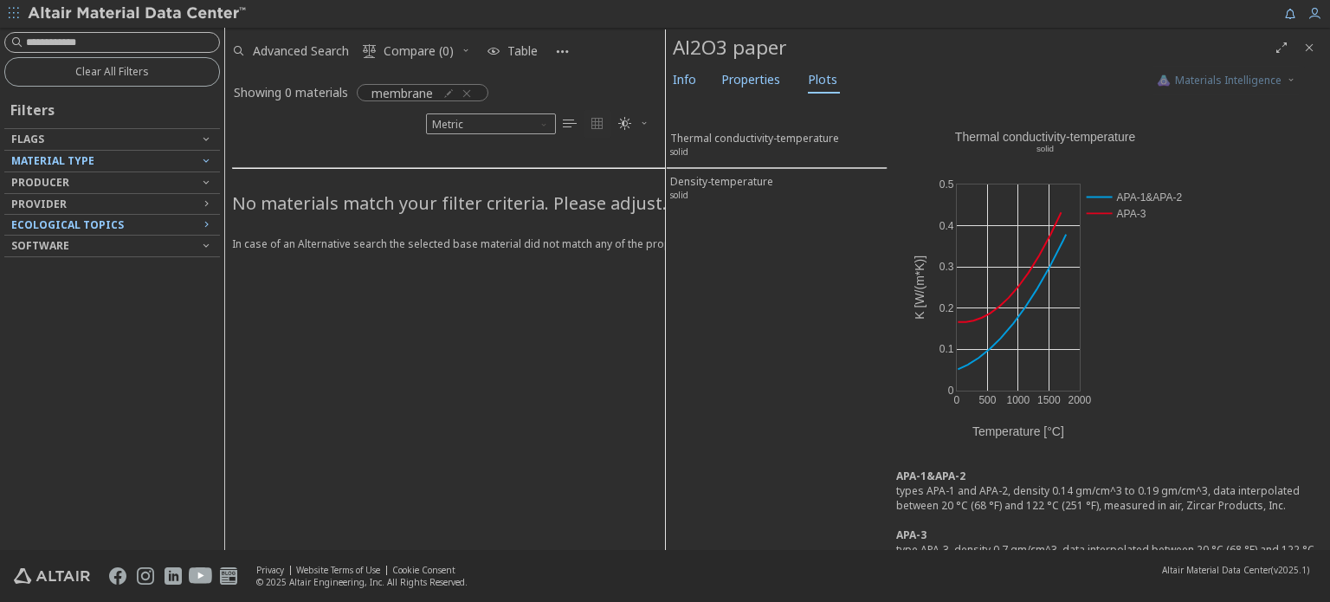
click at [129, 47] on input at bounding box center [122, 42] width 193 height 17
type input "********"
click at [606, 93] on icon "button" at bounding box center [607, 94] width 14 height 14
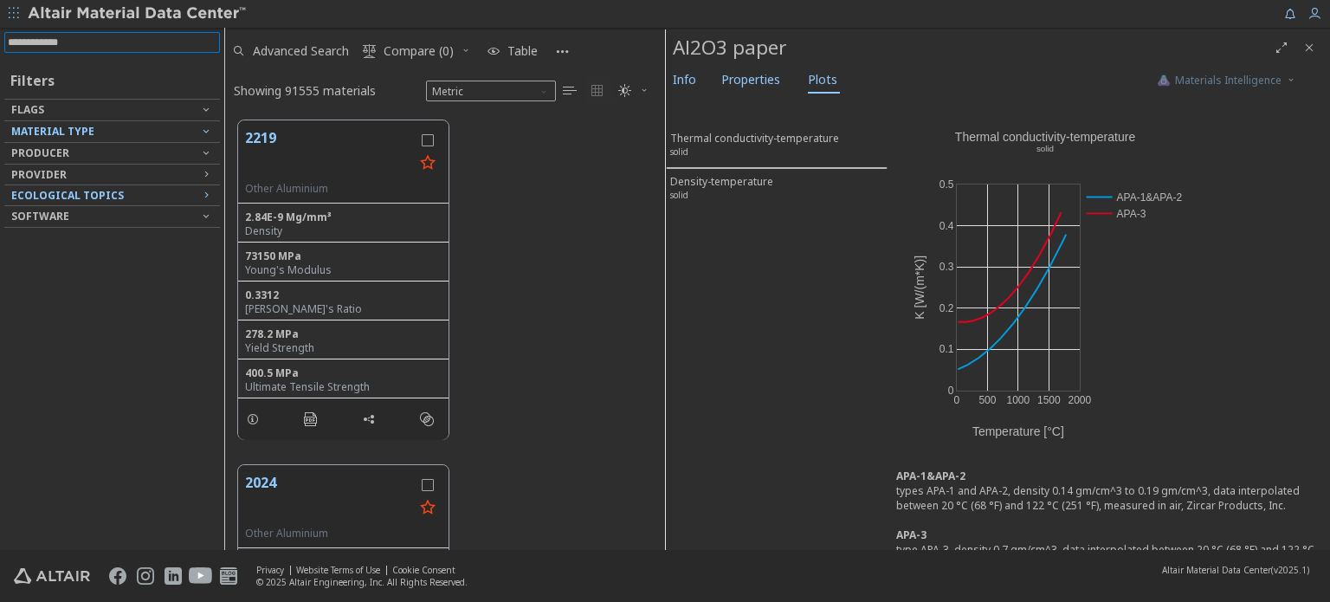
click at [118, 41] on input at bounding box center [114, 42] width 212 height 19
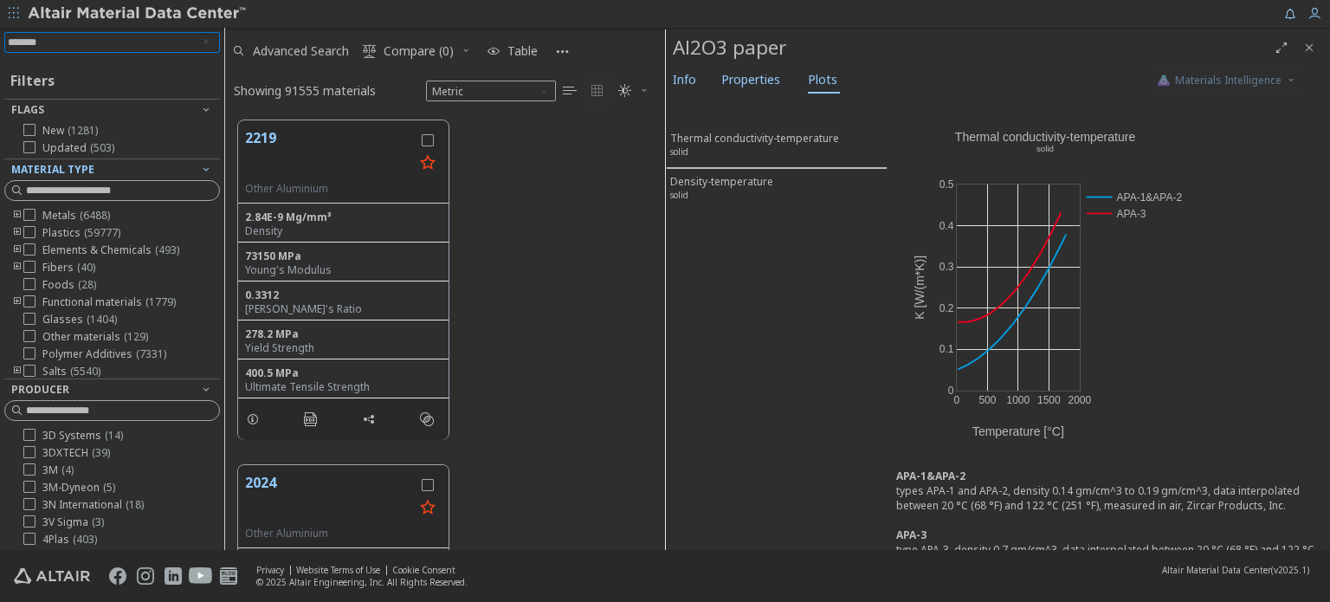
type input "********"
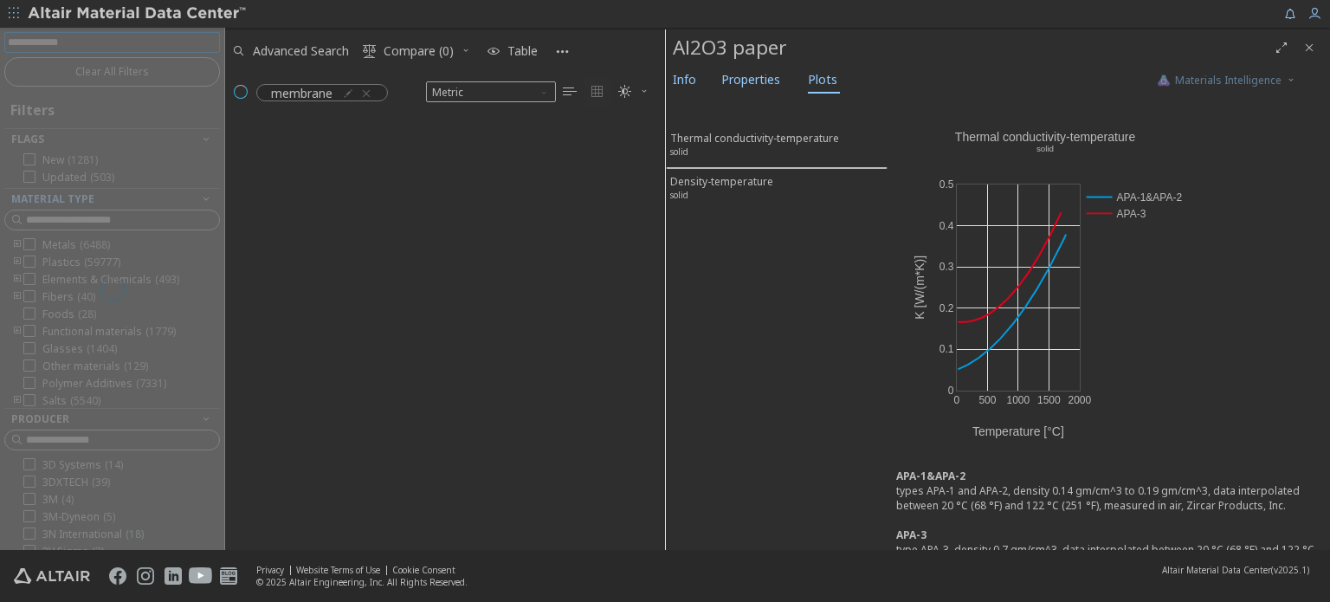
scroll to position [14, 14]
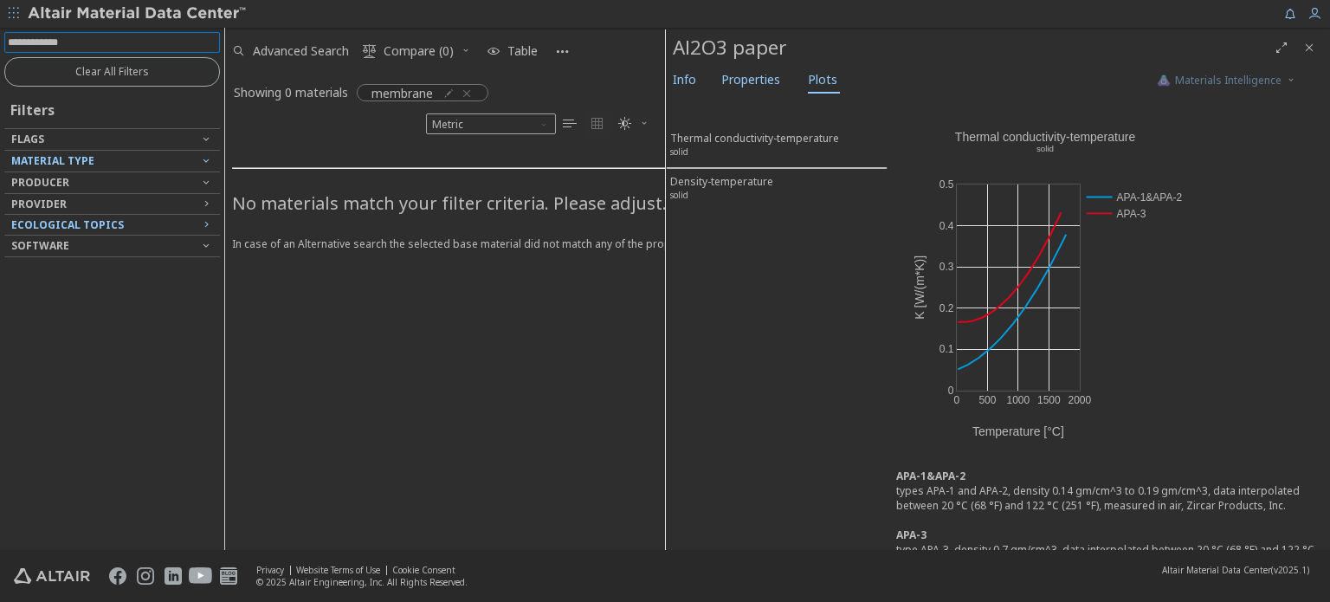
click at [20, 20] on span "button" at bounding box center [13, 14] width 17 height 28
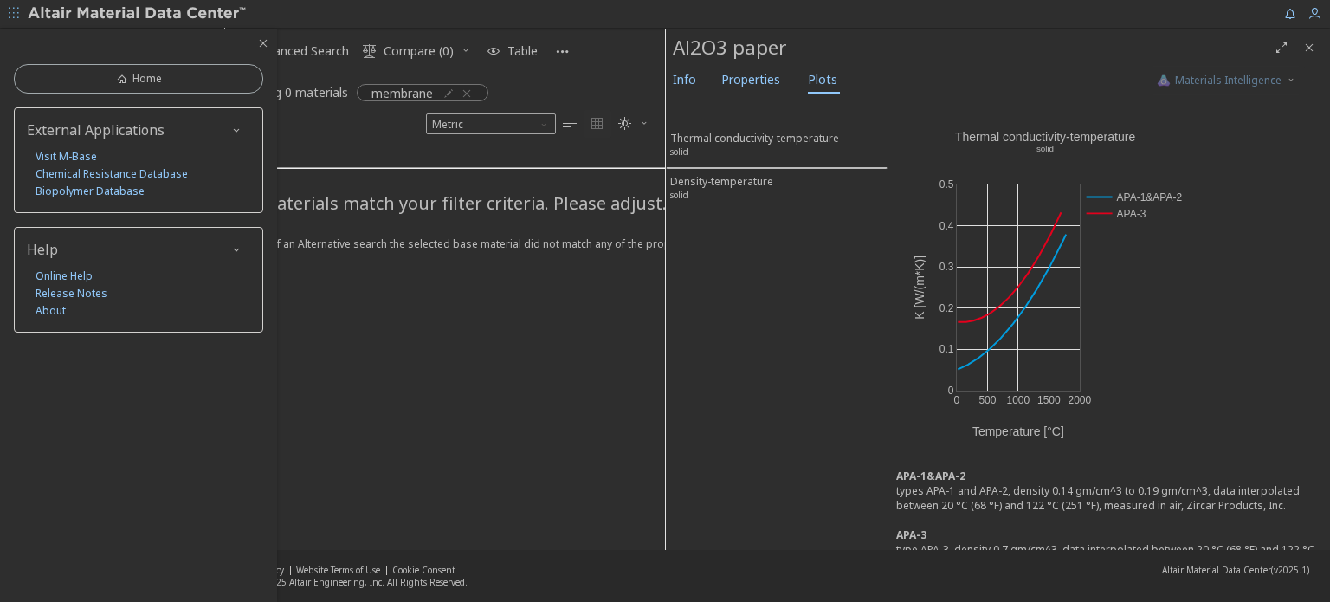
click at [83, 14] on img at bounding box center [138, 13] width 221 height 17
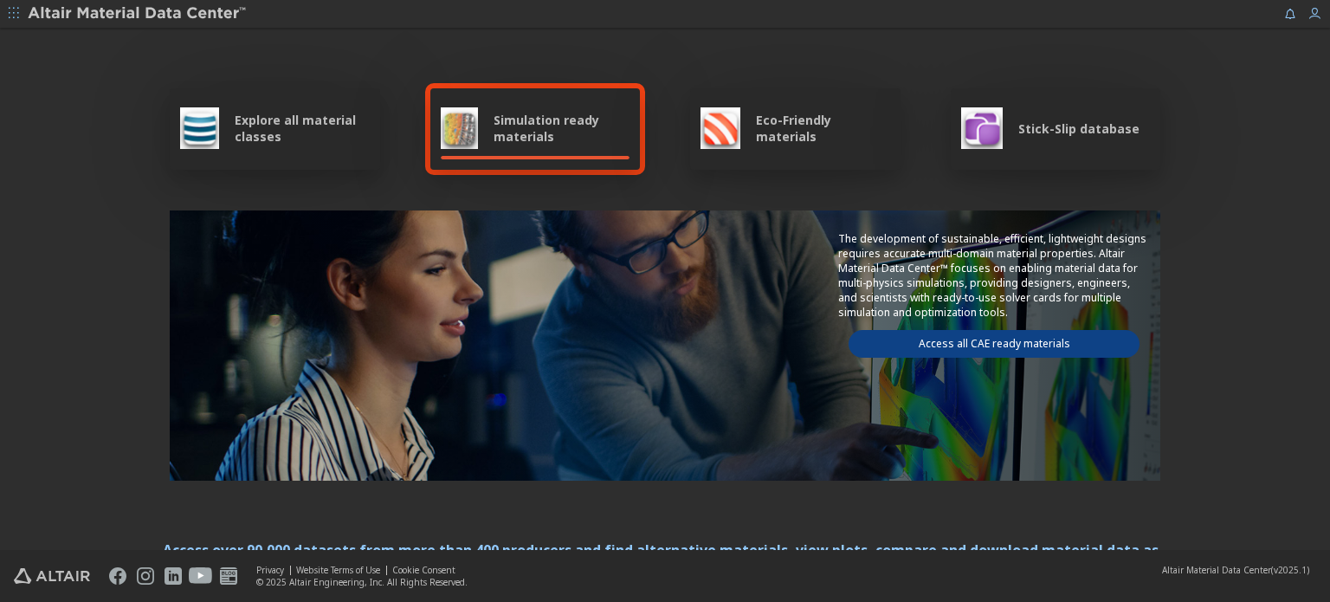
click at [961, 121] on img at bounding box center [982, 128] width 42 height 42
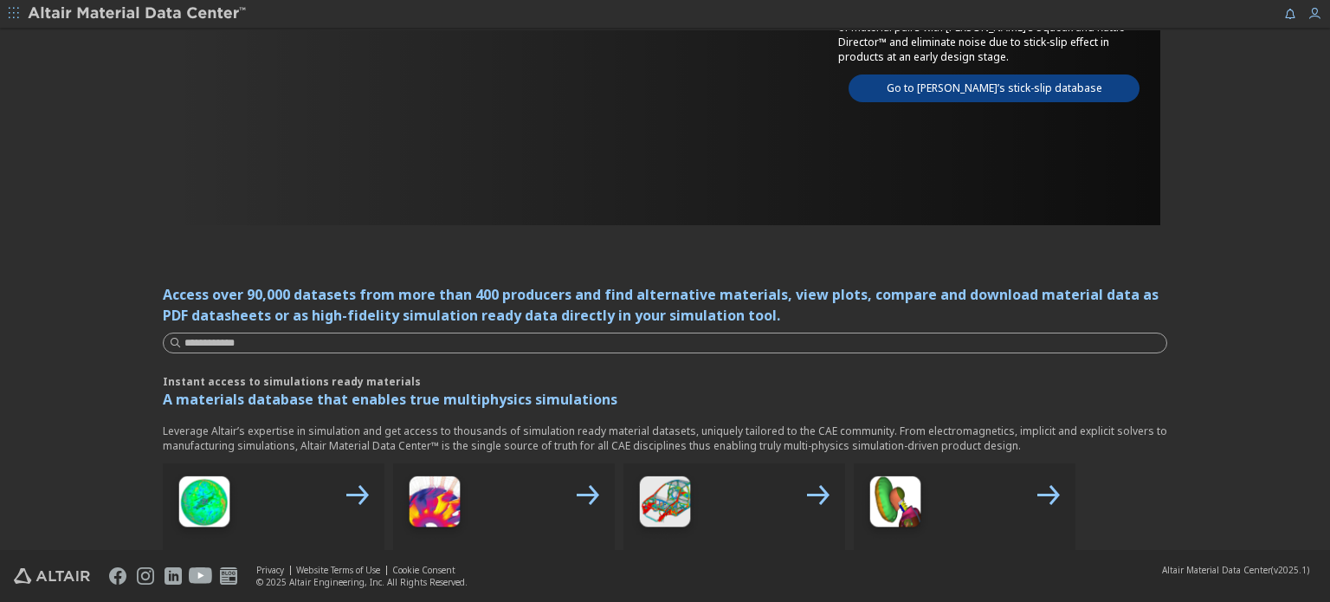
scroll to position [260, 0]
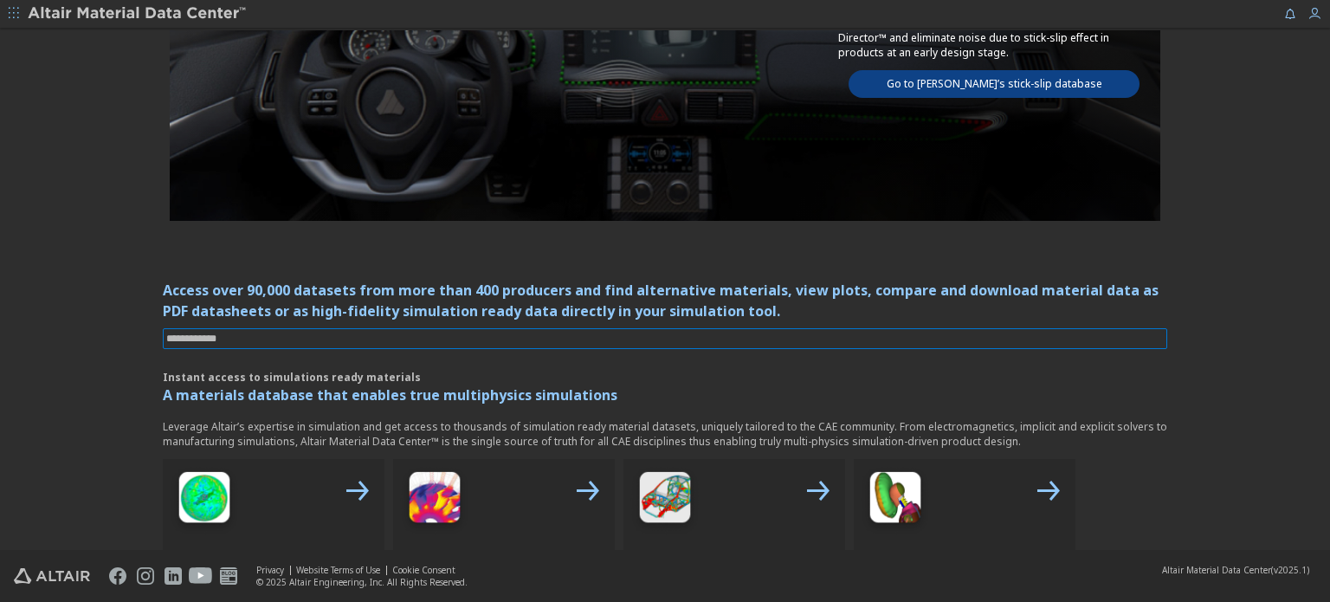
click at [637, 339] on input at bounding box center [666, 338] width 1001 height 19
type input "*****"
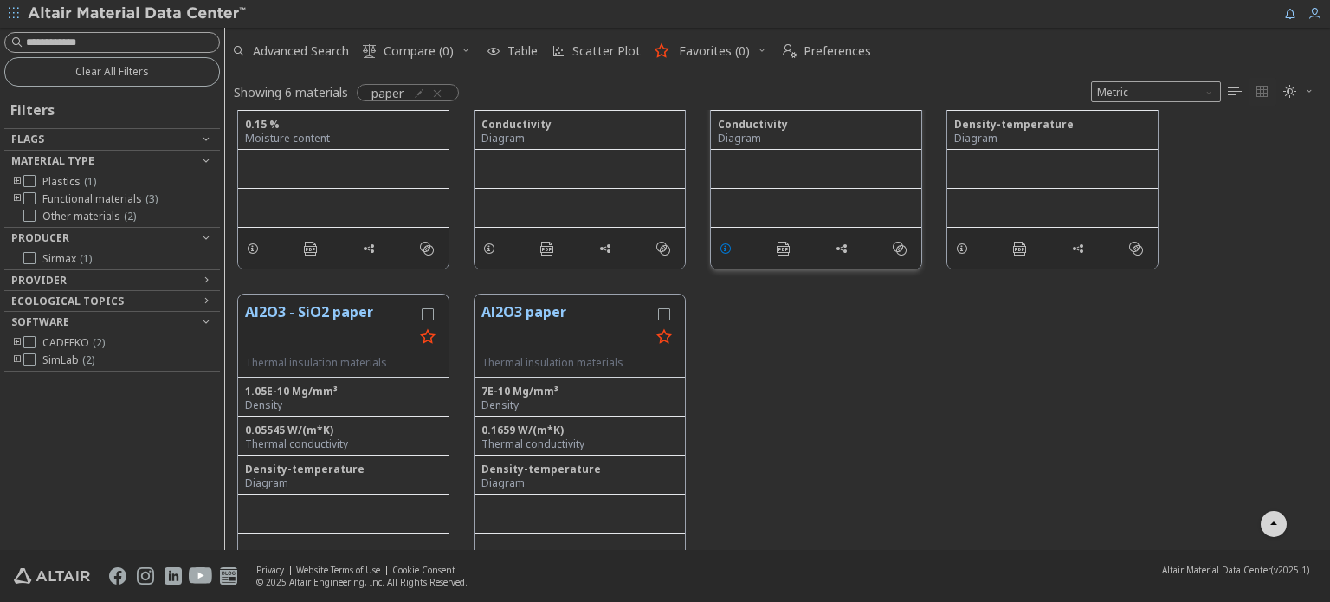
scroll to position [248, 0]
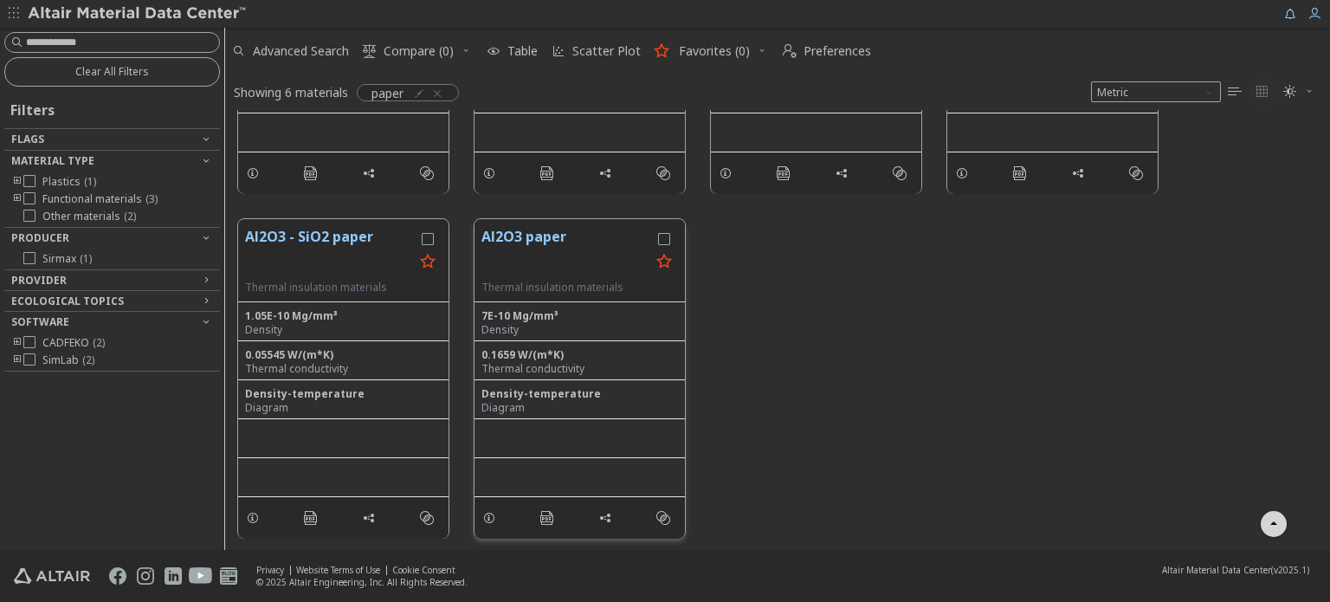
click at [533, 235] on button "Al2O3 paper" at bounding box center [565, 253] width 169 height 55
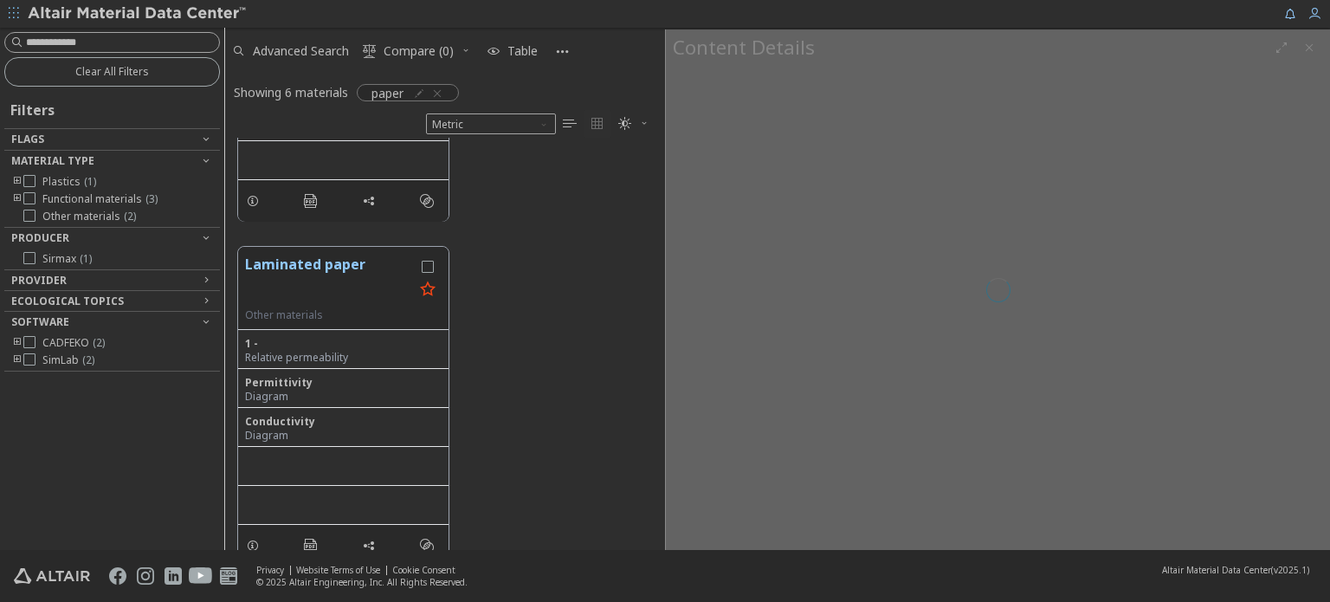
scroll to position [400, 426]
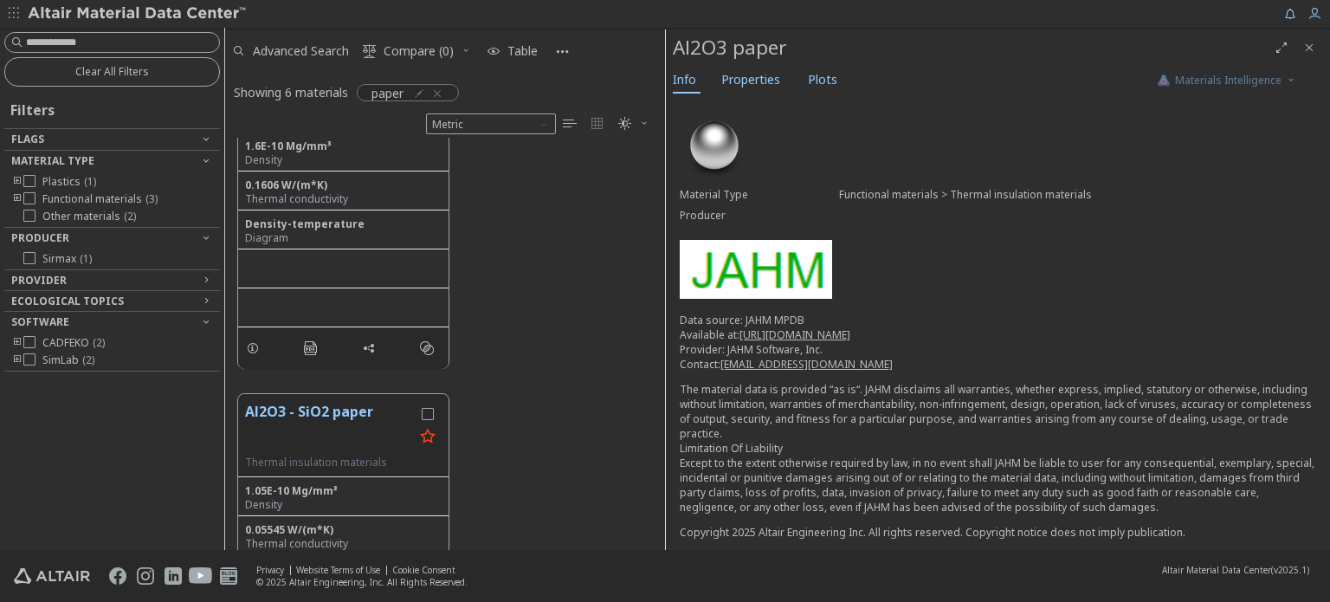
scroll to position [962, 0]
